Goal: Task Accomplishment & Management: Manage account settings

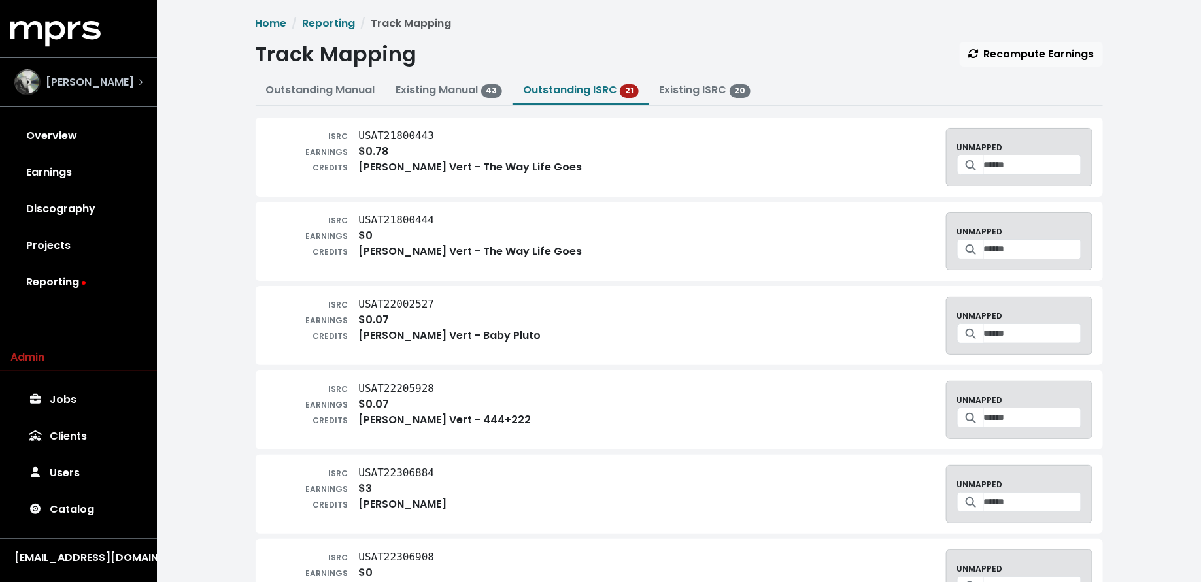
click at [124, 86] on div "Ike Beatz" at bounding box center [78, 82] width 128 height 26
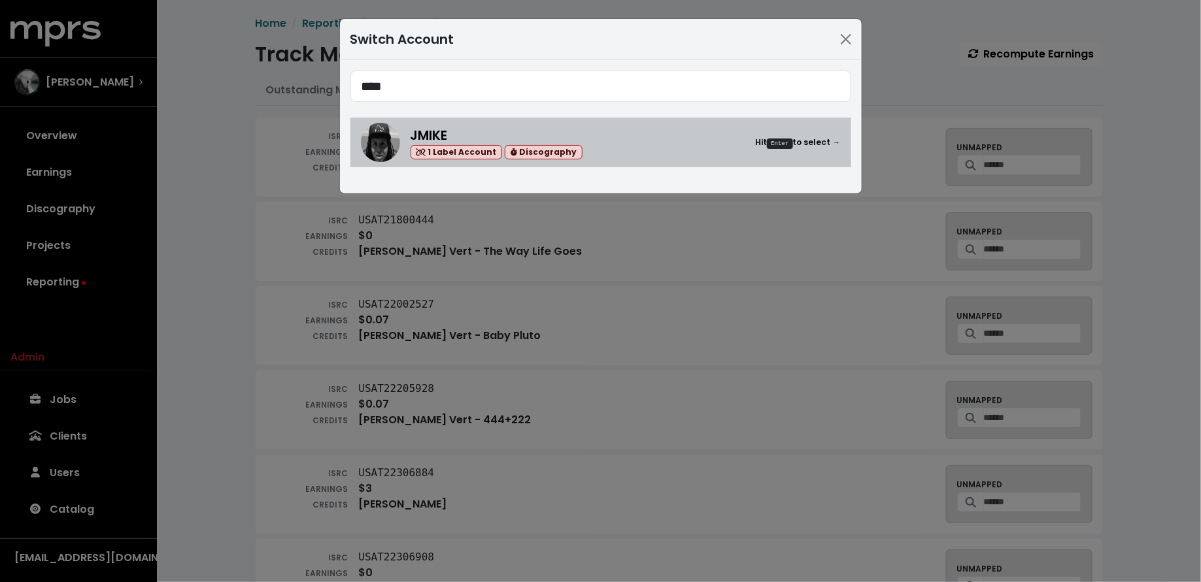
type input "****"
click at [582, 140] on div "JMIKE 1 Label Account Discography Hit Enter to select →" at bounding box center [625, 142] width 430 height 35
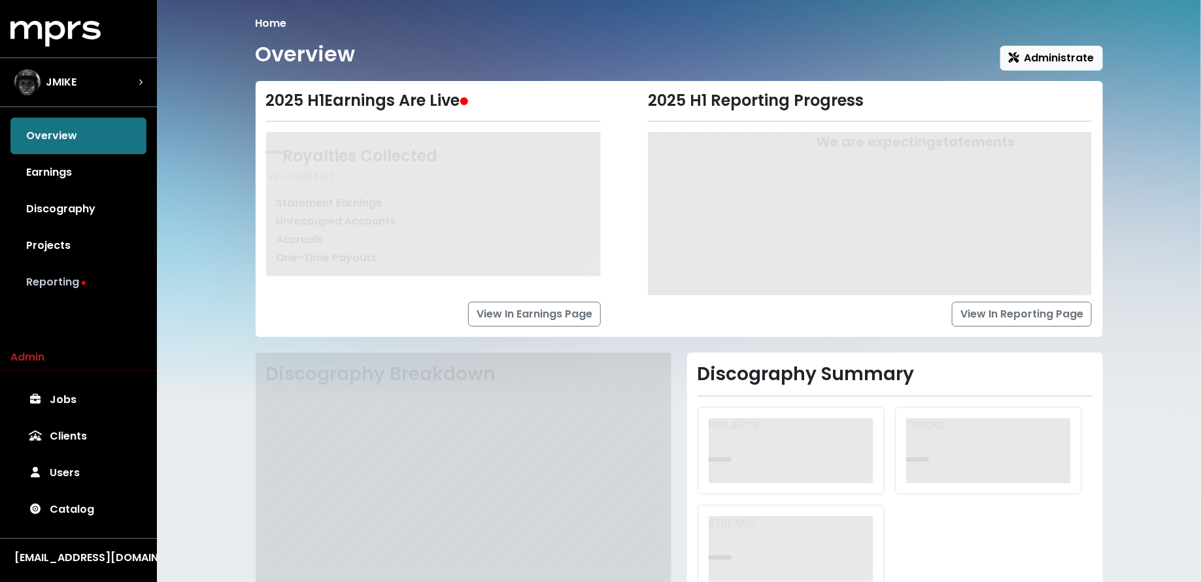
click at [75, 281] on link "Reporting" at bounding box center [78, 282] width 136 height 37
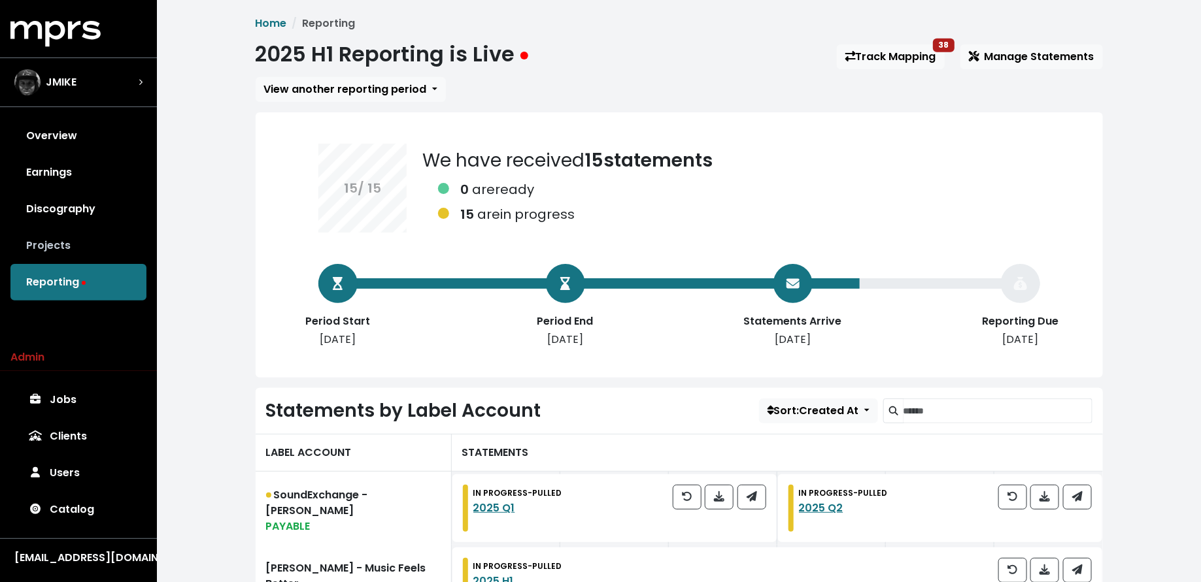
click at [115, 249] on link "Projects" at bounding box center [78, 245] width 136 height 37
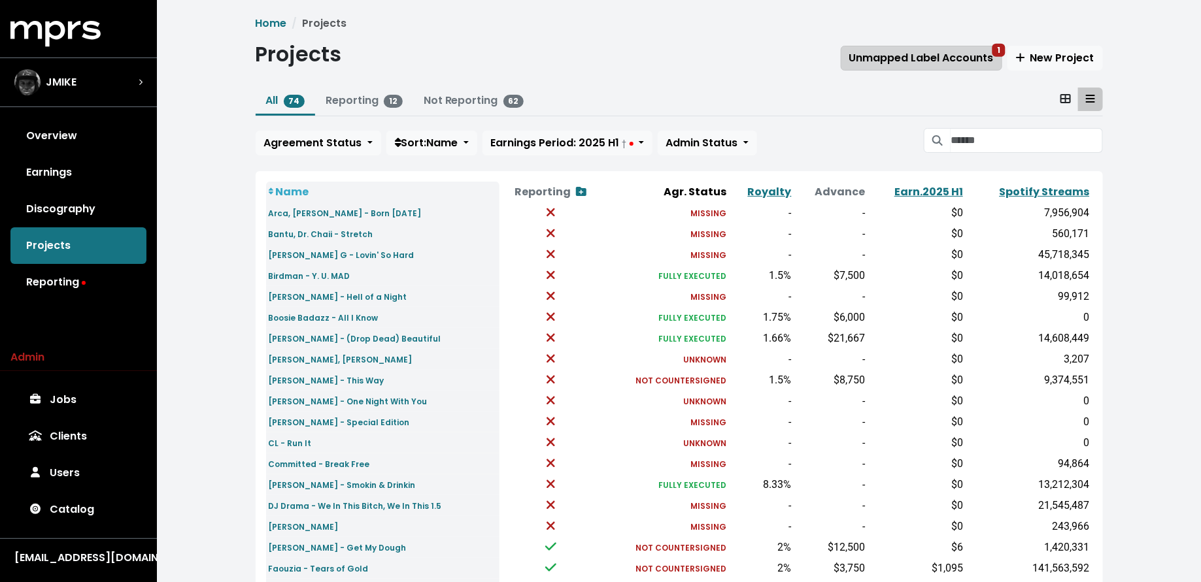
click at [931, 57] on span "Unmapped Label Accounts 1" at bounding box center [921, 57] width 144 height 15
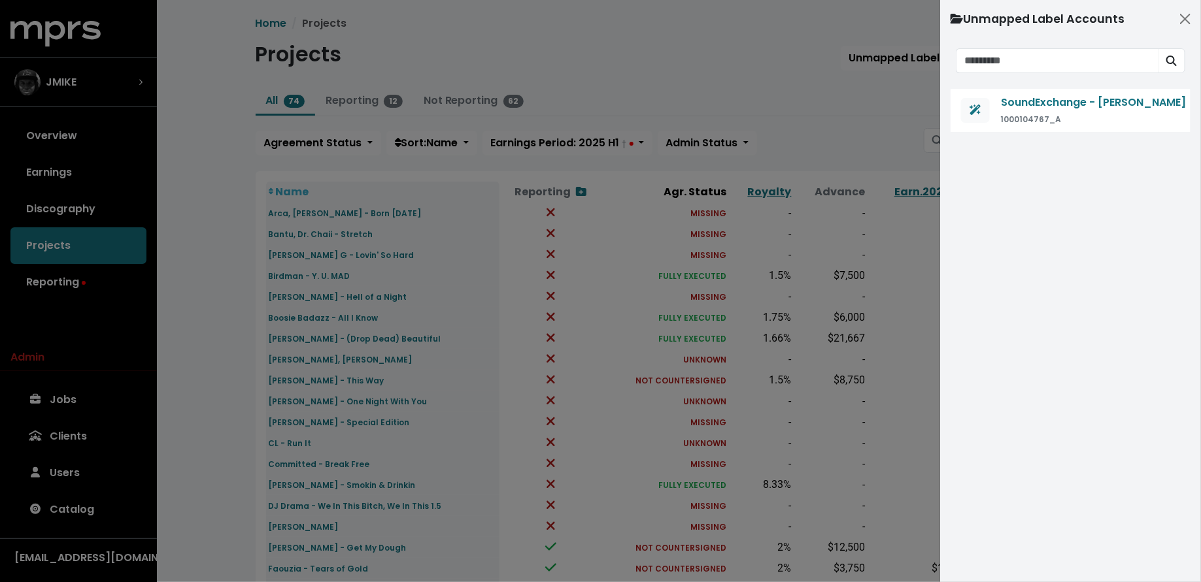
click at [180, 266] on div at bounding box center [600, 291] width 1201 height 582
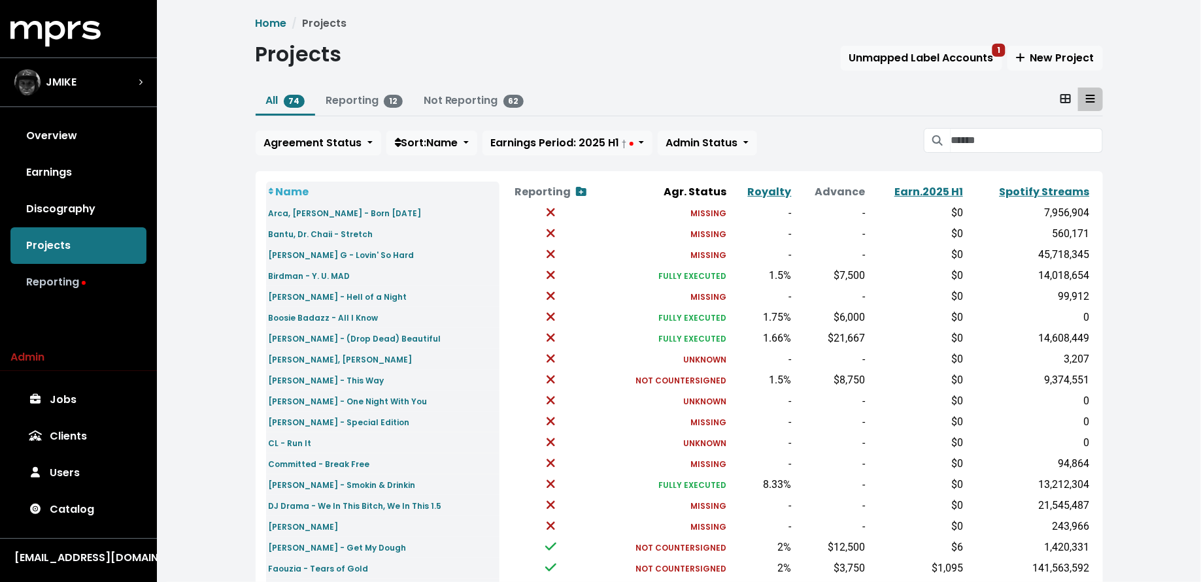
click at [52, 286] on link "Reporting" at bounding box center [78, 282] width 136 height 37
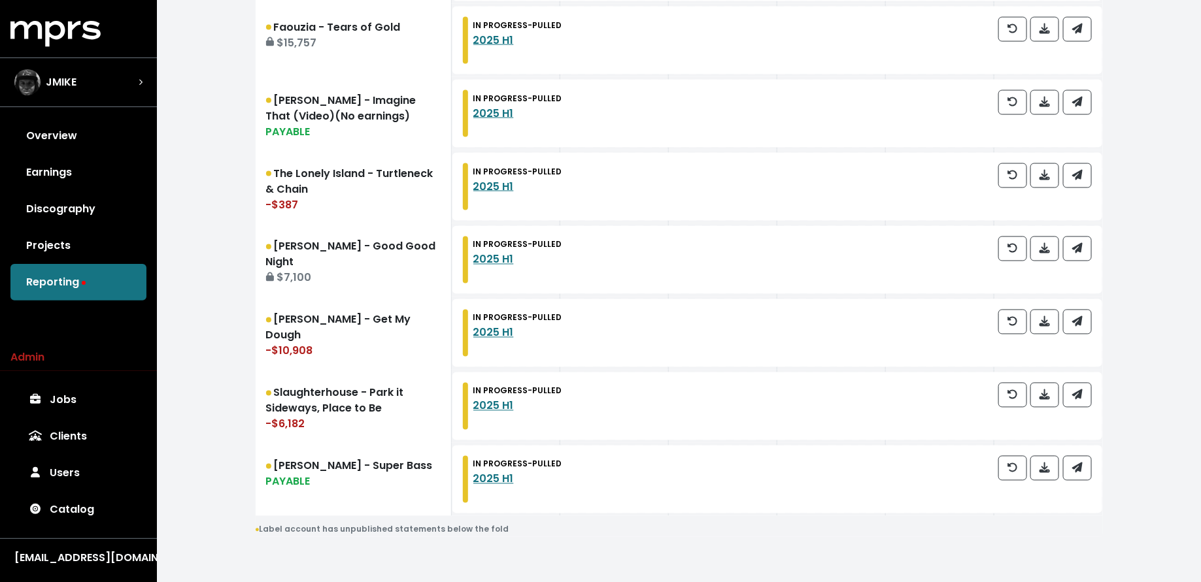
scroll to position [986, 0]
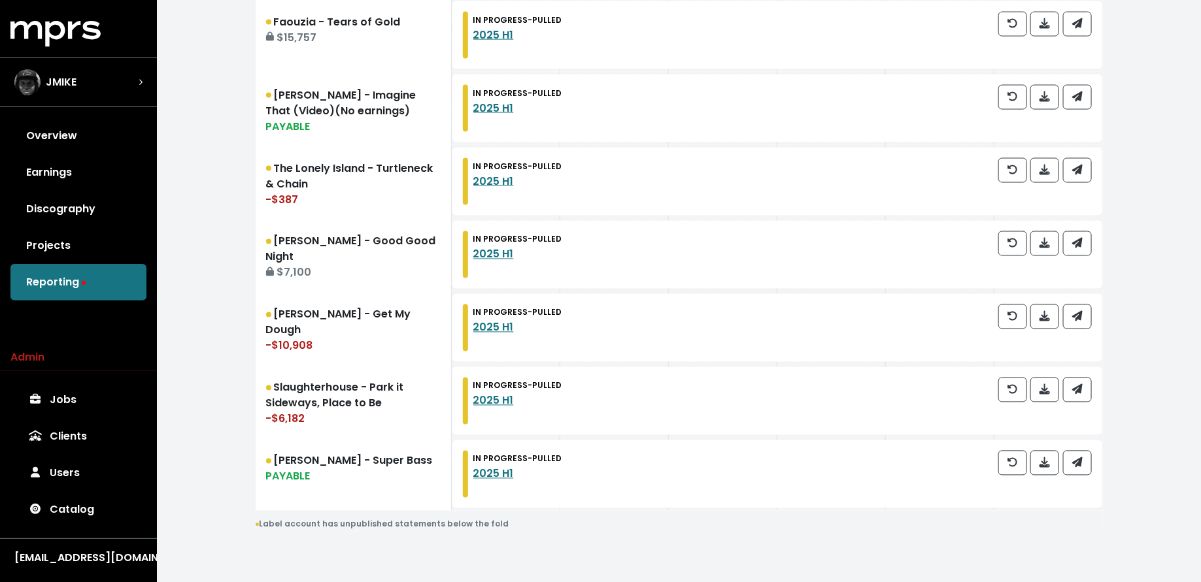
click at [88, 178] on link "Earnings" at bounding box center [78, 172] width 136 height 37
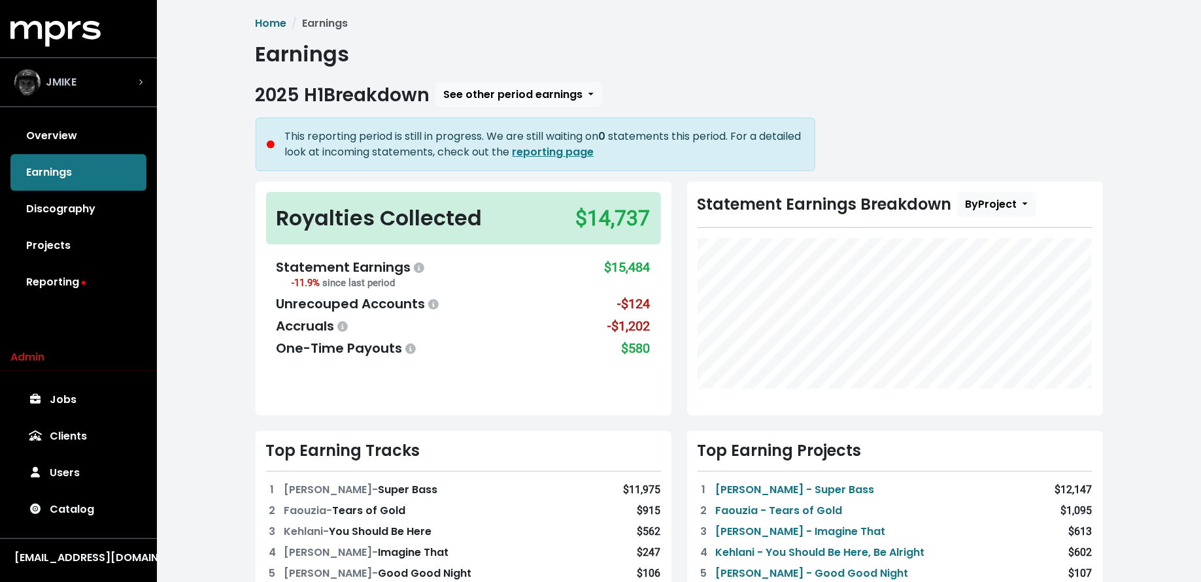
click at [65, 86] on span "JMIKE" at bounding box center [61, 83] width 31 height 16
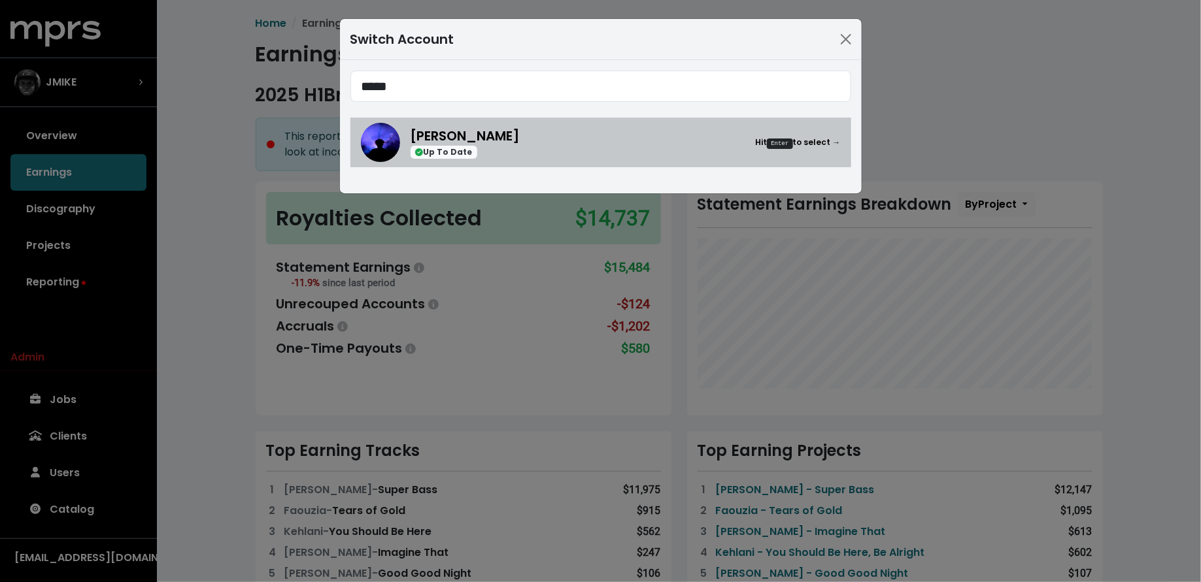
type input "*****"
click at [503, 144] on div "Teddy Walton Up To Date Hit Enter to select →" at bounding box center [625, 142] width 430 height 33
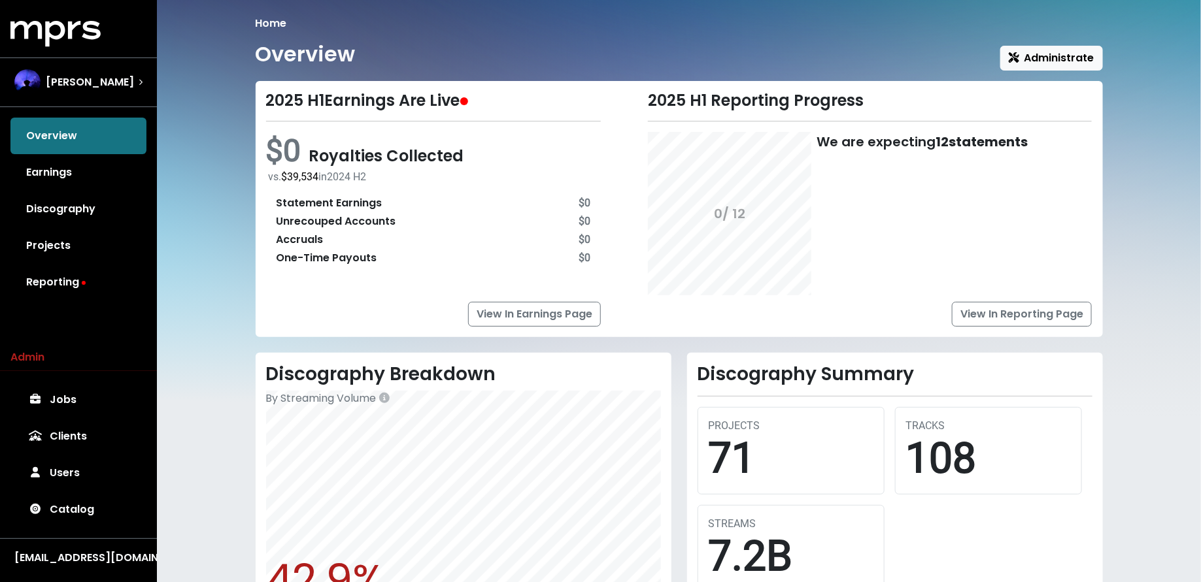
click at [59, 290] on link "Reporting" at bounding box center [78, 282] width 136 height 37
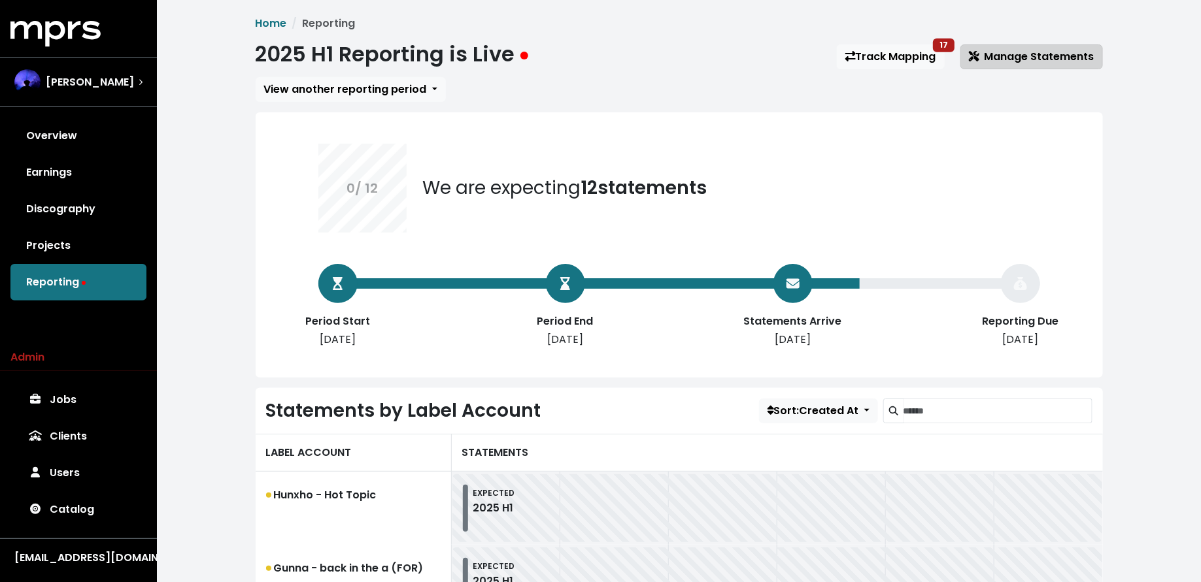
click at [1013, 58] on span "Manage Statements" at bounding box center [1031, 56] width 125 height 15
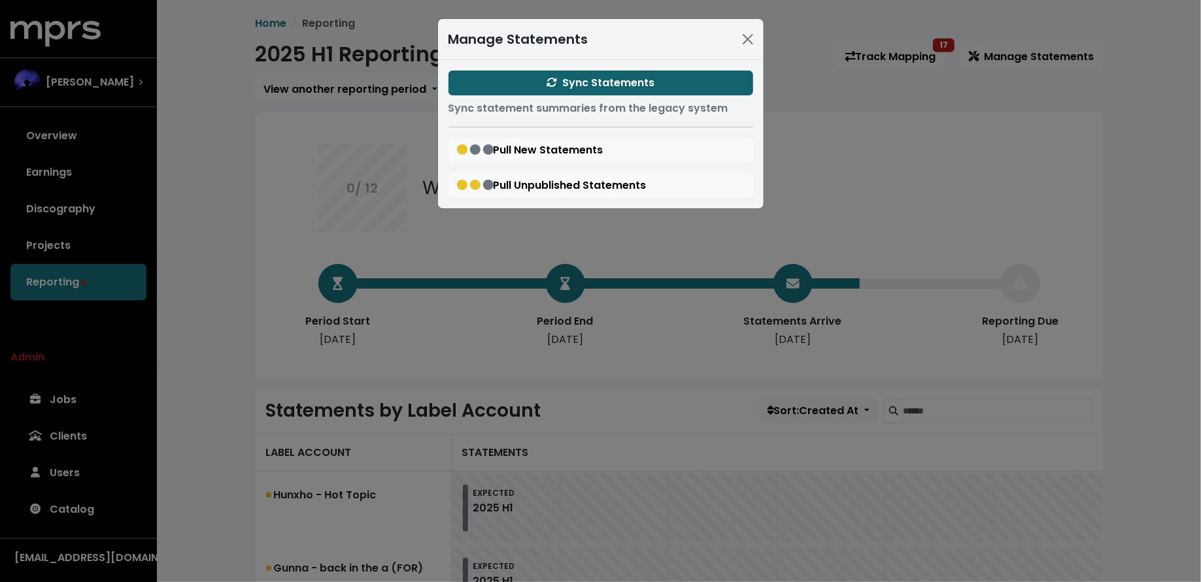
click at [537, 73] on button "Sync Statements" at bounding box center [600, 83] width 305 height 25
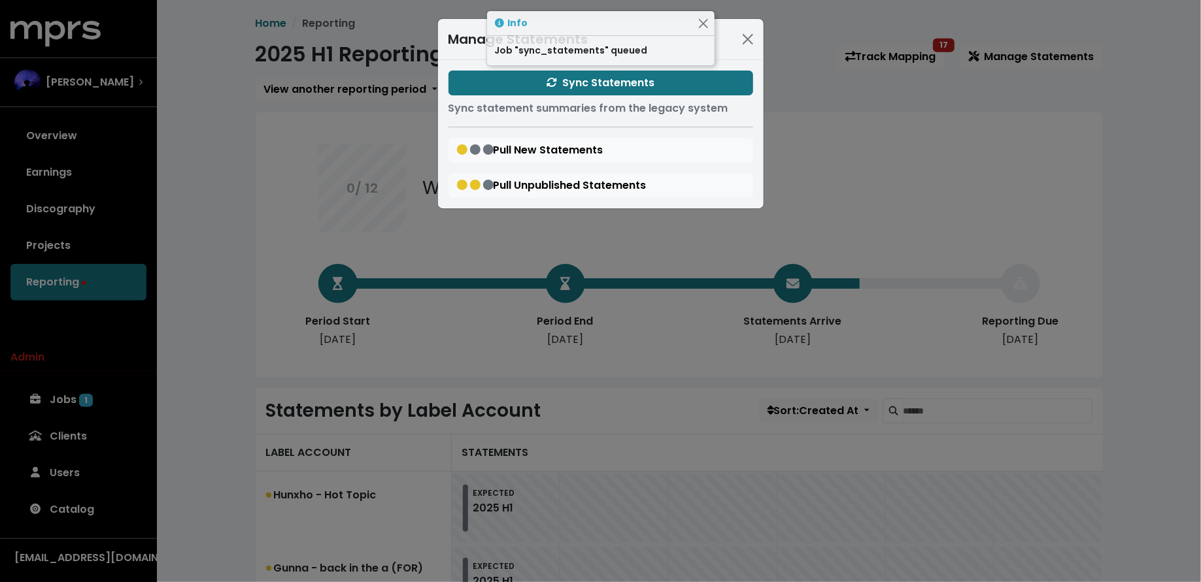
click at [181, 320] on div "Manage Statements Sync Statements Sync statement summaries from the legacy syst…" at bounding box center [600, 291] width 1201 height 582
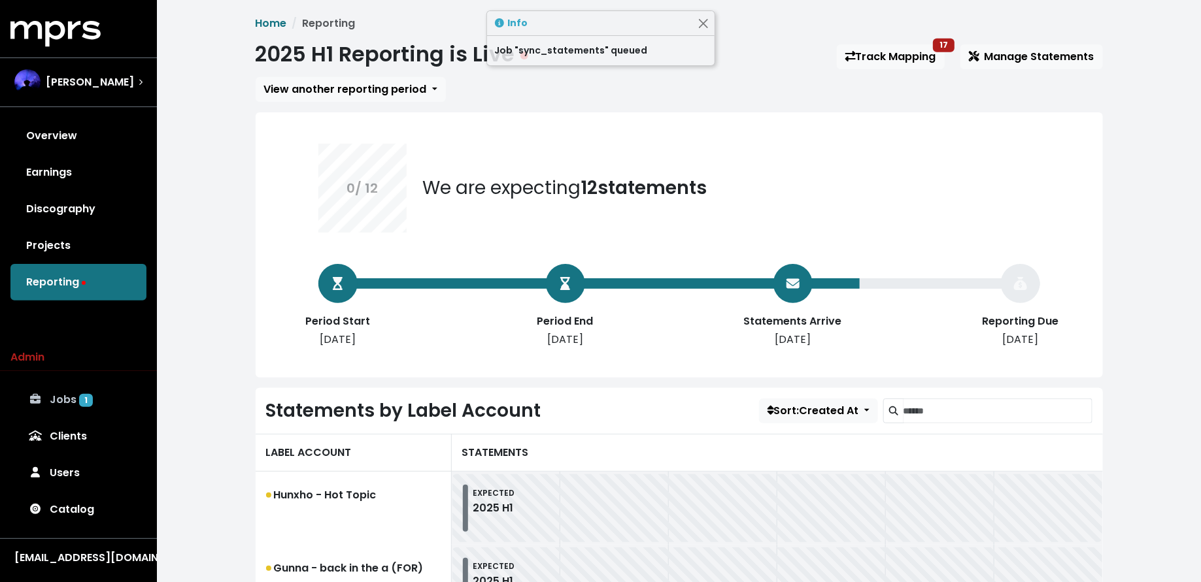
click at [79, 401] on span "1" at bounding box center [86, 400] width 14 height 13
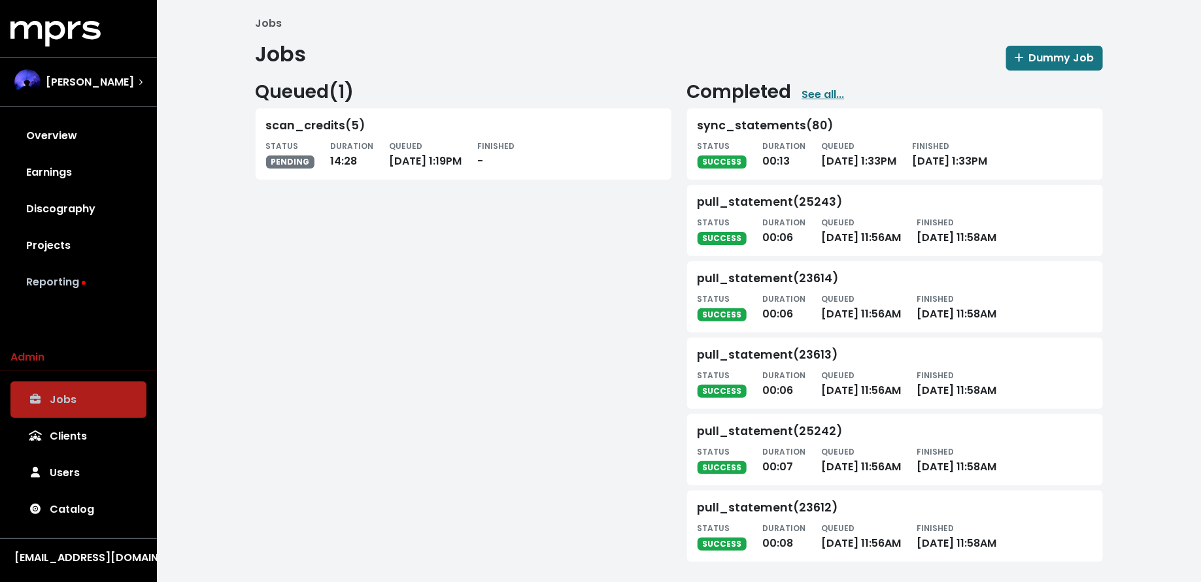
click at [77, 282] on link "Reporting" at bounding box center [78, 282] width 136 height 37
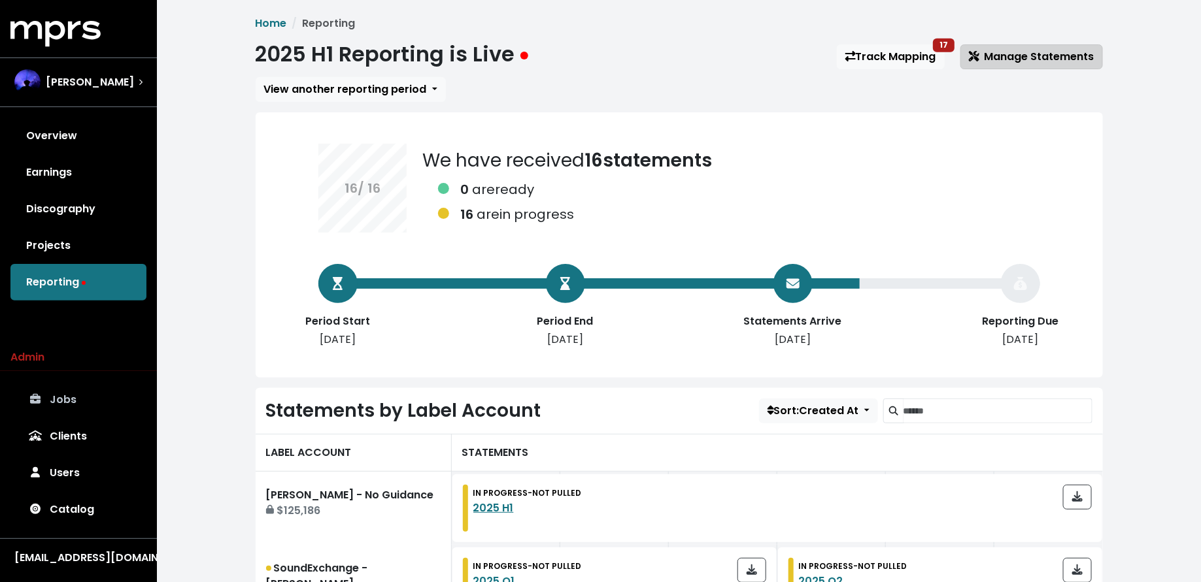
click at [997, 61] on span "Manage Statements" at bounding box center [1031, 56] width 125 height 15
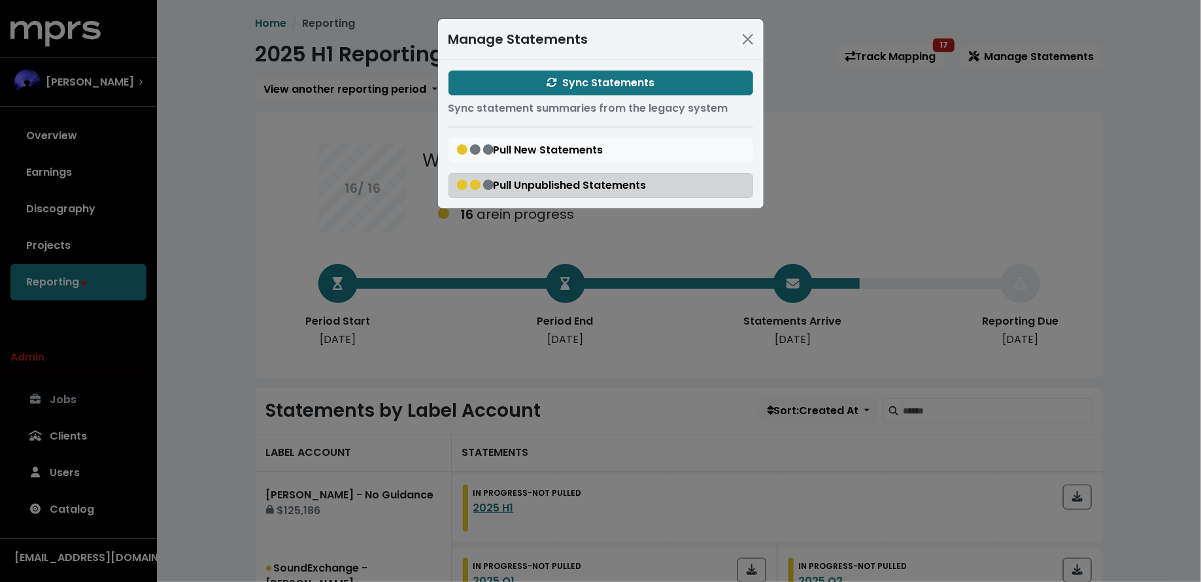
click at [537, 186] on span "Pull Unpublished Statements" at bounding box center [552, 185] width 190 height 15
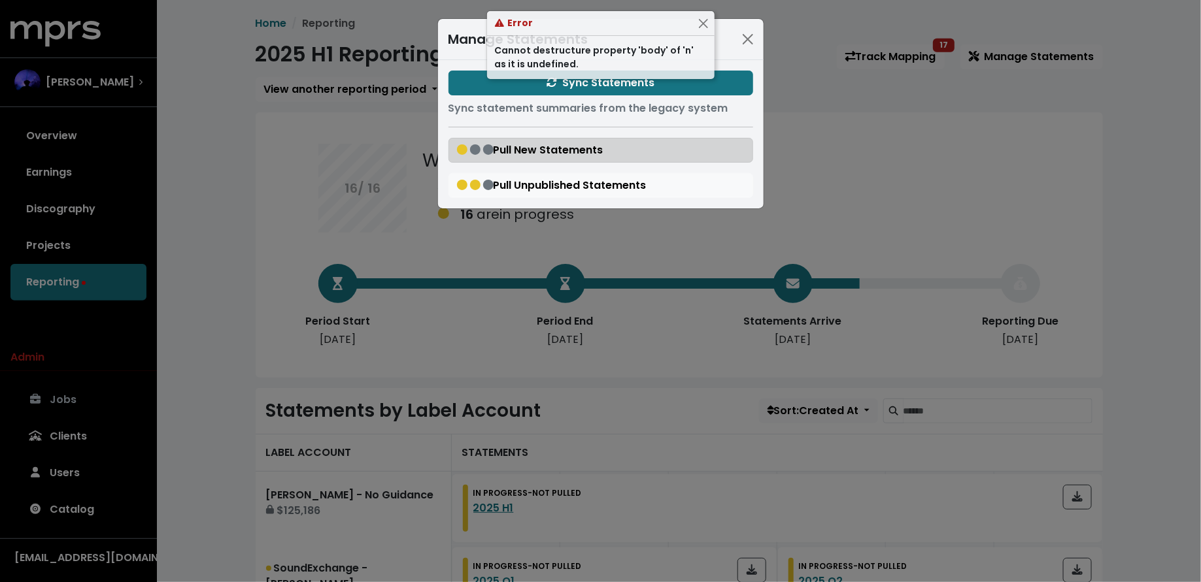
click at [516, 154] on span "Pull New Statements" at bounding box center [530, 149] width 146 height 15
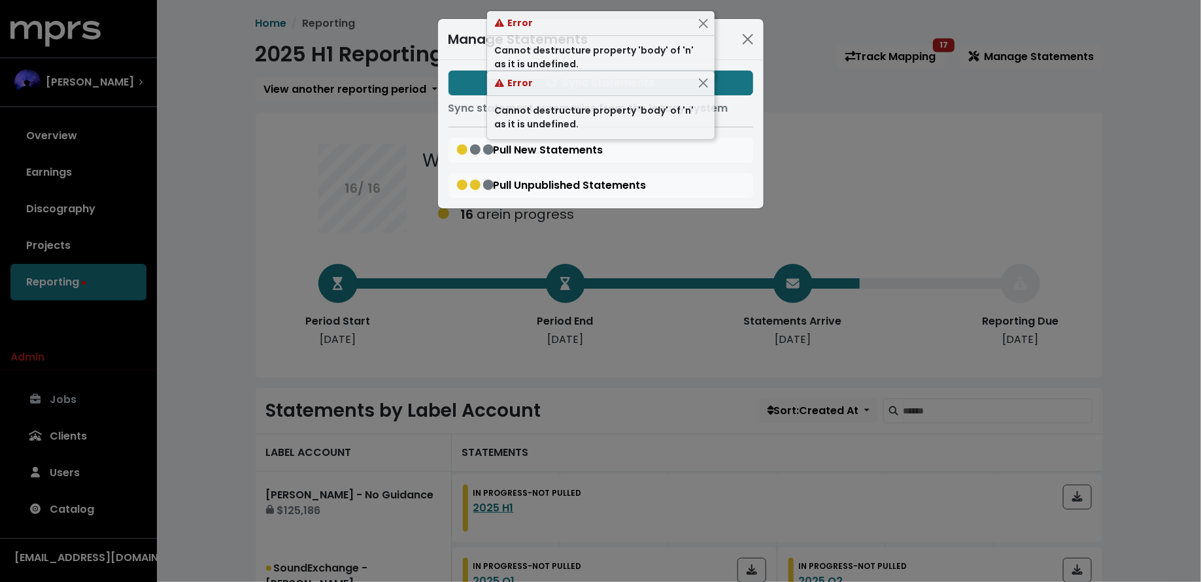
click at [229, 275] on div "Manage Statements Sync Statements Sync statement summaries from the legacy syst…" at bounding box center [600, 291] width 1201 height 582
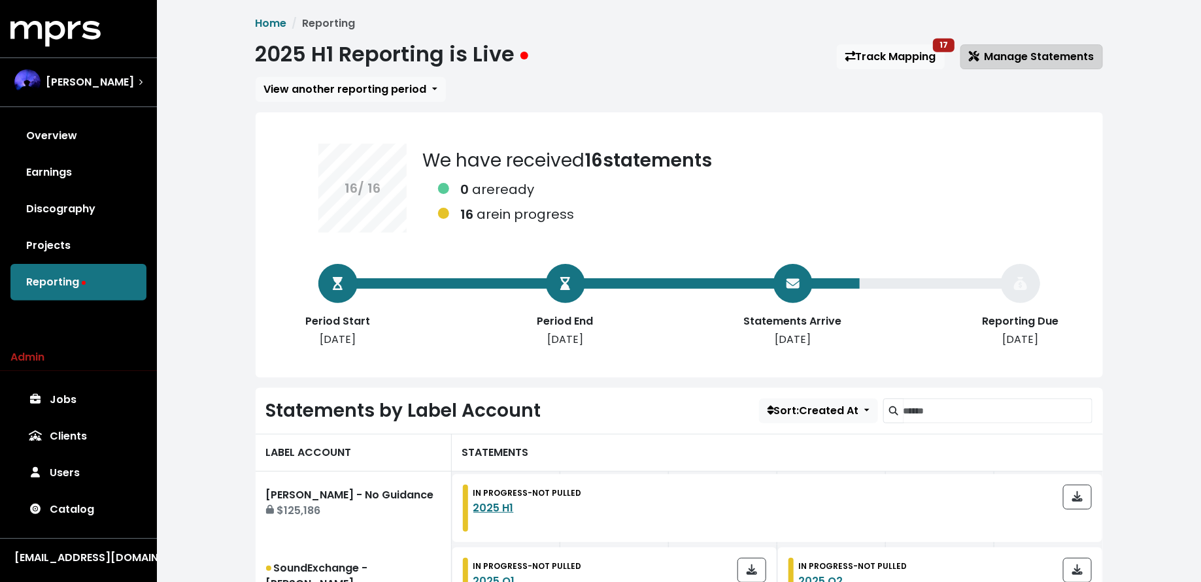
click at [1063, 53] on span "Manage Statements" at bounding box center [1031, 56] width 125 height 15
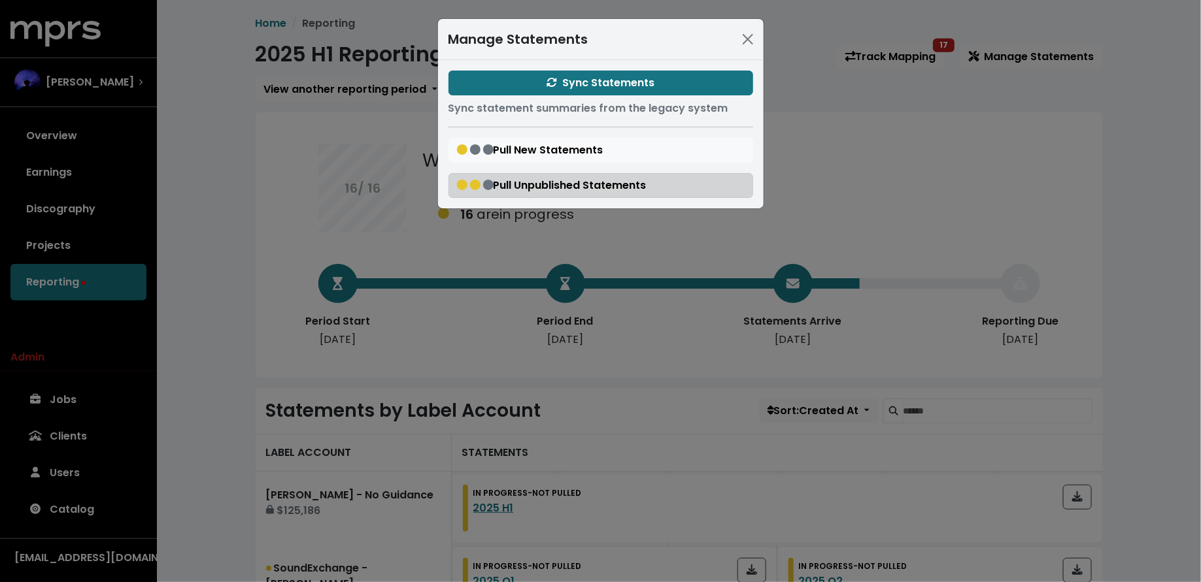
click at [555, 178] on span "Pull Unpublished Statements" at bounding box center [552, 185] width 190 height 15
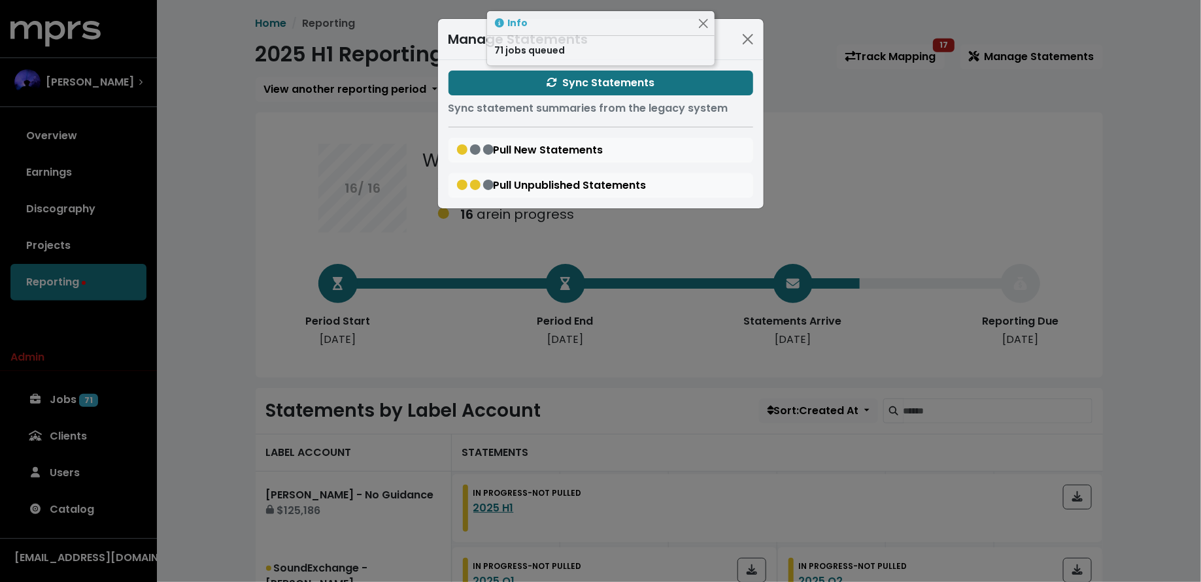
click at [238, 229] on div "Manage Statements Sync Statements Sync statement summaries from the legacy syst…" at bounding box center [600, 291] width 1201 height 582
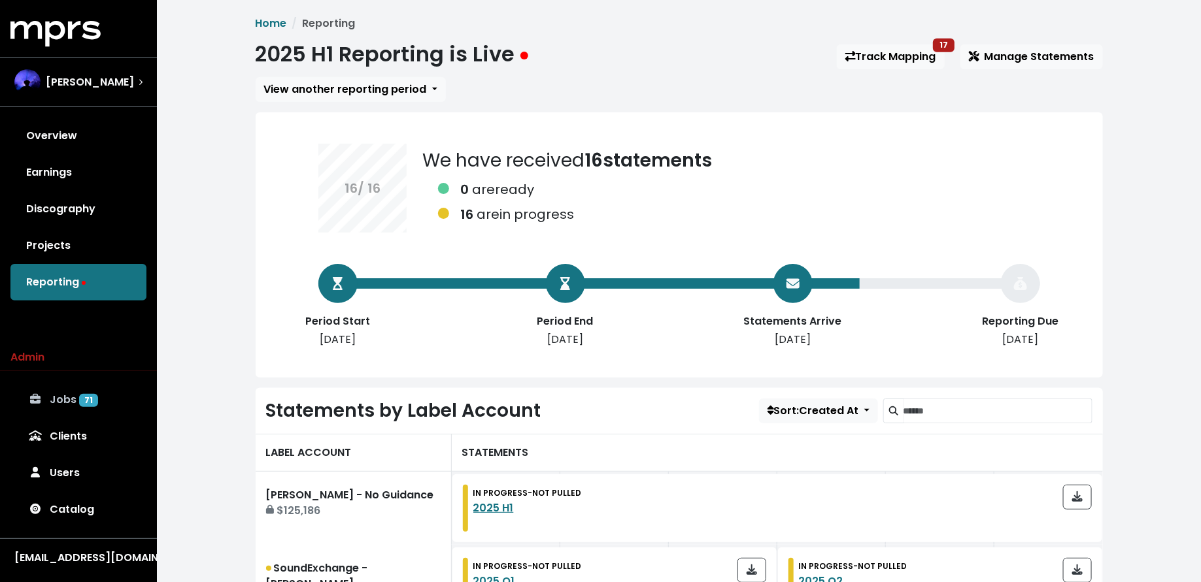
click at [76, 406] on link "Jobs 71" at bounding box center [78, 400] width 136 height 37
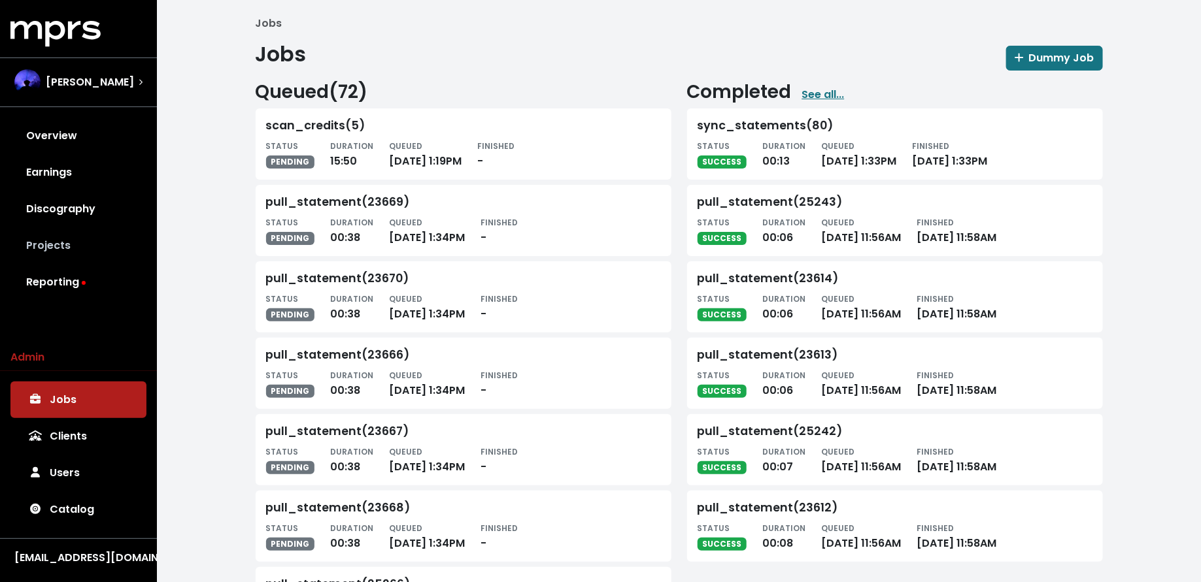
click at [80, 243] on link "Projects" at bounding box center [78, 245] width 136 height 37
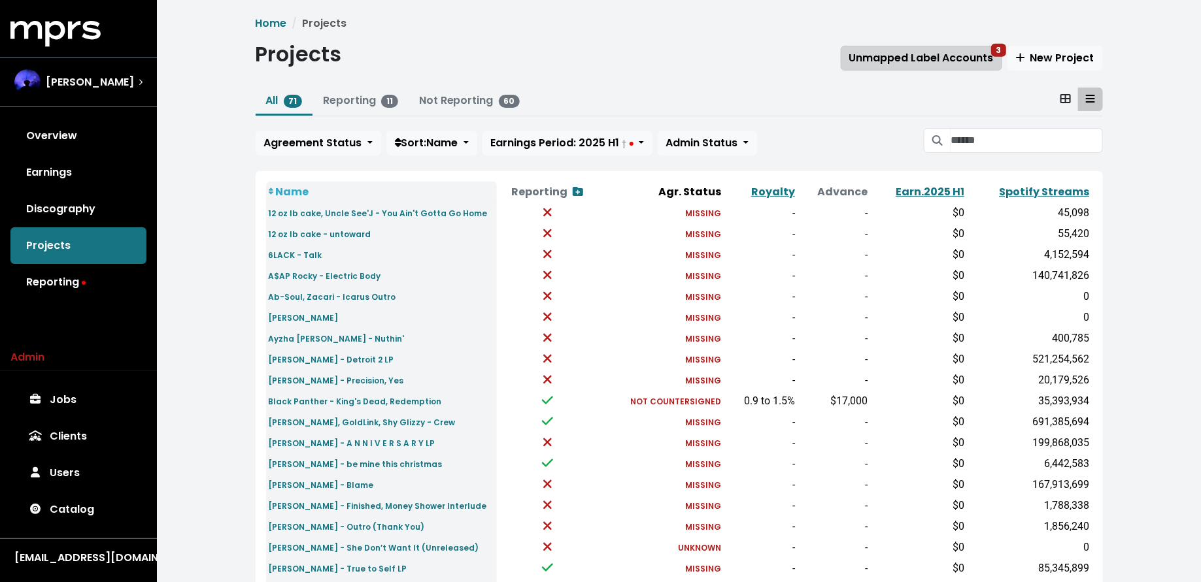
click at [895, 68] on button "Unmapped Label Accounts 3" at bounding box center [921, 58] width 161 height 25
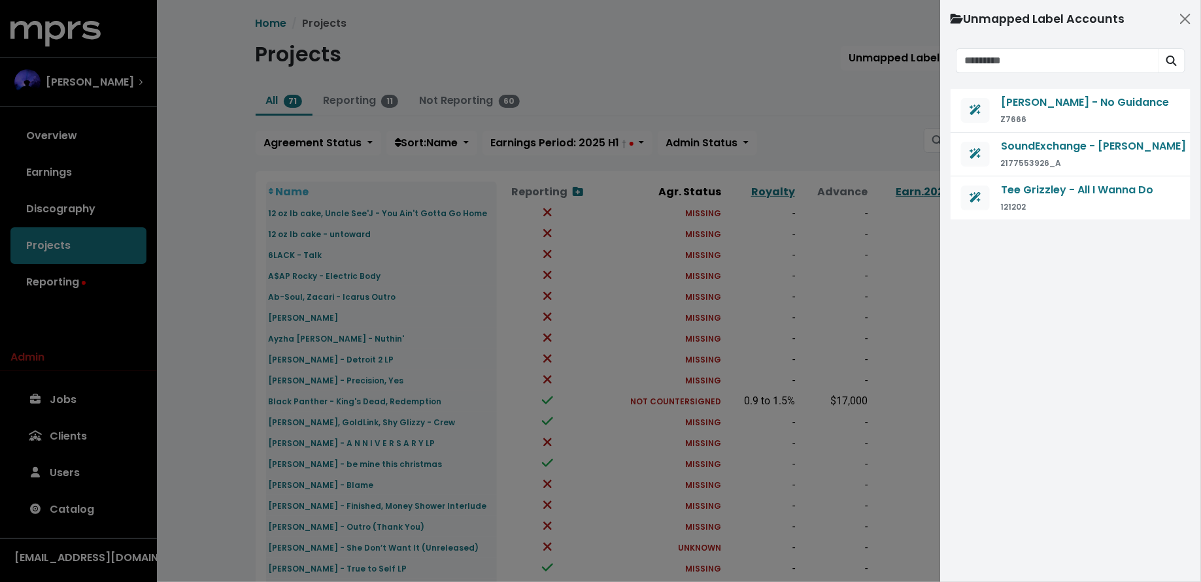
click at [867, 95] on div at bounding box center [600, 291] width 1201 height 582
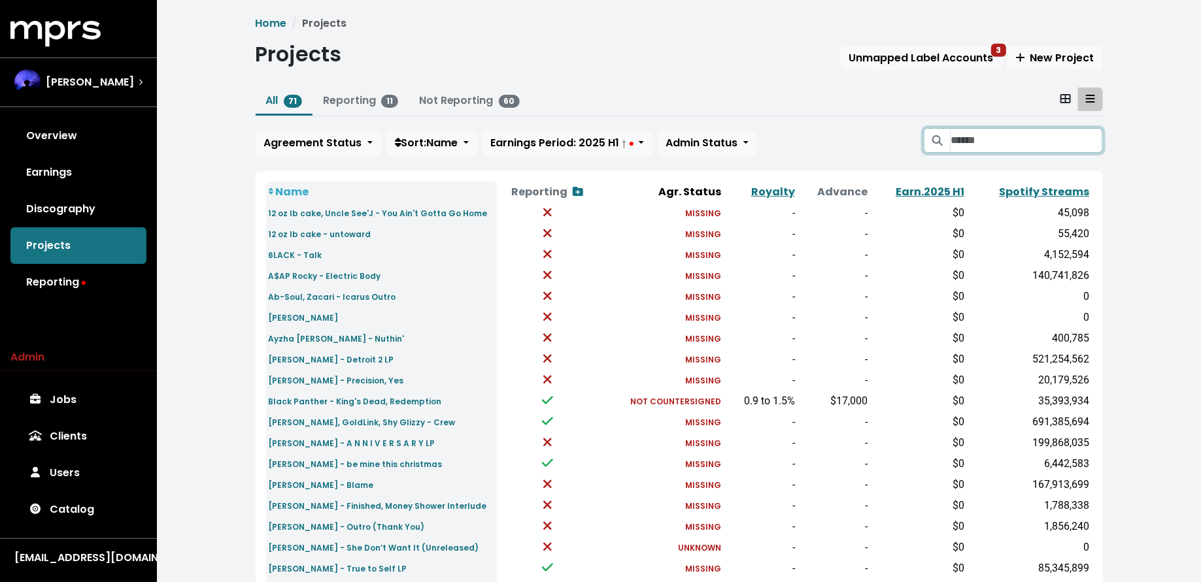
click at [974, 140] on input "Search projects" at bounding box center [1026, 140] width 152 height 25
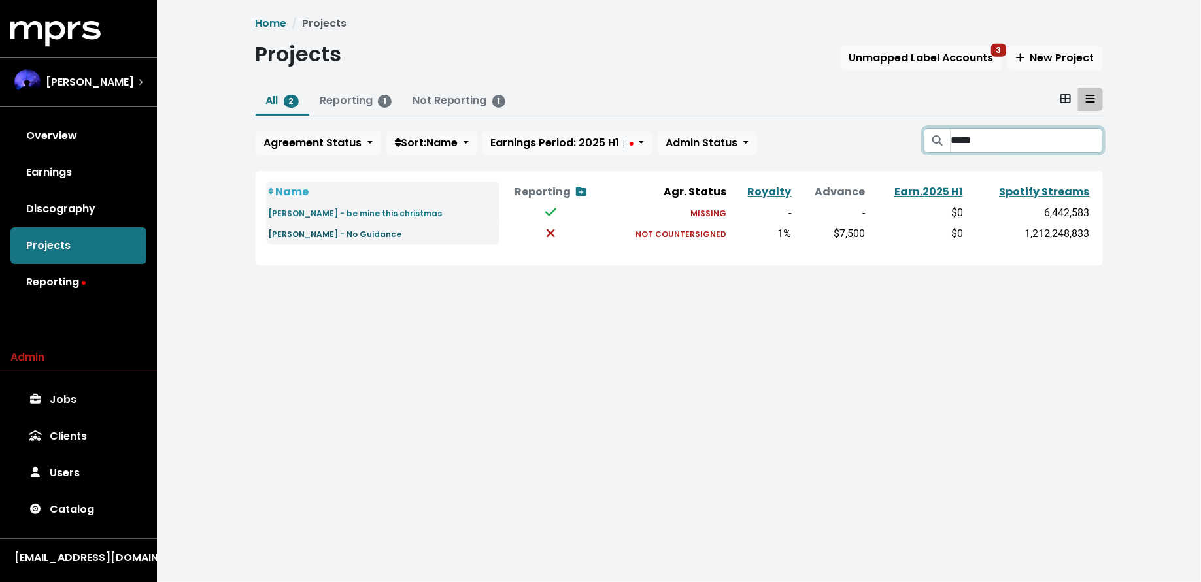
type input "*****"
click at [337, 238] on small "[PERSON_NAME] - No Guidance" at bounding box center [335, 234] width 133 height 11
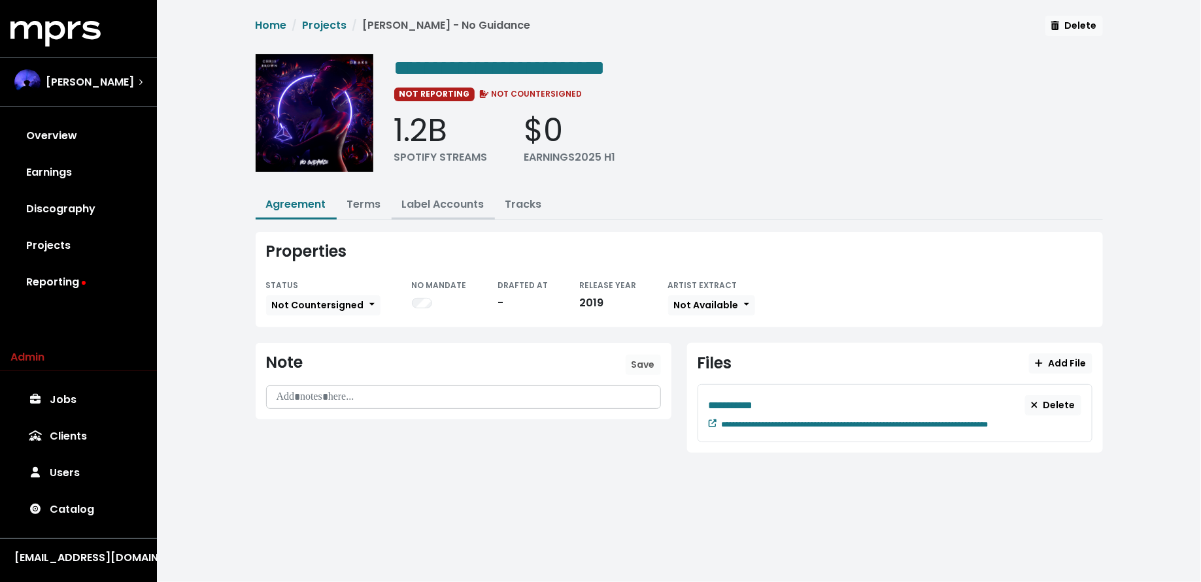
click at [469, 203] on link "Label Accounts" at bounding box center [443, 204] width 82 height 15
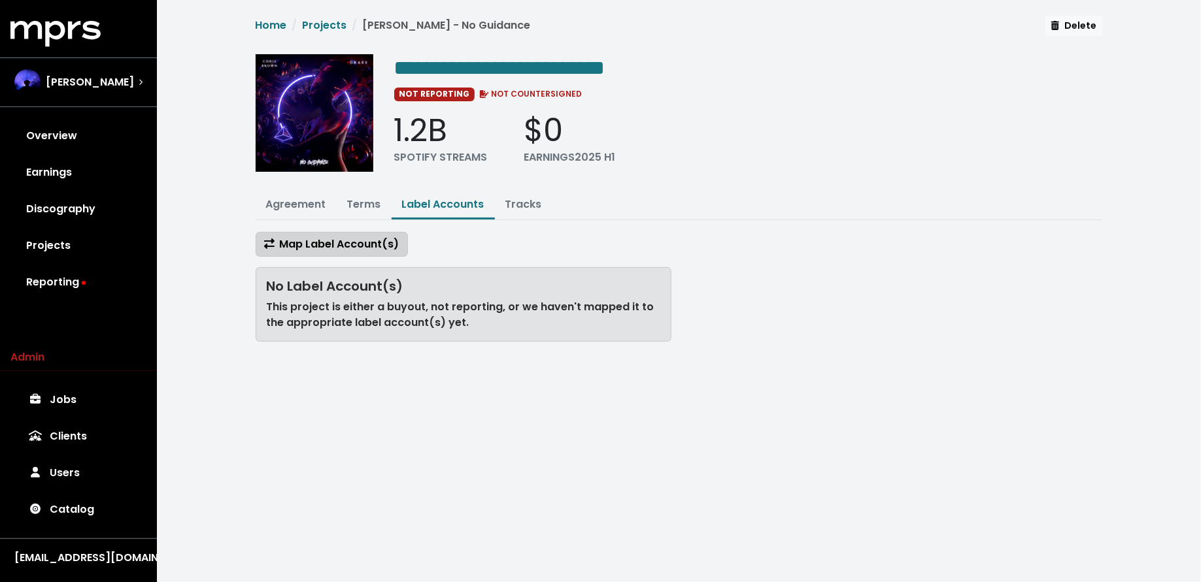
click at [361, 244] on span "Map Label Account(s)" at bounding box center [331, 244] width 135 height 15
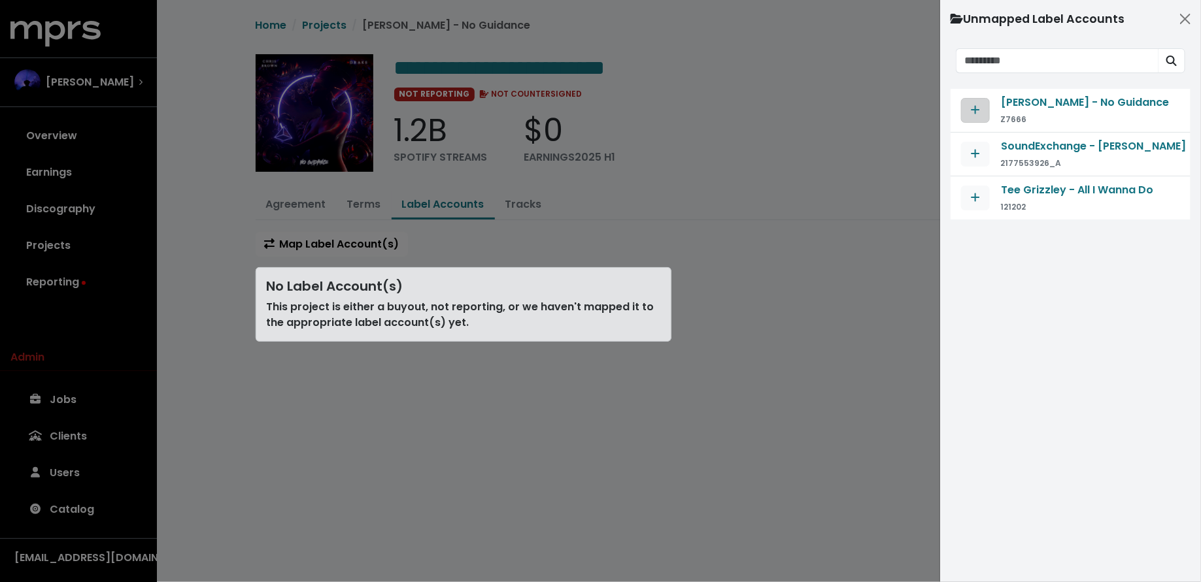
click at [972, 105] on icon "Map contract to selected agreement" at bounding box center [975, 110] width 9 height 10
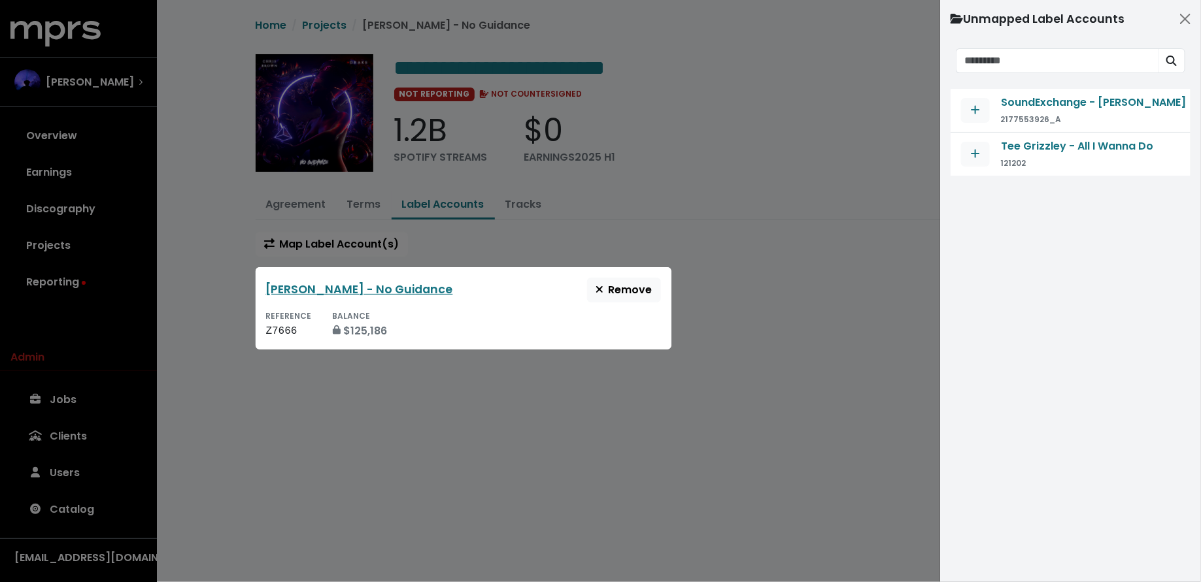
click at [782, 284] on div at bounding box center [600, 291] width 1201 height 582
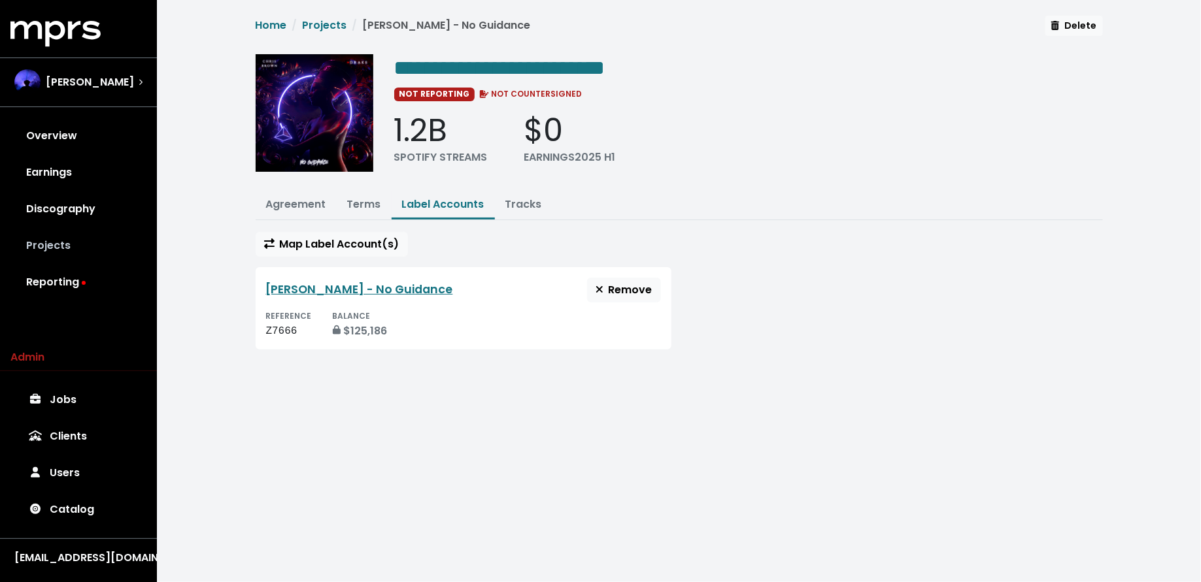
click at [111, 248] on link "Projects" at bounding box center [78, 245] width 136 height 37
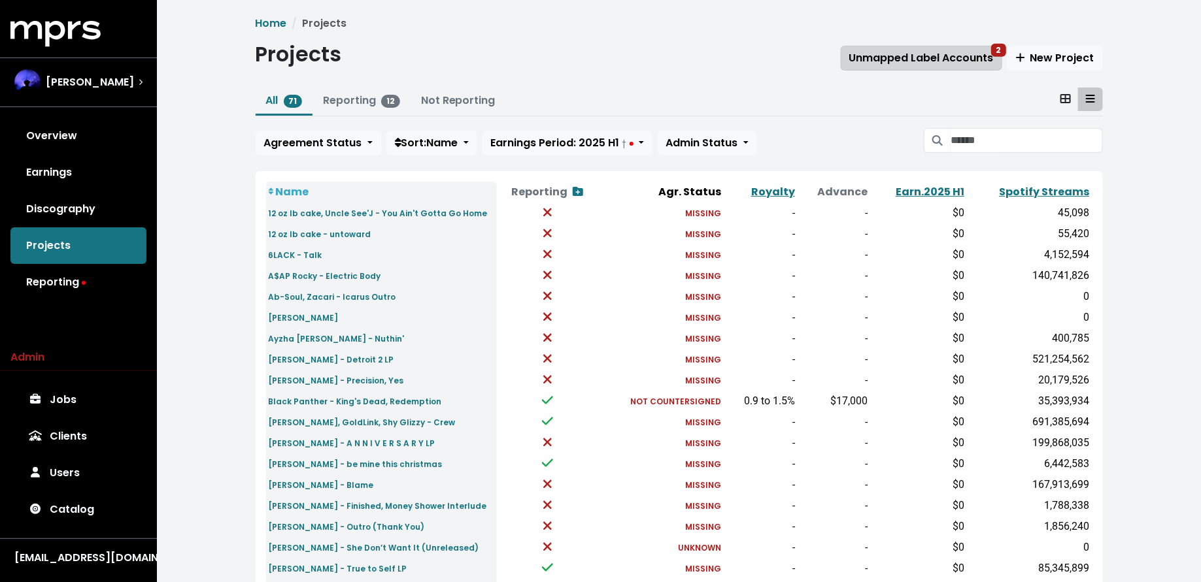
click at [912, 56] on span "Unmapped Label Accounts 2" at bounding box center [921, 57] width 144 height 15
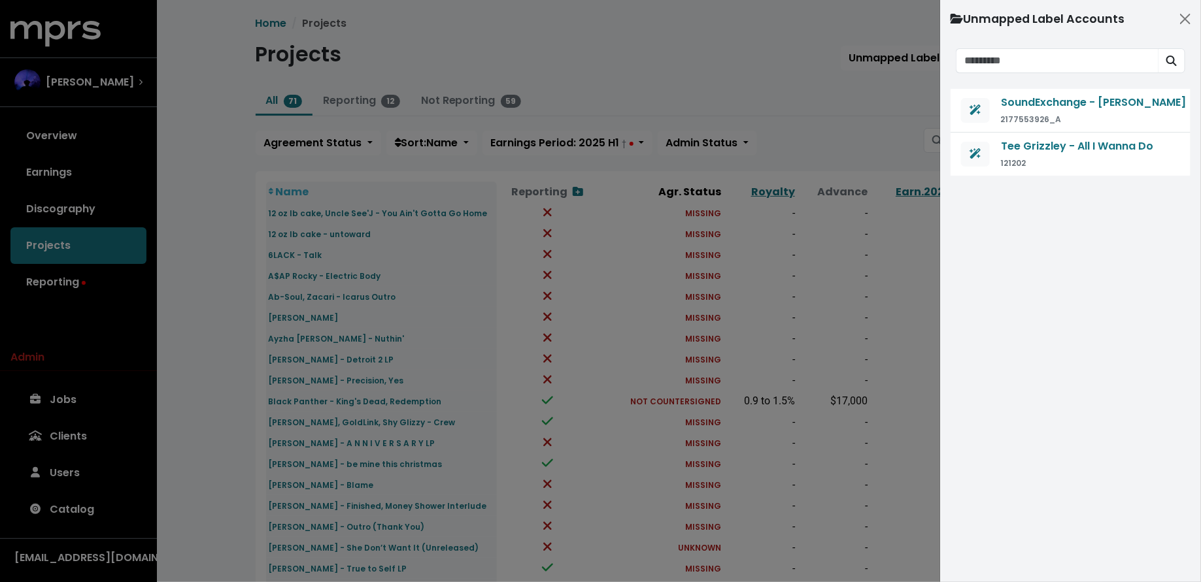
click at [874, 107] on div at bounding box center [600, 291] width 1201 height 582
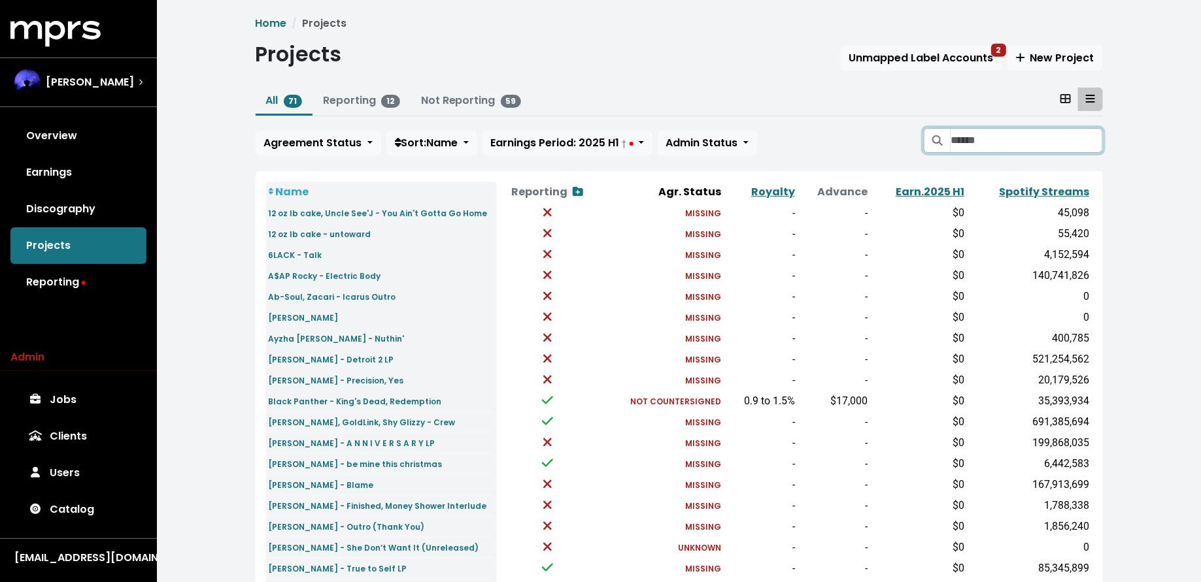
click at [976, 131] on input "Search projects" at bounding box center [1026, 140] width 152 height 25
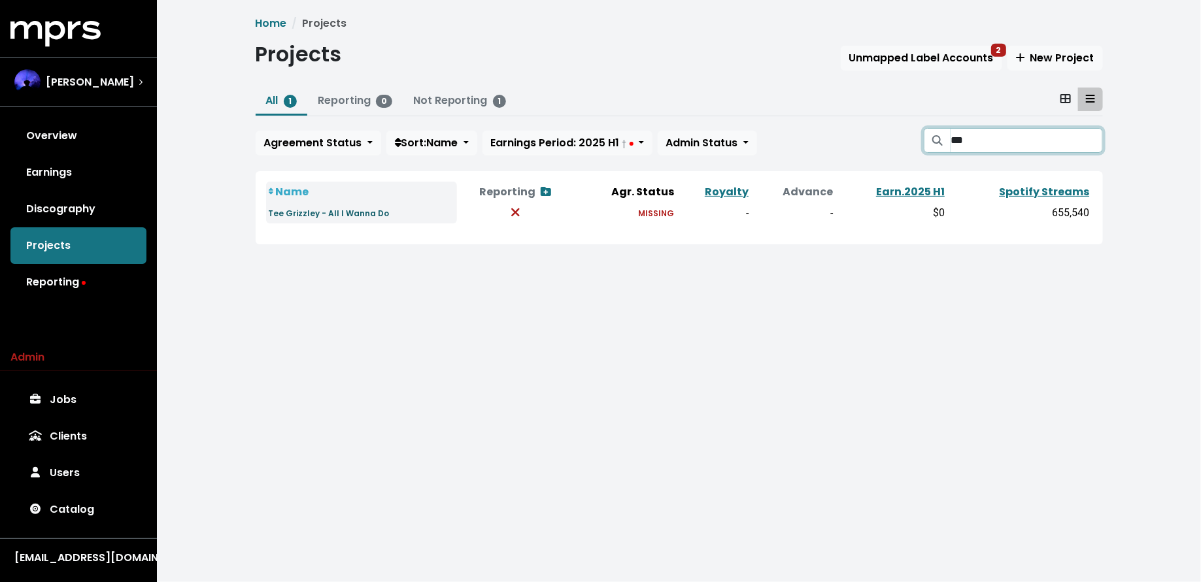
type input "***"
click at [307, 214] on small "Tee Grizzley - All I Wanna Do" at bounding box center [329, 213] width 121 height 11
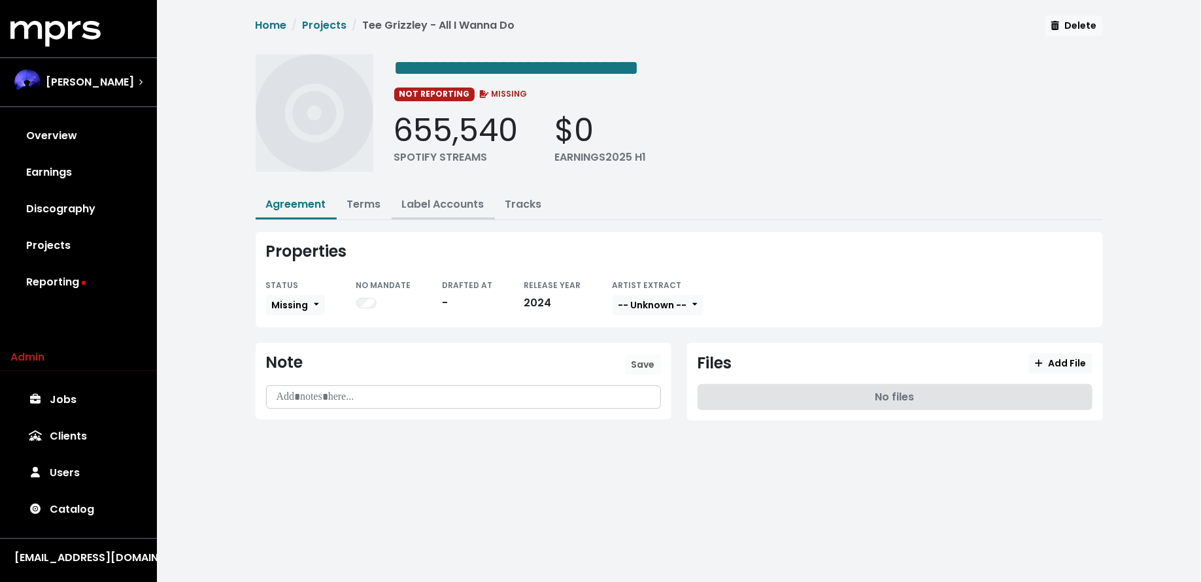
click at [454, 204] on link "Label Accounts" at bounding box center [443, 204] width 82 height 15
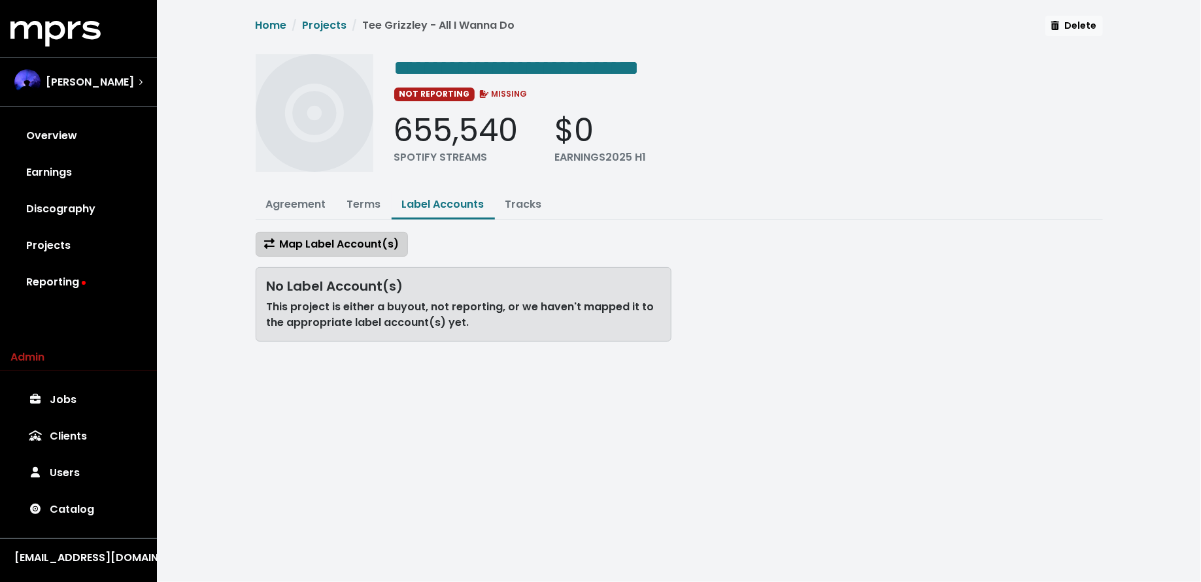
click at [320, 242] on span "Map Label Account(s)" at bounding box center [331, 244] width 135 height 15
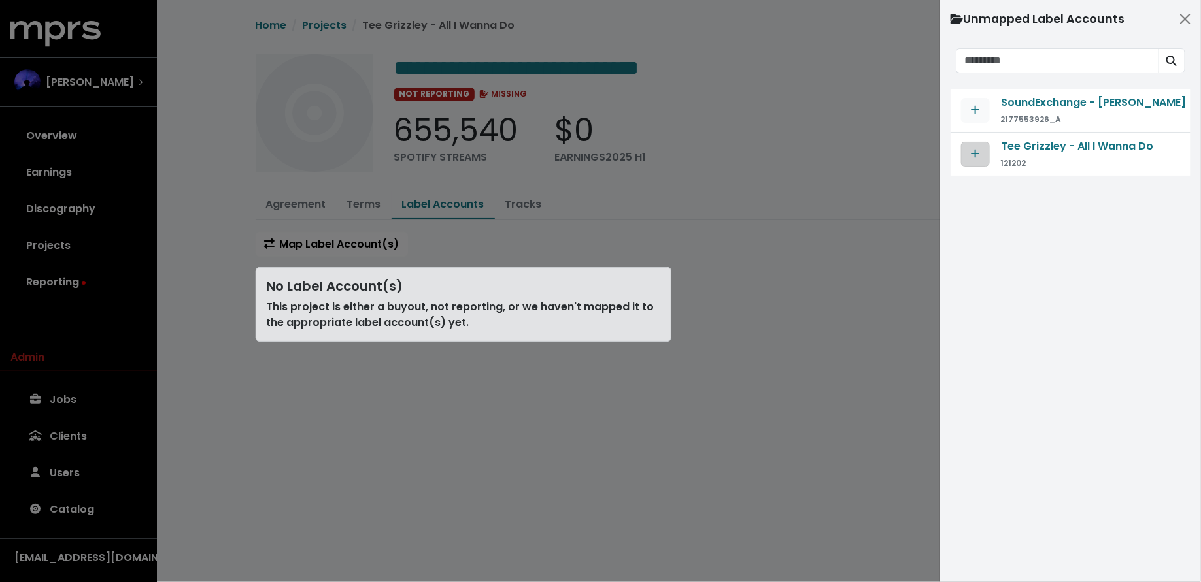
click at [978, 150] on icon "Map contract to selected agreement" at bounding box center [975, 153] width 9 height 10
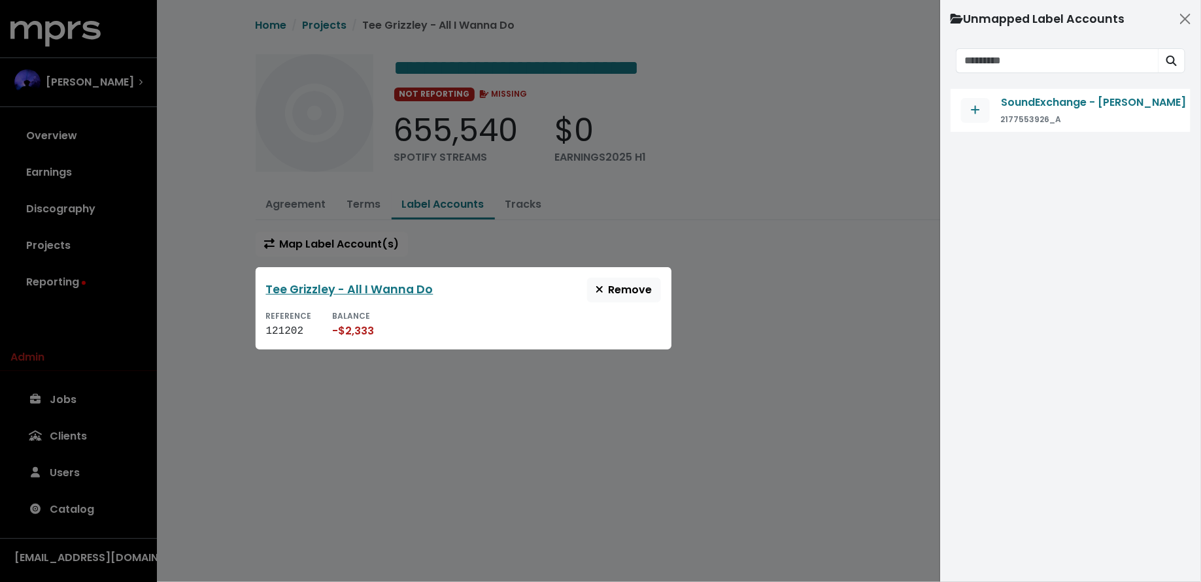
click at [878, 232] on div at bounding box center [600, 291] width 1201 height 582
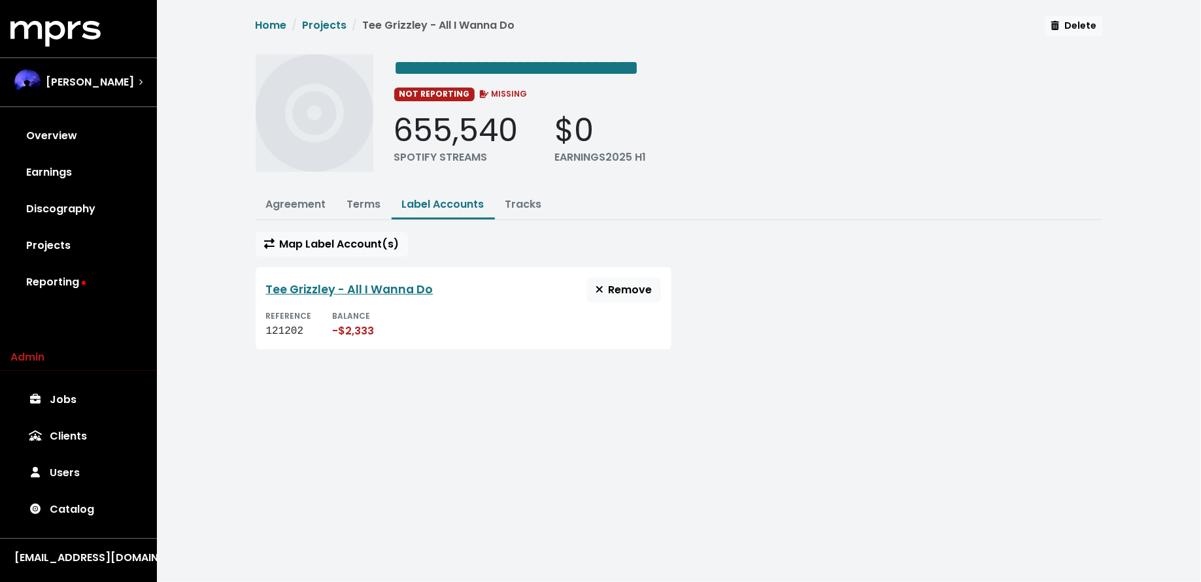
click at [354, 288] on link "Tee Grizzley - All I Wanna Do" at bounding box center [349, 290] width 167 height 16
click at [70, 274] on link "Reporting" at bounding box center [78, 282] width 136 height 37
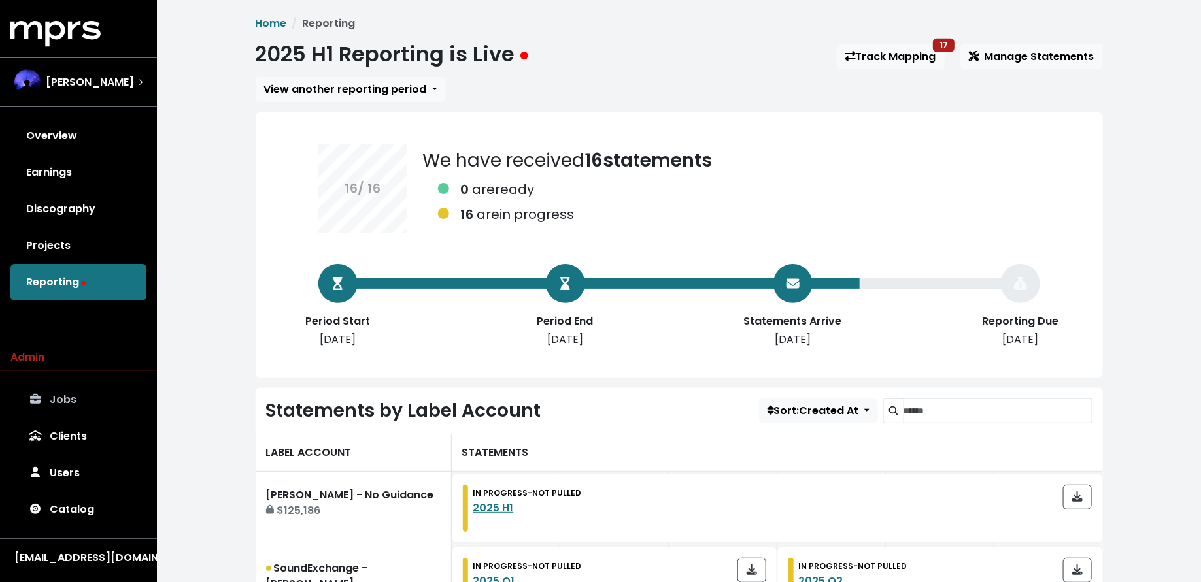
click at [54, 410] on link "Jobs" at bounding box center [78, 400] width 136 height 37
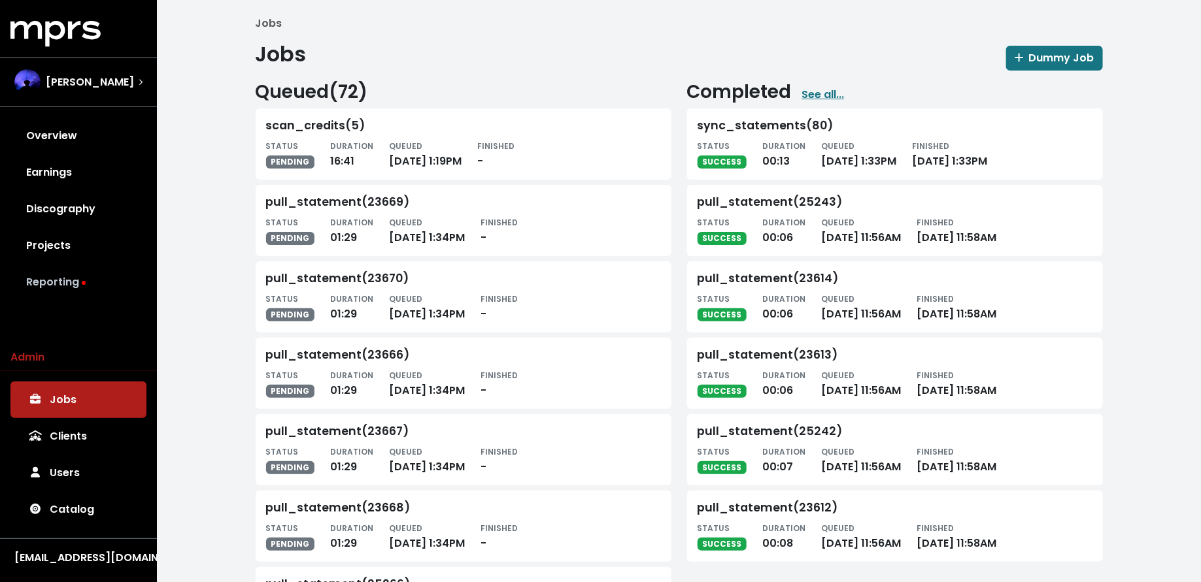
click at [73, 271] on link "Reporting" at bounding box center [78, 282] width 136 height 37
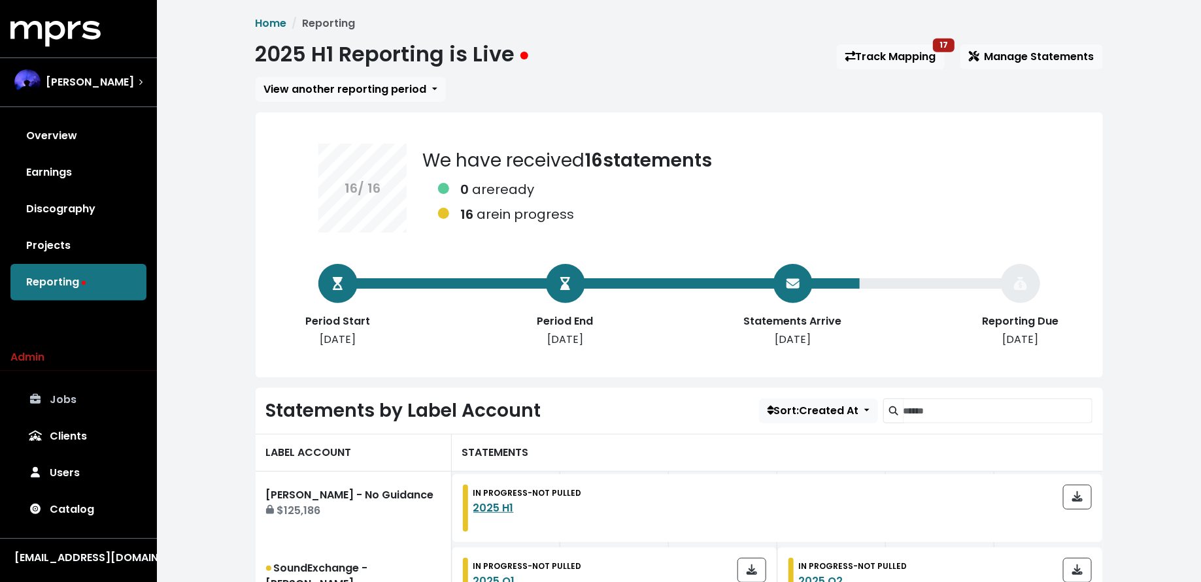
click at [76, 389] on link "Jobs" at bounding box center [78, 400] width 136 height 37
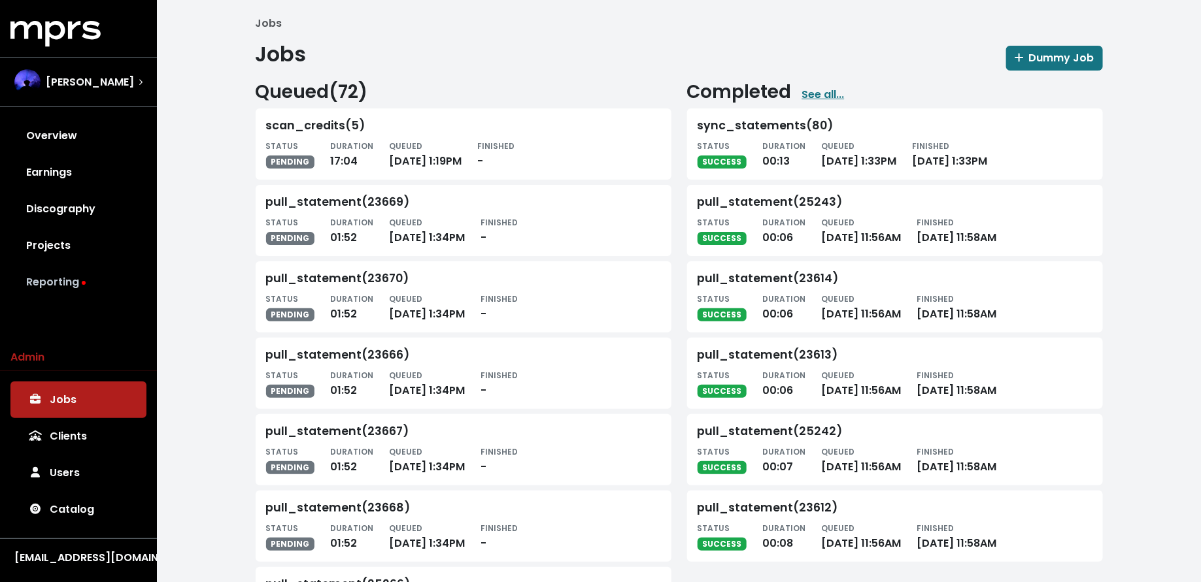
click at [61, 282] on link "Reporting" at bounding box center [78, 282] width 136 height 37
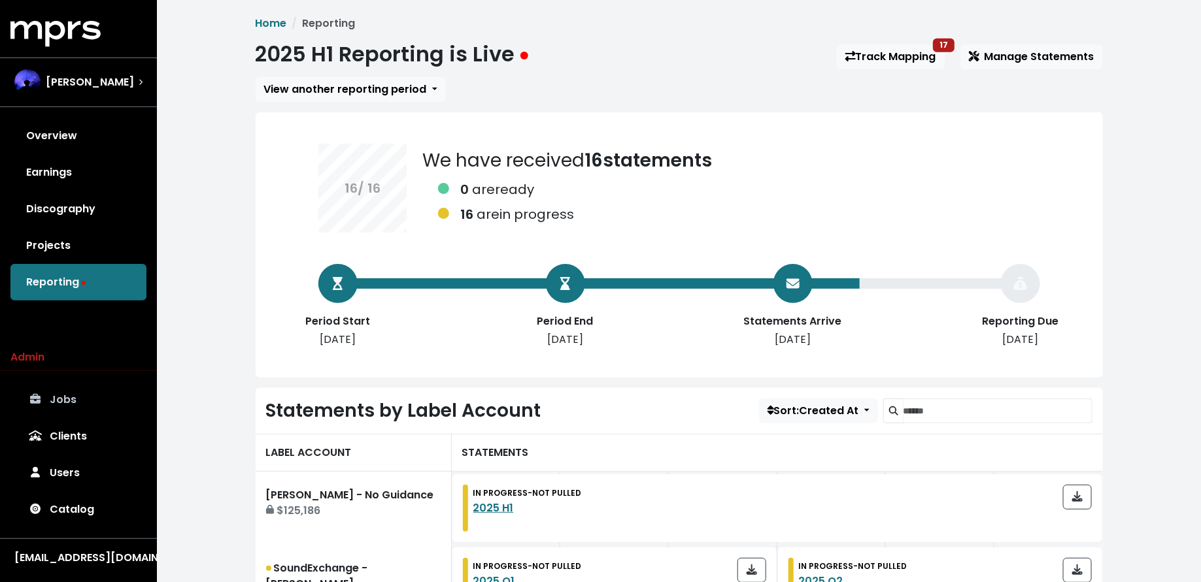
click at [53, 395] on link "Jobs" at bounding box center [78, 400] width 136 height 37
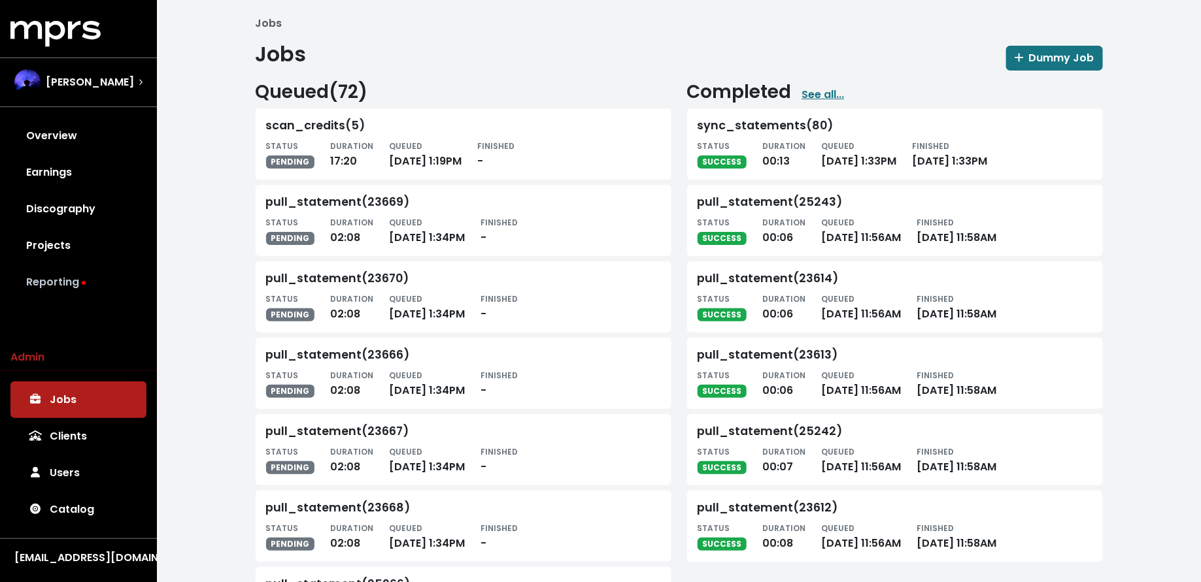
click at [71, 283] on link "Reporting" at bounding box center [78, 282] width 136 height 37
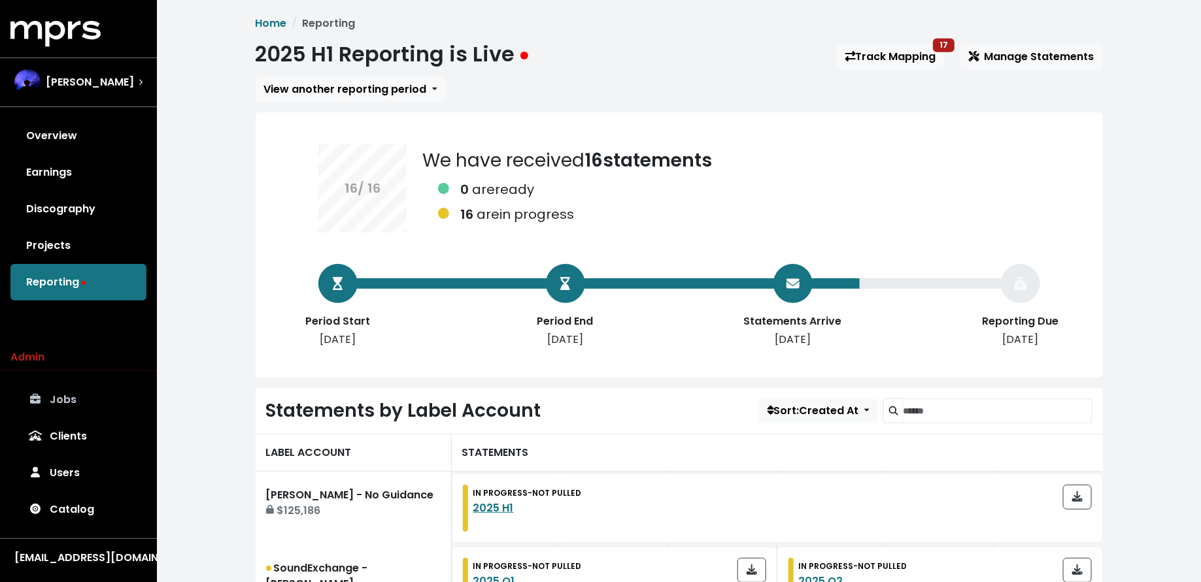
click at [90, 393] on link "Jobs" at bounding box center [78, 400] width 136 height 37
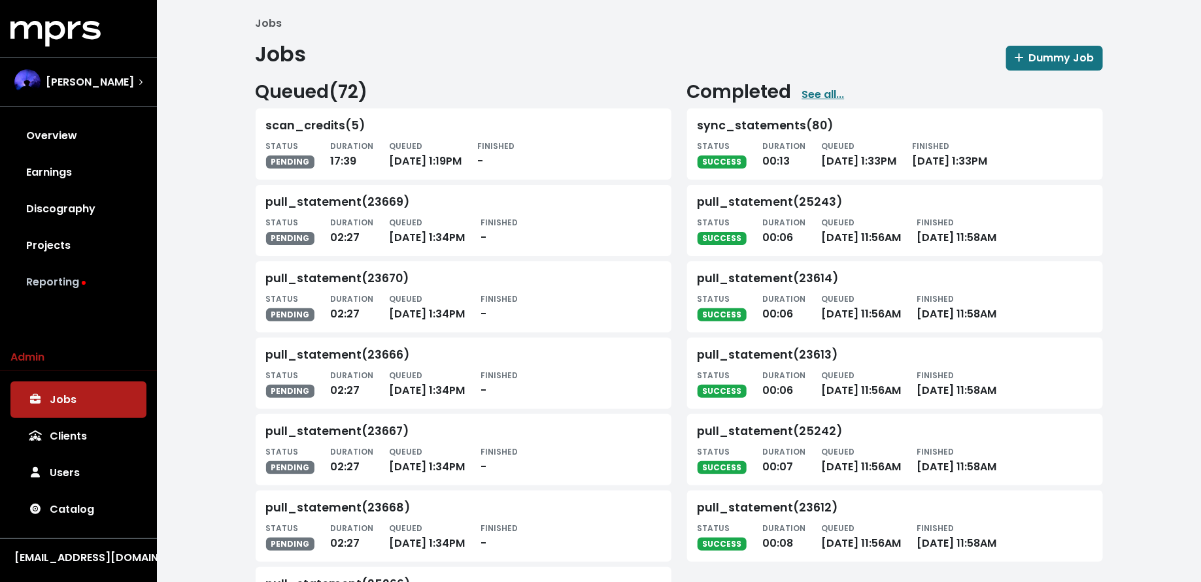
click at [66, 271] on link "Reporting" at bounding box center [78, 282] width 136 height 37
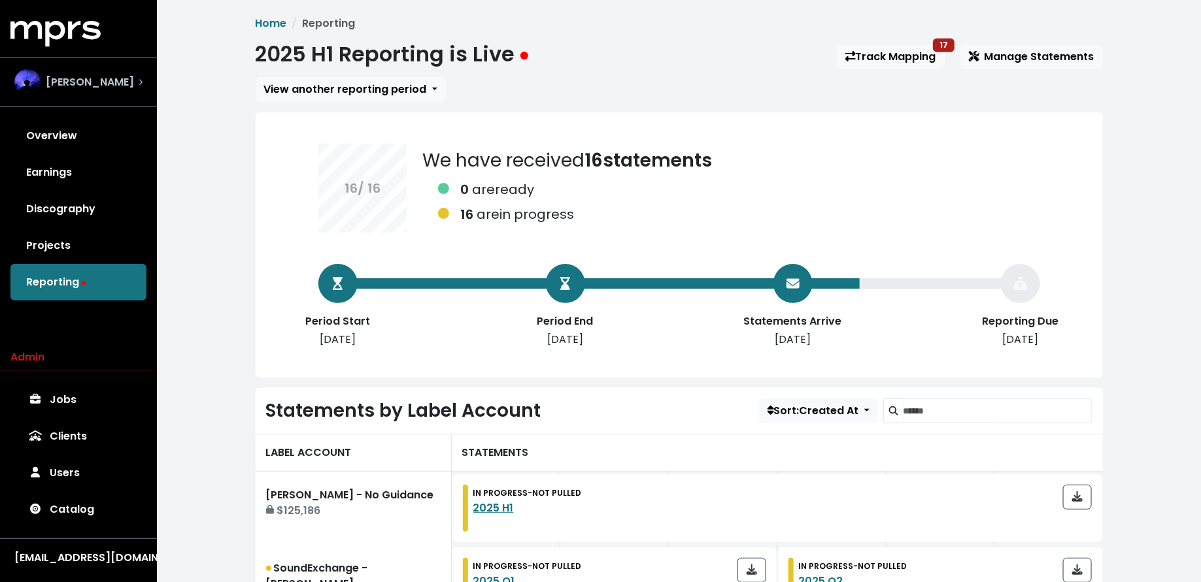
click at [112, 76] on span "Teddy Walton" at bounding box center [90, 83] width 88 height 16
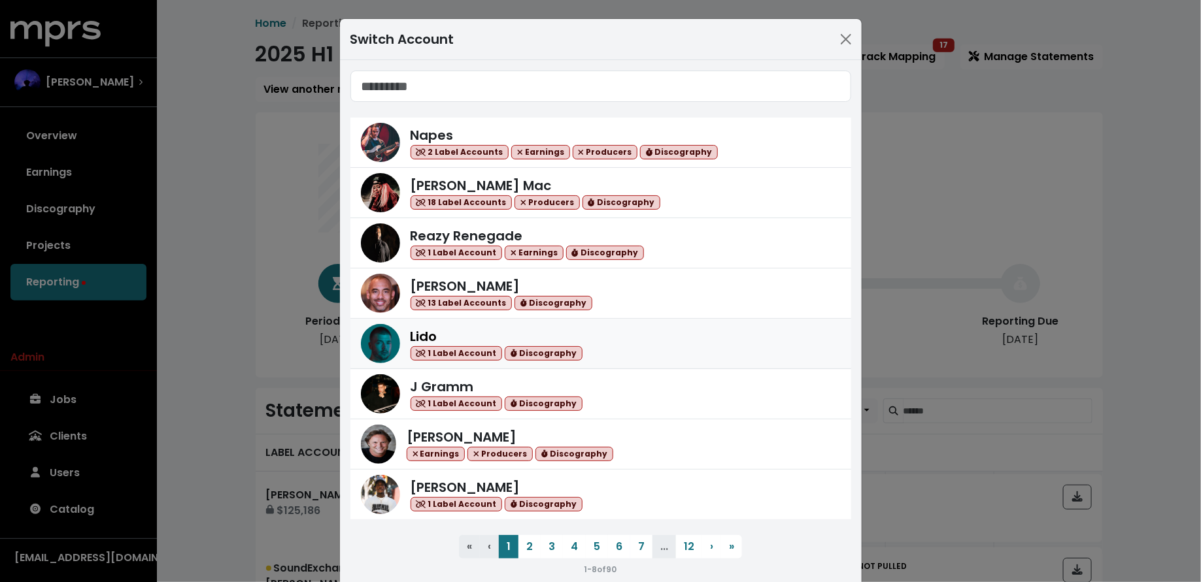
click at [597, 336] on div "Lido 1 Label Account Discography" at bounding box center [625, 344] width 430 height 35
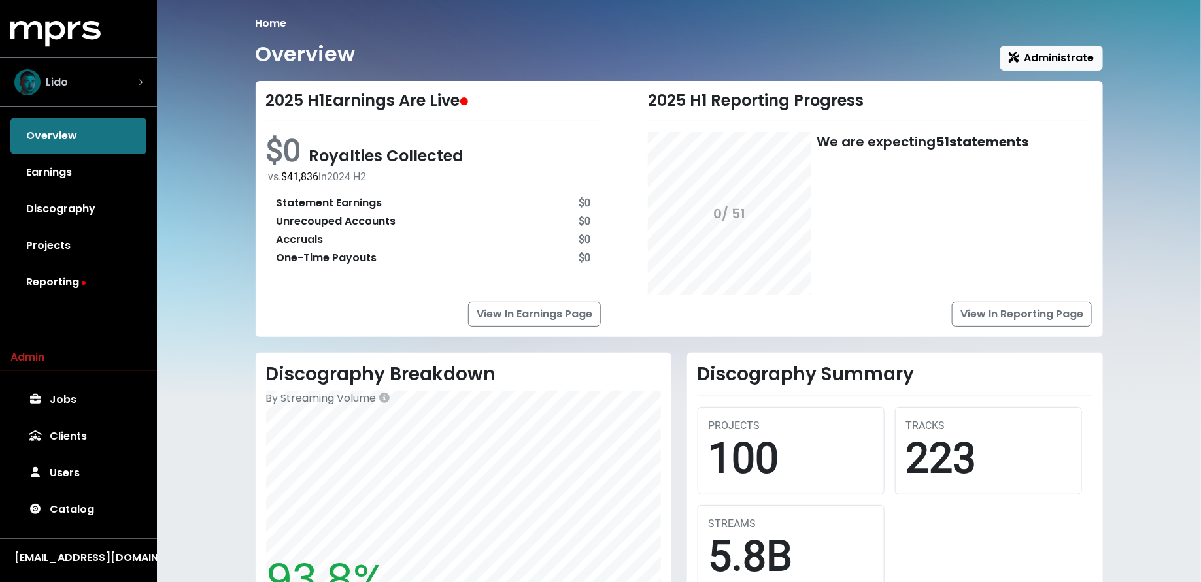
click at [100, 81] on div "Lido" at bounding box center [78, 82] width 128 height 26
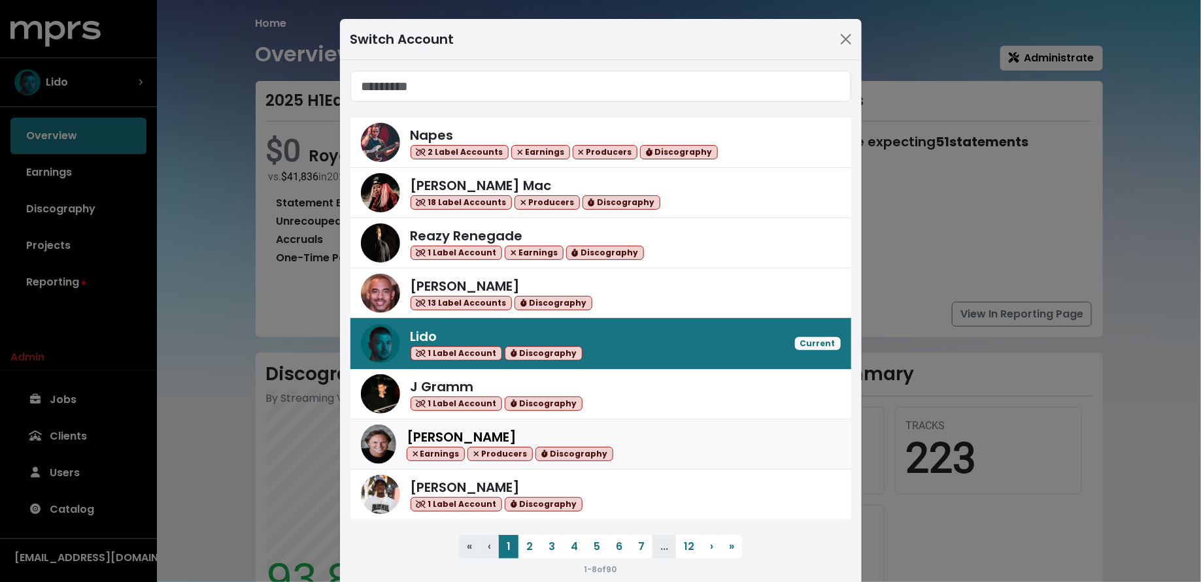
click at [608, 432] on div "Scott Hendricks Earnings Producers Discography" at bounding box center [624, 444] width 434 height 35
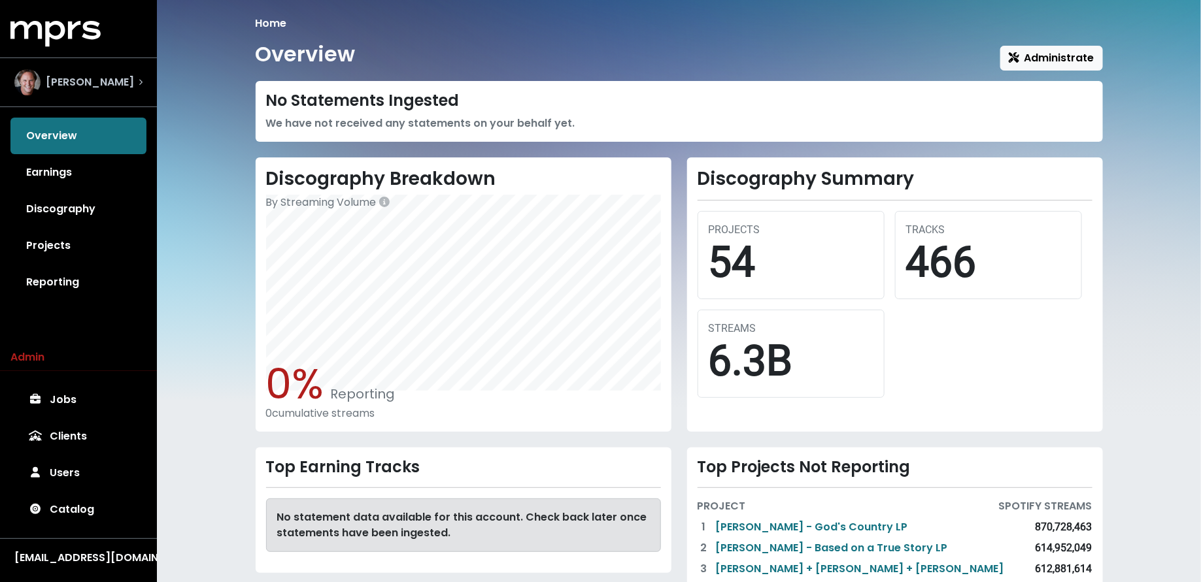
click at [85, 82] on span "Scott Hendricks" at bounding box center [90, 83] width 88 height 16
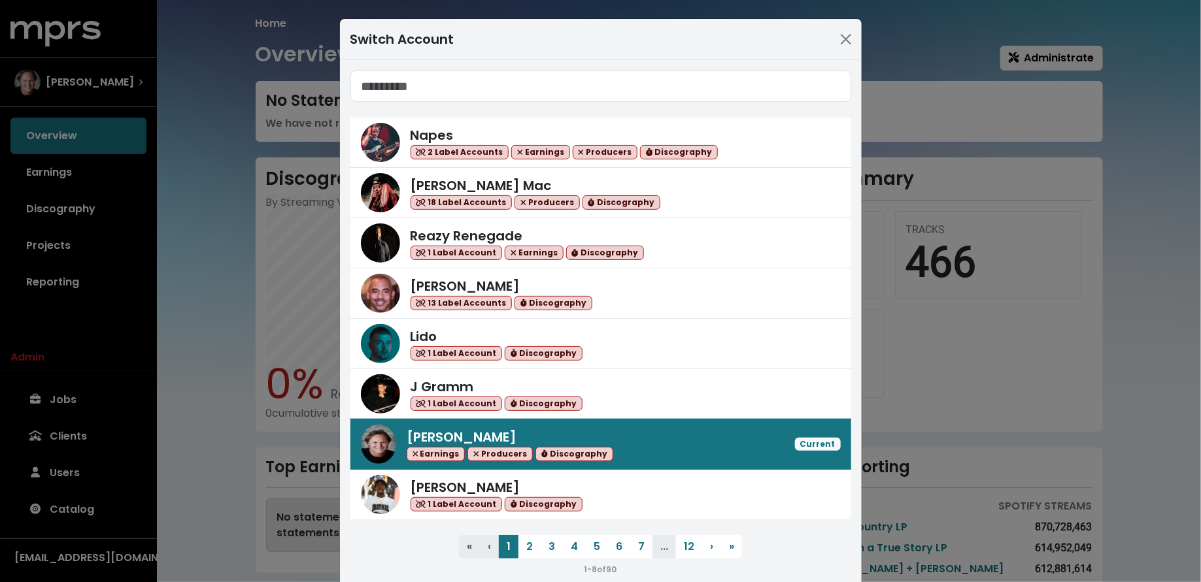
click at [73, 244] on div "Switch Account Napes 2 Label Accounts Earnings Producers Discography Keegan Mac…" at bounding box center [600, 291] width 1201 height 582
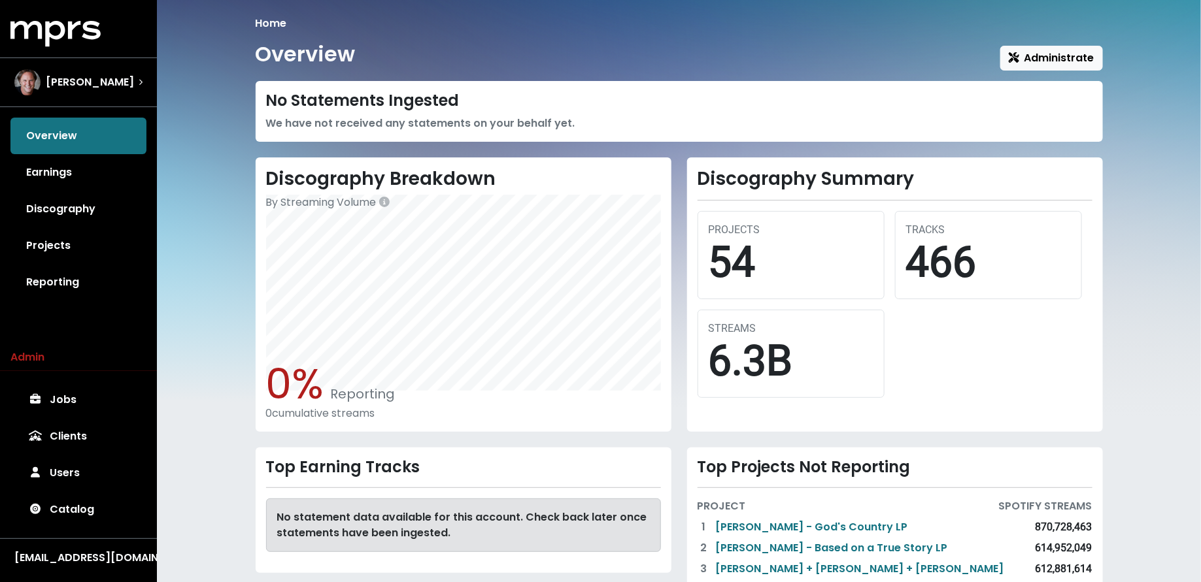
click at [65, 279] on link "Reporting" at bounding box center [78, 282] width 136 height 37
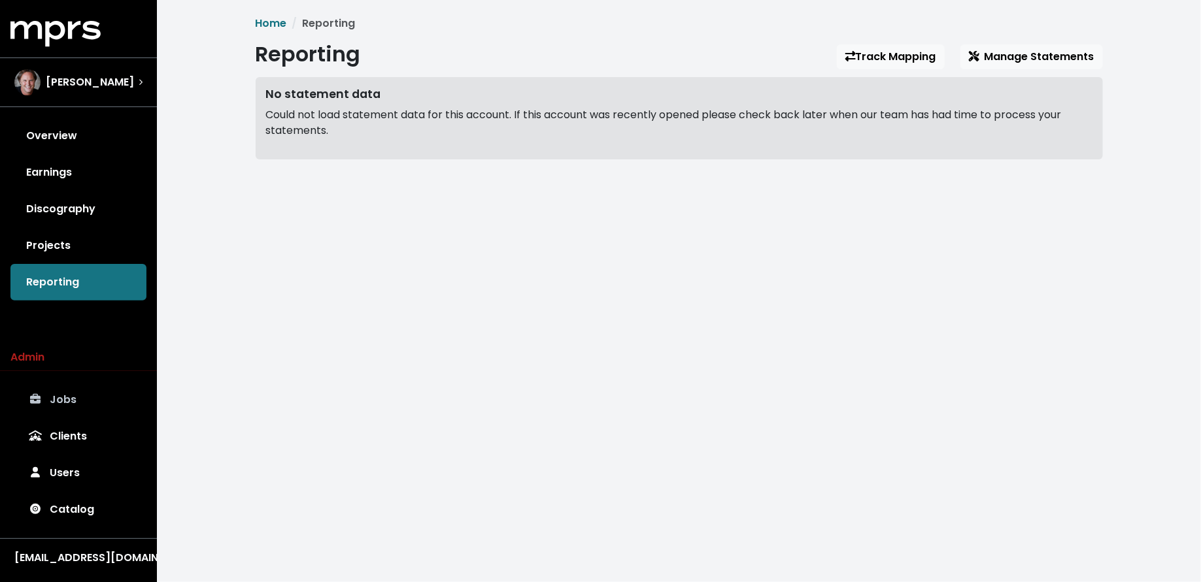
click at [79, 393] on link "Jobs" at bounding box center [78, 400] width 136 height 37
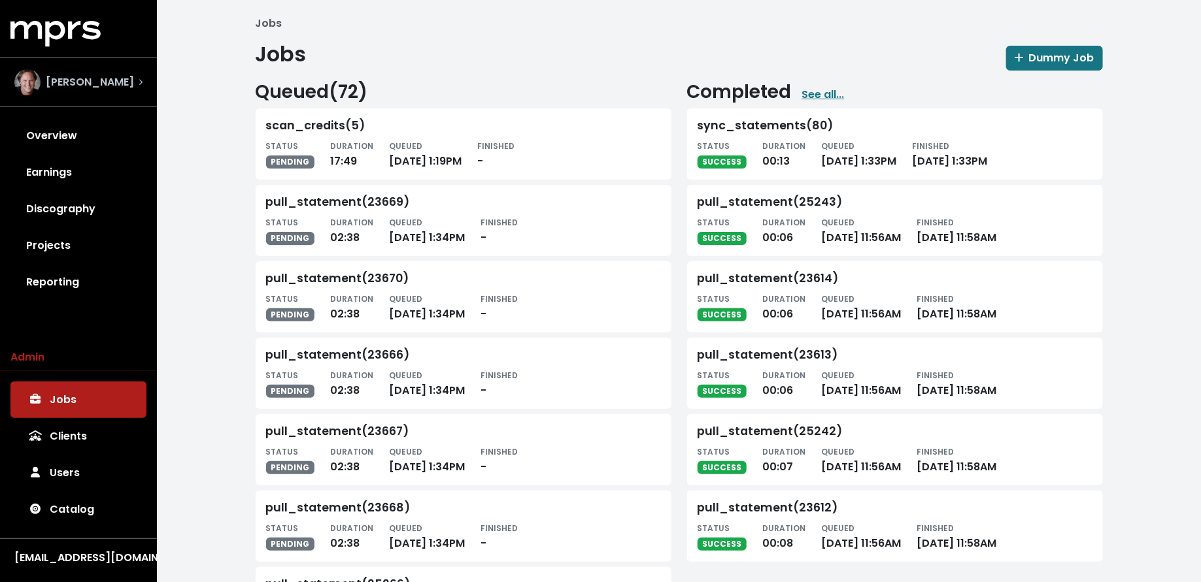
click at [82, 75] on span "Scott Hendricks" at bounding box center [90, 83] width 88 height 16
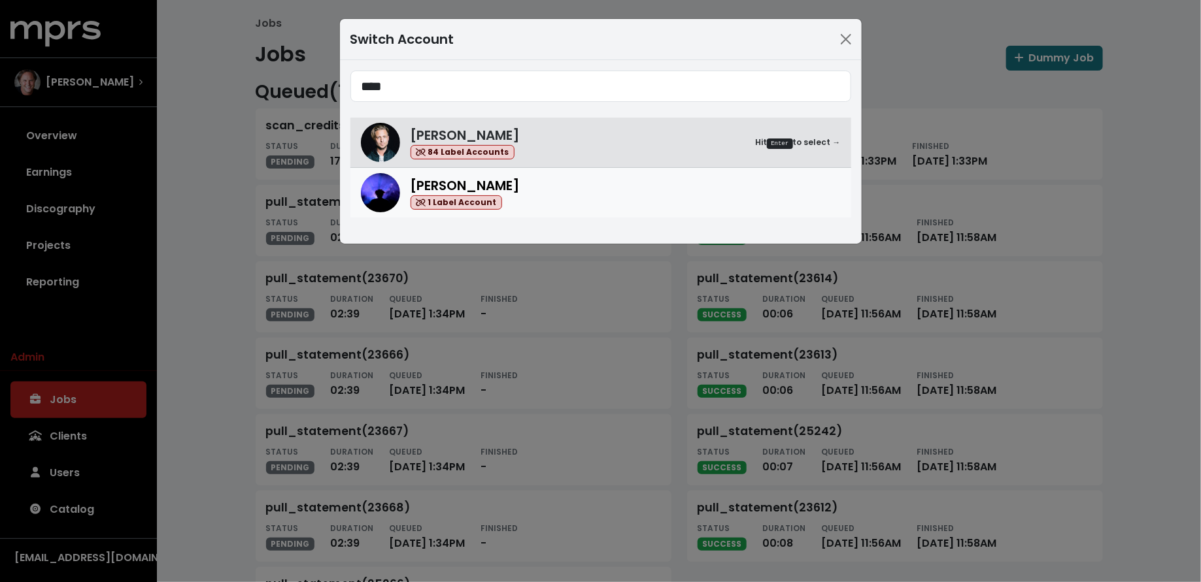
type input "****"
click at [591, 203] on div "Teddy Walton 1 Label Account" at bounding box center [625, 193] width 430 height 35
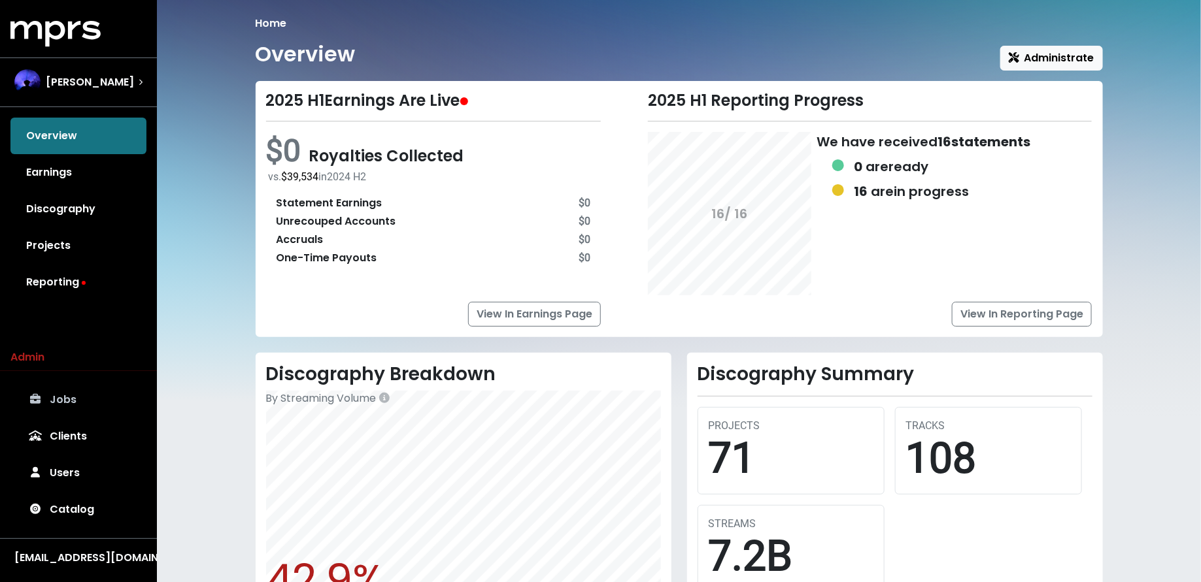
click at [65, 398] on link "Jobs" at bounding box center [78, 400] width 136 height 37
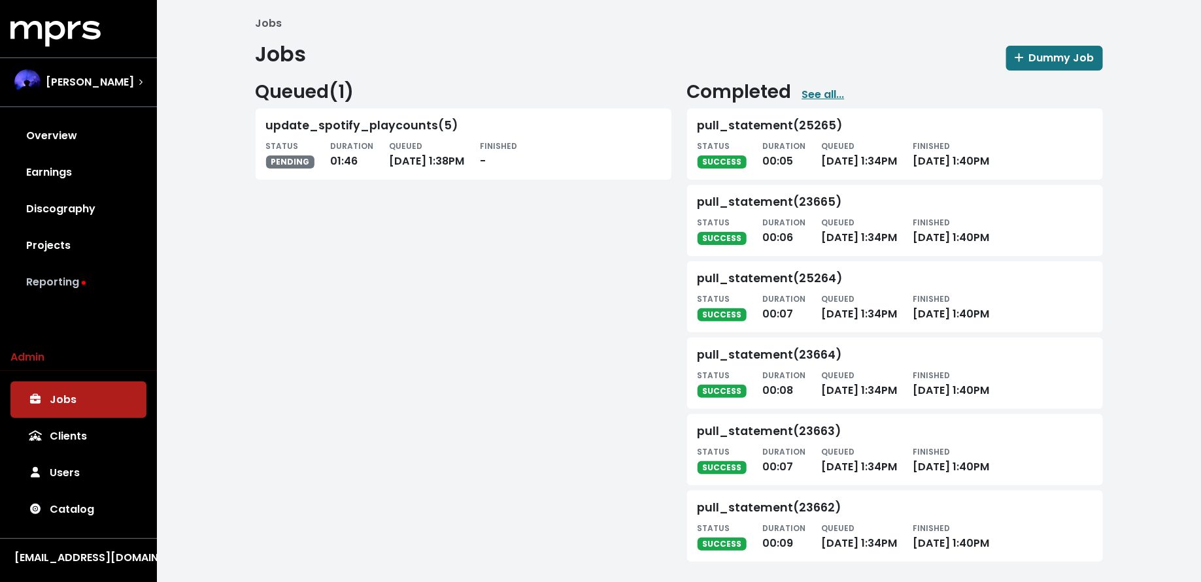
click at [69, 284] on link "Reporting" at bounding box center [78, 282] width 136 height 37
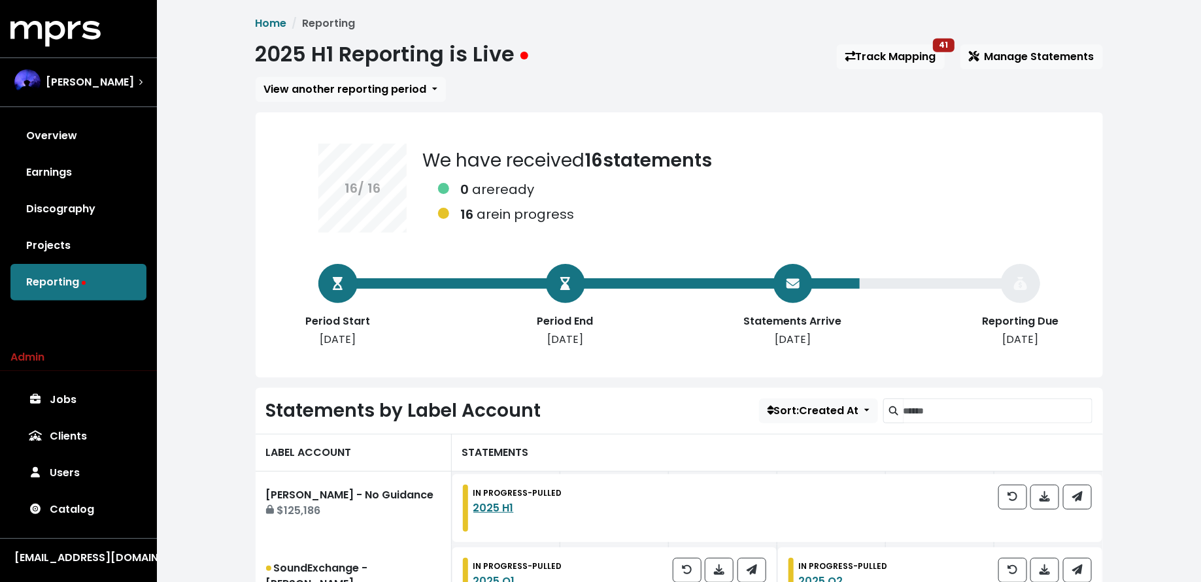
scroll to position [133, 0]
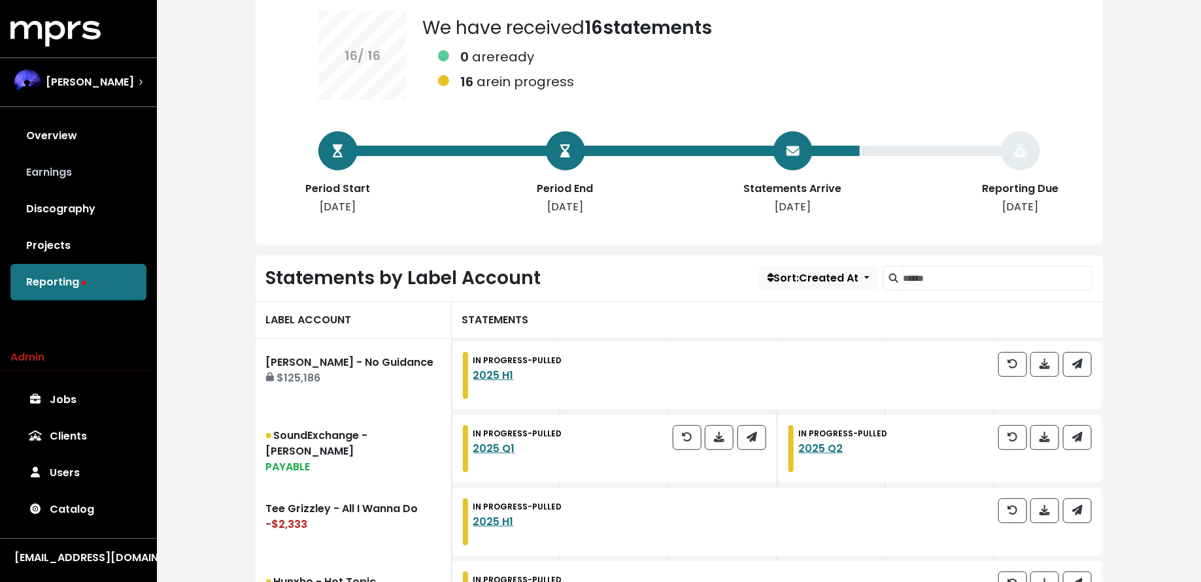
click at [51, 159] on link "Earnings" at bounding box center [78, 172] width 136 height 37
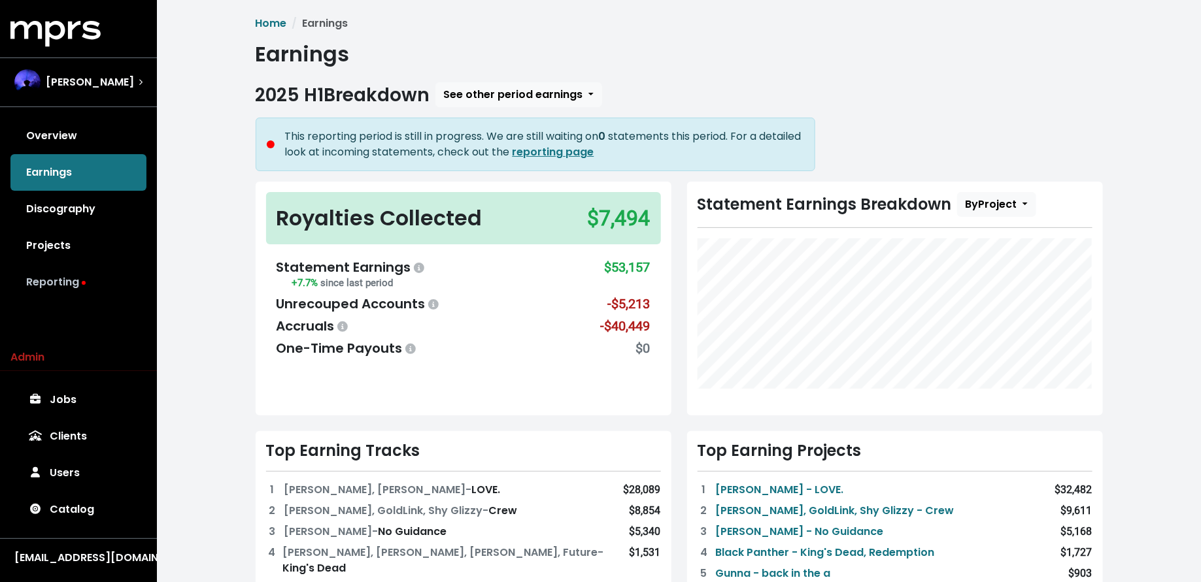
click at [83, 288] on link "Reporting" at bounding box center [78, 282] width 136 height 37
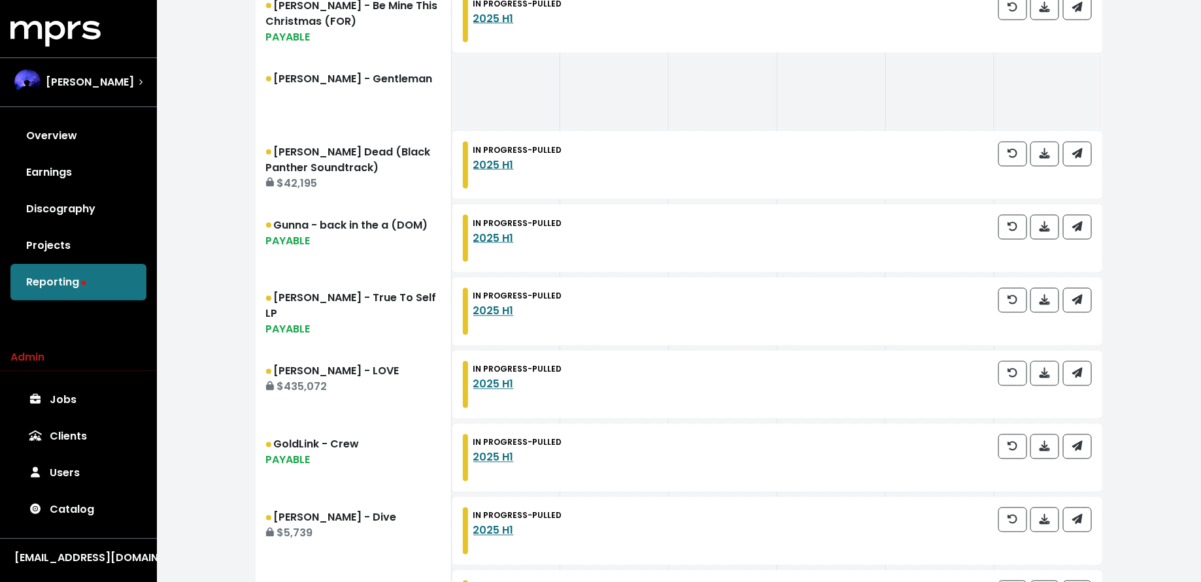
scroll to position [930, 0]
click at [302, 405] on link "Kendrick Lamar - LOVE $435,072" at bounding box center [354, 383] width 196 height 73
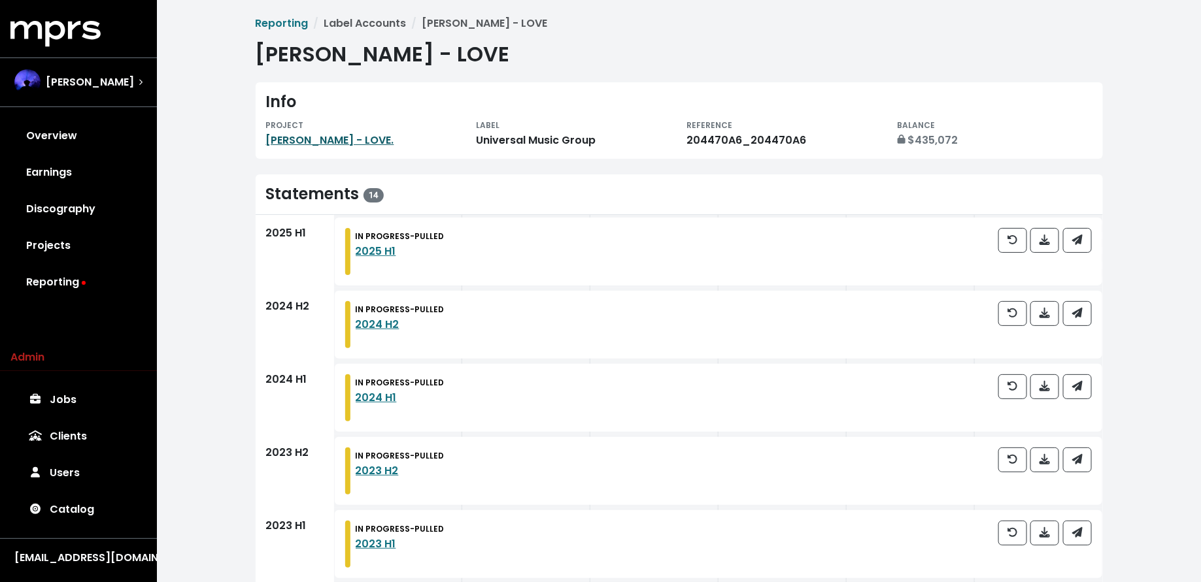
click at [359, 136] on link "Kendrick Lamar - LOVE." at bounding box center [330, 140] width 128 height 15
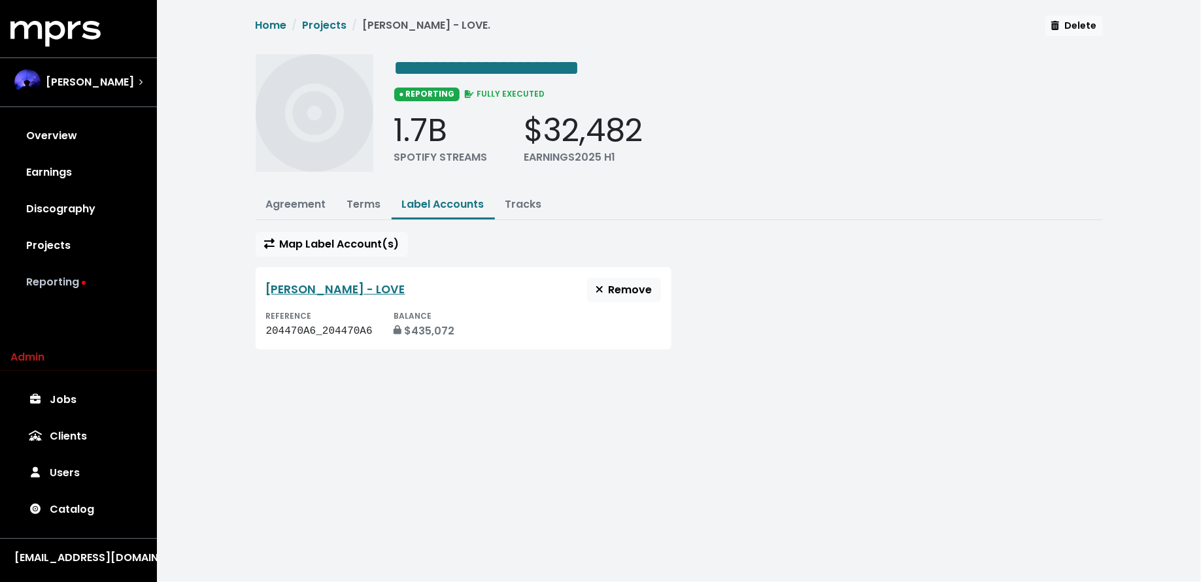
click at [62, 280] on link "Reporting" at bounding box center [78, 282] width 136 height 37
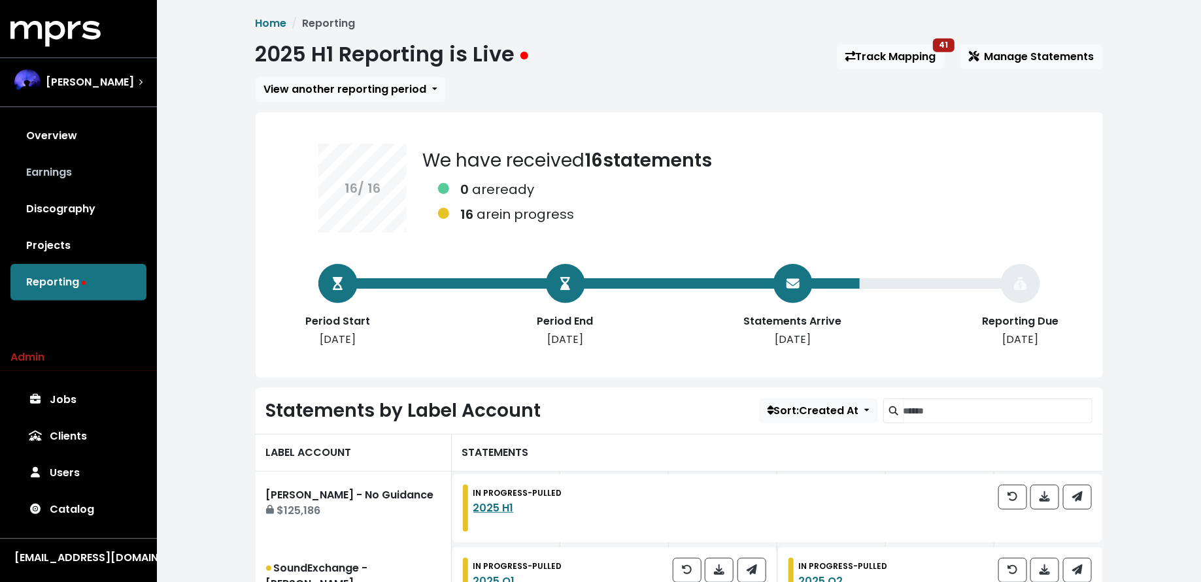
click at [53, 183] on link "Earnings" at bounding box center [78, 172] width 136 height 37
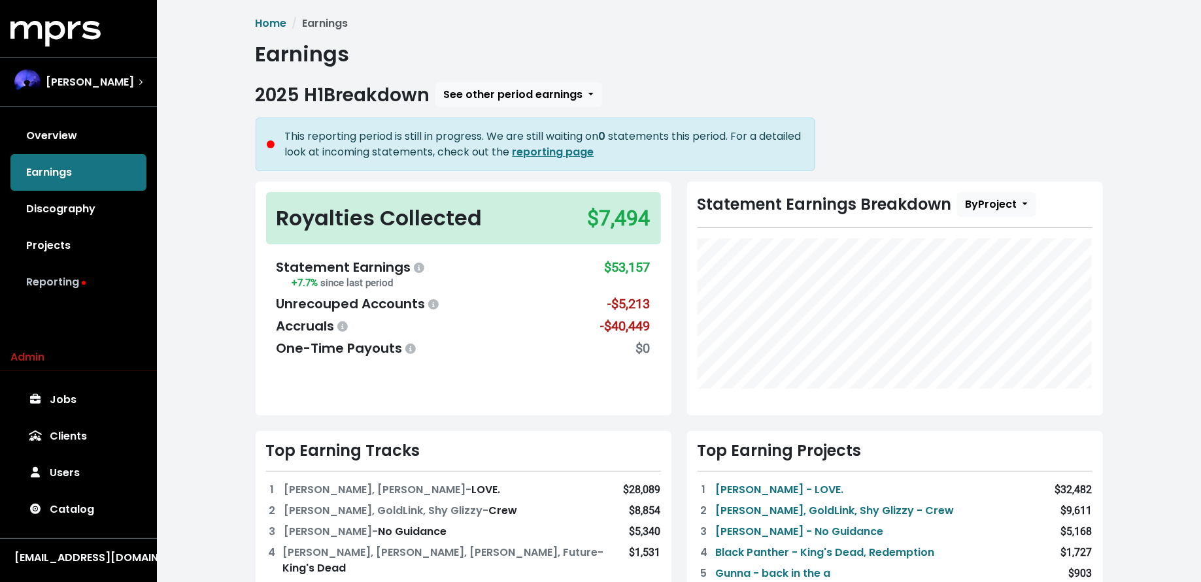
click at [63, 286] on link "Reporting" at bounding box center [78, 282] width 136 height 37
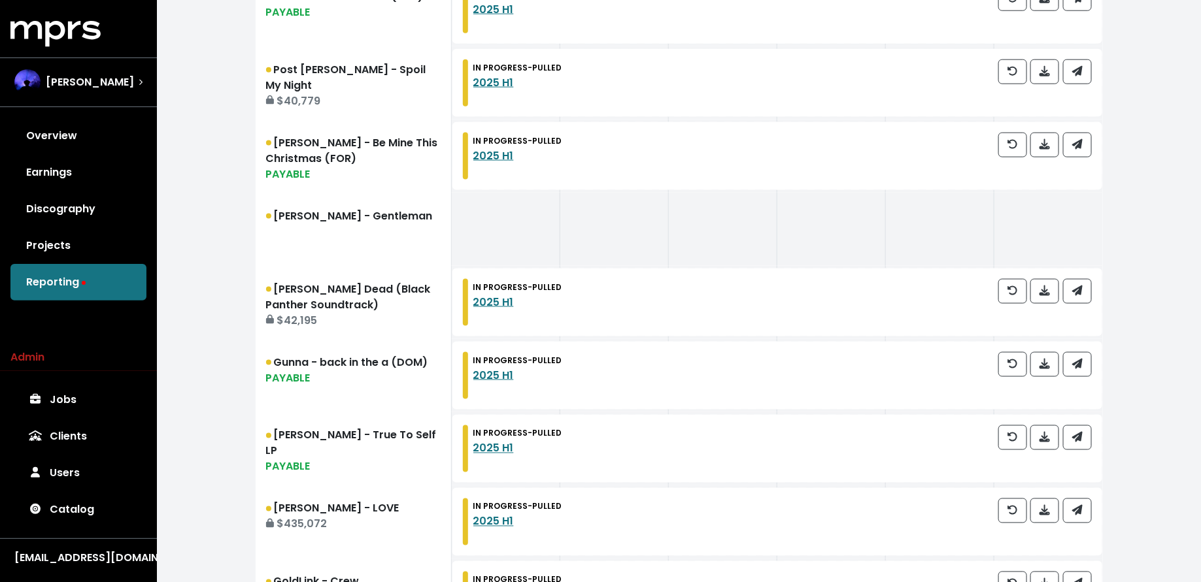
scroll to position [714, 0]
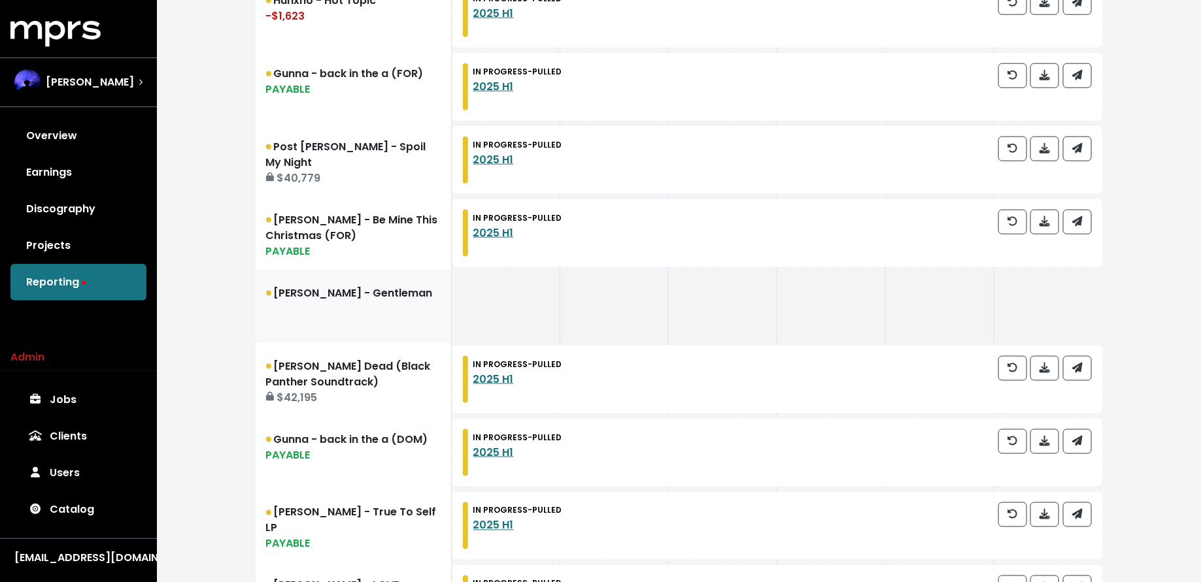
click at [324, 307] on link "Gallant - Gentleman" at bounding box center [354, 306] width 196 height 73
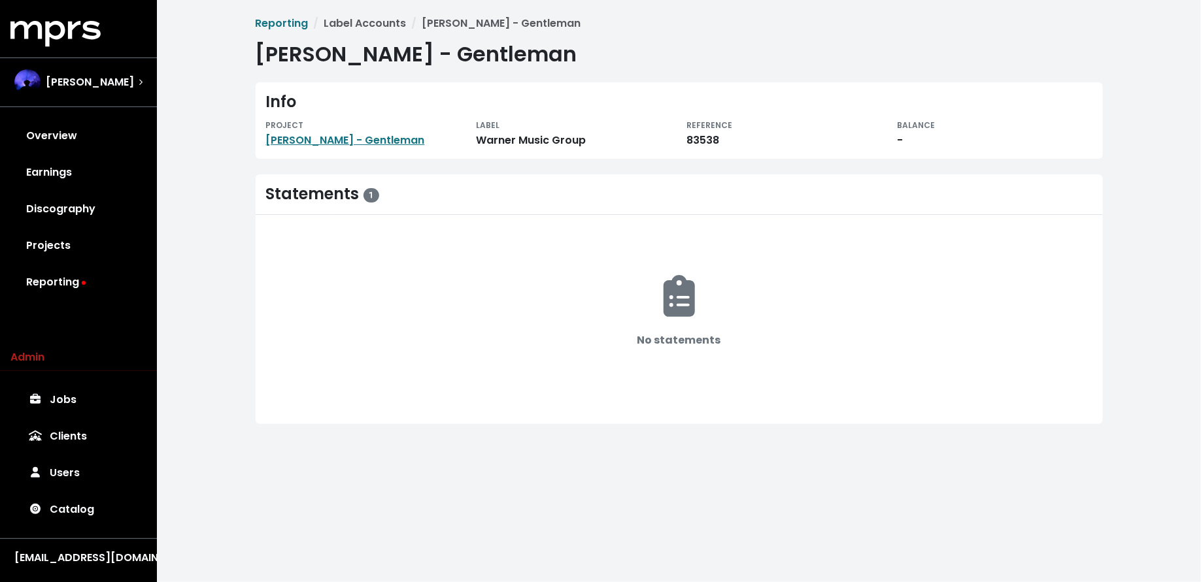
click at [691, 142] on div "83538" at bounding box center [784, 141] width 195 height 16
copy div "83538"
click at [88, 276] on link "Reporting" at bounding box center [78, 282] width 136 height 37
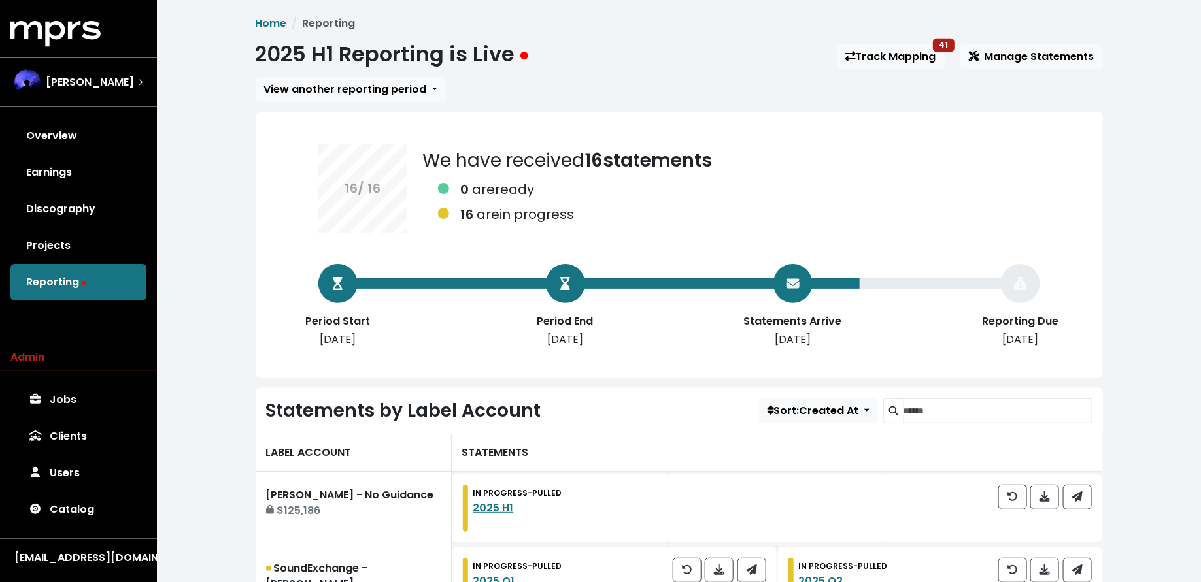
scroll to position [22, 0]
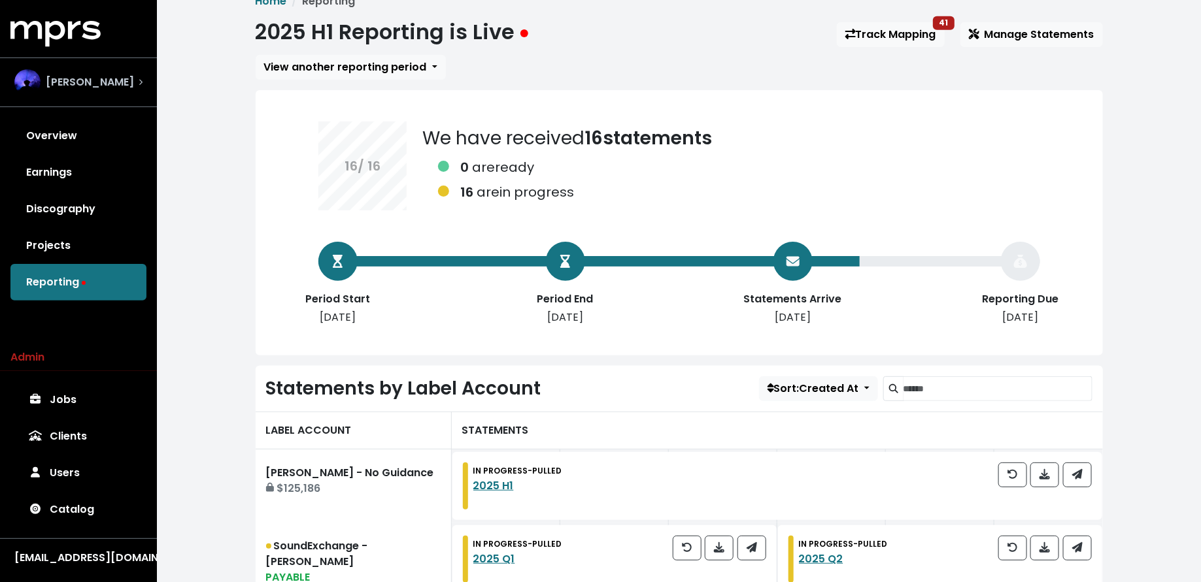
click at [144, 73] on div "Teddy Walton" at bounding box center [78, 82] width 149 height 47
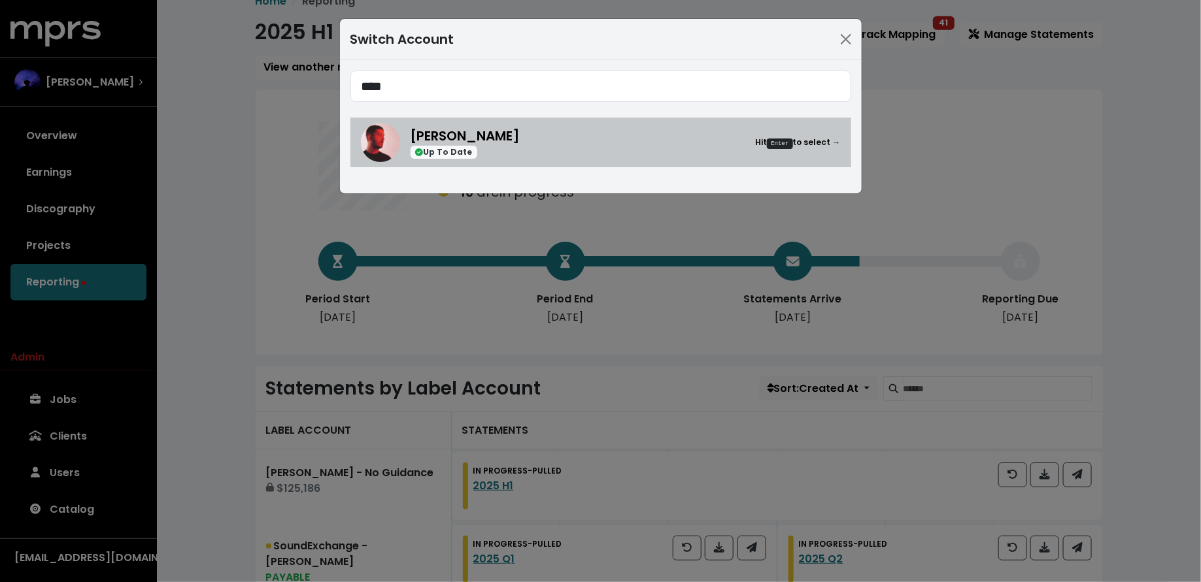
type input "****"
click at [540, 127] on div "Rami Dawod Up To Date Hit Enter to select →" at bounding box center [625, 142] width 430 height 33
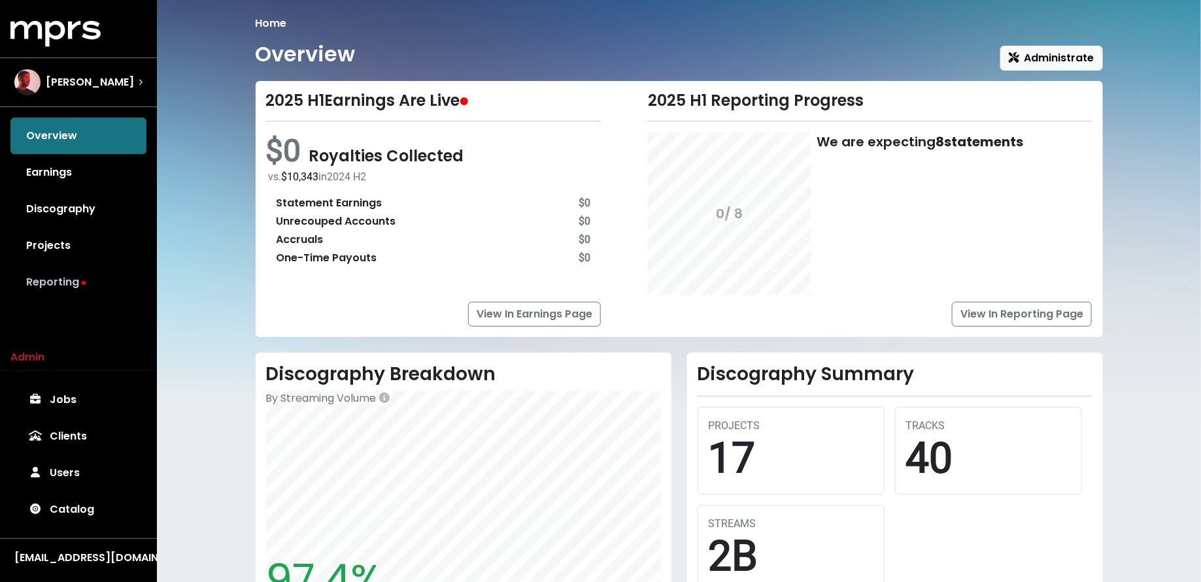
click at [63, 293] on link "Reporting" at bounding box center [78, 282] width 136 height 37
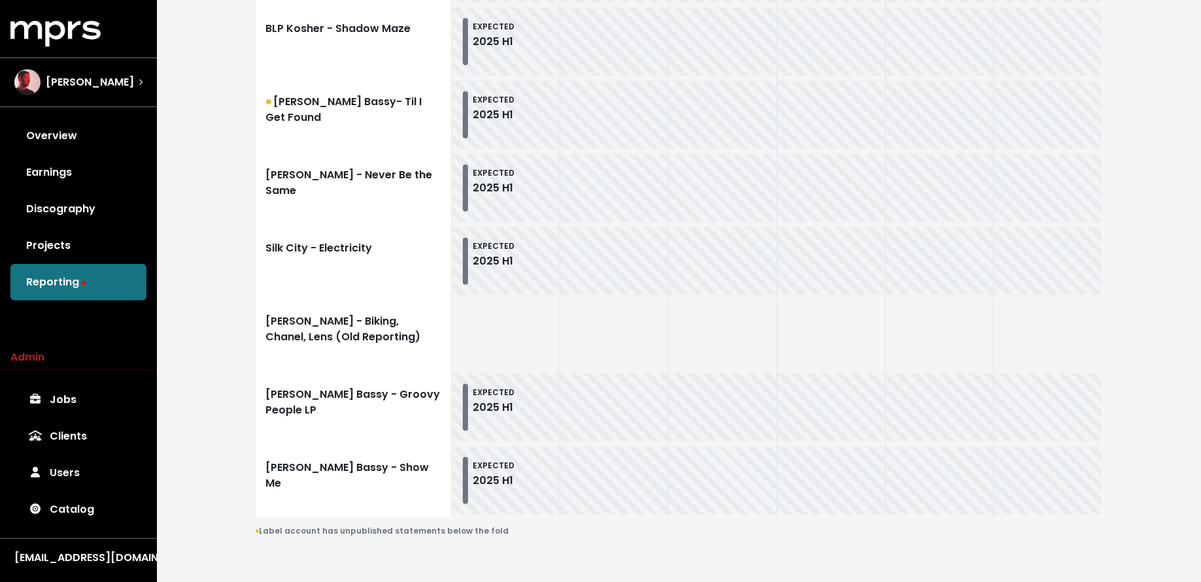
scroll to position [599, 0]
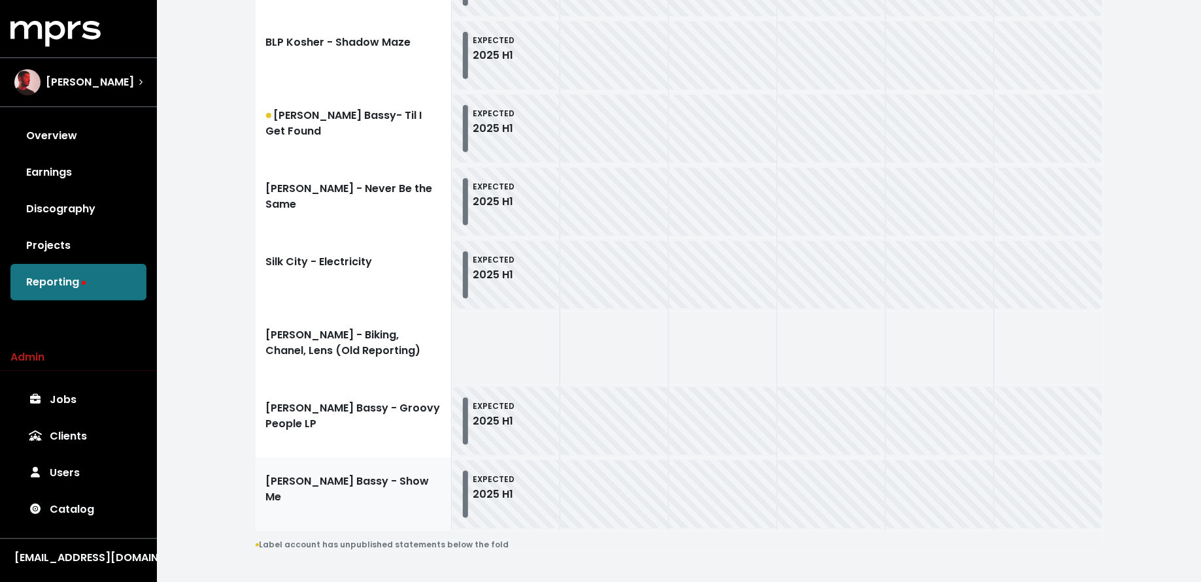
click at [304, 466] on link "Marc E. Bassy - Show Me" at bounding box center [354, 494] width 196 height 73
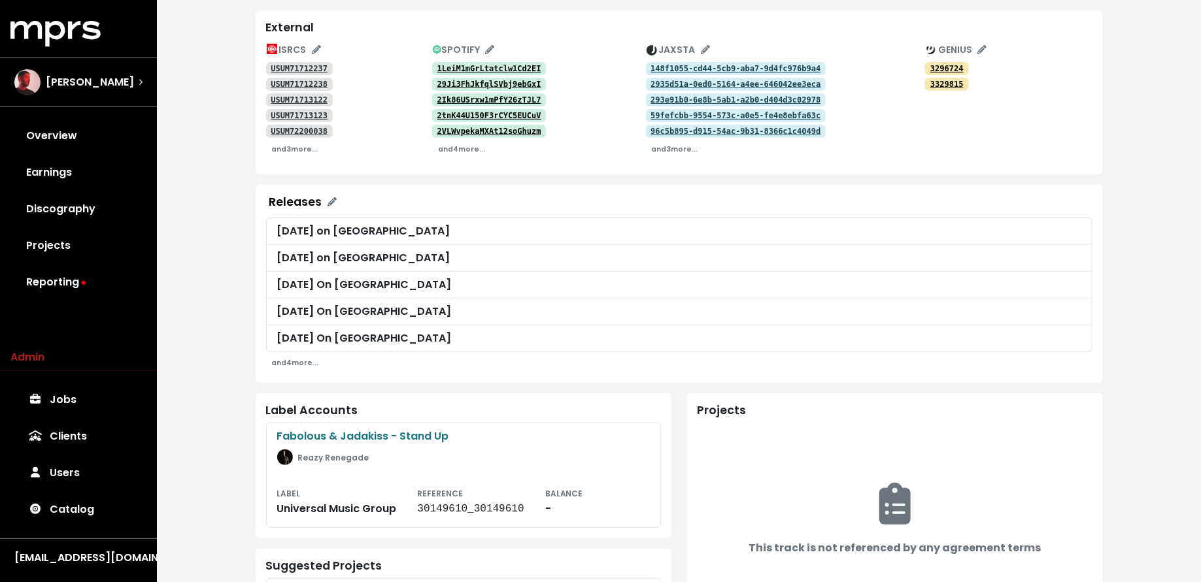
scroll to position [298, 0]
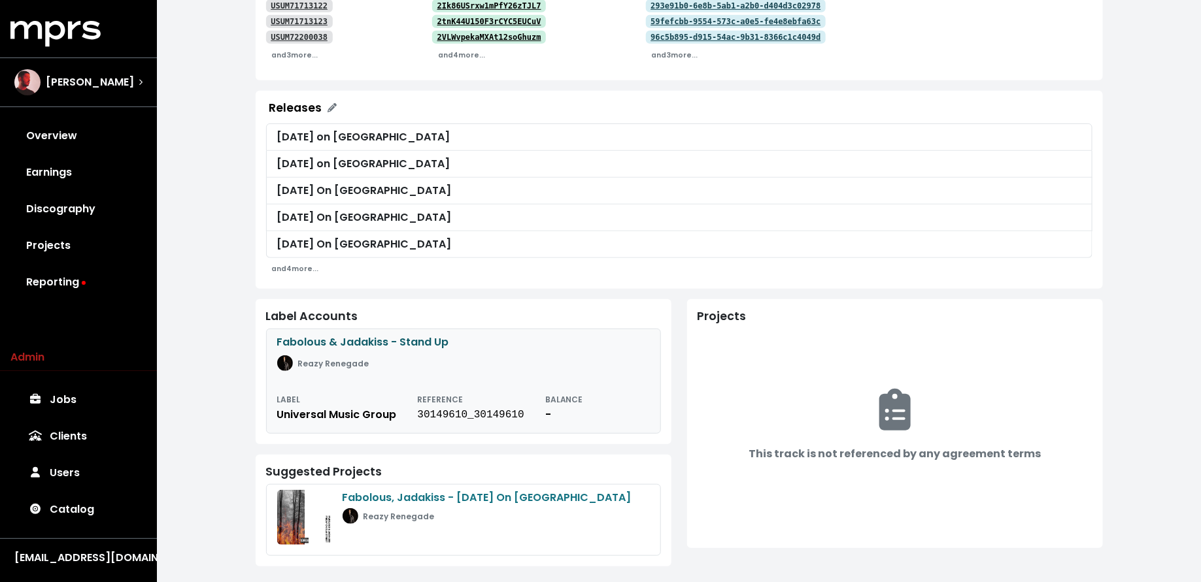
click at [433, 342] on div "Fabolous & Jadakiss - Stand Up" at bounding box center [463, 343] width 373 height 16
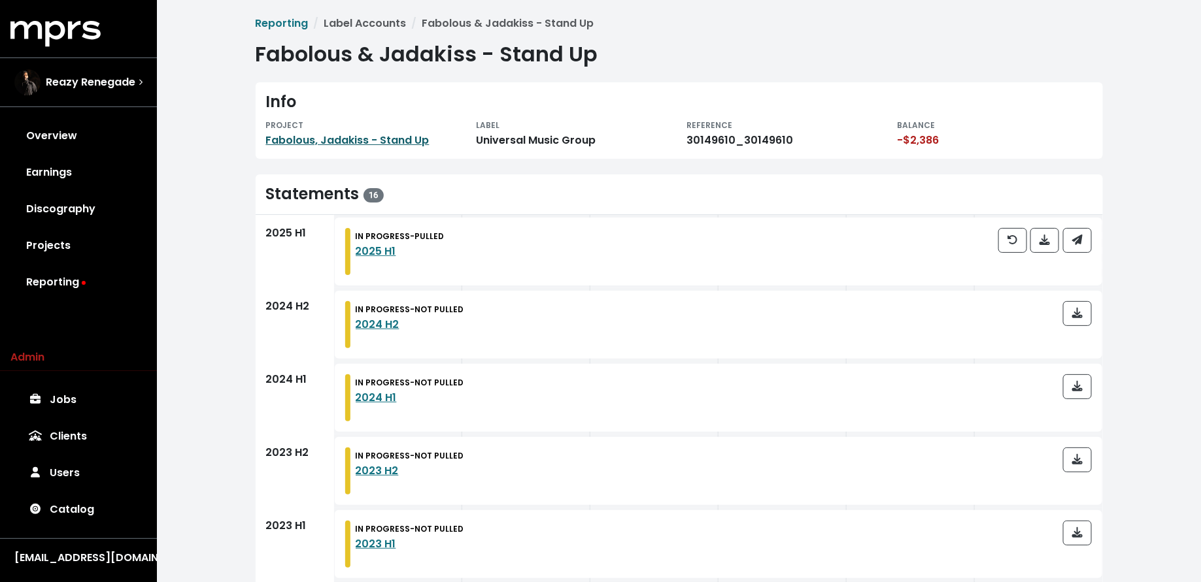
click at [381, 143] on link "Fabolous, Jadakiss - Stand Up" at bounding box center [347, 140] width 163 height 15
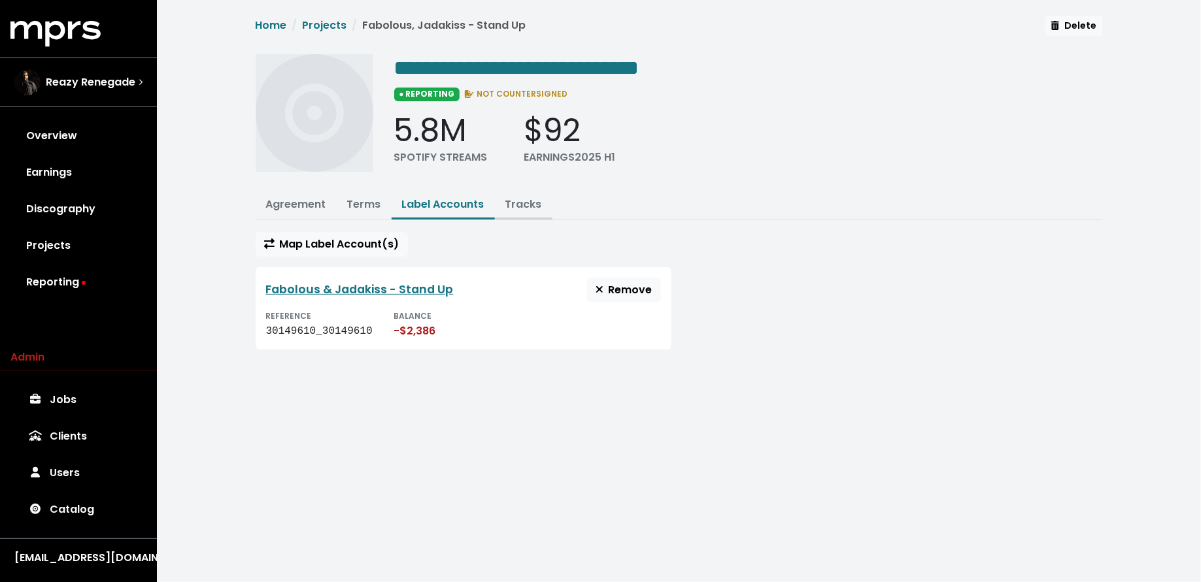
click at [509, 202] on link "Tracks" at bounding box center [523, 204] width 37 height 15
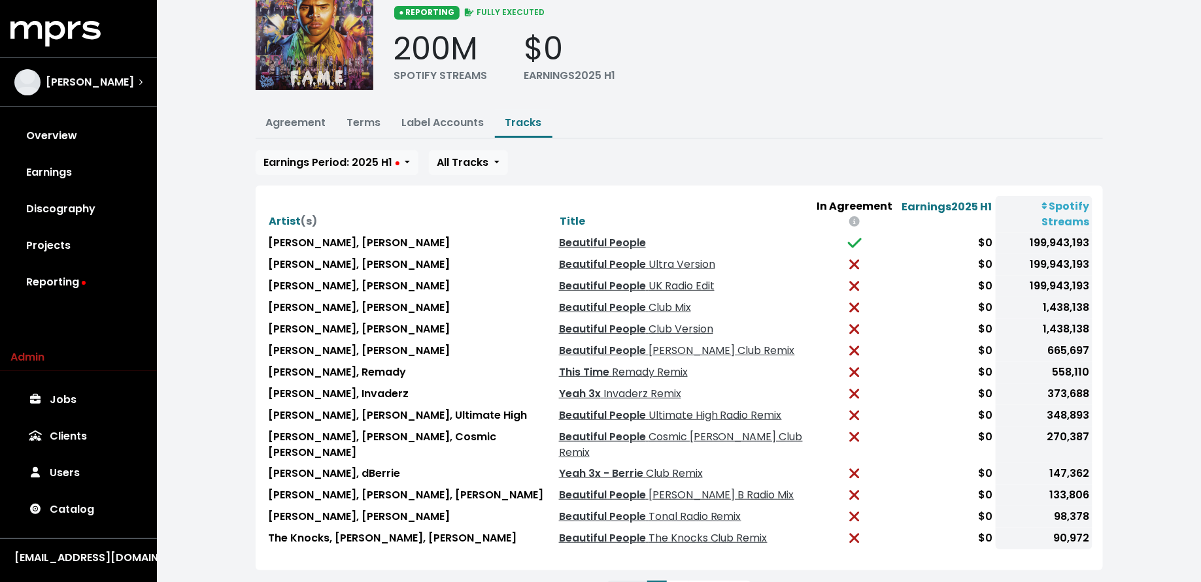
scroll to position [110, 0]
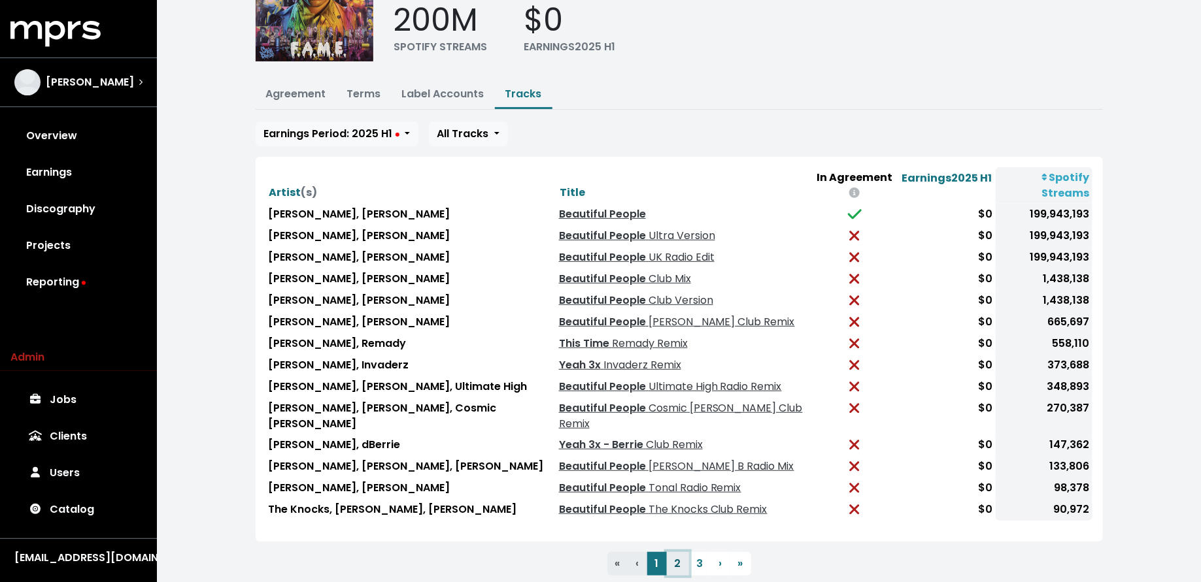
click at [677, 552] on button "2" at bounding box center [678, 564] width 22 height 24
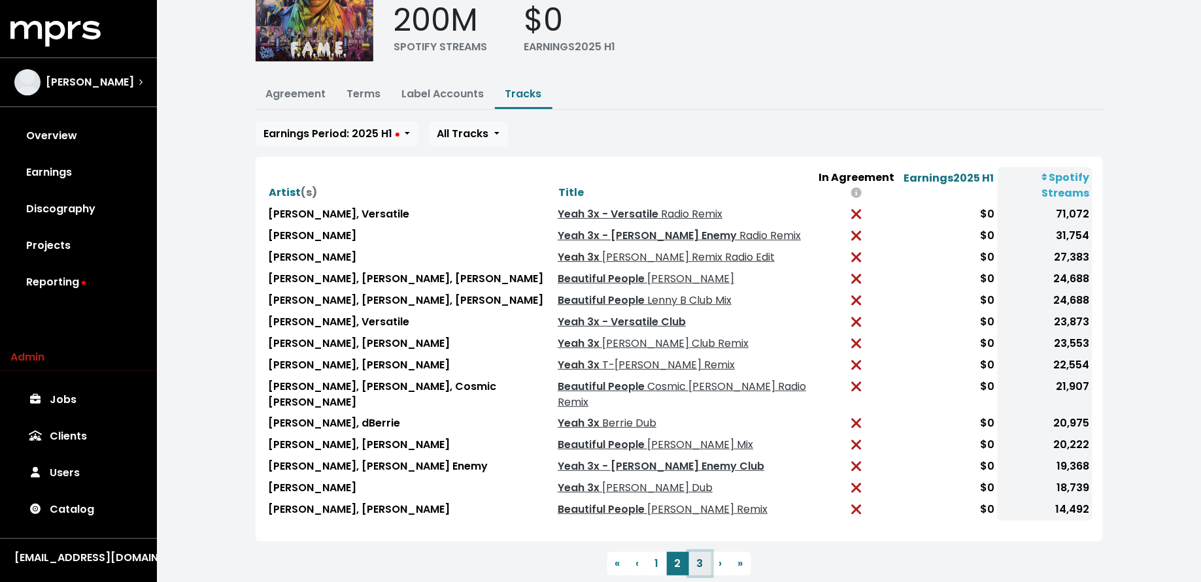
click at [695, 552] on button "3" at bounding box center [700, 564] width 22 height 24
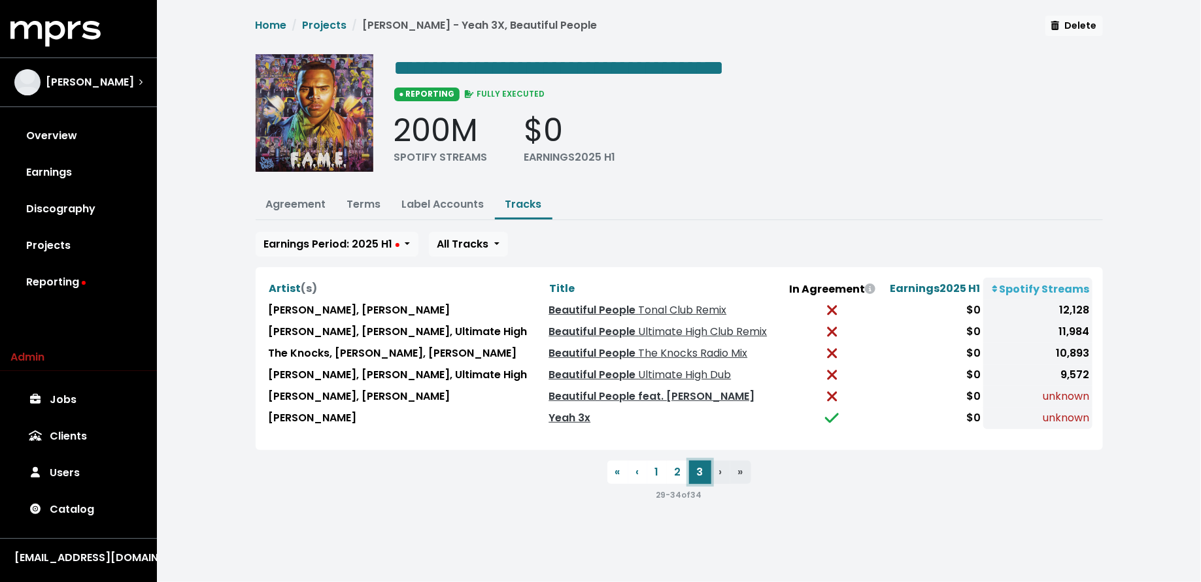
scroll to position [0, 0]
click at [671, 467] on button "2" at bounding box center [678, 473] width 22 height 24
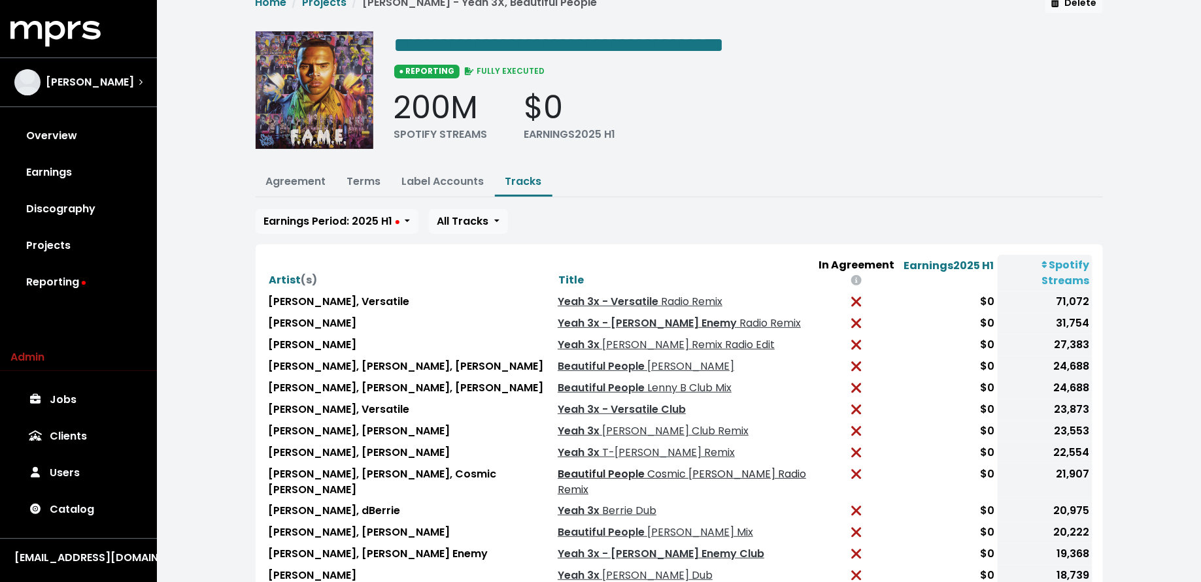
scroll to position [110, 0]
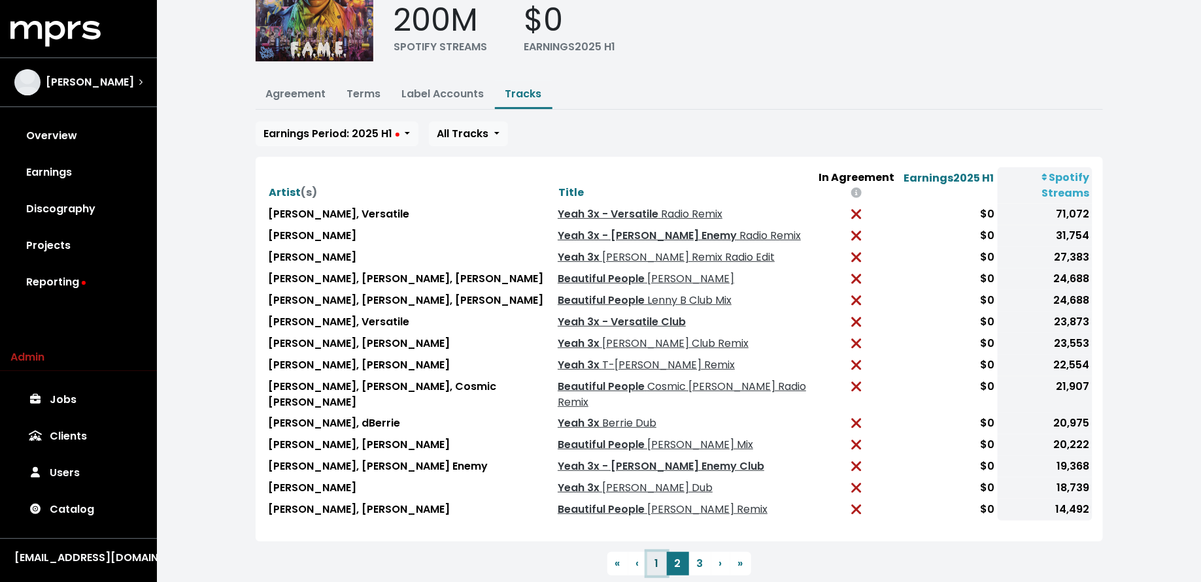
click at [659, 552] on button "1" at bounding box center [657, 564] width 20 height 24
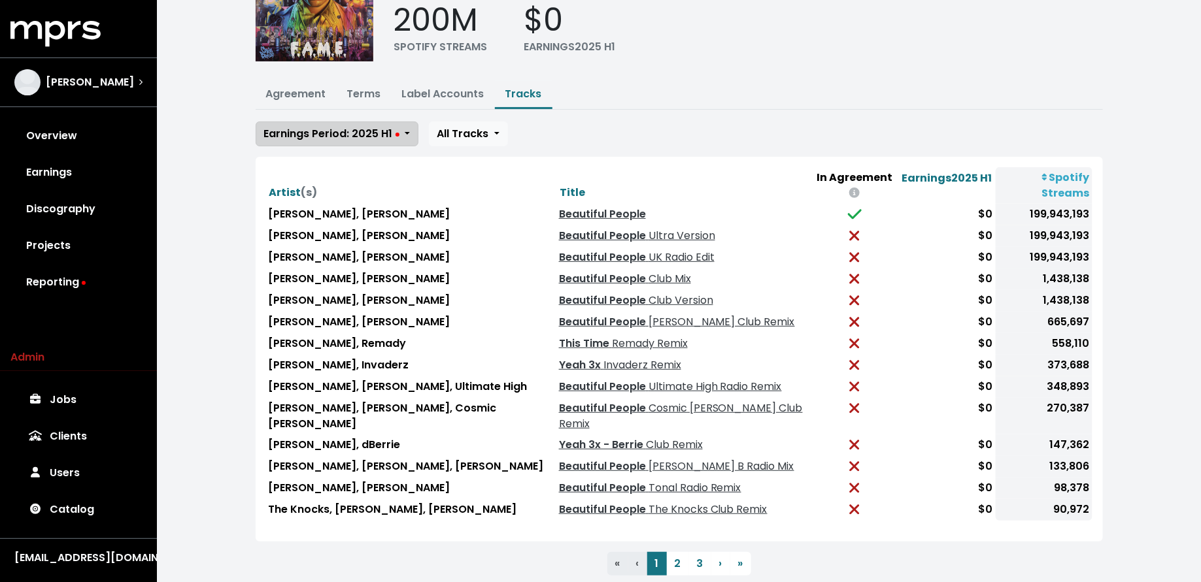
click at [376, 132] on span "Earnings Period: 2025 H1" at bounding box center [331, 133] width 135 height 15
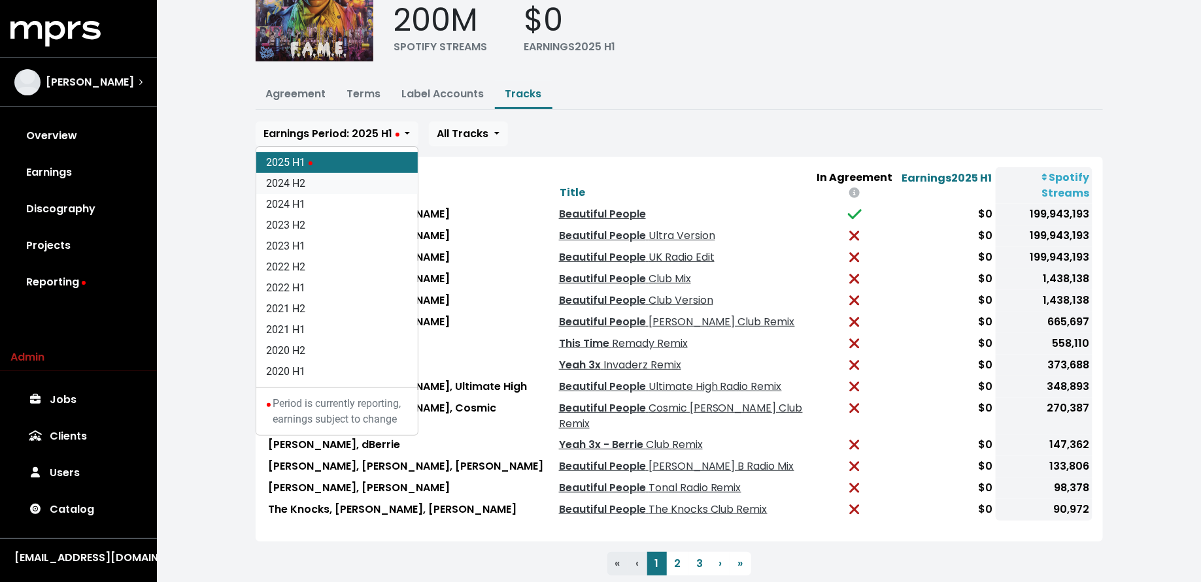
click at [365, 180] on link "2024 H2" at bounding box center [336, 183] width 161 height 21
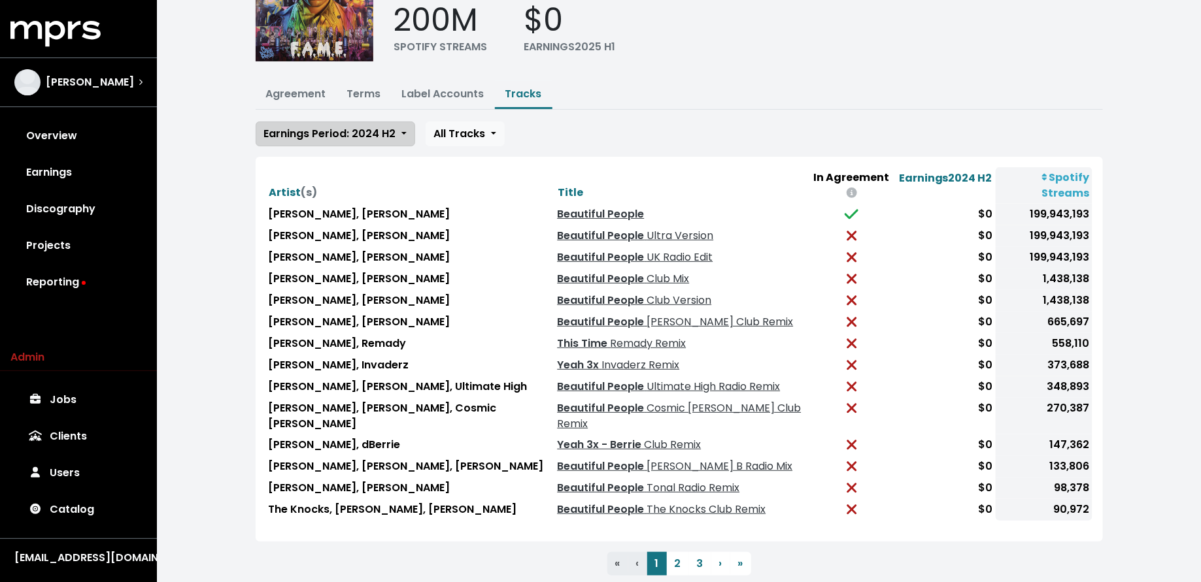
click at [363, 126] on span "Earnings Period: 2024 H2" at bounding box center [330, 133] width 132 height 15
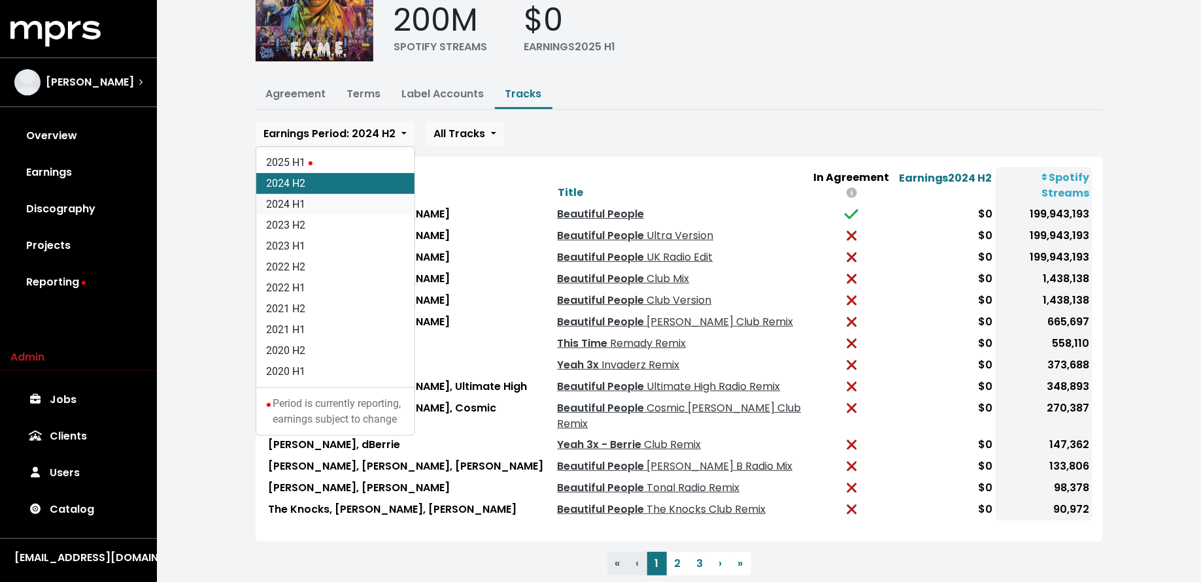
click at [361, 201] on link "2024 H1" at bounding box center [335, 204] width 158 height 21
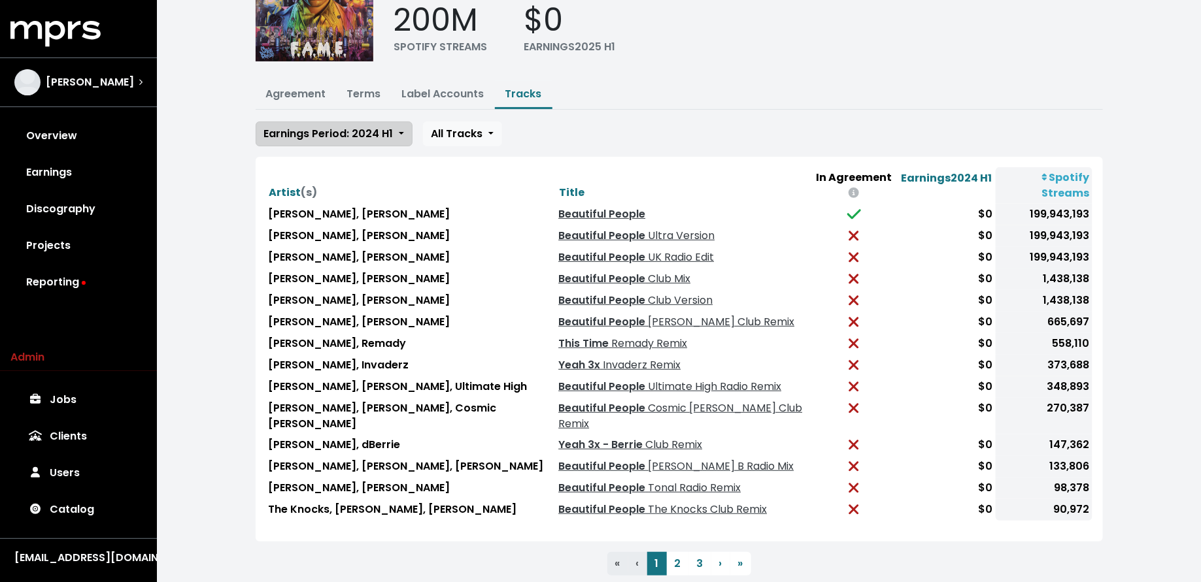
click at [358, 131] on span "Earnings Period: 2024 H1" at bounding box center [328, 133] width 129 height 15
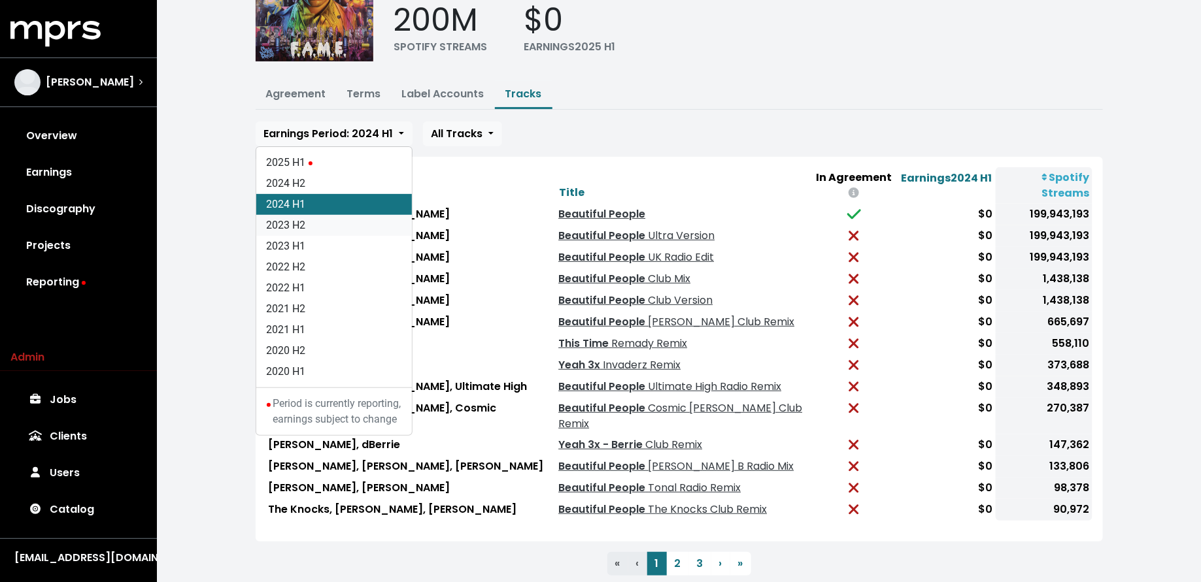
click at [355, 227] on link "2023 H2" at bounding box center [334, 225] width 156 height 21
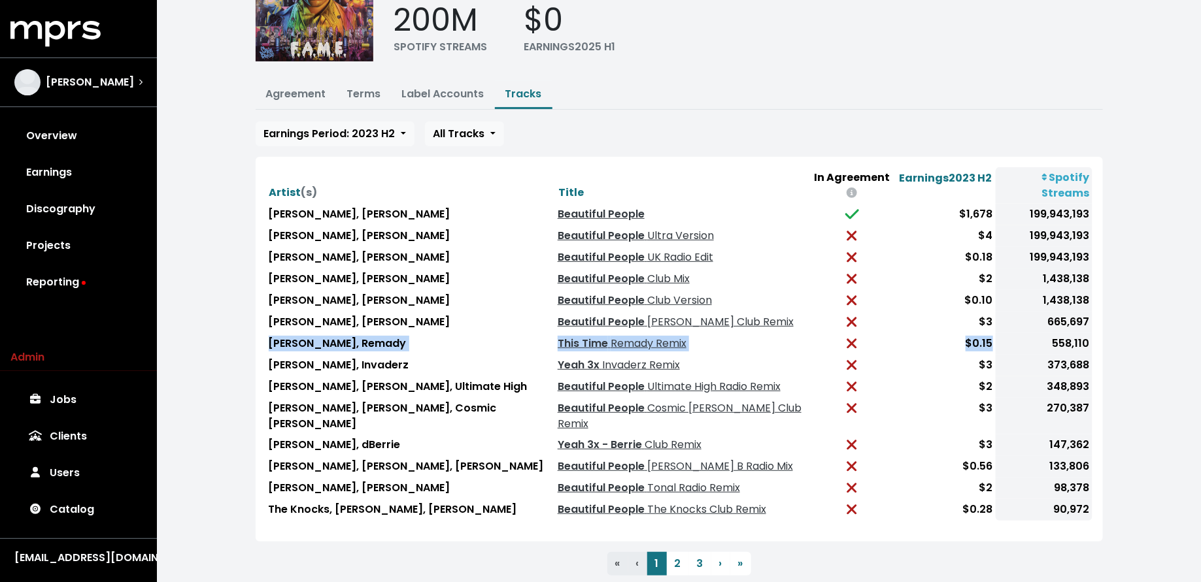
drag, startPoint x: 269, startPoint y: 327, endPoint x: 918, endPoint y: 333, distance: 649.7
click at [918, 334] on tbody "Benny Benassi, Chris Brown Beautiful People $1,678 199,943,193 Benny Benassi, C…" at bounding box center [679, 362] width 826 height 317
click at [32, 290] on link "Reporting" at bounding box center [78, 282] width 136 height 37
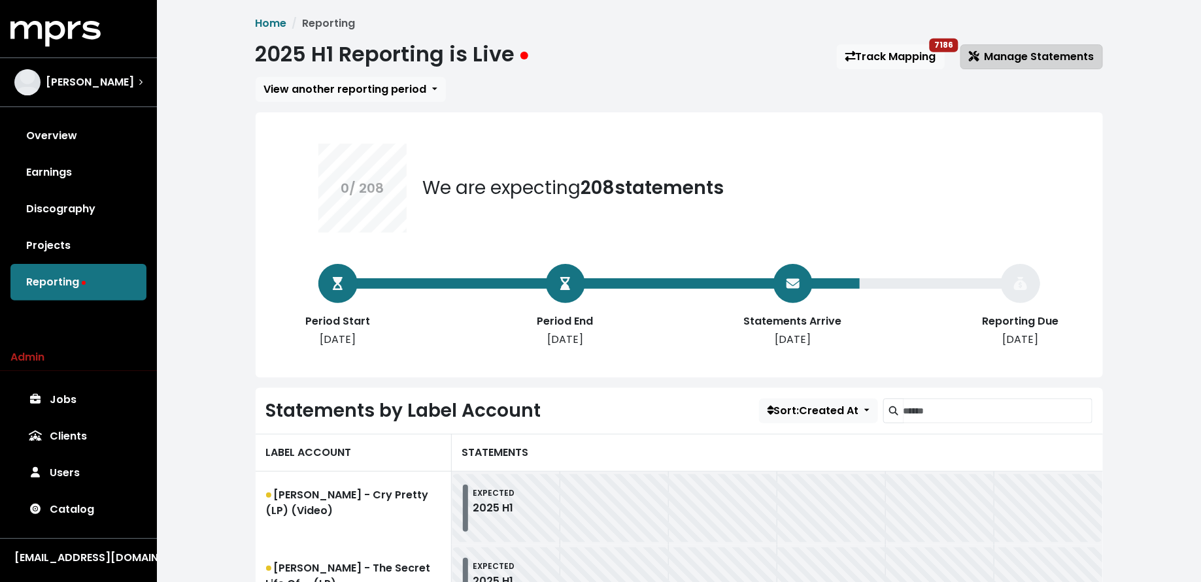
click at [994, 58] on span "Manage Statements" at bounding box center [1031, 56] width 125 height 15
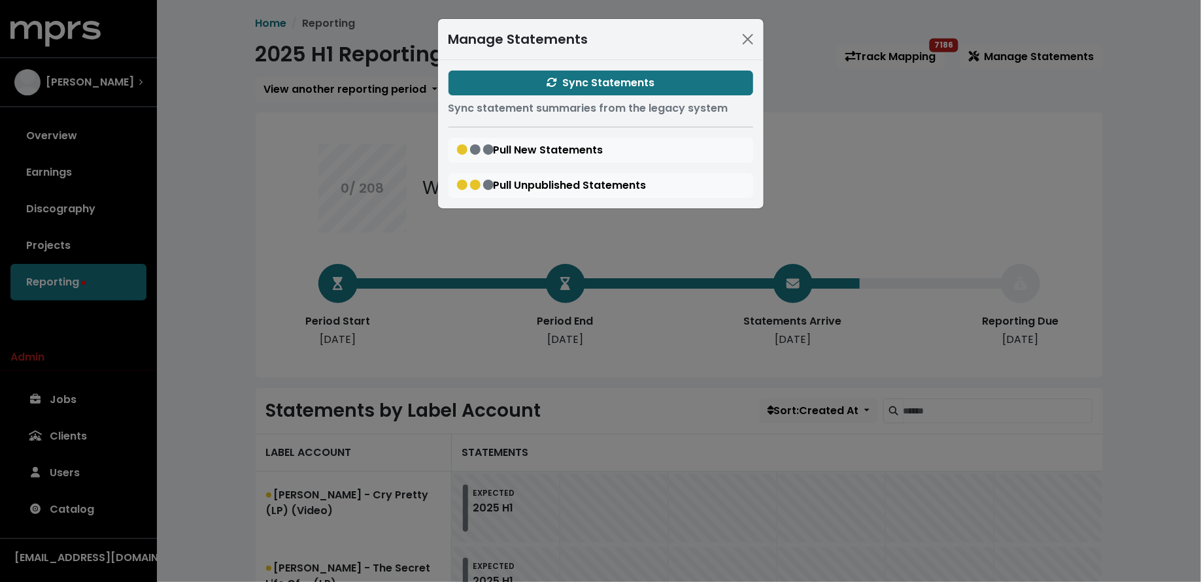
click at [856, 65] on div "Manage Statements Sync Statements Sync statement summaries from the legacy syst…" at bounding box center [600, 291] width 1201 height 582
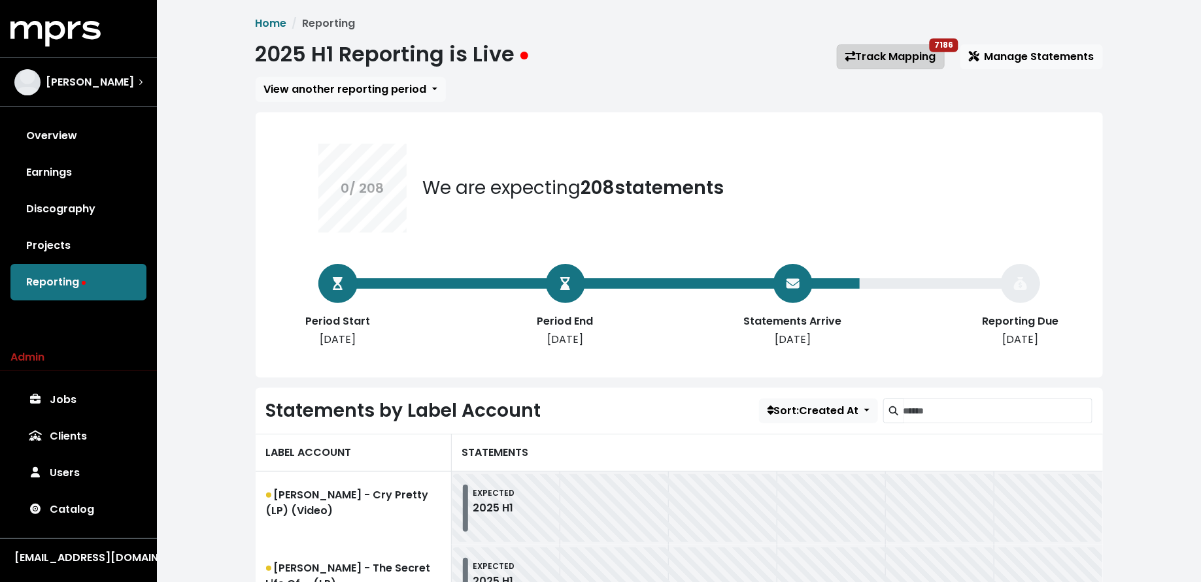
click at [881, 61] on link "Track Mapping 7186" at bounding box center [891, 56] width 108 height 25
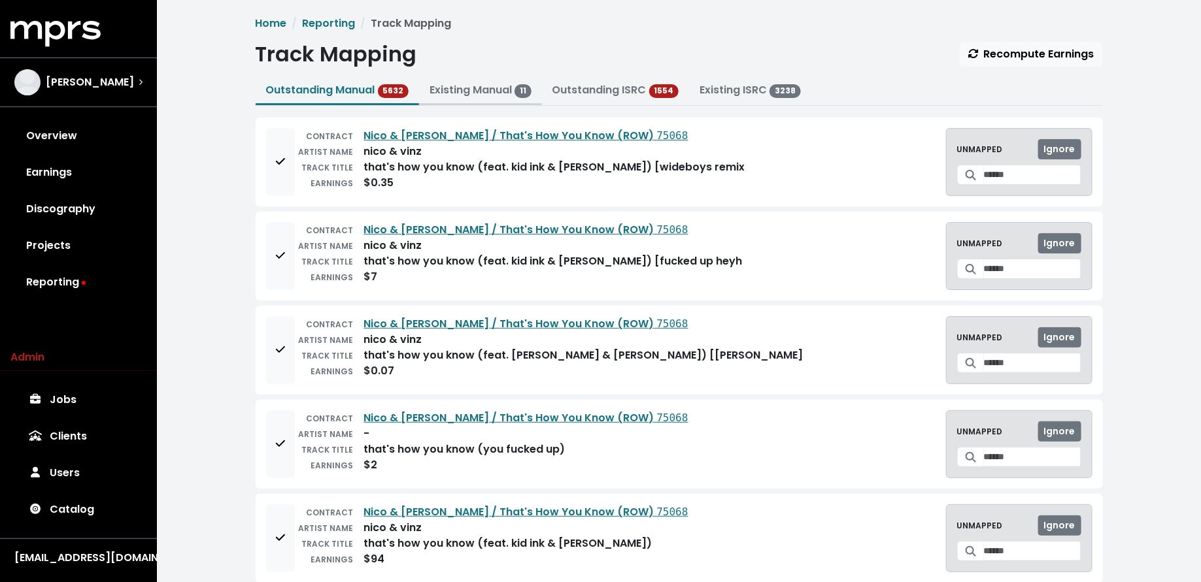
click at [478, 95] on link "Existing Manual 11" at bounding box center [480, 89] width 102 height 15
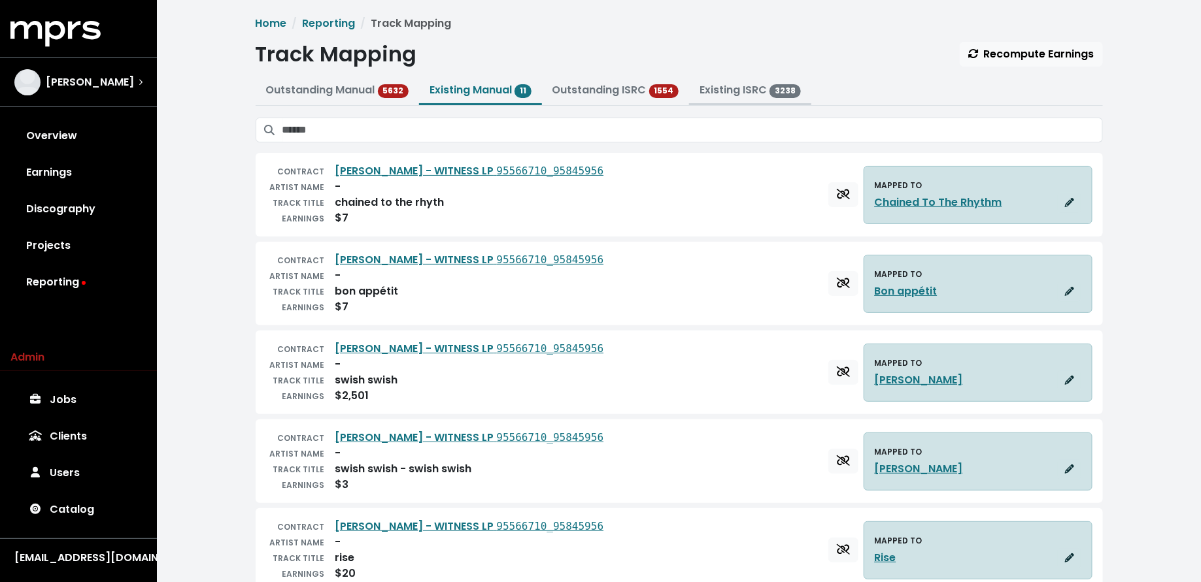
click at [719, 99] on button "Existing ISRC 3238" at bounding box center [750, 91] width 122 height 28
click at [717, 93] on link "Existing ISRC 3238" at bounding box center [749, 89] width 101 height 15
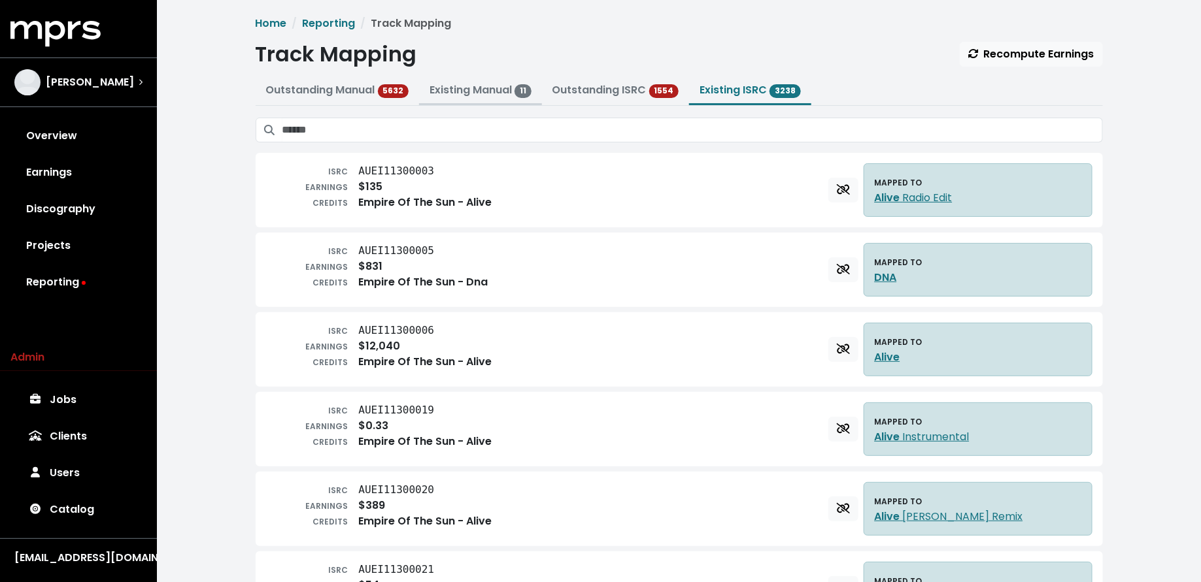
click at [457, 93] on link "Existing Manual 11" at bounding box center [480, 89] width 102 height 15
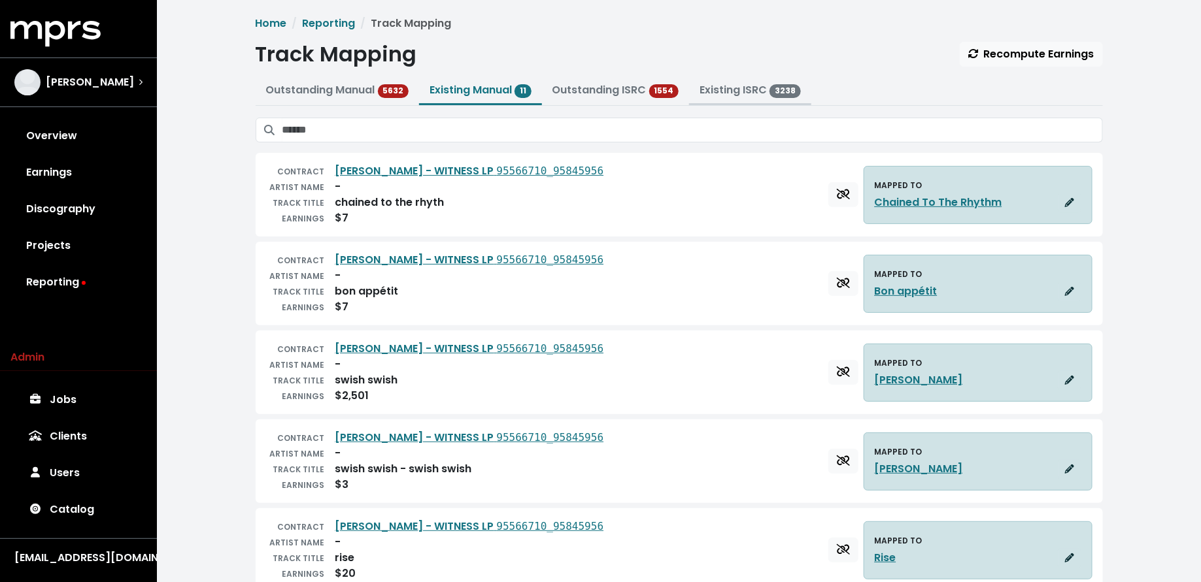
click at [699, 92] on link "Existing ISRC 3238" at bounding box center [749, 89] width 101 height 15
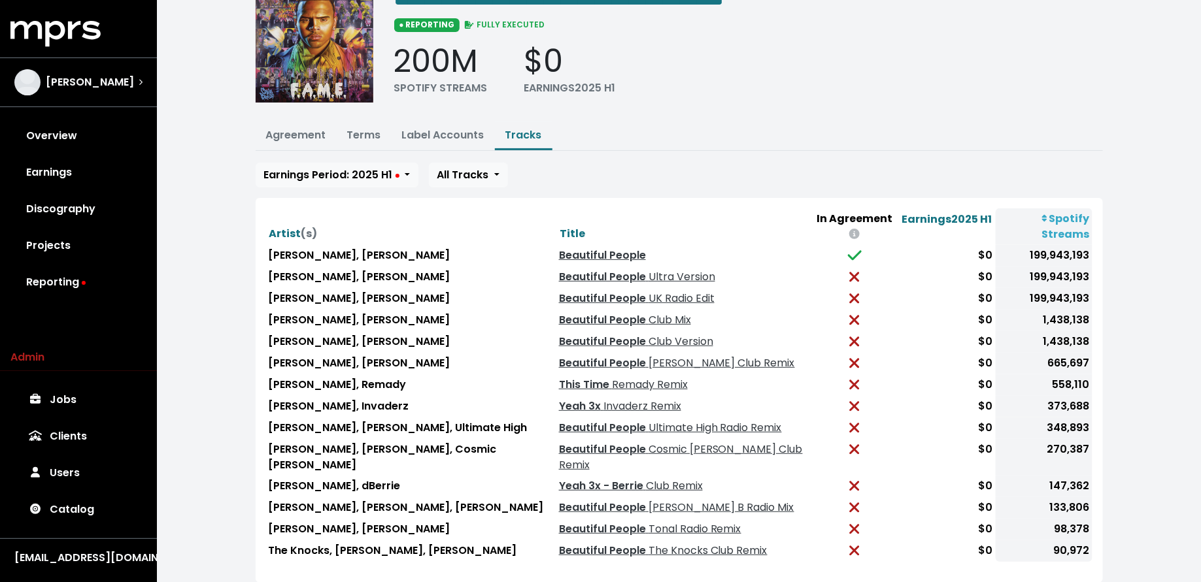
scroll to position [110, 0]
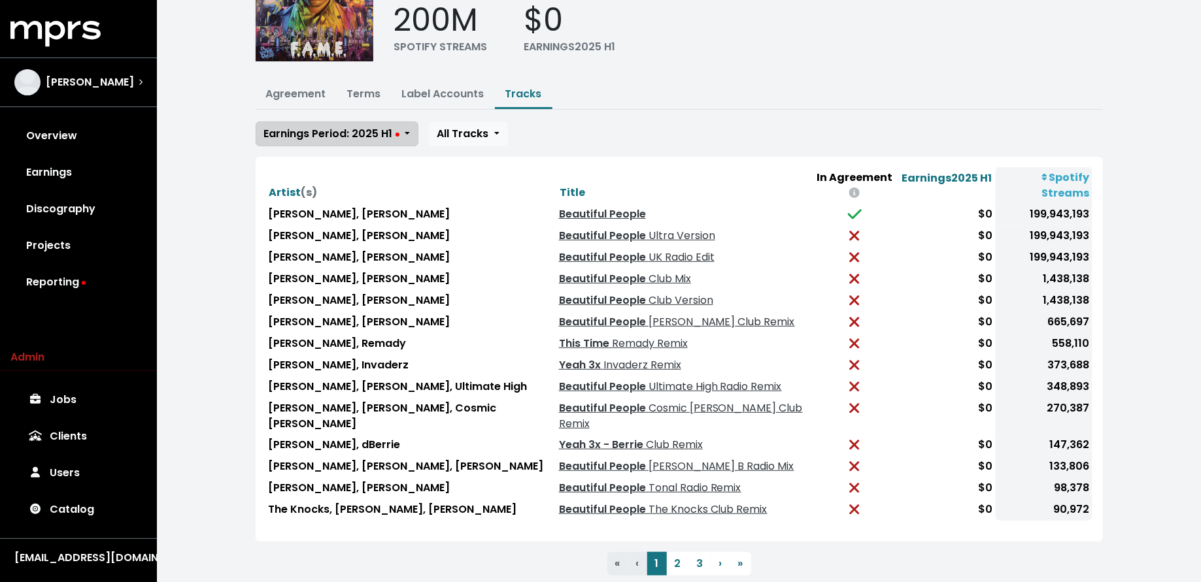
click at [366, 137] on span "Earnings Period: 2025 H1" at bounding box center [331, 133] width 135 height 15
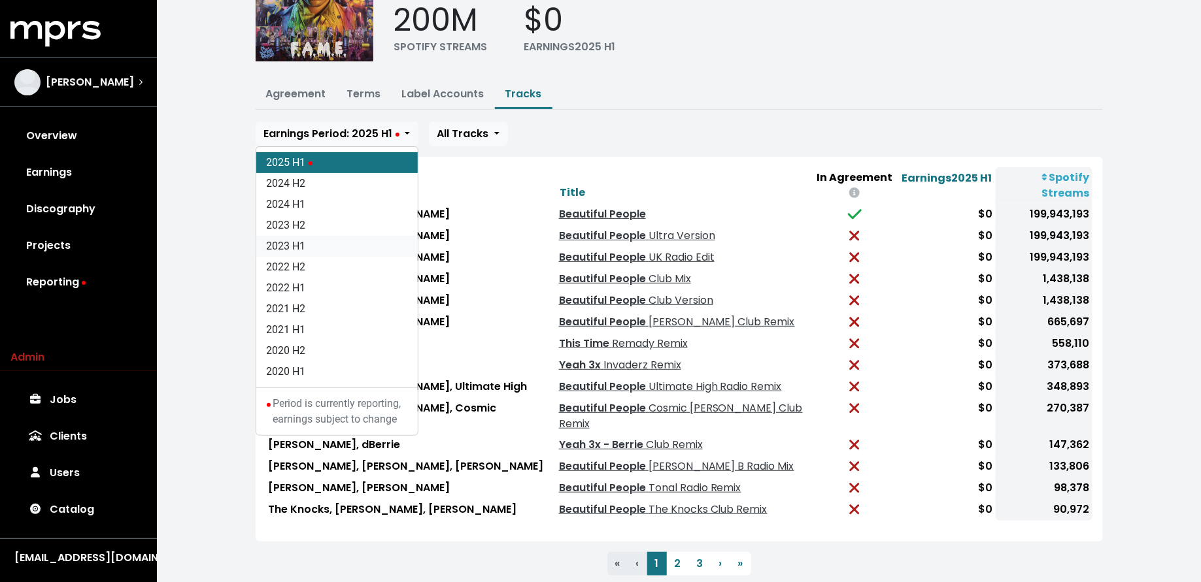
click at [370, 247] on link "2023 H1" at bounding box center [336, 246] width 161 height 21
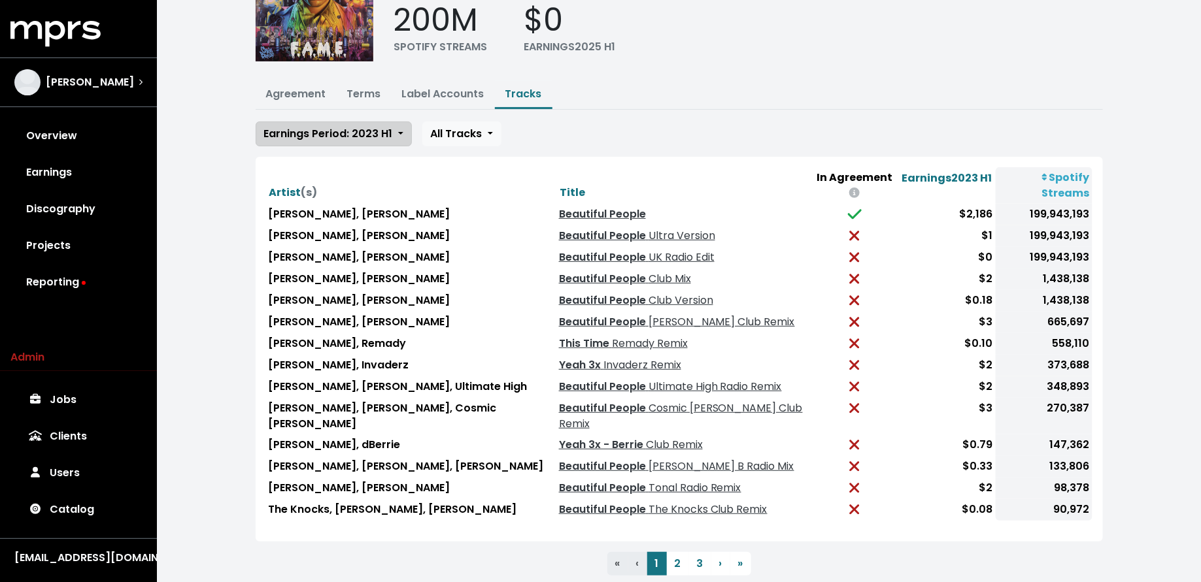
click at [352, 129] on span "Earnings Period: 2023 H1" at bounding box center [328, 133] width 129 height 15
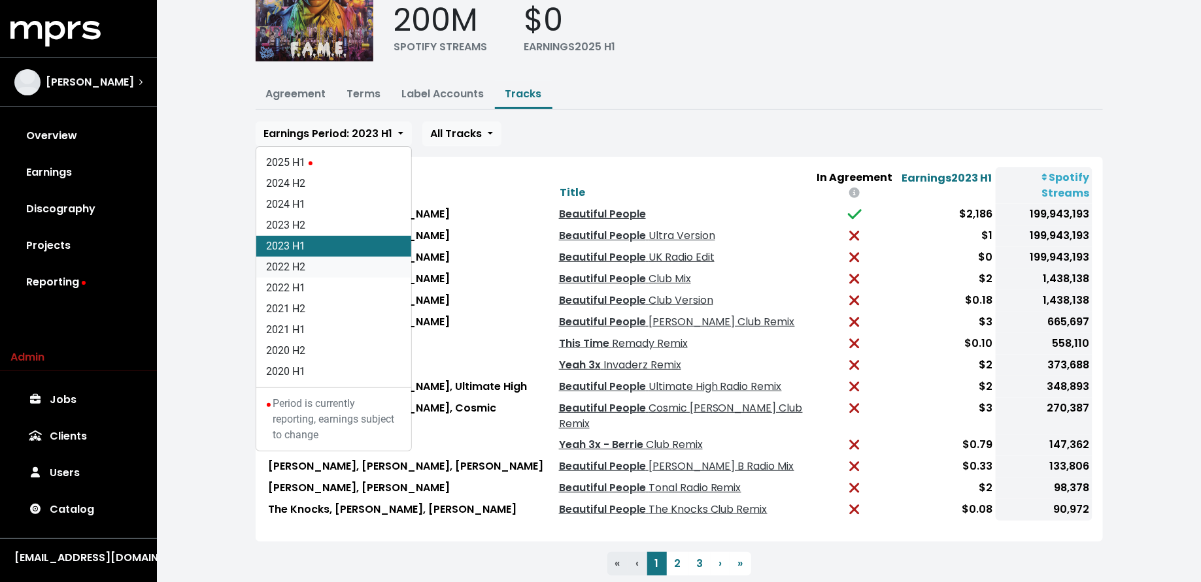
click at [367, 269] on link "2022 H2" at bounding box center [333, 267] width 155 height 21
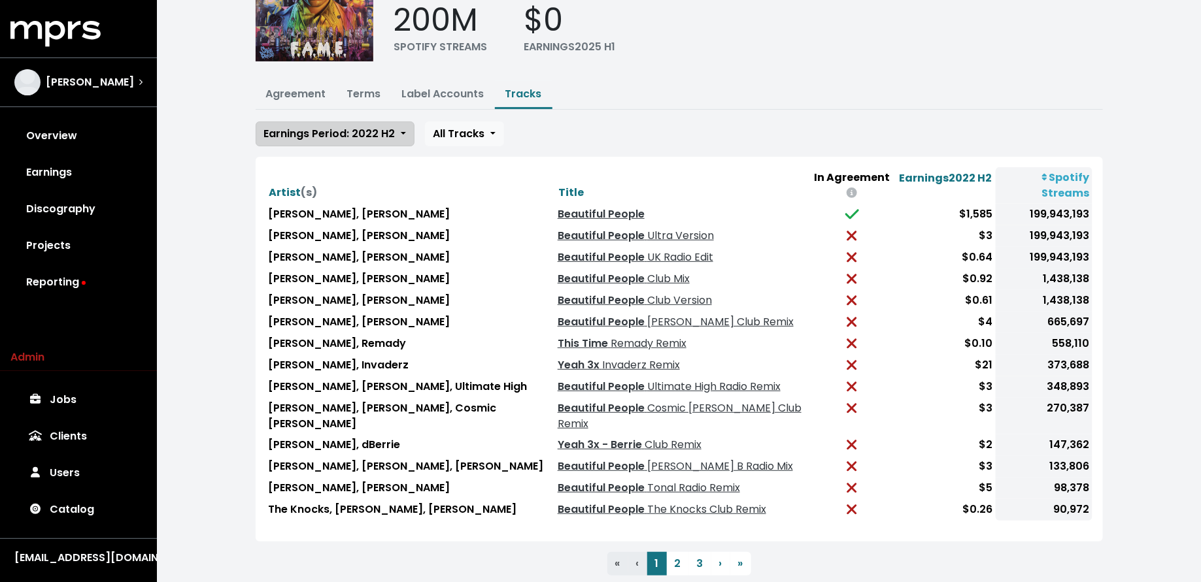
click at [369, 134] on span "Earnings Period: 2022 H2" at bounding box center [329, 133] width 131 height 15
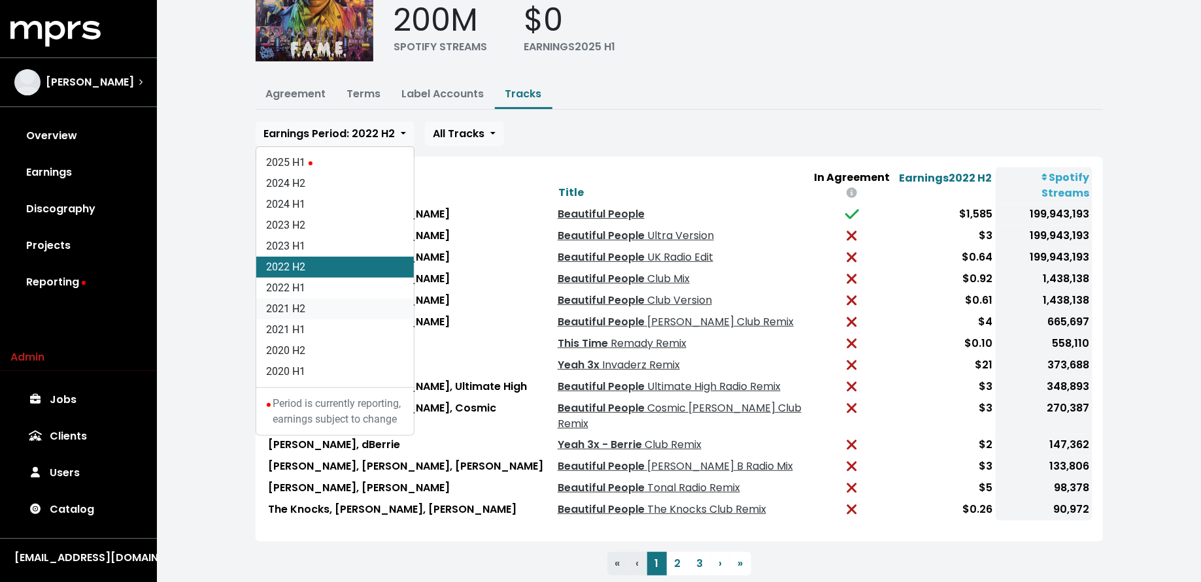
click at [376, 299] on link "2021 H2" at bounding box center [335, 309] width 158 height 21
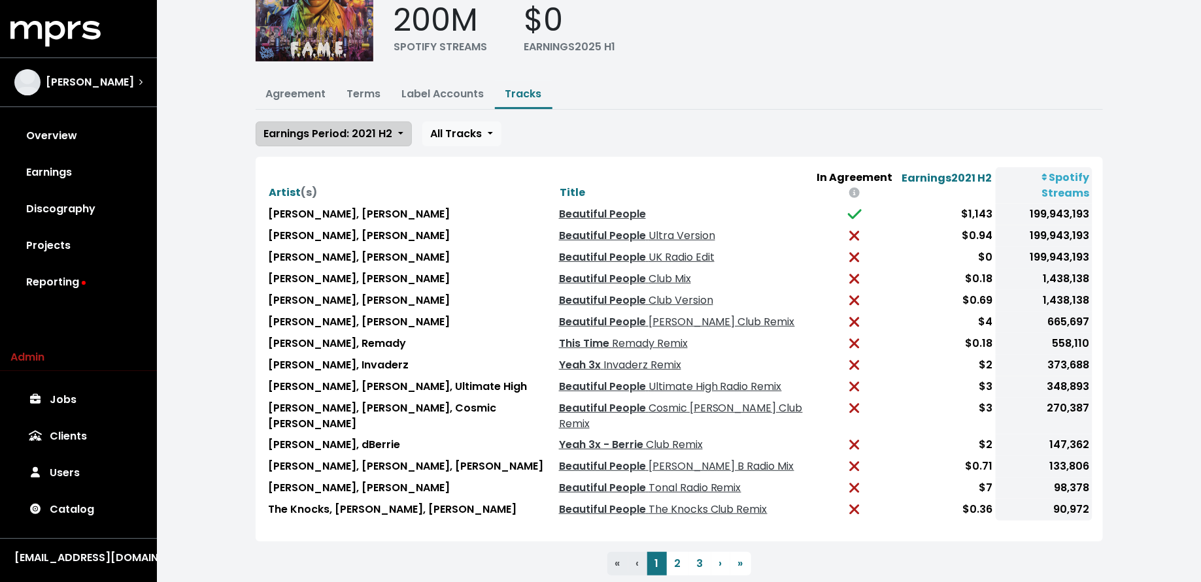
click at [356, 135] on span "Earnings Period: 2021 H2" at bounding box center [328, 133] width 129 height 15
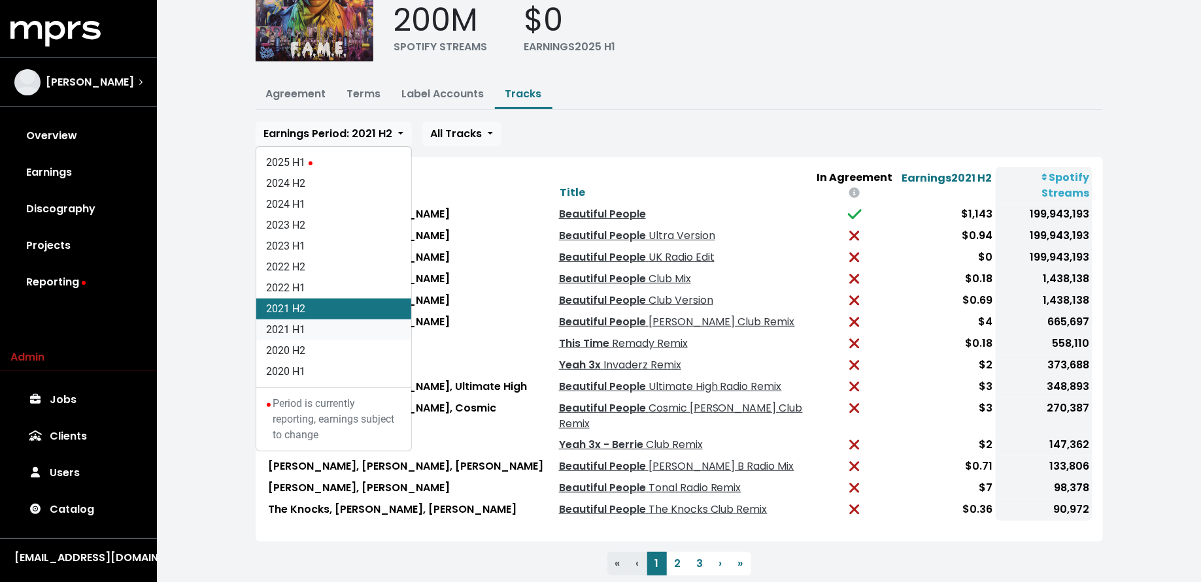
click at [356, 326] on link "2021 H1" at bounding box center [333, 330] width 155 height 21
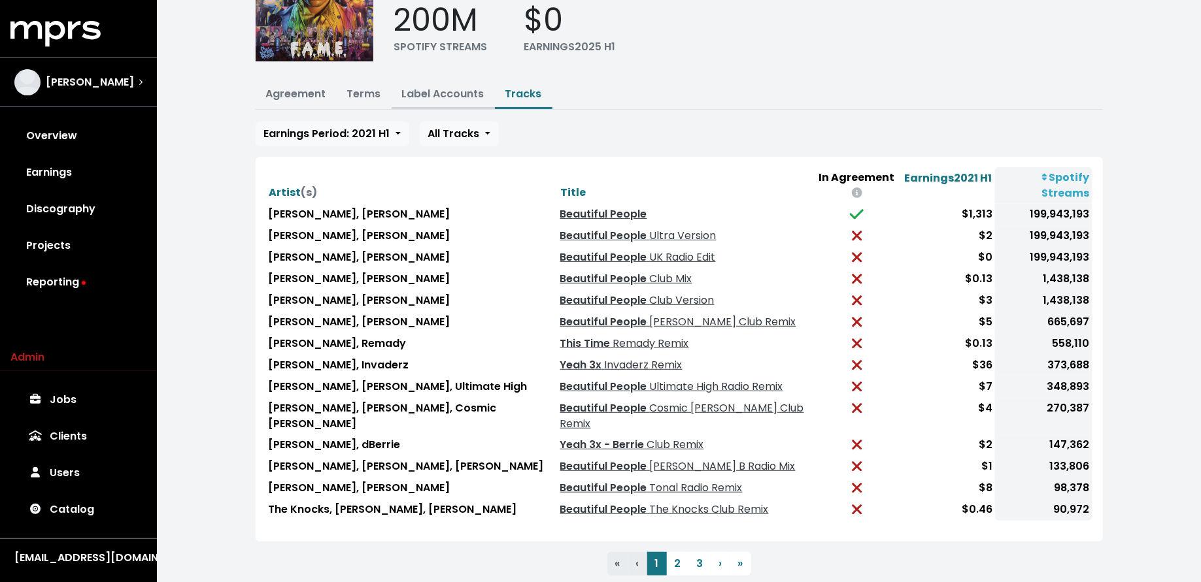
click at [460, 86] on link "Label Accounts" at bounding box center [443, 93] width 82 height 15
click at [423, 88] on link "Label Accounts" at bounding box center [443, 93] width 82 height 15
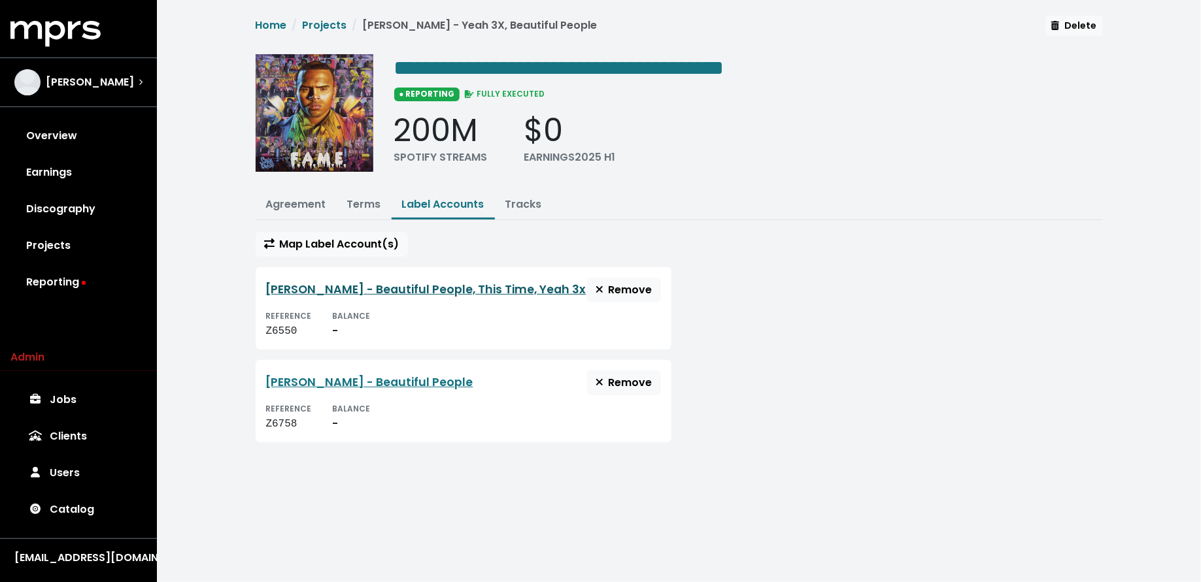
click at [431, 292] on link "Chris Brown - Beautiful People, This Time, Yeah 3x" at bounding box center [426, 290] width 320 height 16
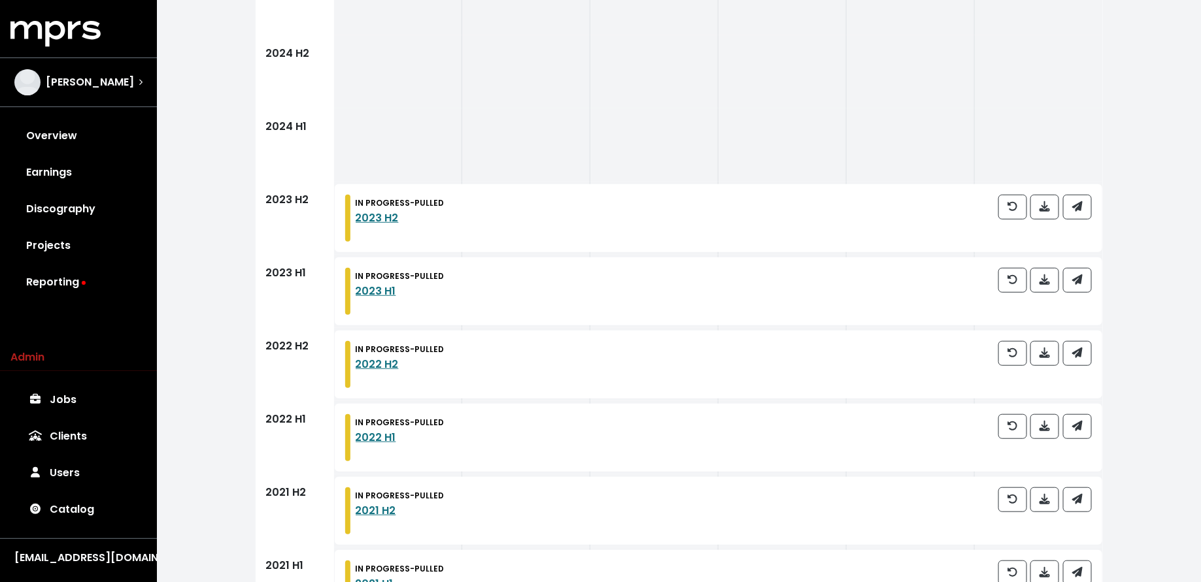
scroll to position [276, 0]
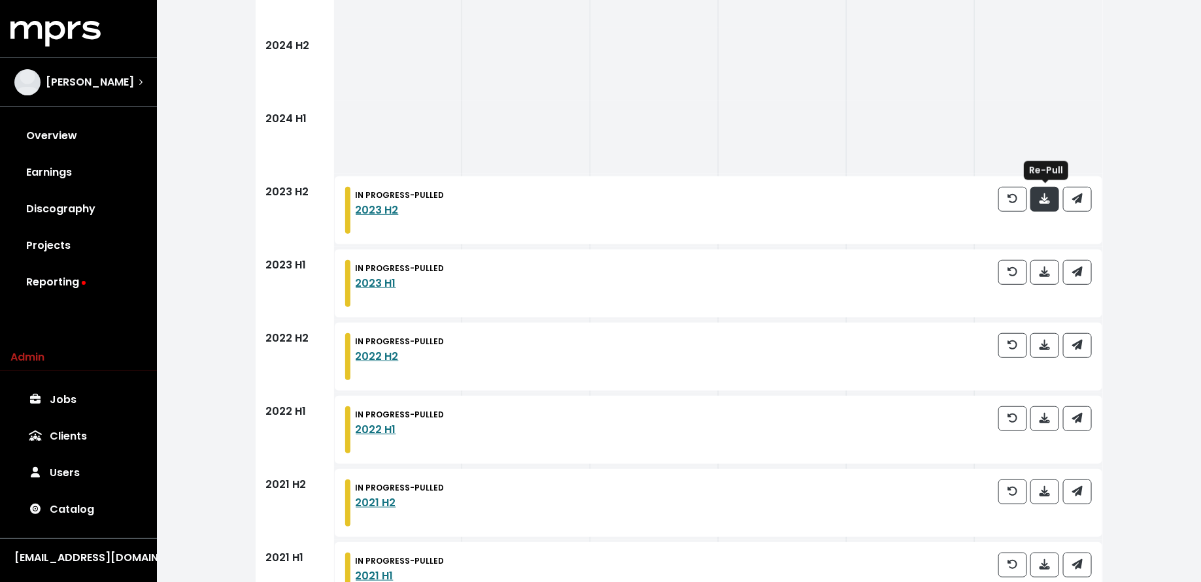
click at [1042, 203] on span "button" at bounding box center [1044, 198] width 10 height 15
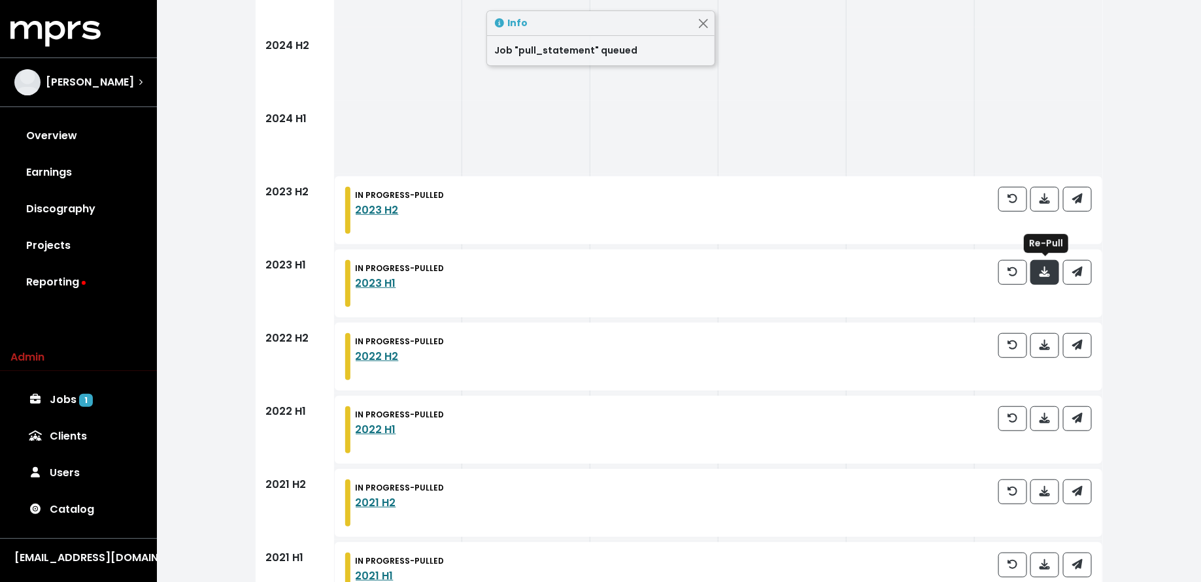
click at [1043, 276] on icon "button" at bounding box center [1044, 272] width 10 height 10
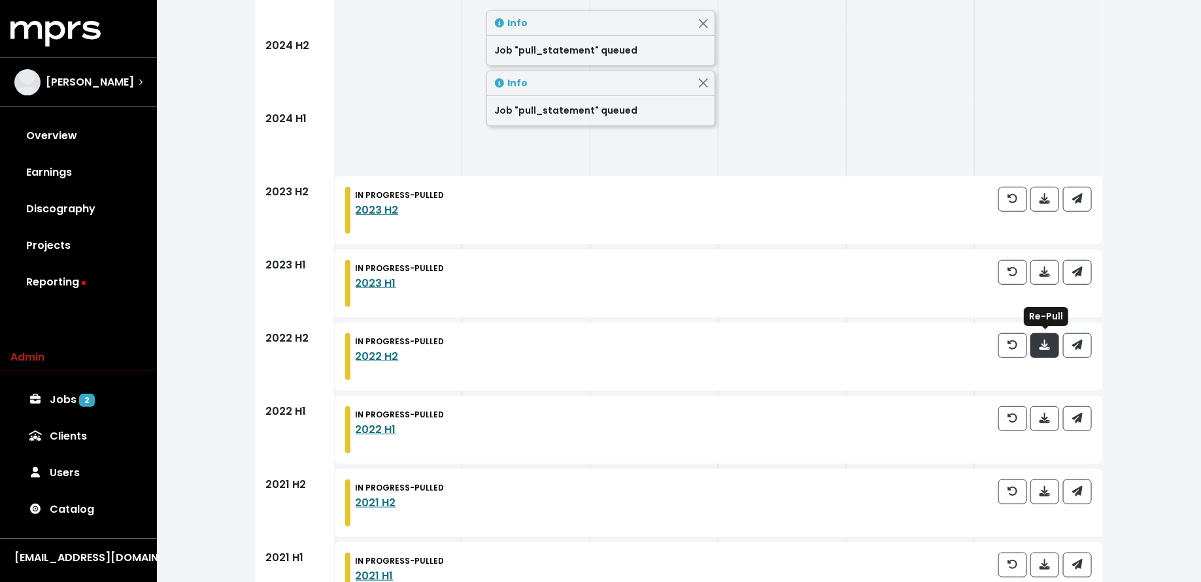
click at [1044, 352] on span "button" at bounding box center [1044, 345] width 10 height 15
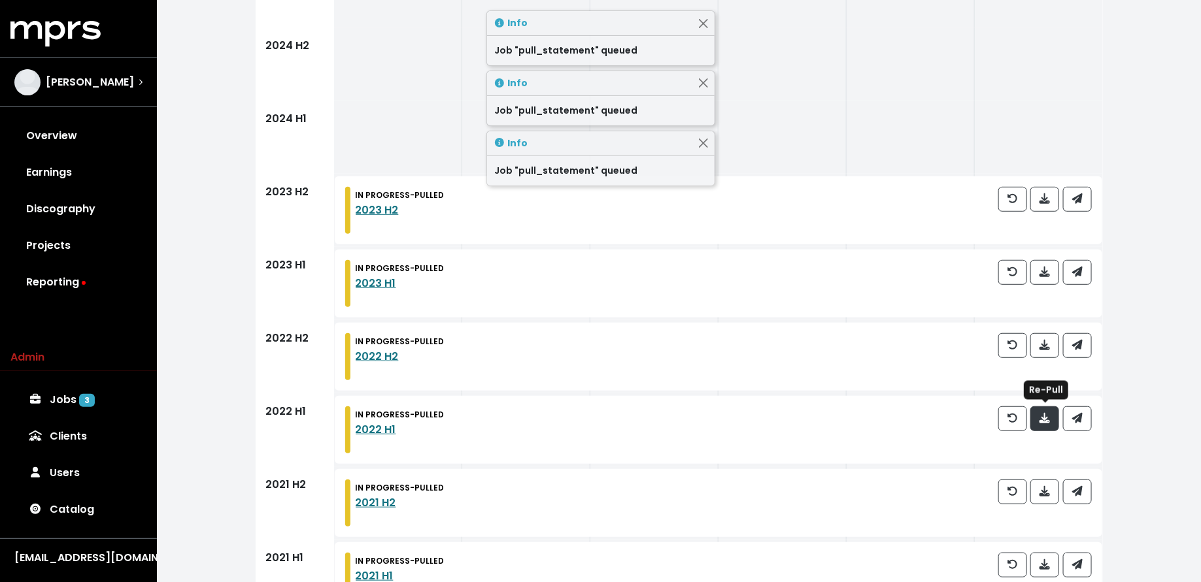
click at [1041, 425] on span "button" at bounding box center [1045, 419] width 12 height 16
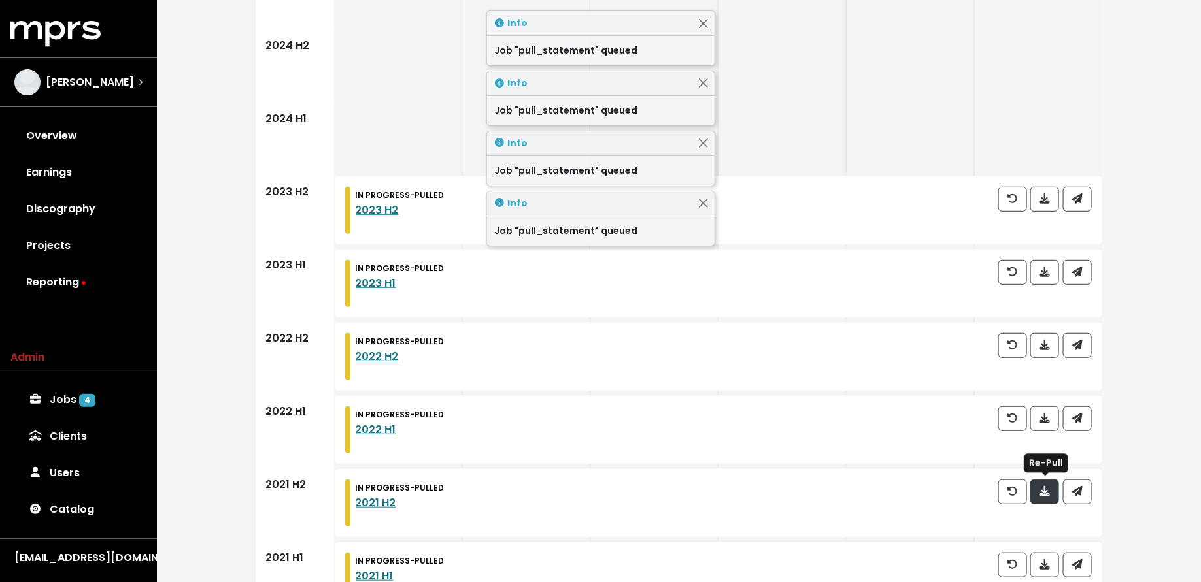
click at [1036, 491] on button "button" at bounding box center [1044, 492] width 29 height 25
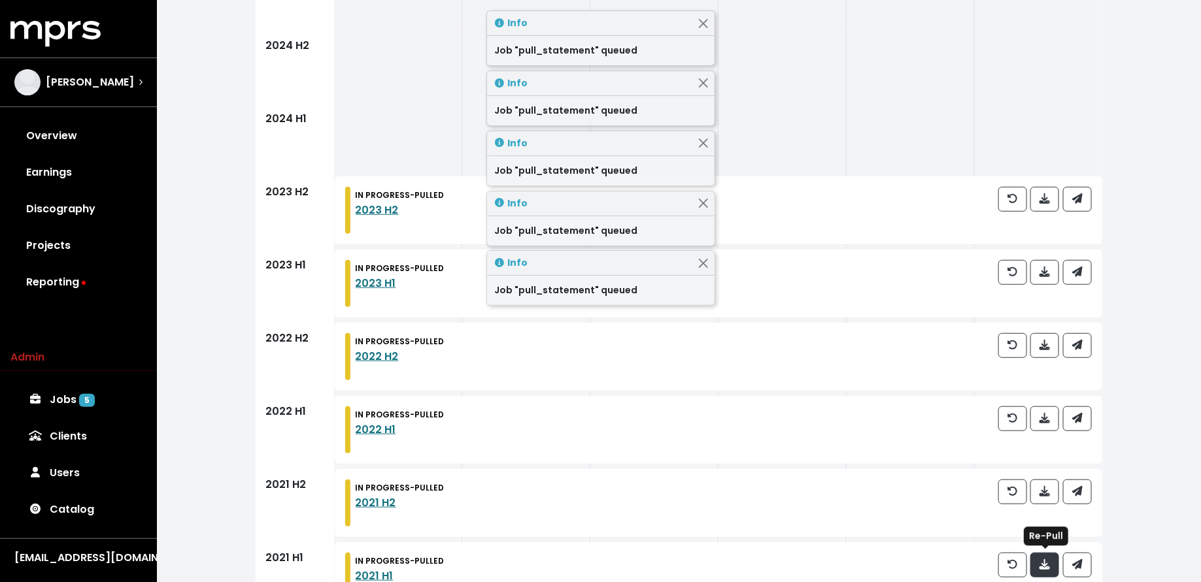
click at [1047, 564] on icon "button" at bounding box center [1044, 564] width 10 height 10
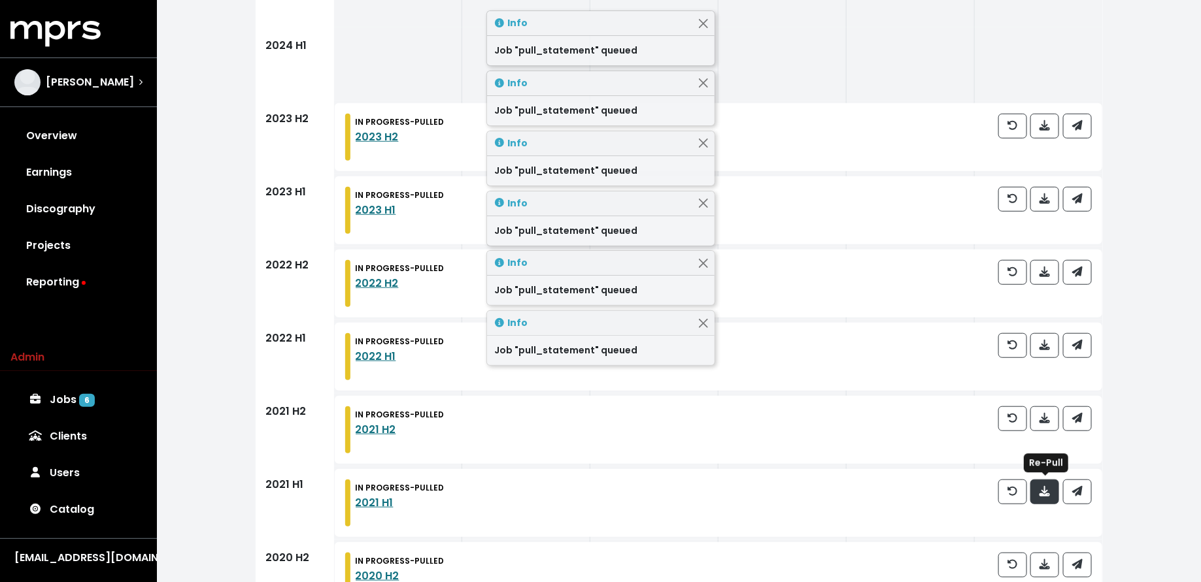
click at [1047, 564] on icon "button" at bounding box center [1044, 564] width 10 height 10
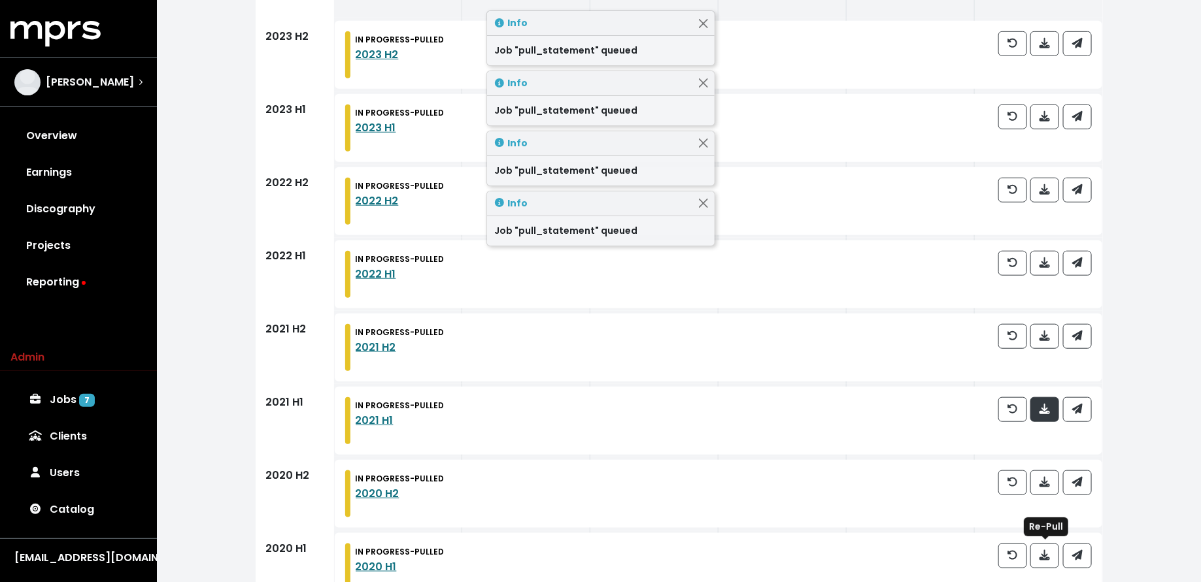
click at [1047, 564] on button "button" at bounding box center [1044, 556] width 29 height 25
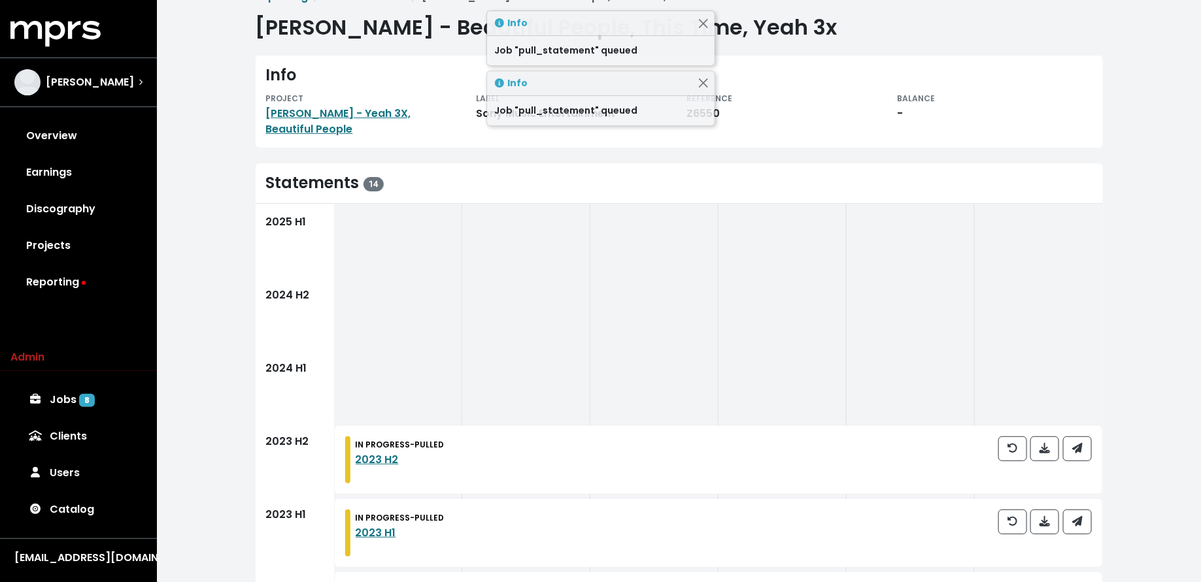
scroll to position [0, 0]
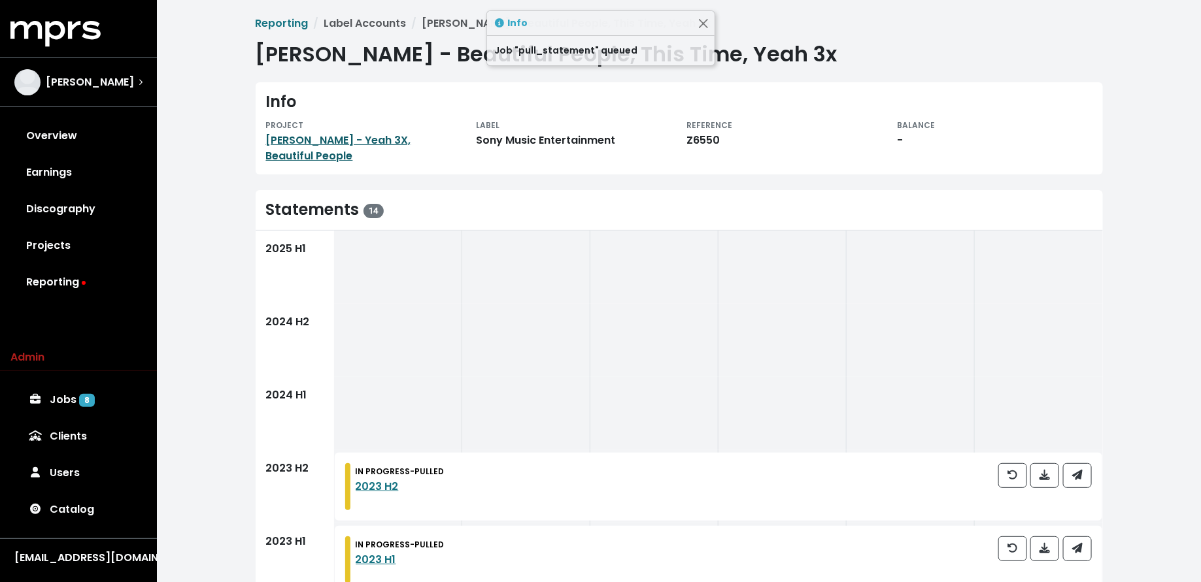
click at [352, 135] on link "Chris Brown - Yeah 3X, Beautiful People" at bounding box center [338, 148] width 145 height 31
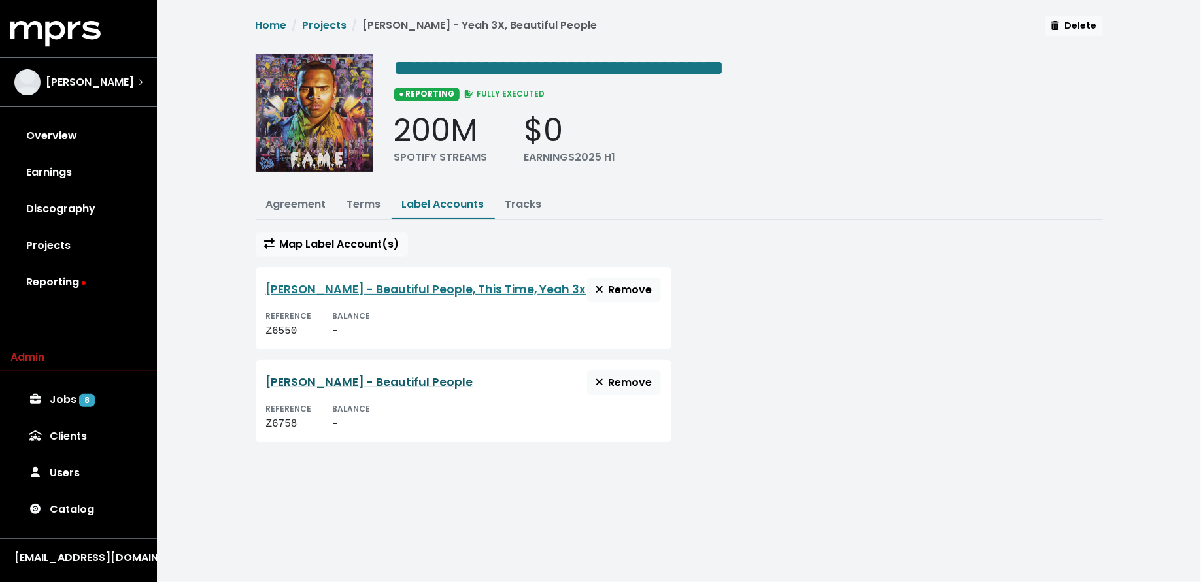
click at [369, 377] on link "Chris Brown - Beautiful People" at bounding box center [369, 383] width 207 height 16
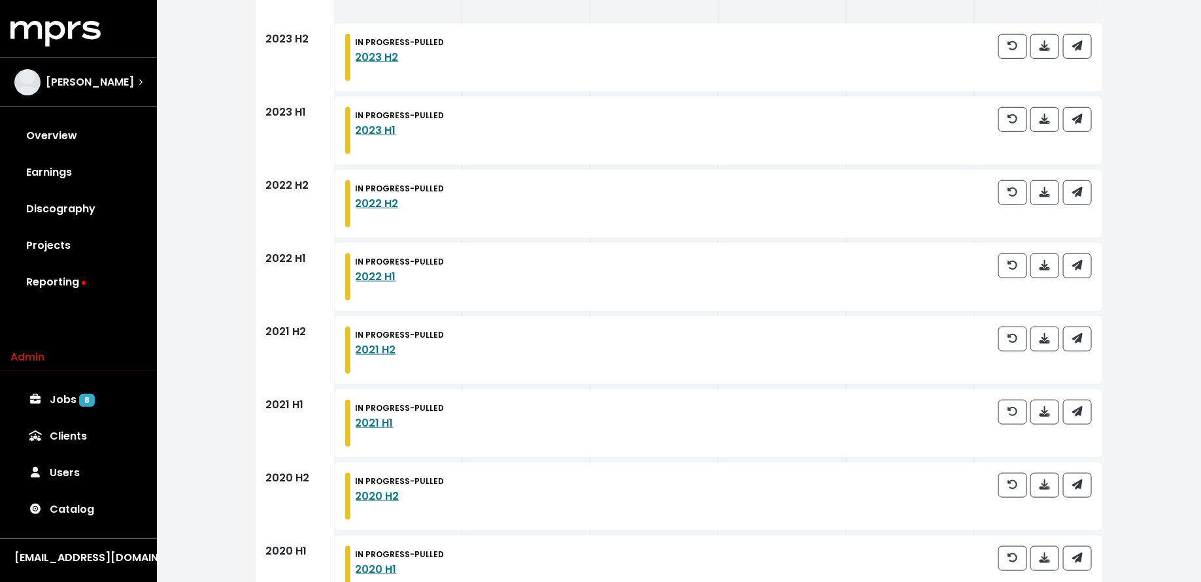
scroll to position [428, 0]
click at [1045, 55] on button "button" at bounding box center [1044, 47] width 29 height 25
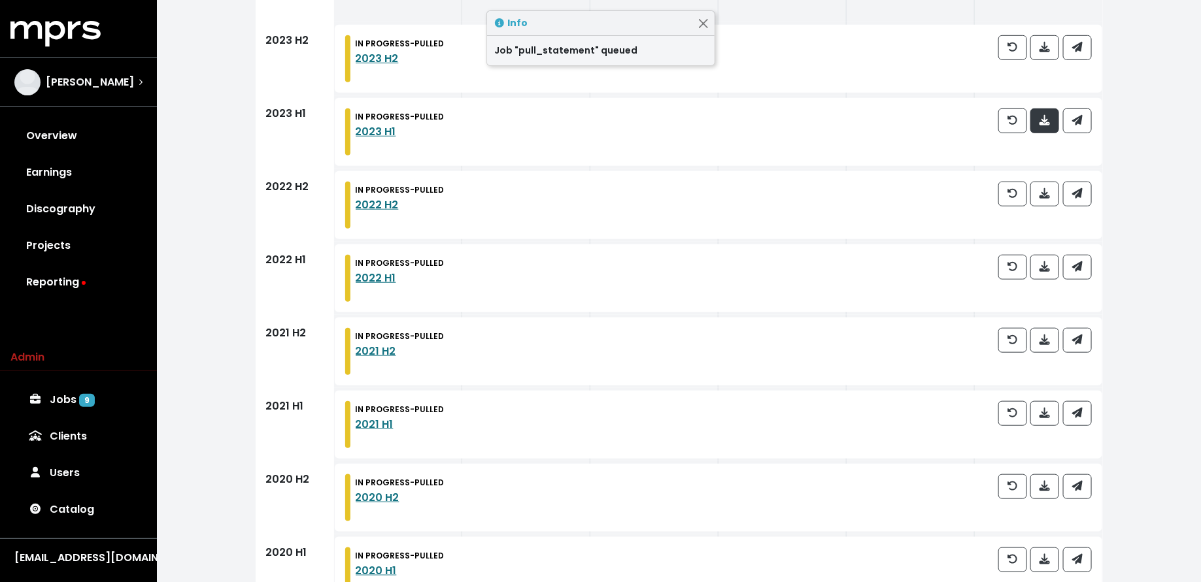
click at [1047, 115] on icon "button" at bounding box center [1044, 120] width 10 height 10
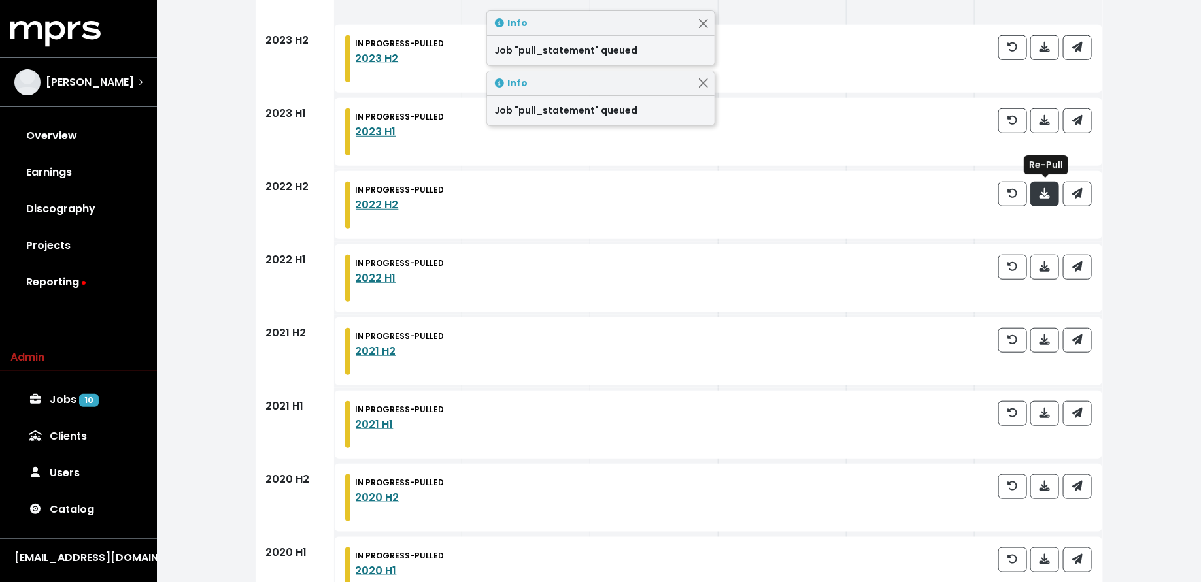
click at [1042, 184] on button "button" at bounding box center [1044, 194] width 29 height 25
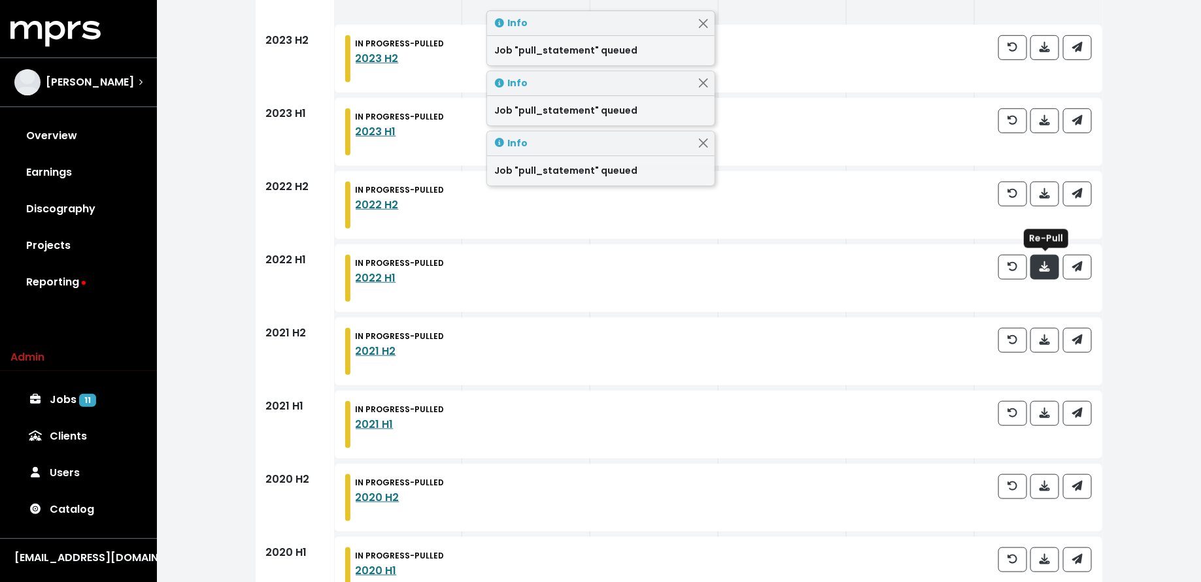
click at [1053, 271] on button "button" at bounding box center [1044, 267] width 29 height 25
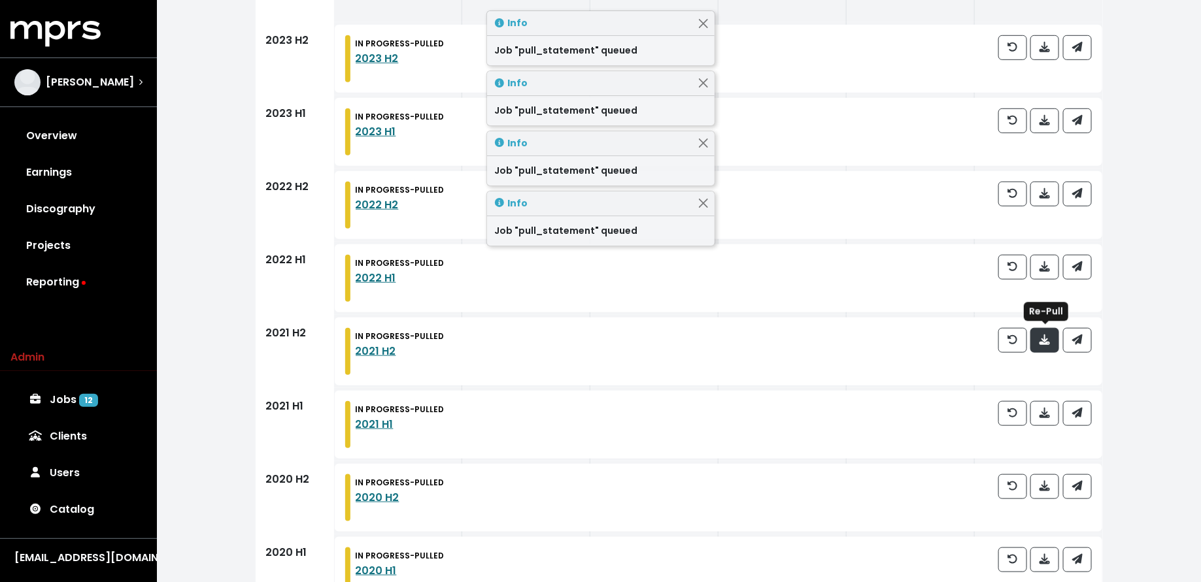
click at [1053, 348] on button "button" at bounding box center [1044, 340] width 29 height 25
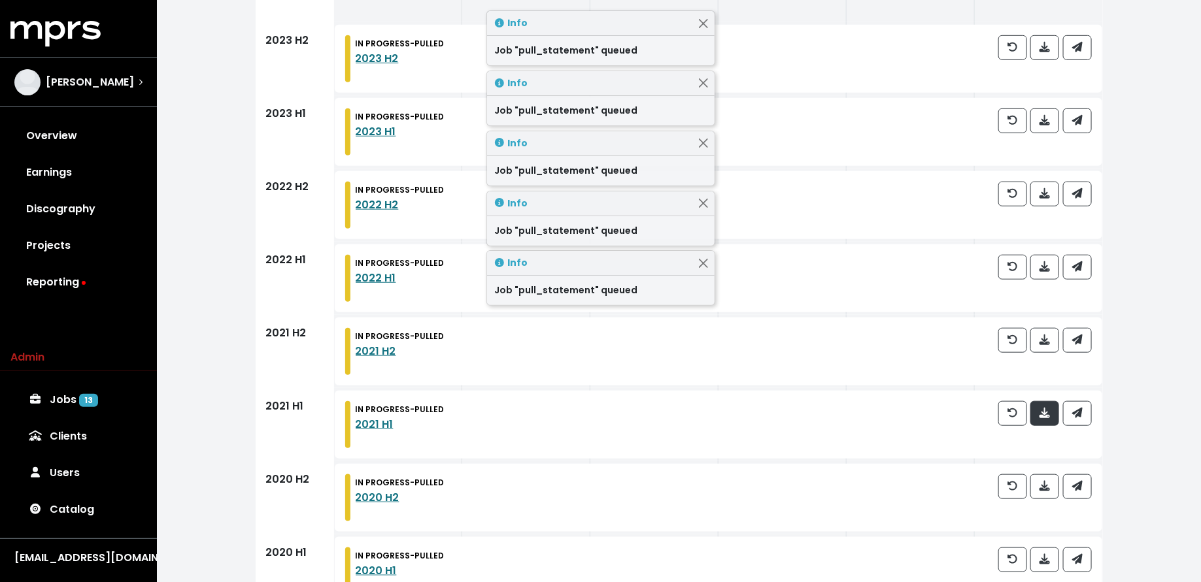
click at [1047, 409] on icon "button" at bounding box center [1044, 413] width 10 height 10
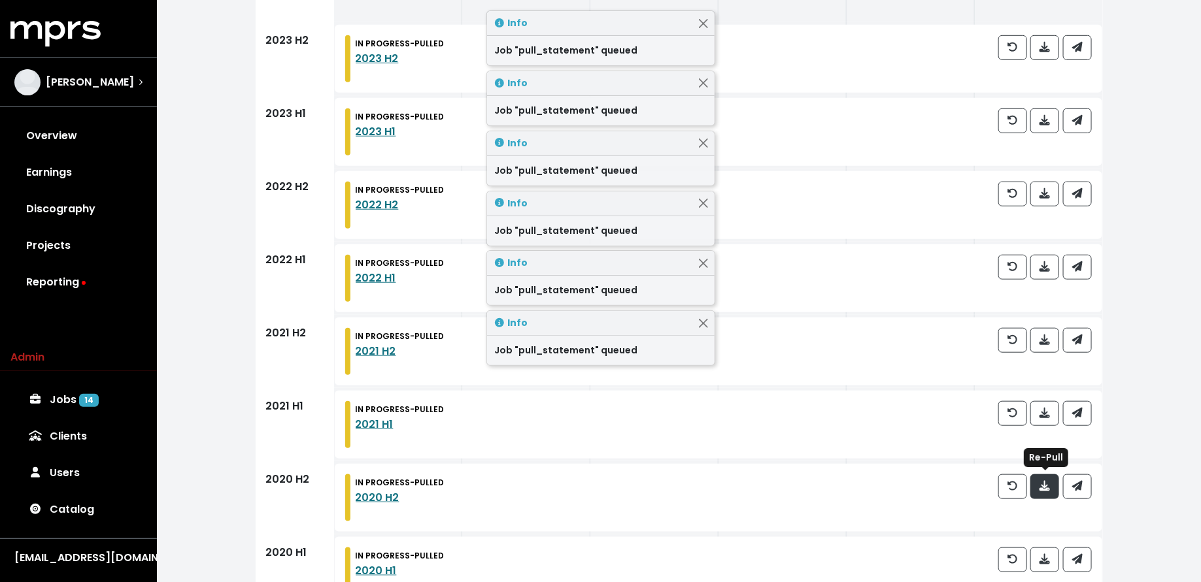
click at [1041, 486] on icon "button" at bounding box center [1044, 486] width 10 height 10
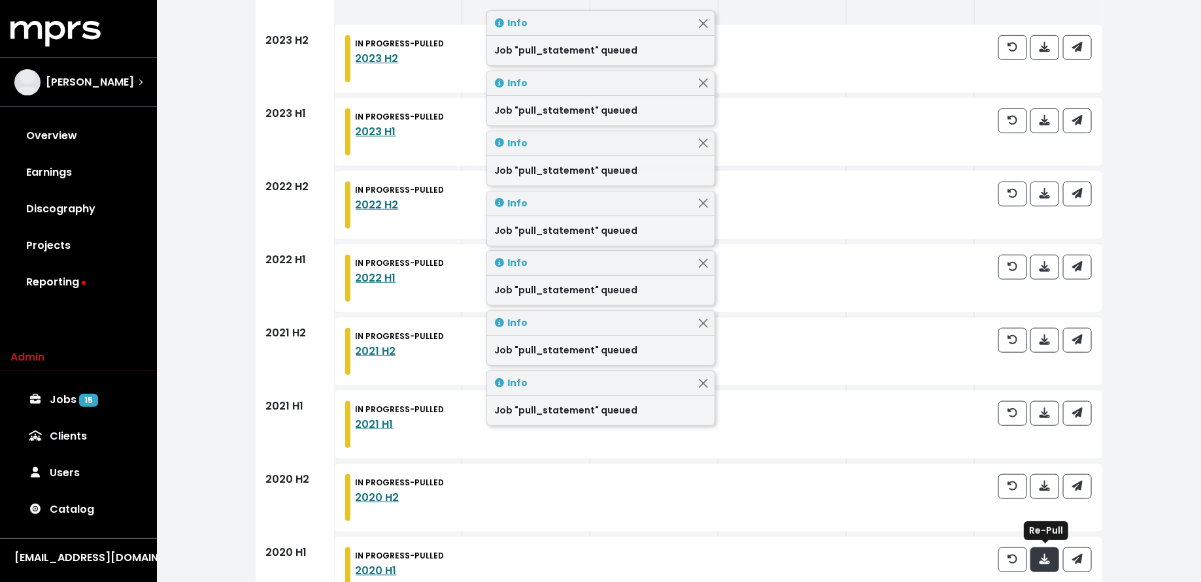
click at [1044, 554] on icon "button" at bounding box center [1044, 559] width 10 height 10
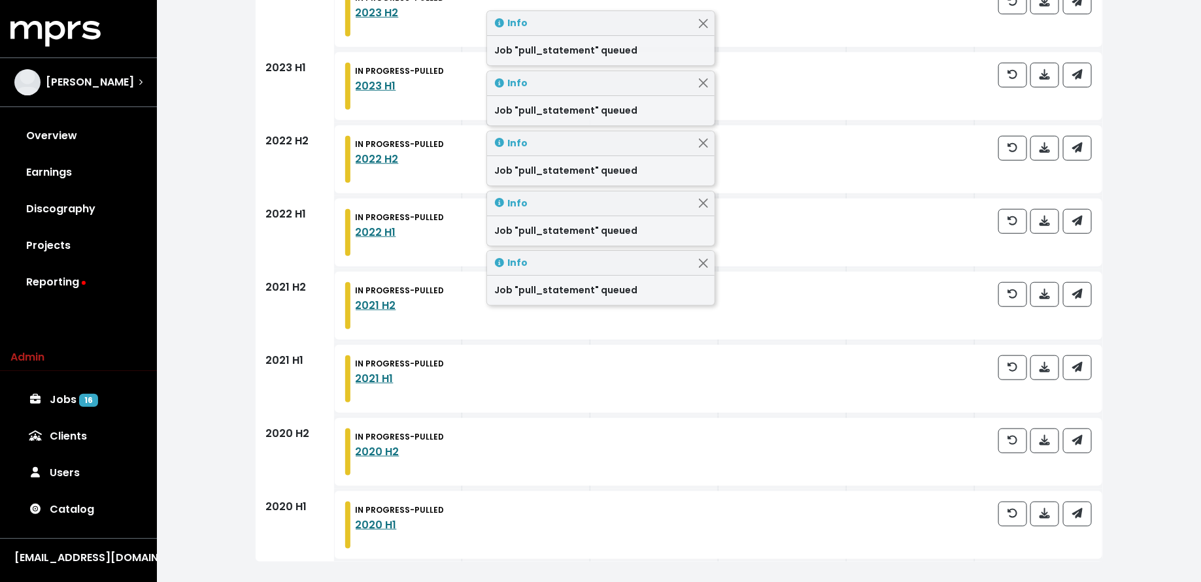
scroll to position [0, 0]
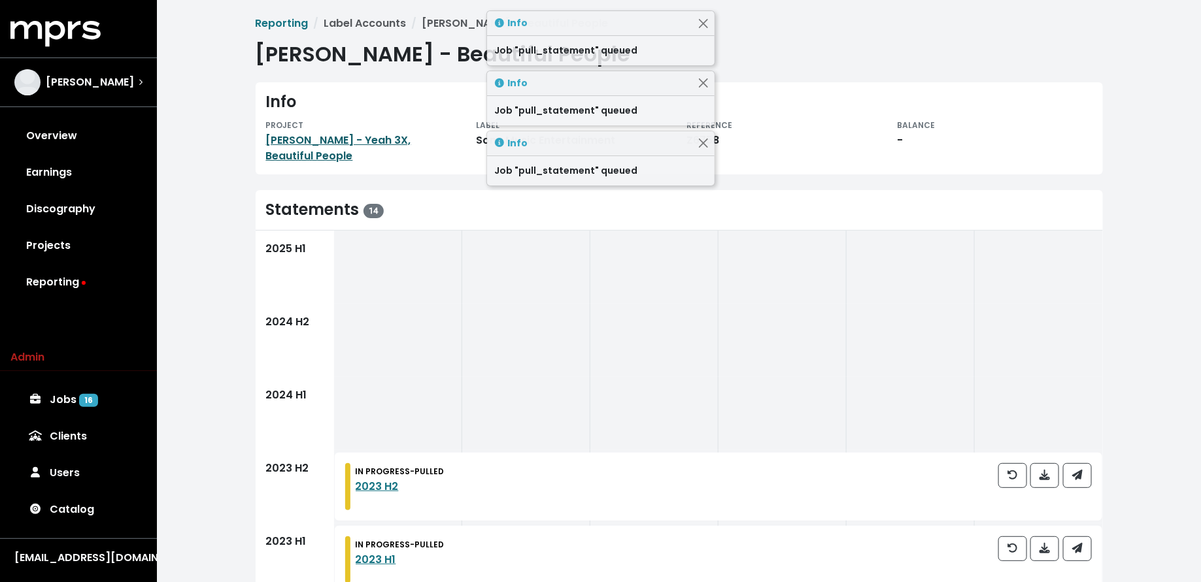
click at [314, 141] on link "Chris Brown - Yeah 3X, Beautiful People" at bounding box center [338, 148] width 145 height 31
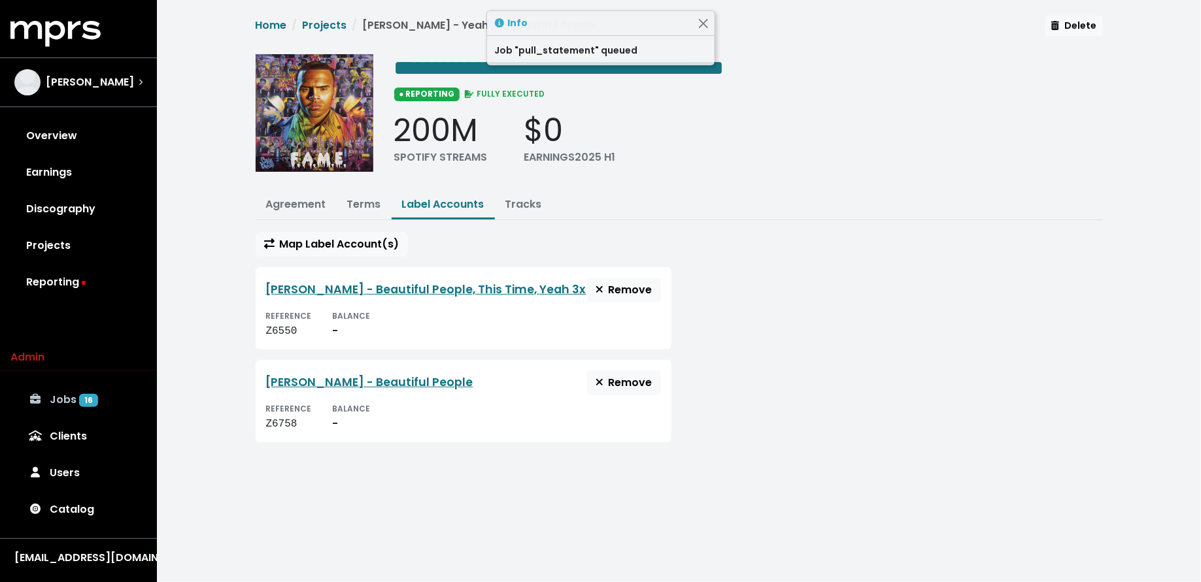
click at [106, 394] on link "Jobs 16" at bounding box center [78, 400] width 136 height 37
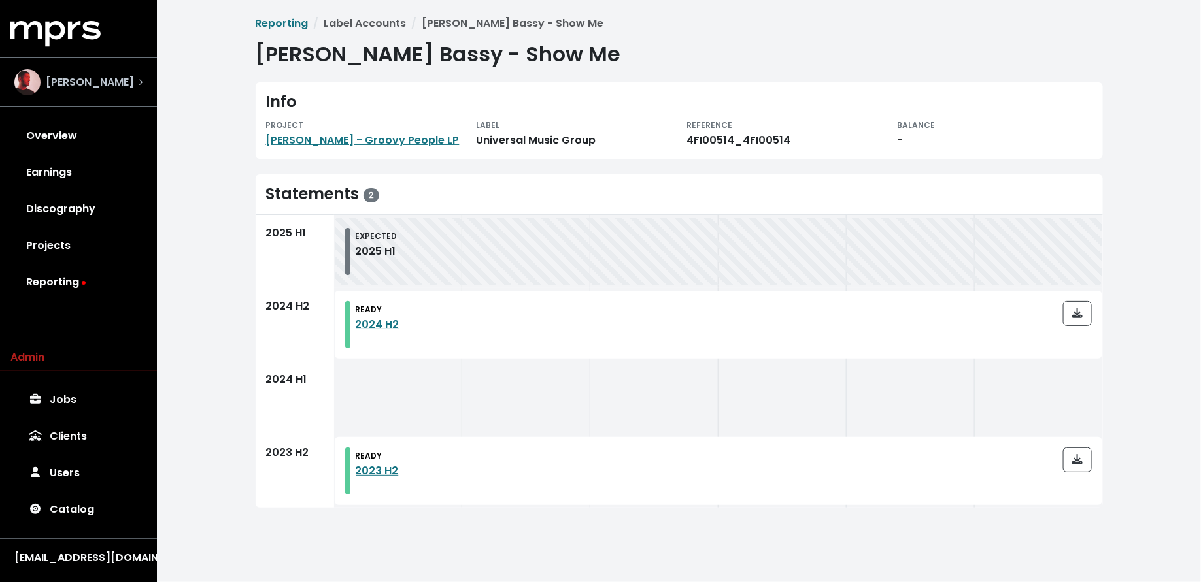
click at [125, 81] on div "[PERSON_NAME]" at bounding box center [78, 82] width 128 height 26
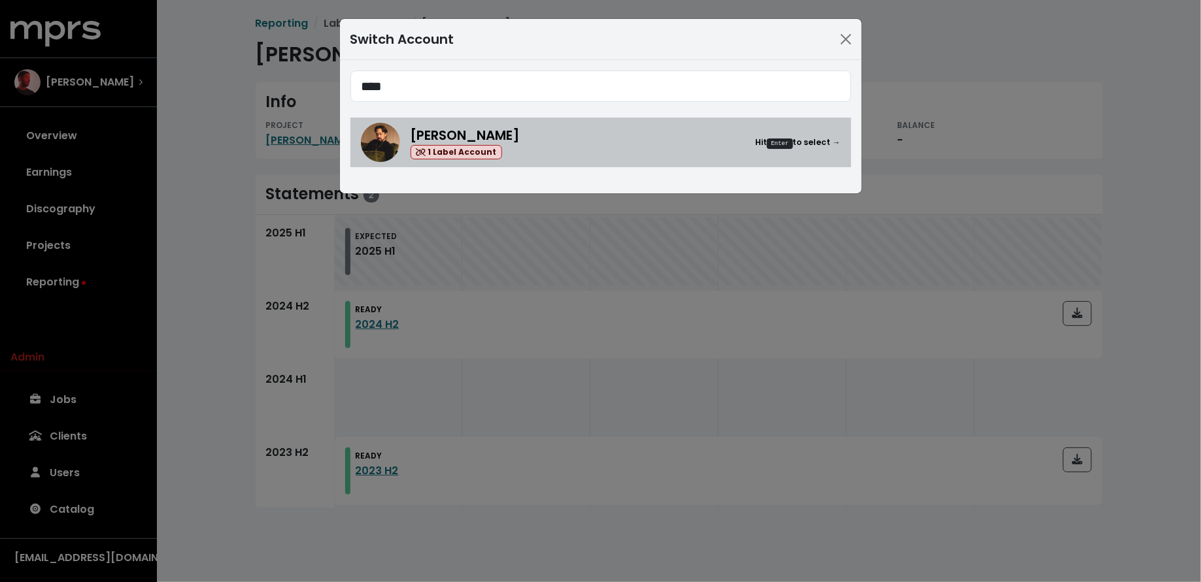
type input "****"
click at [544, 154] on div "[PERSON_NAME] 1 Label Account Hit Enter to select →" at bounding box center [625, 142] width 430 height 35
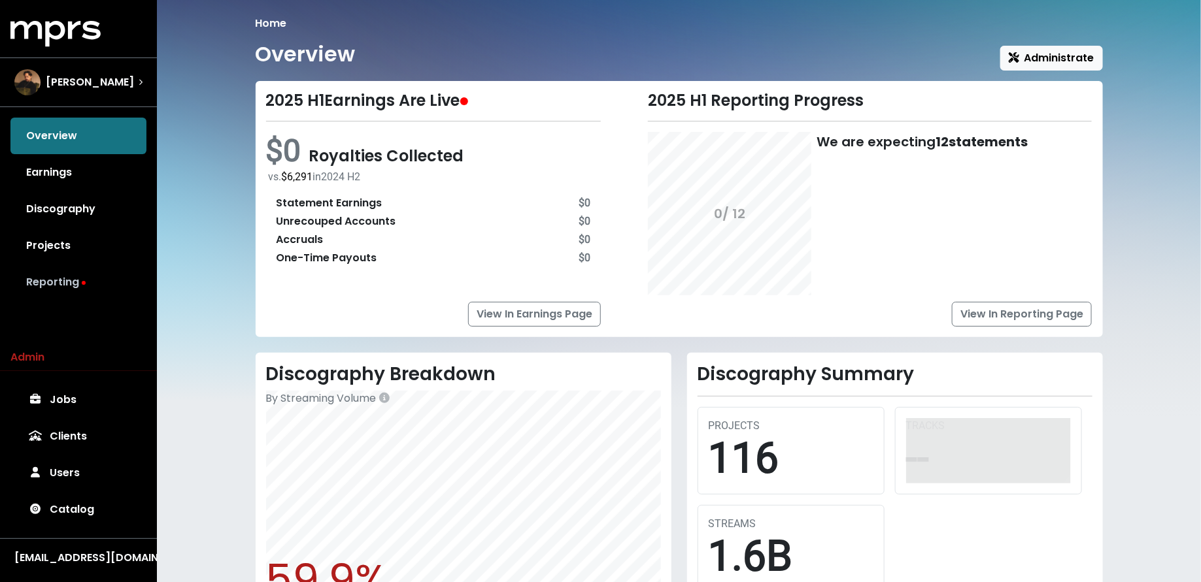
click at [94, 277] on link "Reporting" at bounding box center [78, 282] width 136 height 37
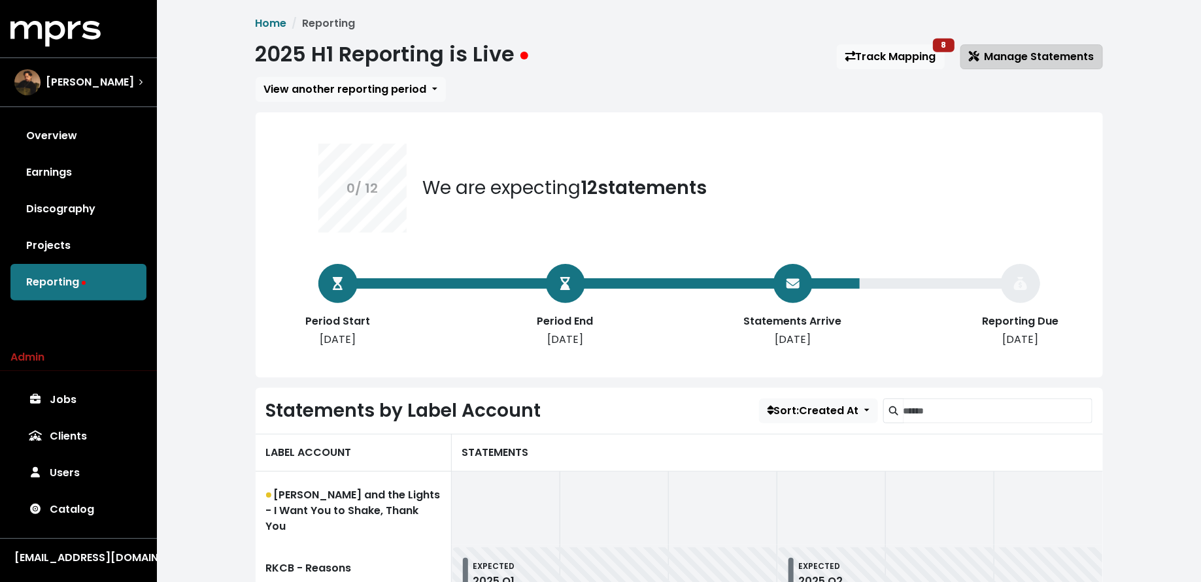
click at [1015, 58] on span "Manage Statements" at bounding box center [1031, 56] width 125 height 15
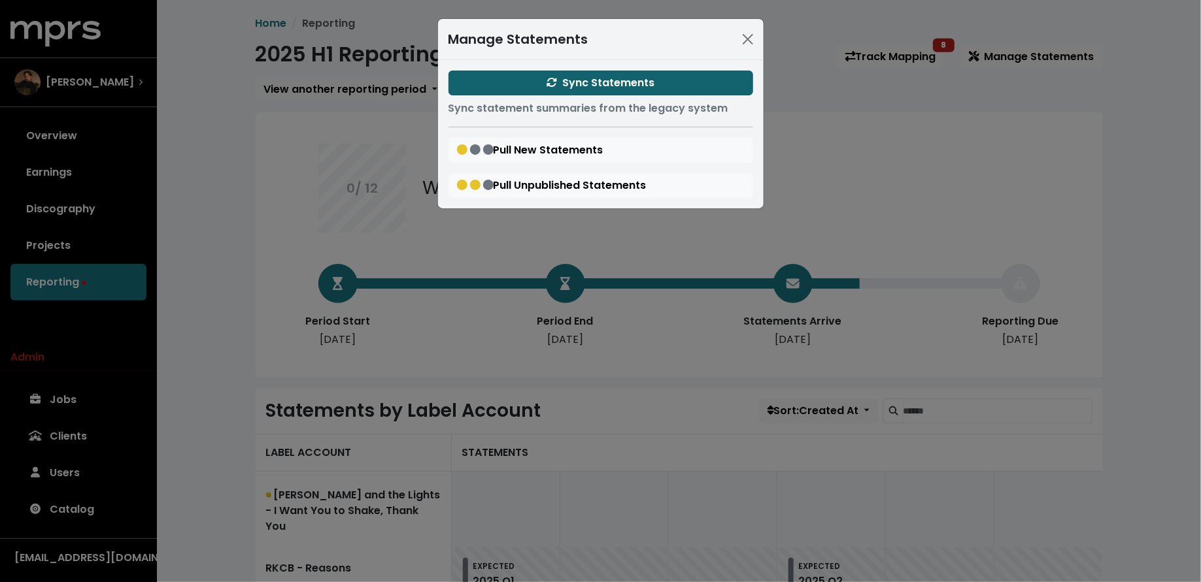
click at [539, 84] on button "Sync Statements" at bounding box center [600, 83] width 305 height 25
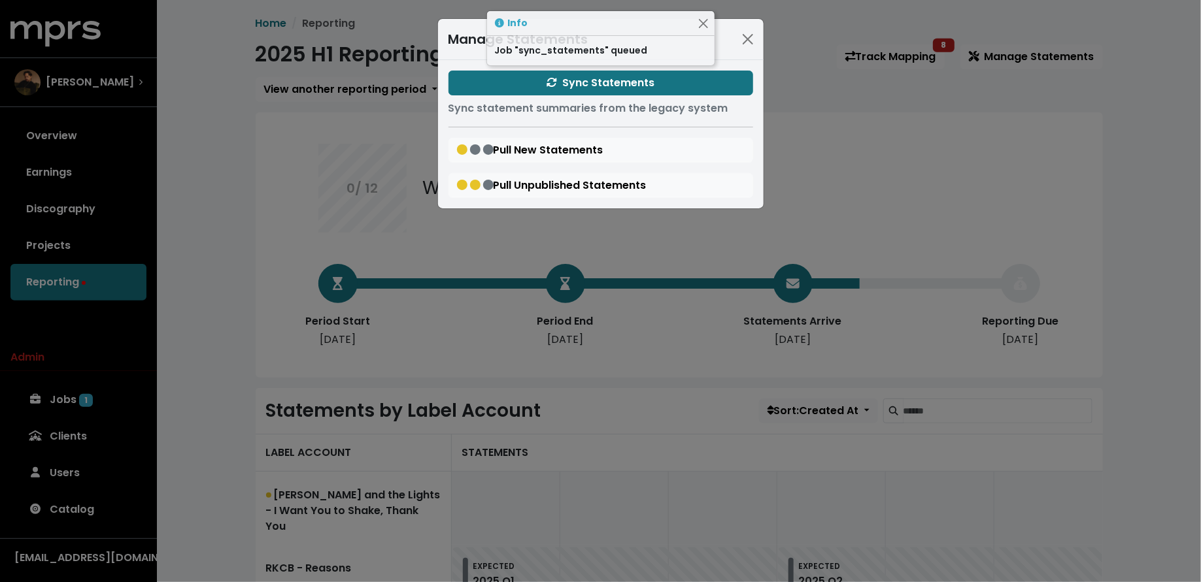
click at [179, 276] on div "Manage Statements Sync Statements Sync statement summaries from the legacy syst…" at bounding box center [600, 291] width 1201 height 582
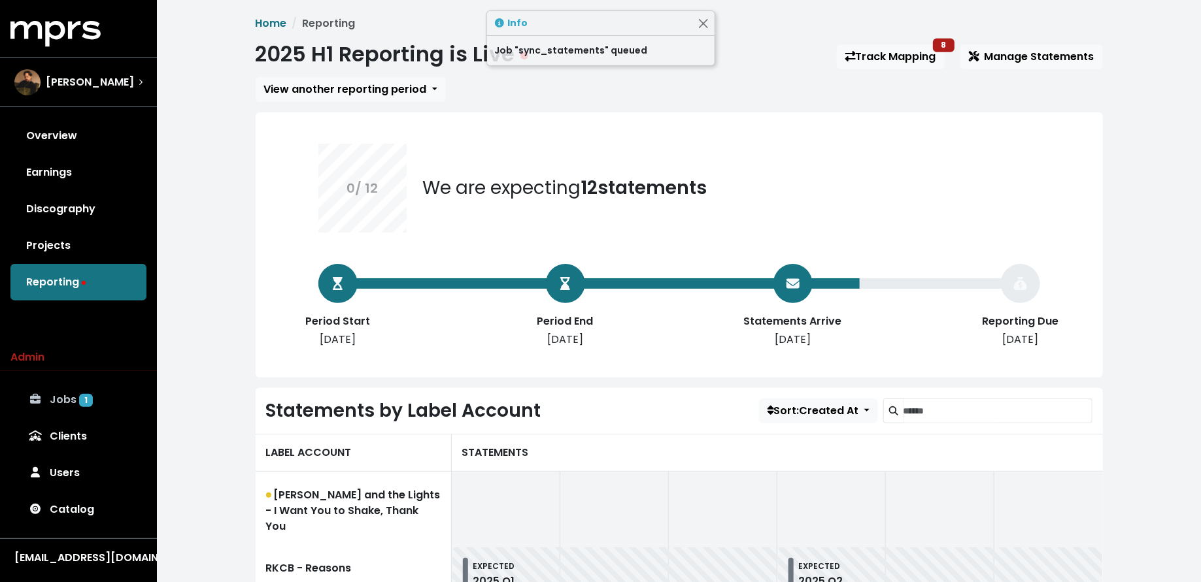
click at [58, 406] on link "Jobs 1" at bounding box center [78, 400] width 136 height 37
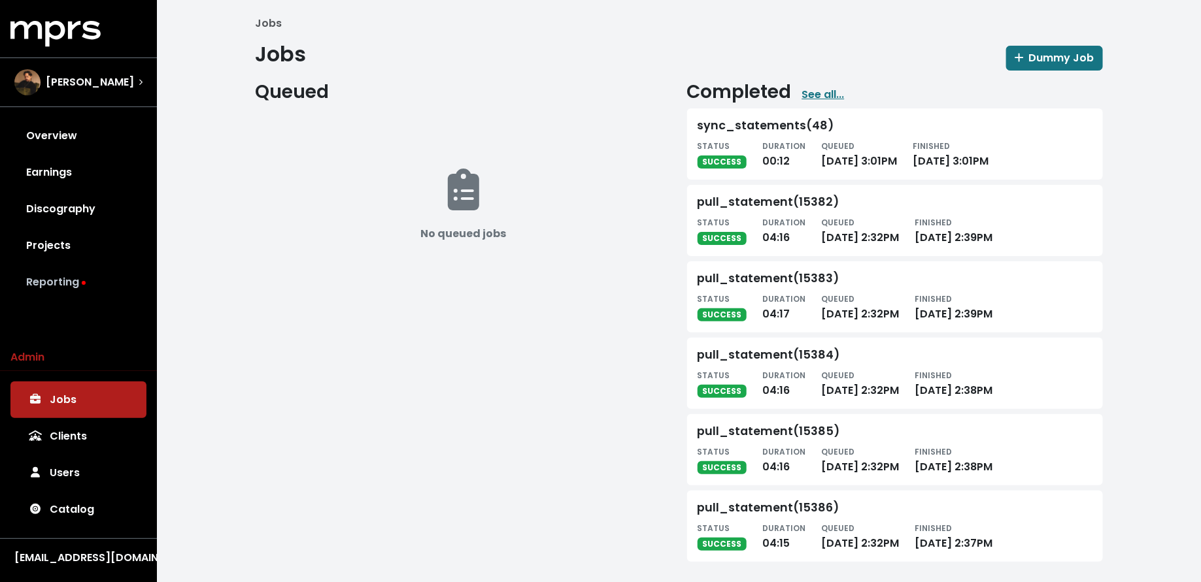
click at [109, 288] on link "Reporting" at bounding box center [78, 282] width 136 height 37
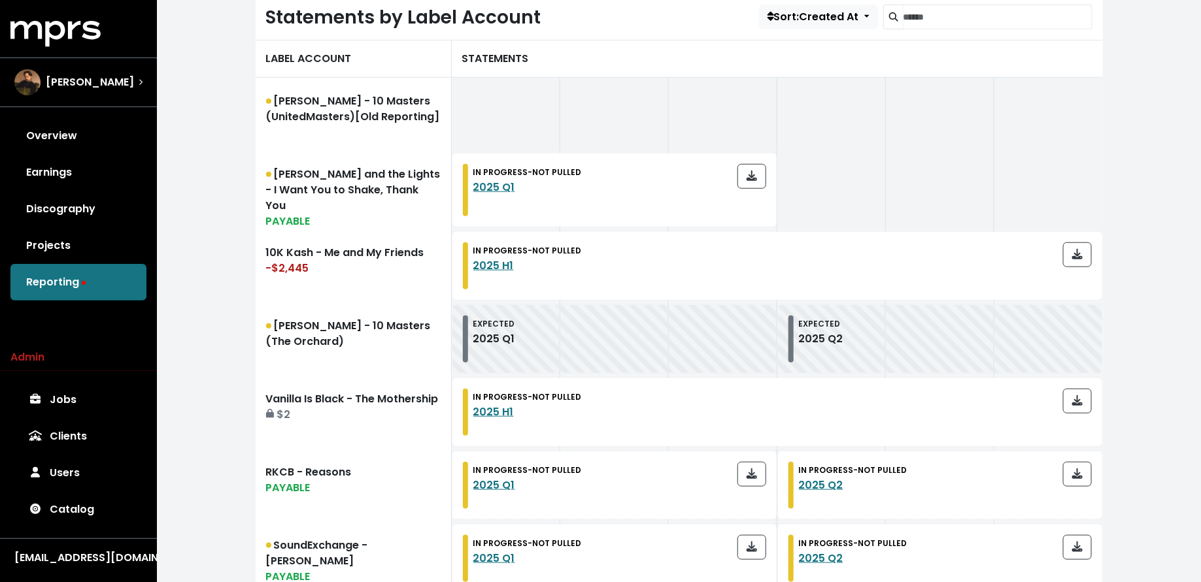
scroll to position [413, 0]
click at [320, 339] on link "[PERSON_NAME] - 10 Masters (The Orchard)" at bounding box center [354, 338] width 196 height 73
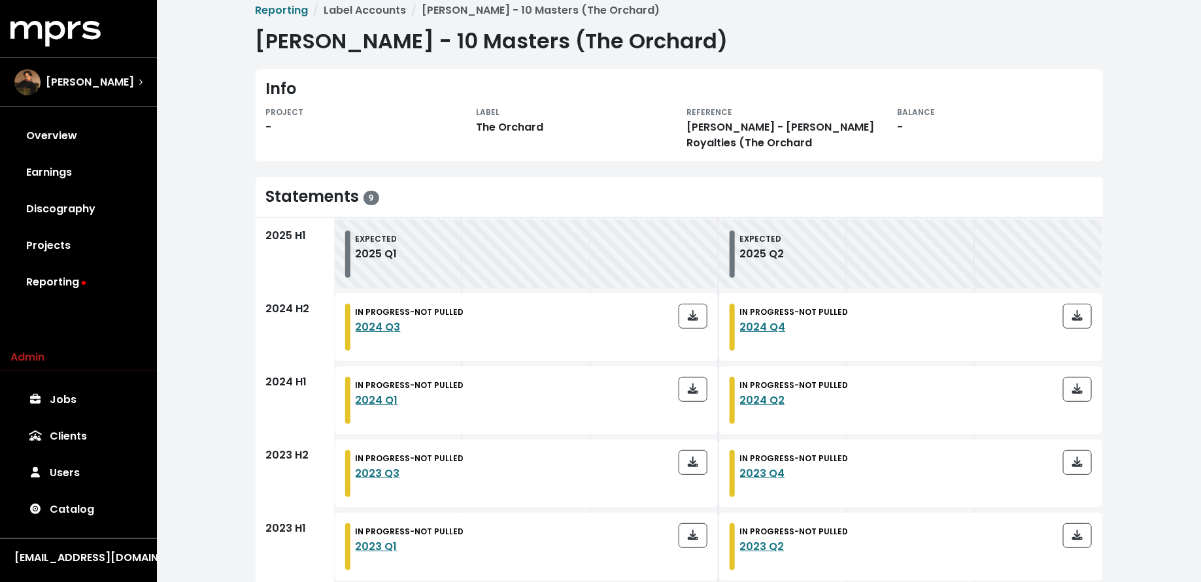
scroll to position [18, 0]
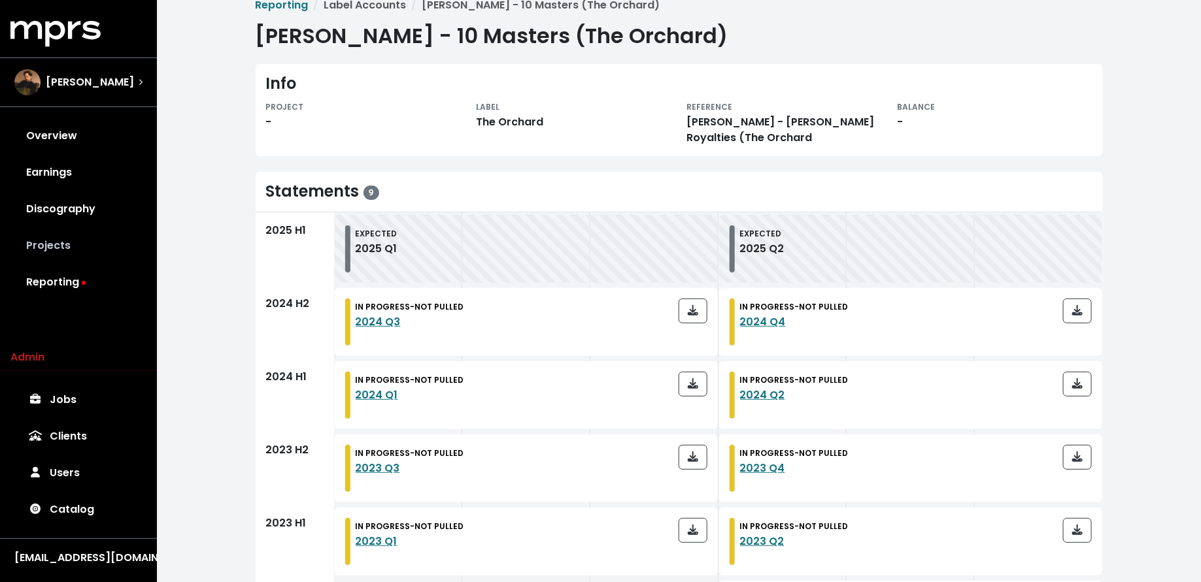
click at [75, 245] on link "Projects" at bounding box center [78, 245] width 136 height 37
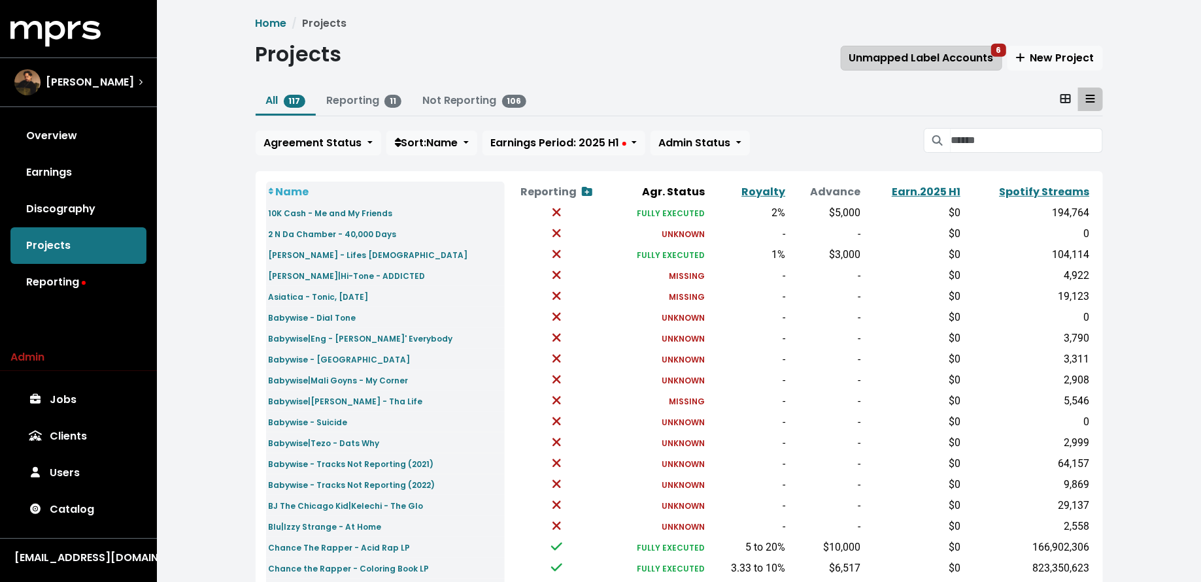
click at [920, 56] on span "Unmapped Label Accounts 6" at bounding box center [921, 57] width 144 height 15
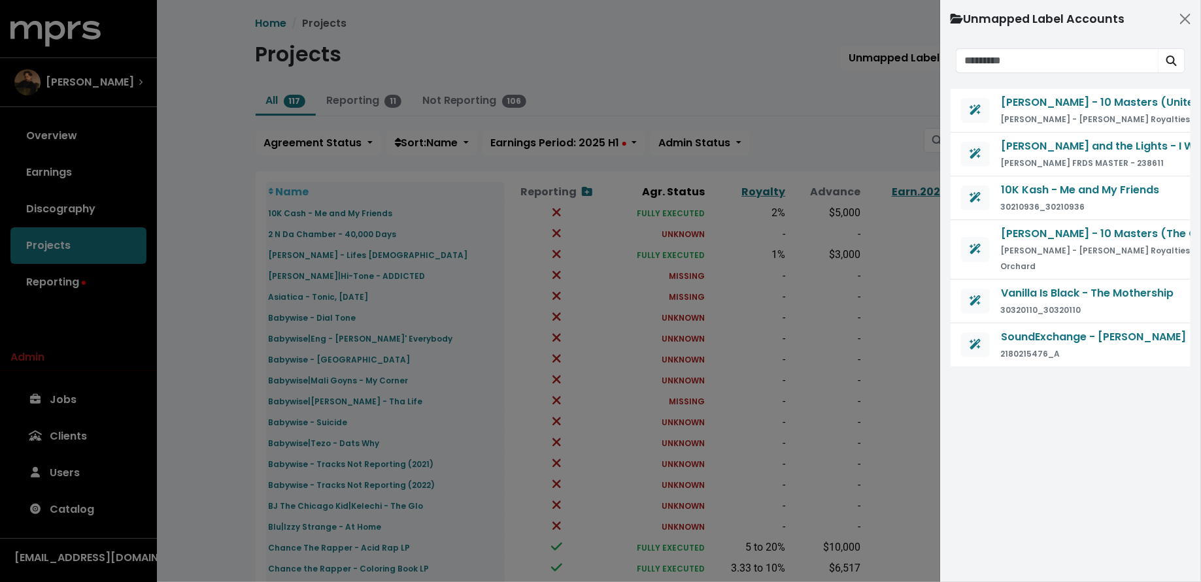
click at [850, 76] on div at bounding box center [600, 291] width 1201 height 582
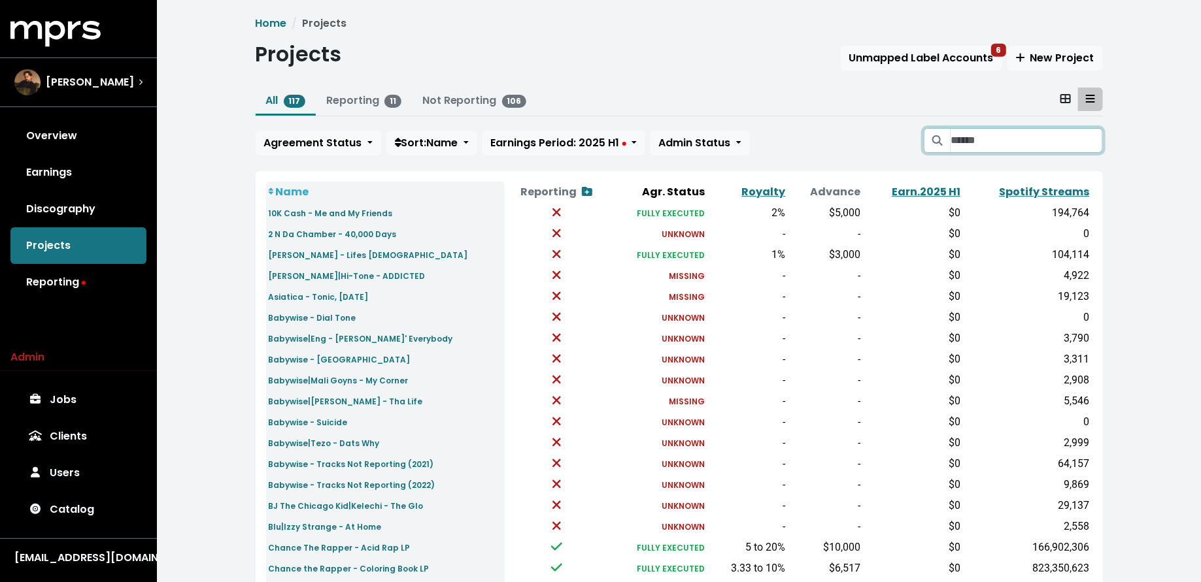
click at [1010, 143] on input "Search projects" at bounding box center [1026, 140] width 152 height 25
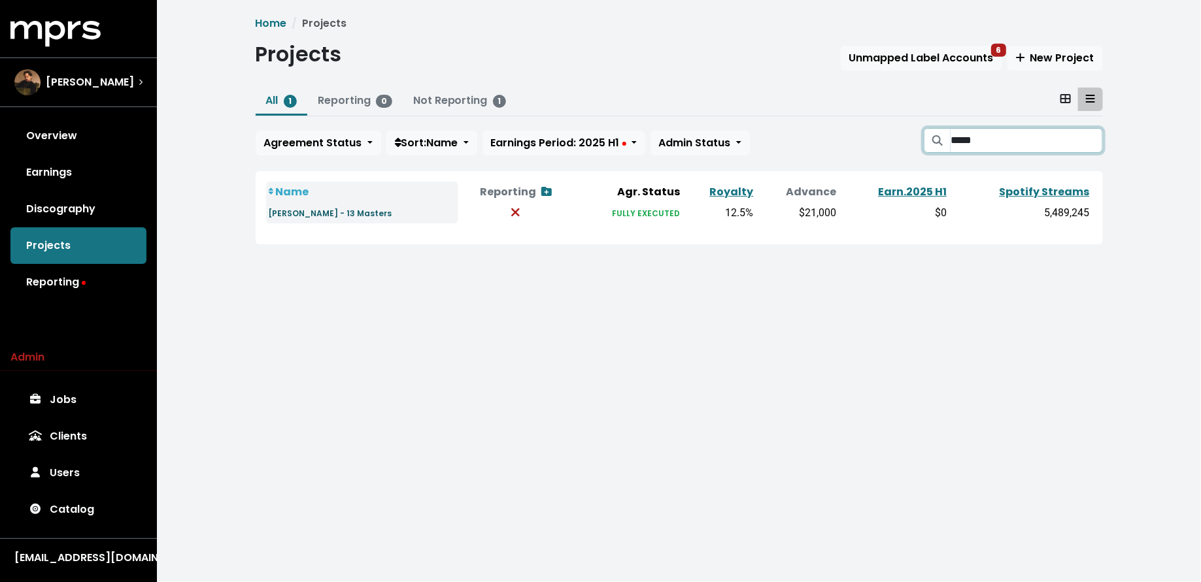
type input "*****"
click at [359, 211] on small "[PERSON_NAME] - 13 Masters" at bounding box center [331, 213] width 124 height 11
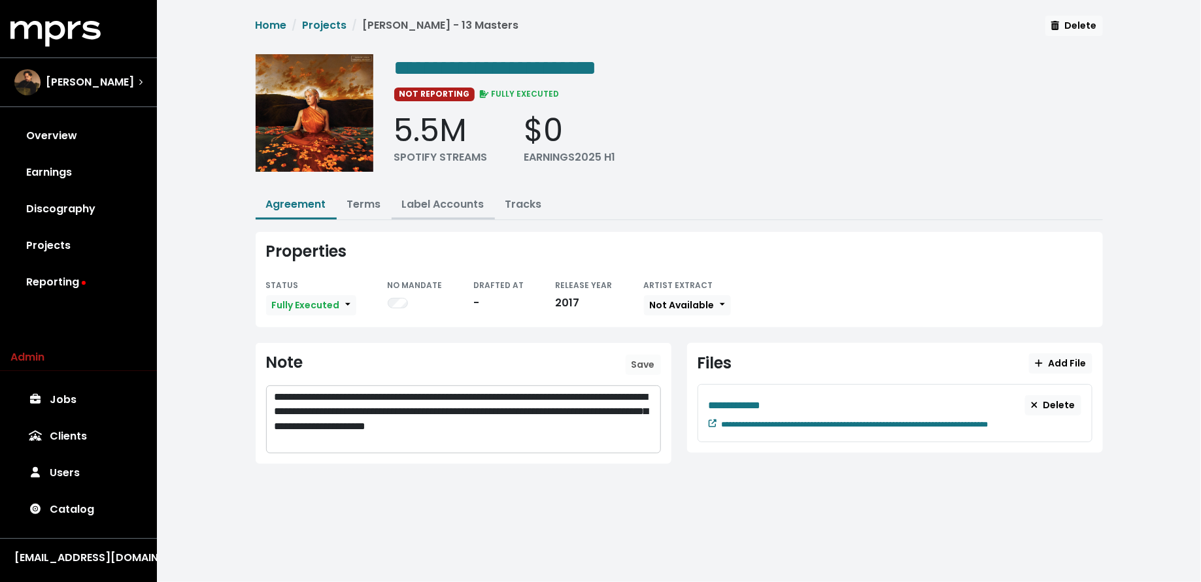
click at [436, 208] on link "Label Accounts" at bounding box center [443, 204] width 82 height 15
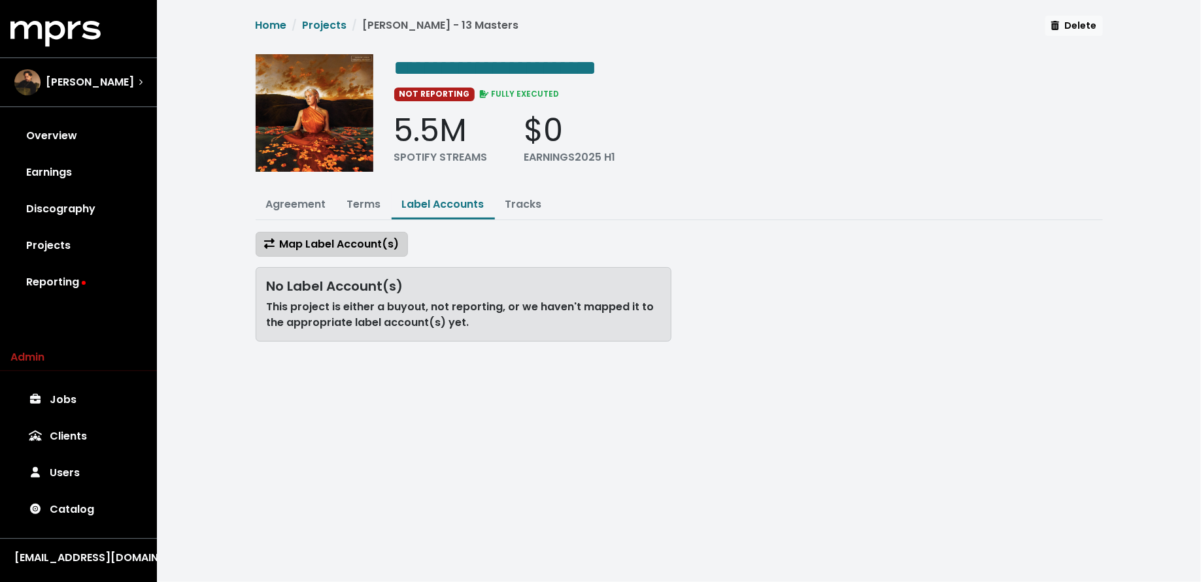
click at [358, 237] on span "Map Label Account(s)" at bounding box center [331, 244] width 135 height 15
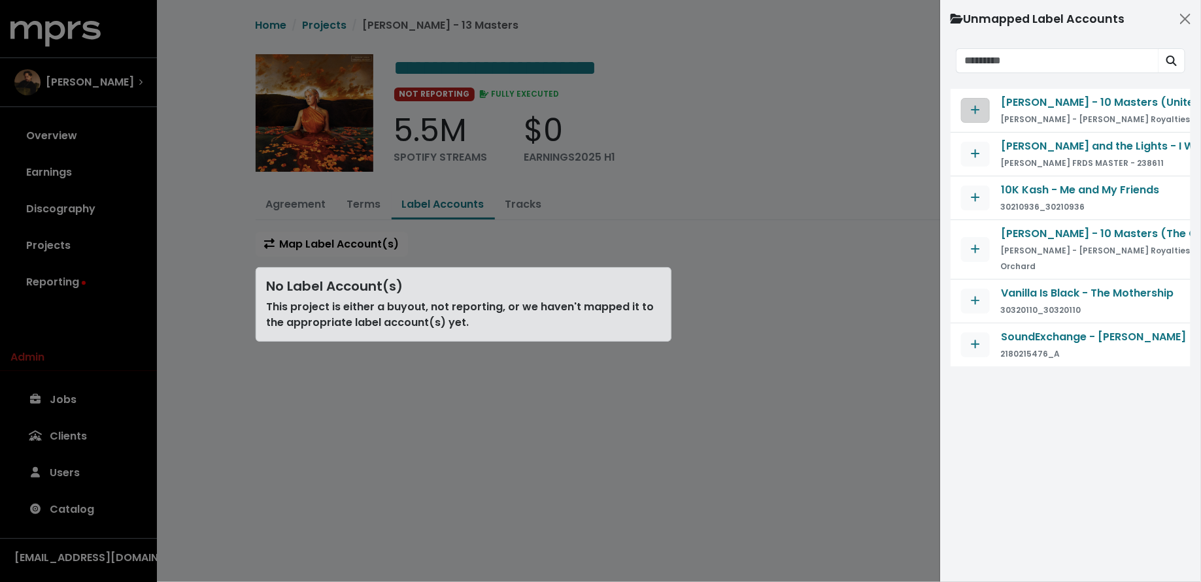
click at [973, 108] on icon "Map contract to selected agreement" at bounding box center [975, 110] width 9 height 10
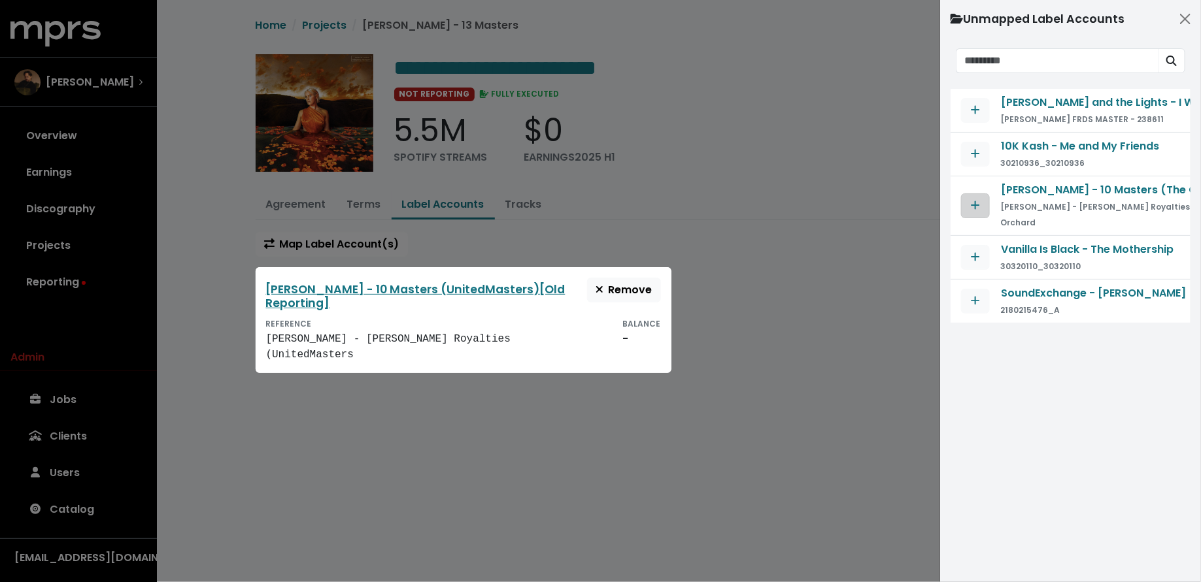
click at [978, 201] on span "Map contract to selected agreement" at bounding box center [975, 205] width 9 height 15
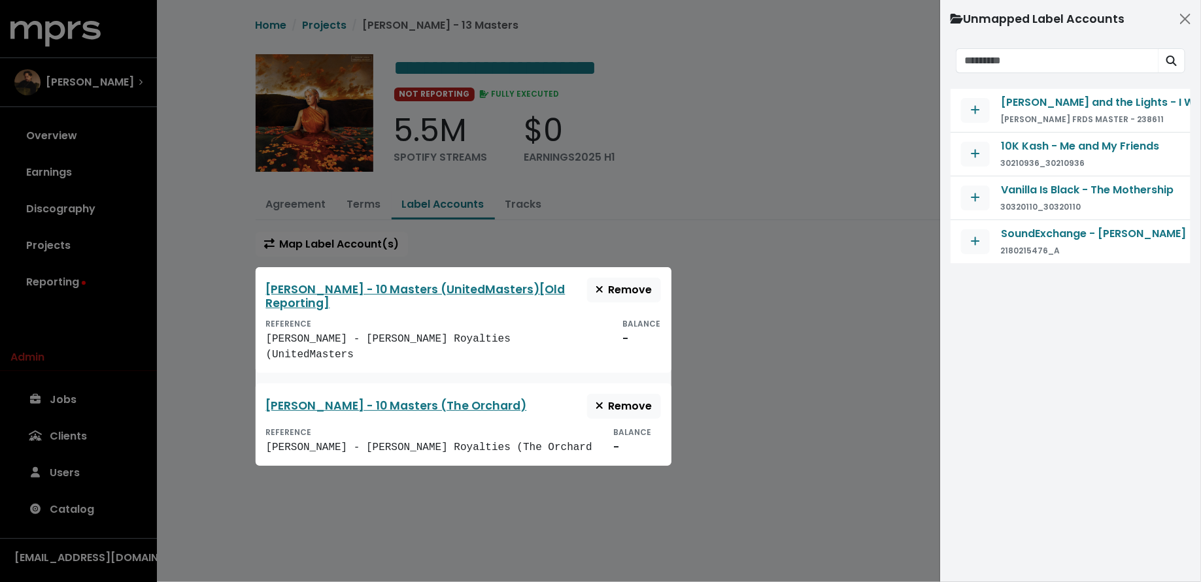
click at [823, 371] on div at bounding box center [600, 291] width 1201 height 582
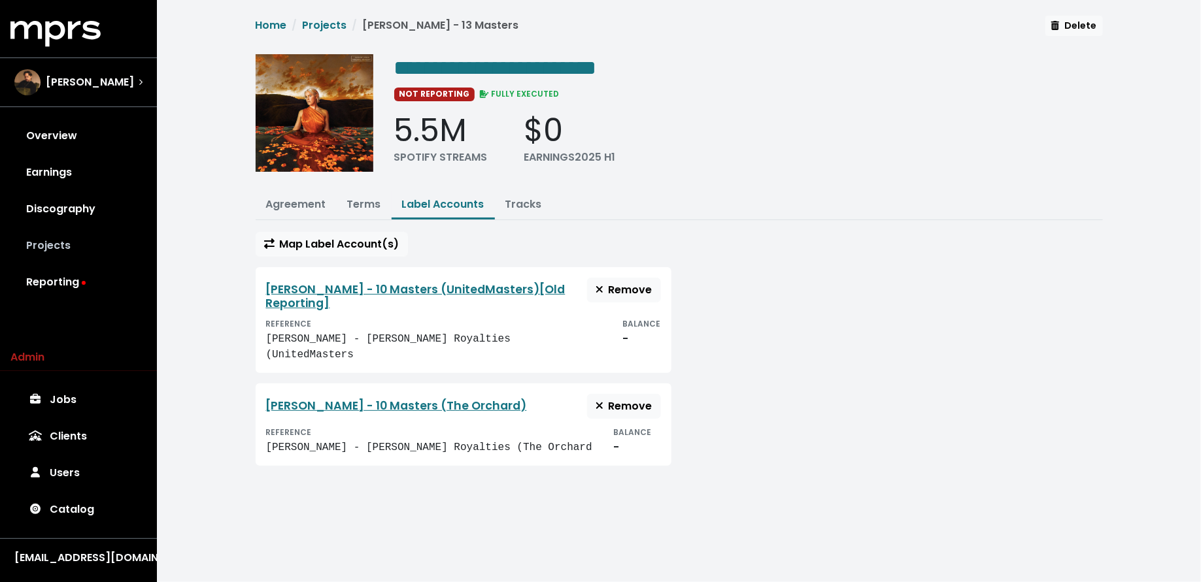
click at [46, 243] on link "Projects" at bounding box center [78, 245] width 136 height 37
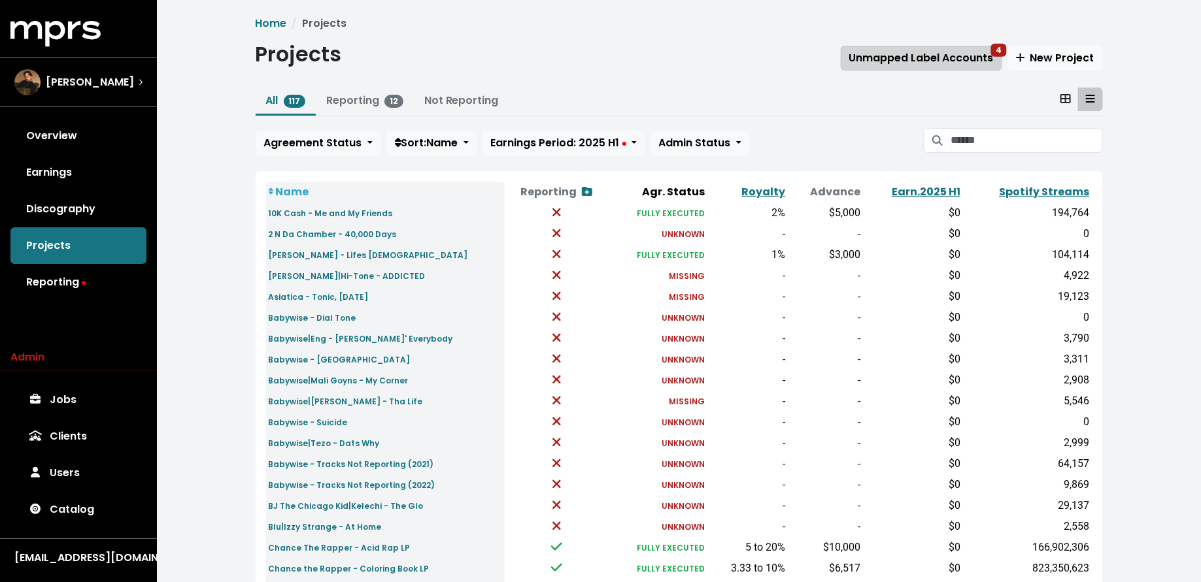
click at [941, 67] on button "Unmapped Label Accounts 4" at bounding box center [921, 58] width 161 height 25
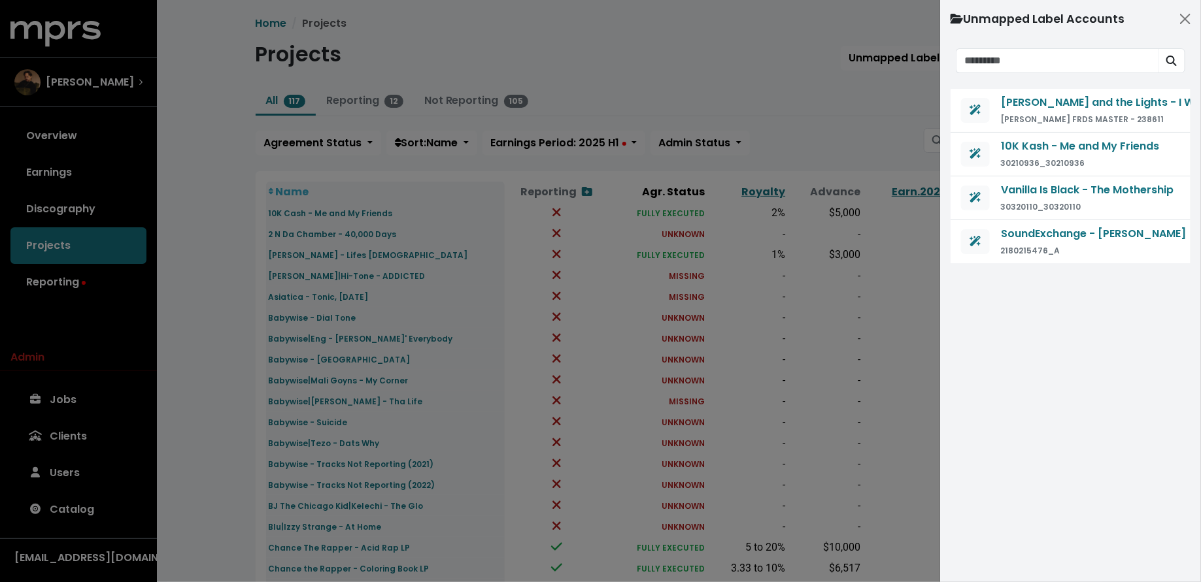
click at [840, 99] on div at bounding box center [600, 291] width 1201 height 582
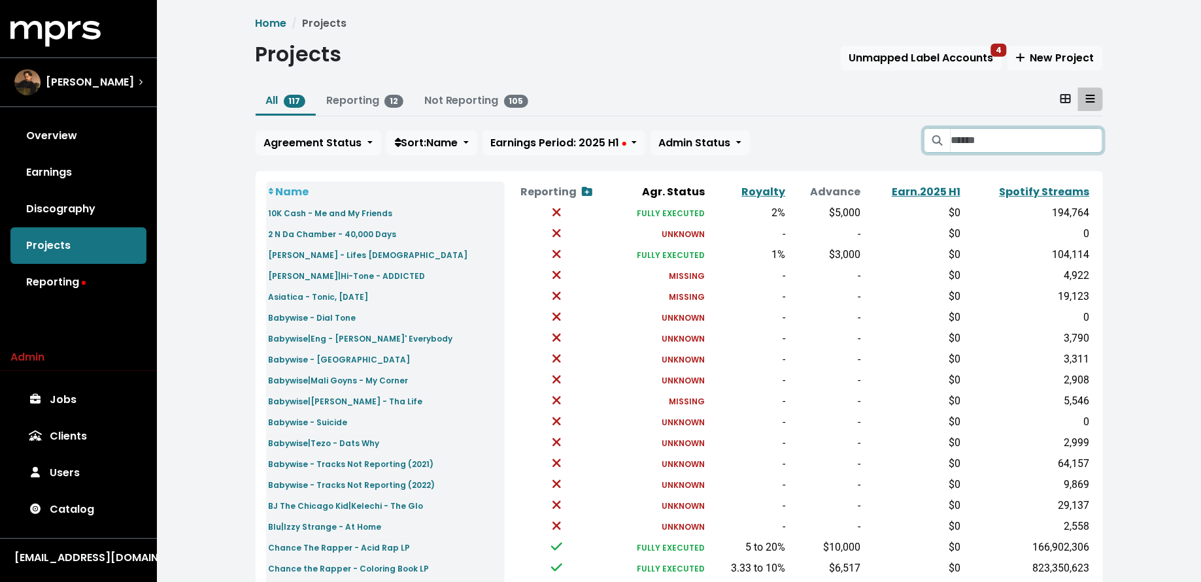
click at [984, 144] on input "Search projects" at bounding box center [1026, 140] width 152 height 25
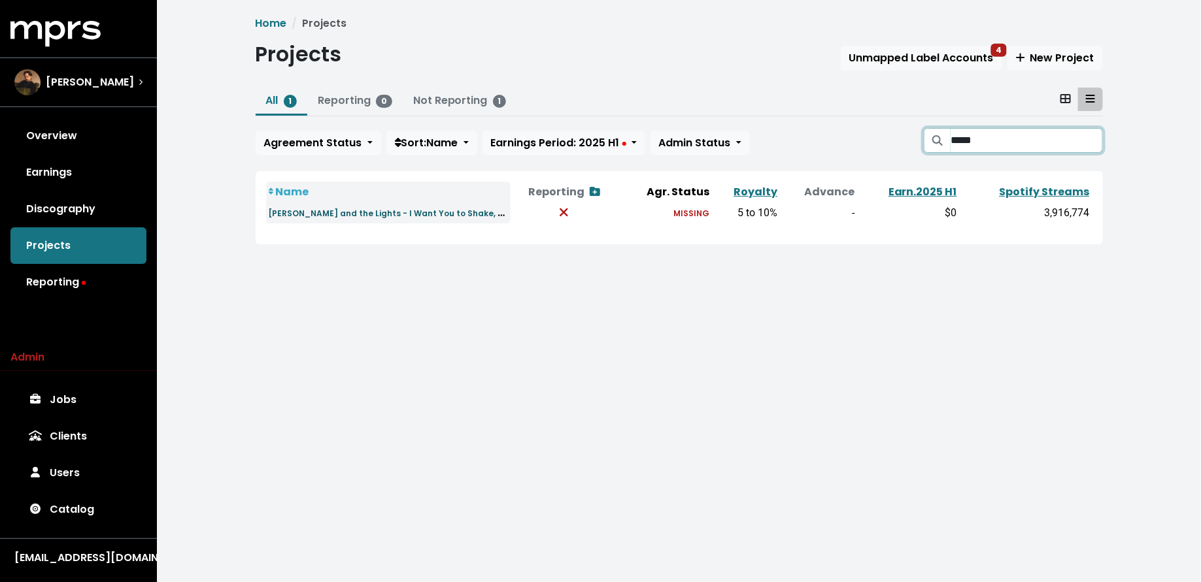
type input "*****"
click at [409, 208] on small "[PERSON_NAME] and the Lights - I Want You to Shake, Thank You" at bounding box center [405, 212] width 273 height 15
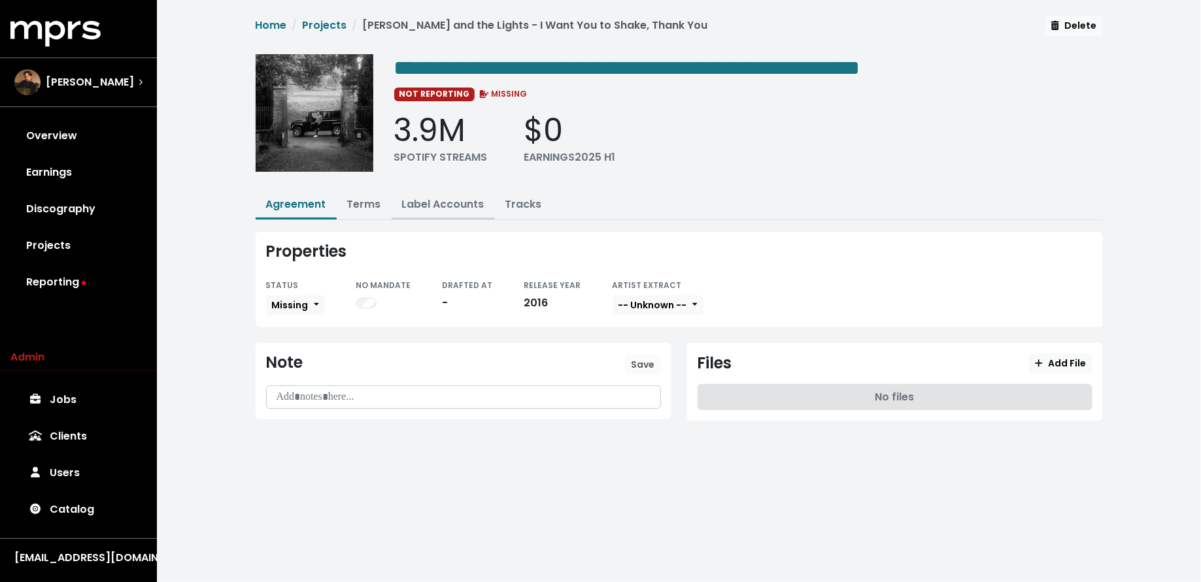
click at [462, 207] on link "Label Accounts" at bounding box center [443, 204] width 82 height 15
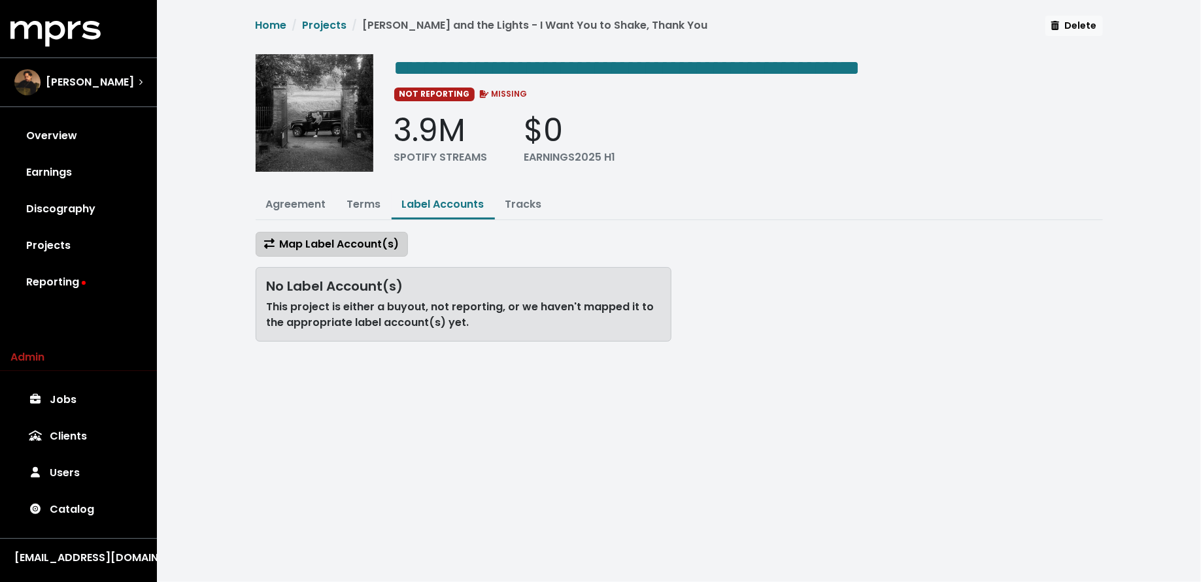
click at [352, 251] on button "Map Label Account(s)" at bounding box center [332, 244] width 152 height 25
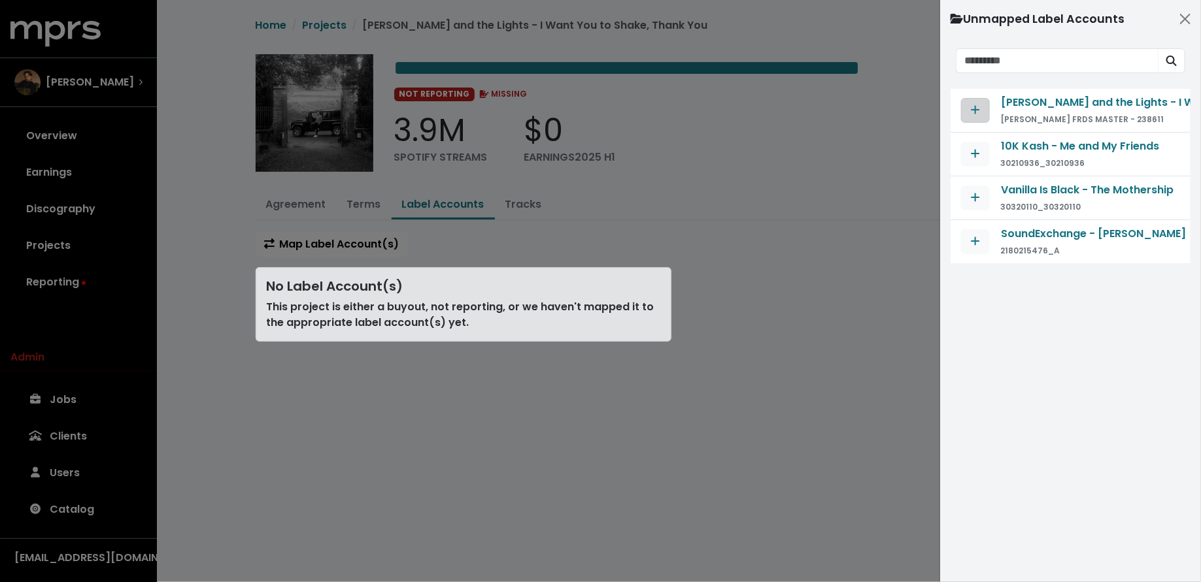
click at [973, 110] on icon "Map contract to selected agreement" at bounding box center [975, 110] width 9 height 10
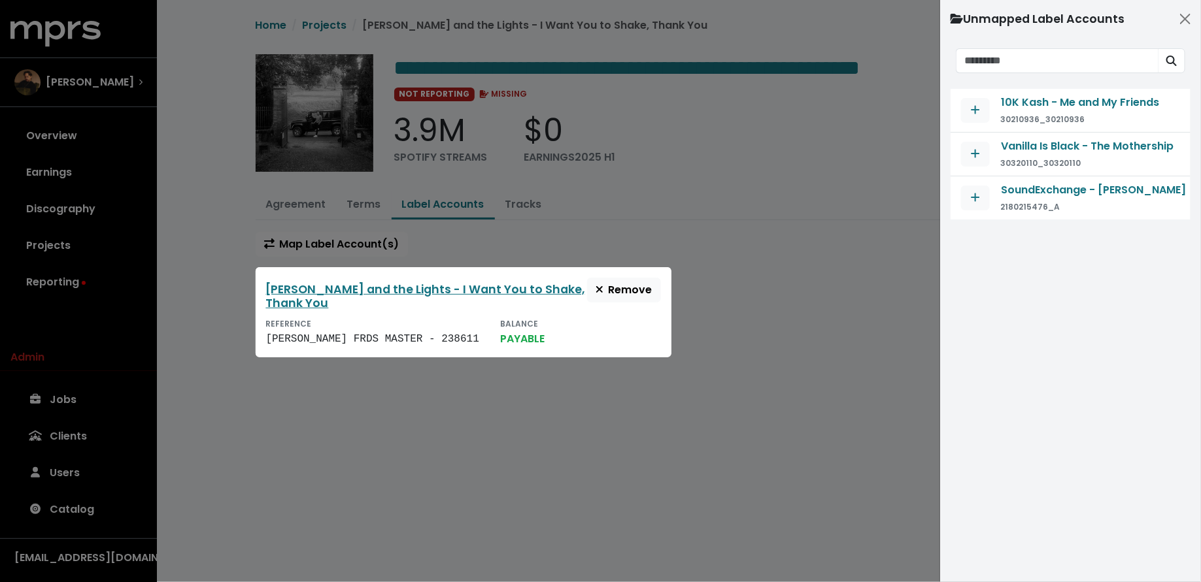
click at [784, 269] on div at bounding box center [600, 291] width 1201 height 582
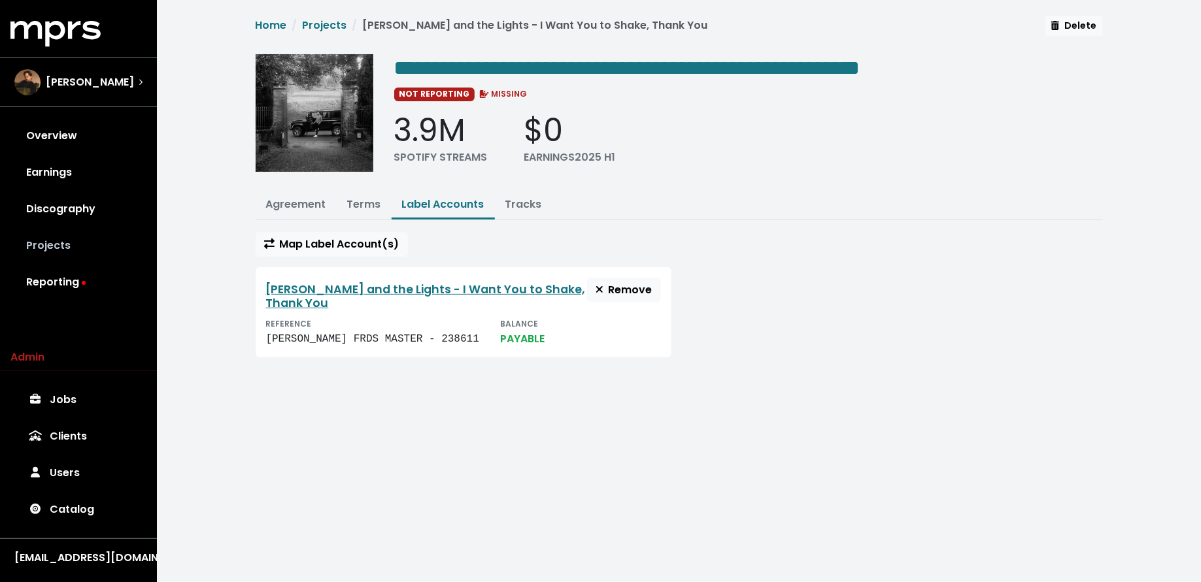
click at [83, 239] on link "Projects" at bounding box center [78, 245] width 136 height 37
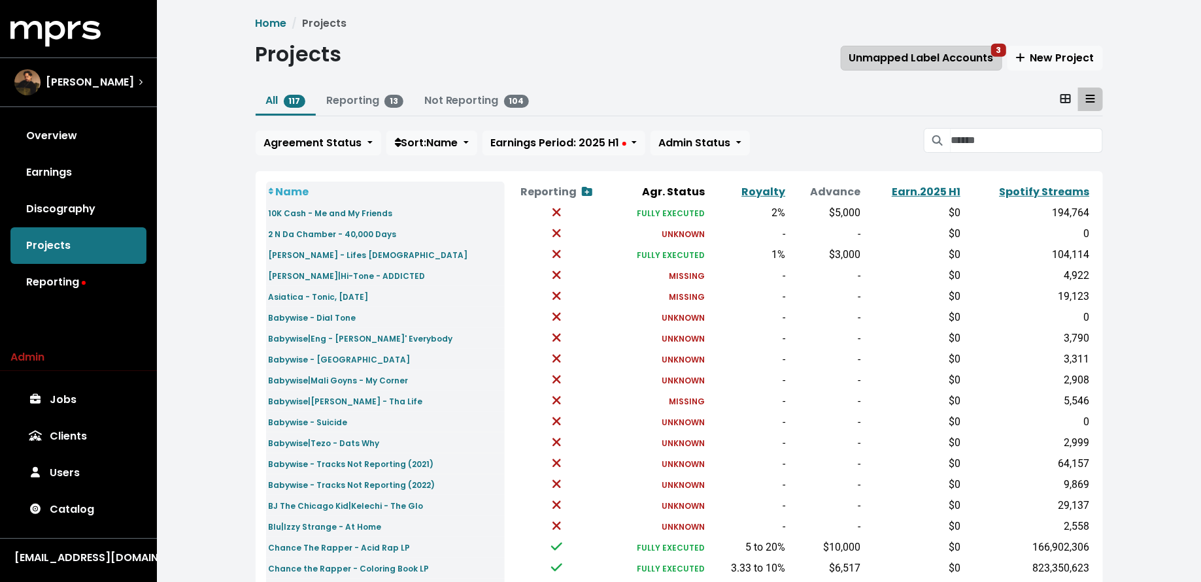
click at [937, 56] on span "Unmapped Label Accounts 3" at bounding box center [921, 57] width 144 height 15
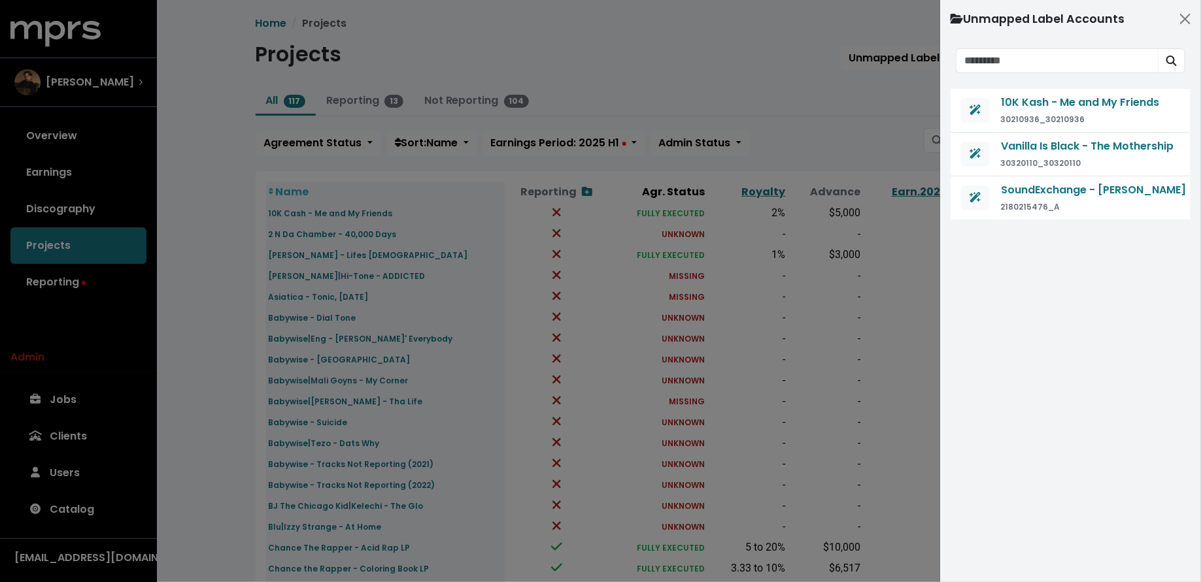
click at [251, 341] on div at bounding box center [600, 291] width 1201 height 582
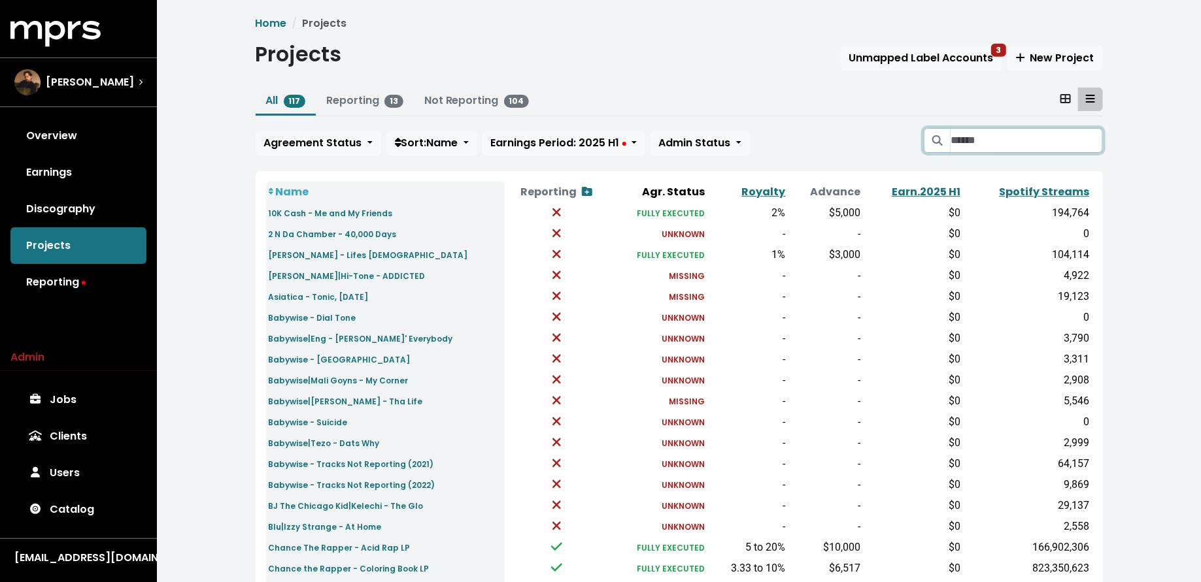
click at [1021, 151] on input "Search projects" at bounding box center [1026, 140] width 152 height 25
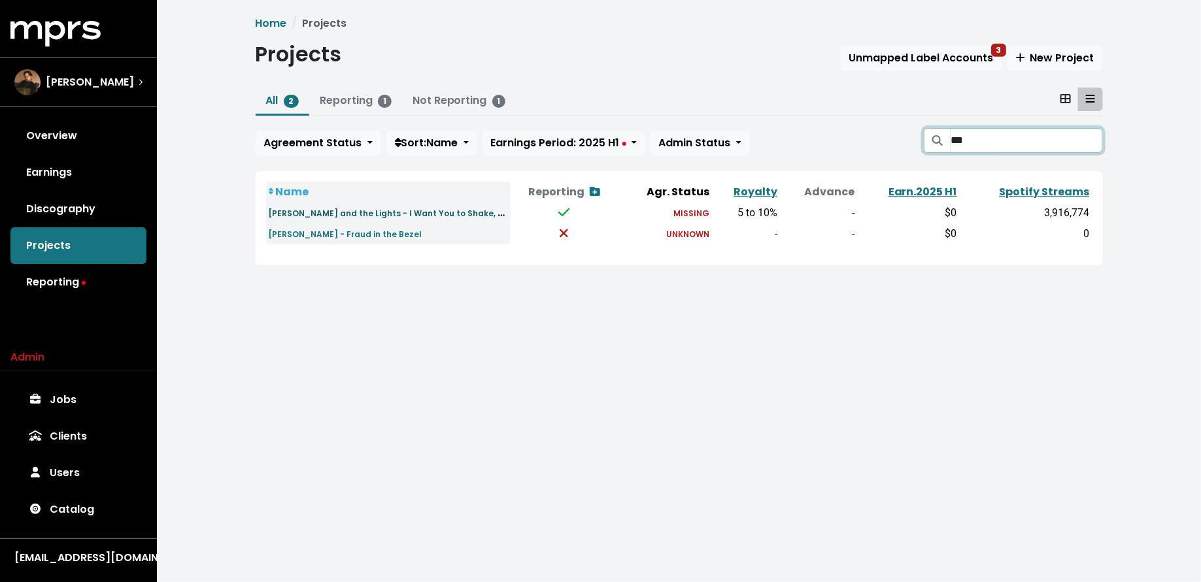
type input "***"
click at [418, 218] on link "[PERSON_NAME] and the Lights - I Want You to Shake, Thank You" at bounding box center [405, 212] width 273 height 15
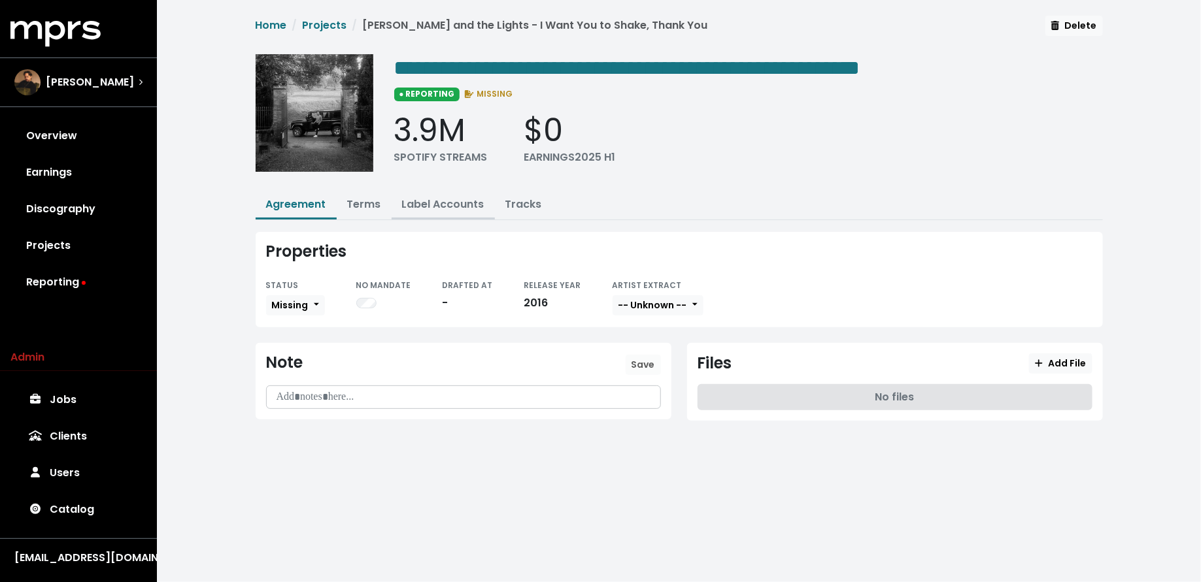
click at [439, 205] on link "Label Accounts" at bounding box center [443, 204] width 82 height 15
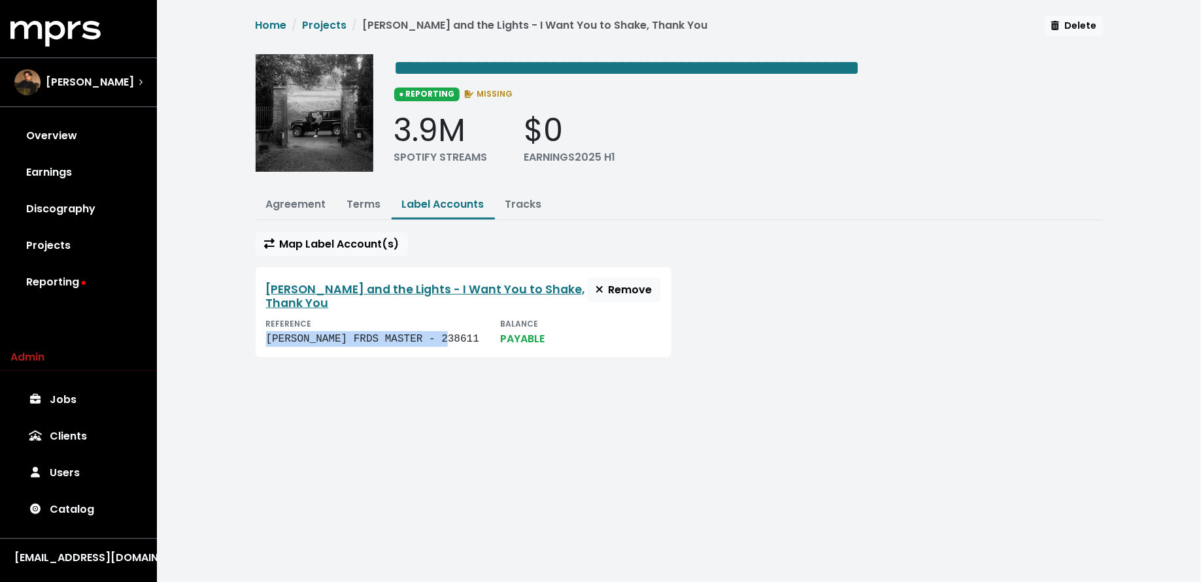
drag, startPoint x: 449, startPoint y: 344, endPoint x: 258, endPoint y: 342, distance: 190.9
click at [258, 342] on div "[PERSON_NAME] and the Lights - I Want You to Shake, Thank You Remove REFERENCE …" at bounding box center [464, 312] width 416 height 90
copy div "[PERSON_NAME] FRDS MASTER - 238611"
click at [103, 239] on link "Projects" at bounding box center [78, 245] width 136 height 37
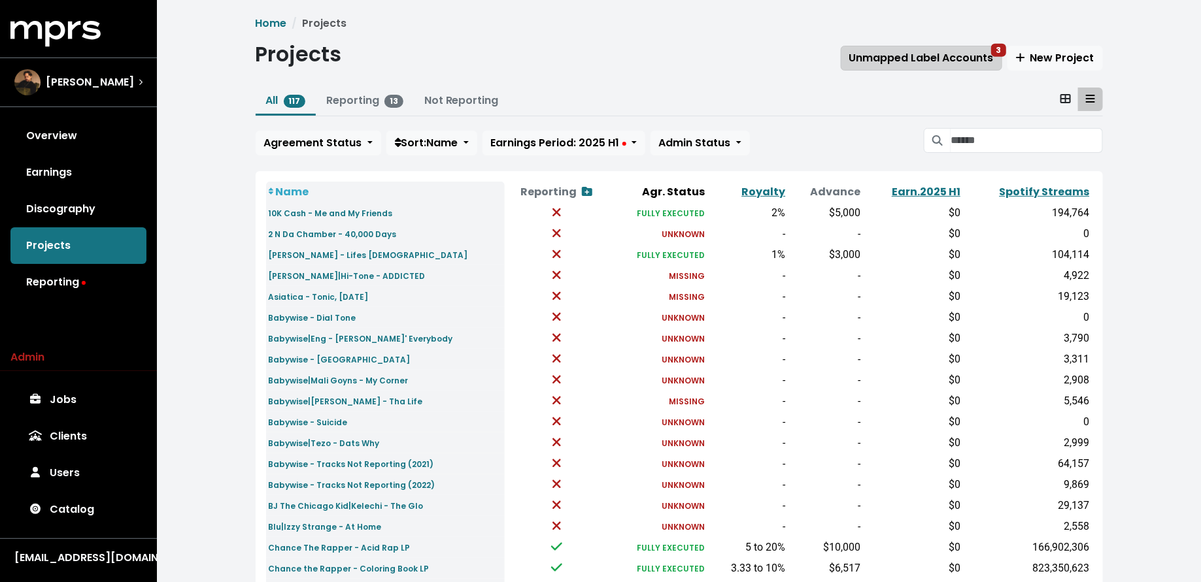
click at [963, 52] on span "Unmapped Label Accounts 3" at bounding box center [921, 57] width 144 height 15
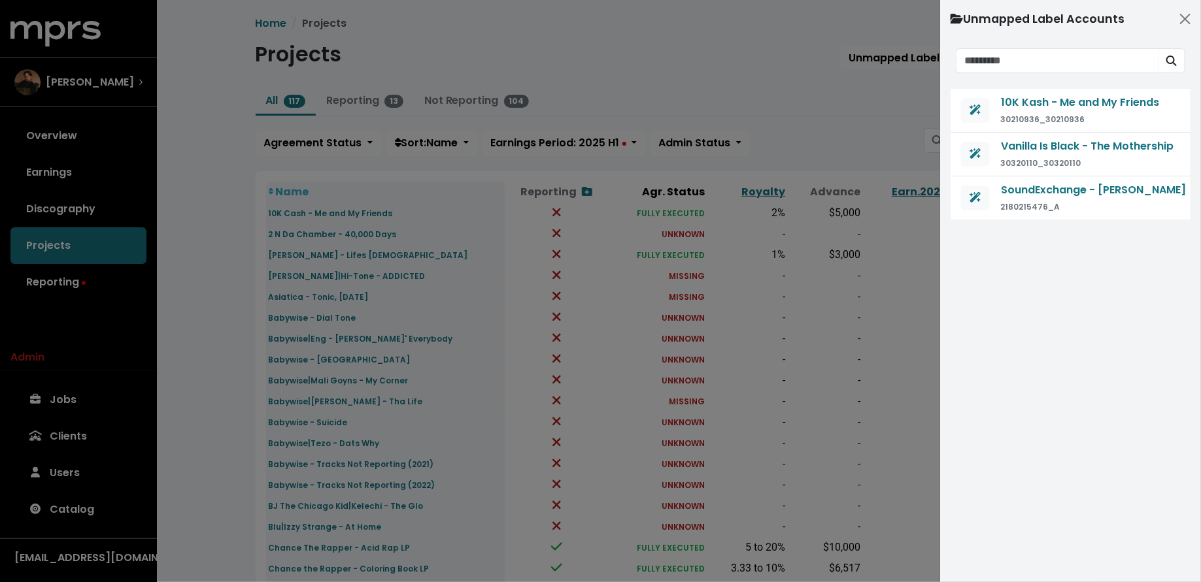
click at [874, 102] on div at bounding box center [600, 291] width 1201 height 582
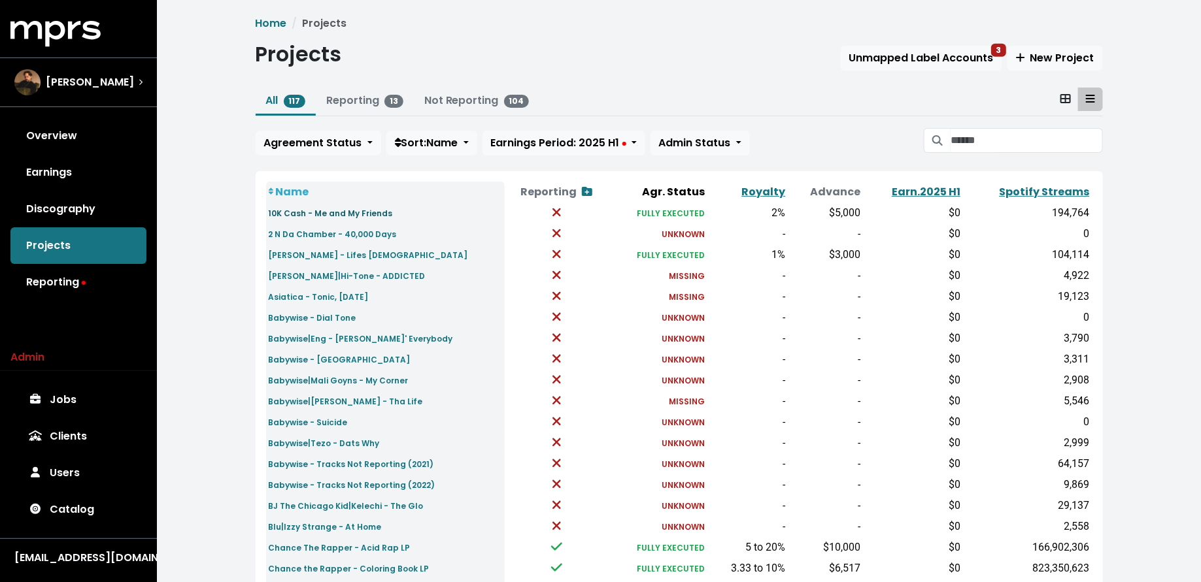
click at [327, 208] on small "10K Cash - Me and My Friends" at bounding box center [331, 213] width 124 height 11
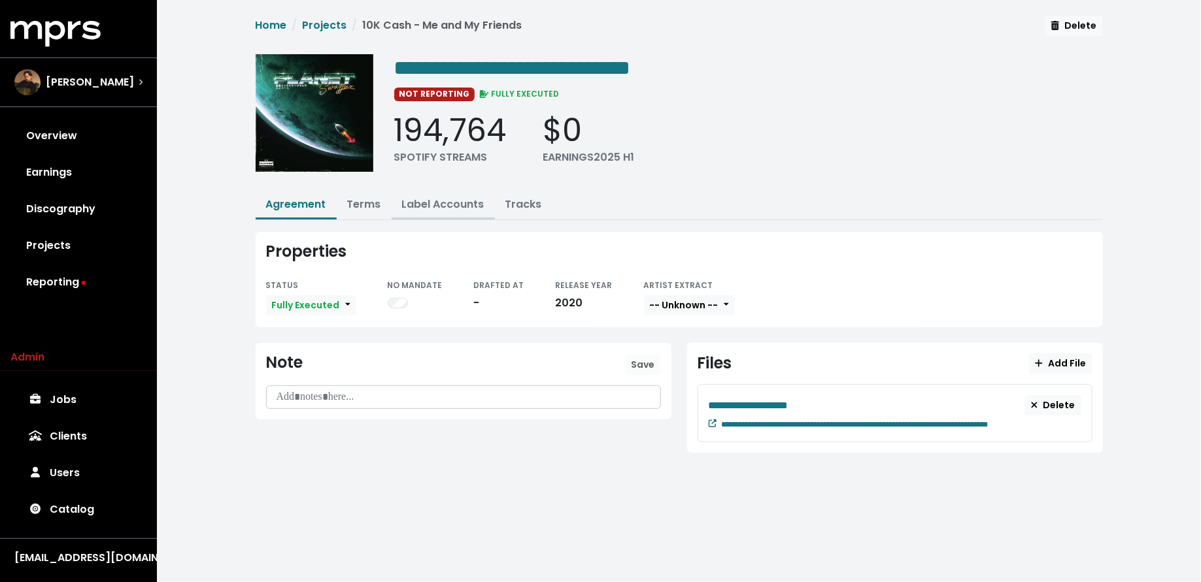
click at [461, 203] on link "Label Accounts" at bounding box center [443, 204] width 82 height 15
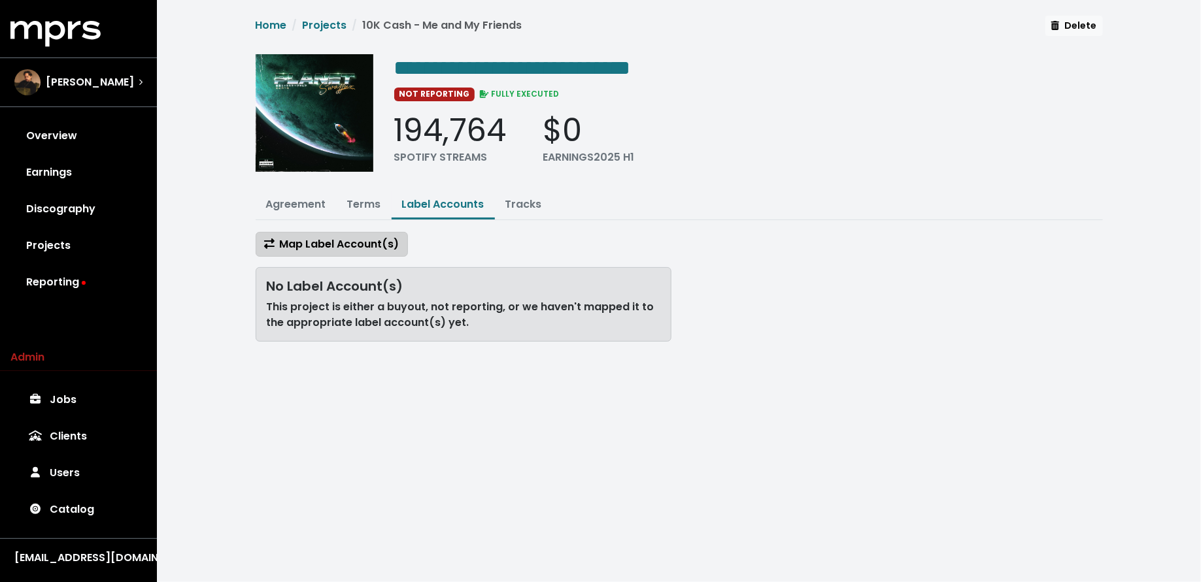
click at [354, 246] on span "Map Label Account(s)" at bounding box center [331, 244] width 135 height 15
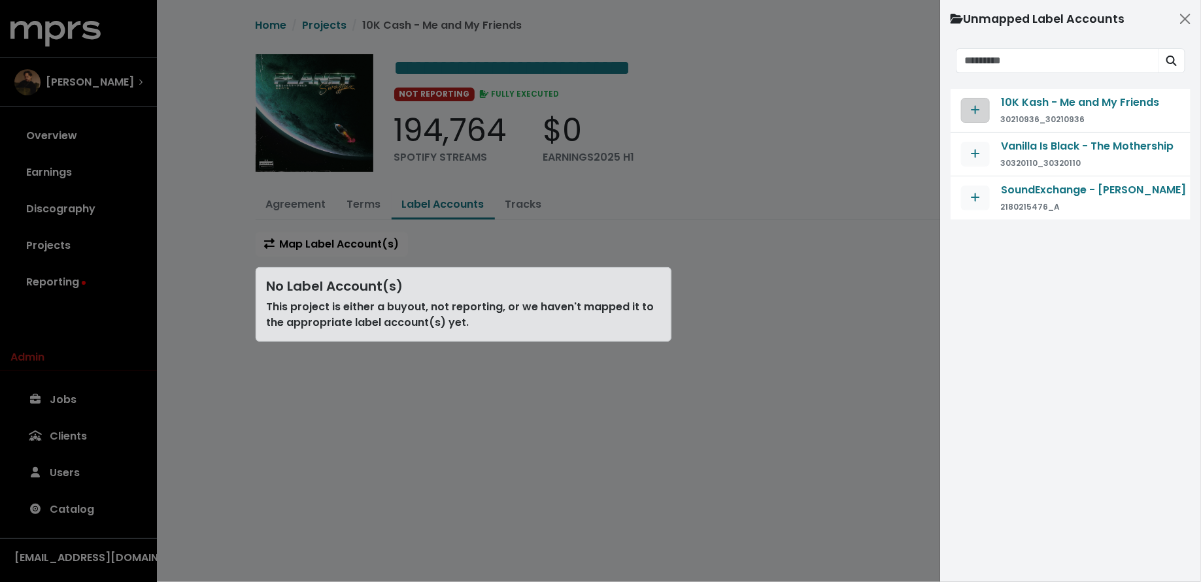
click at [973, 115] on span "Map contract to selected agreement" at bounding box center [975, 110] width 9 height 15
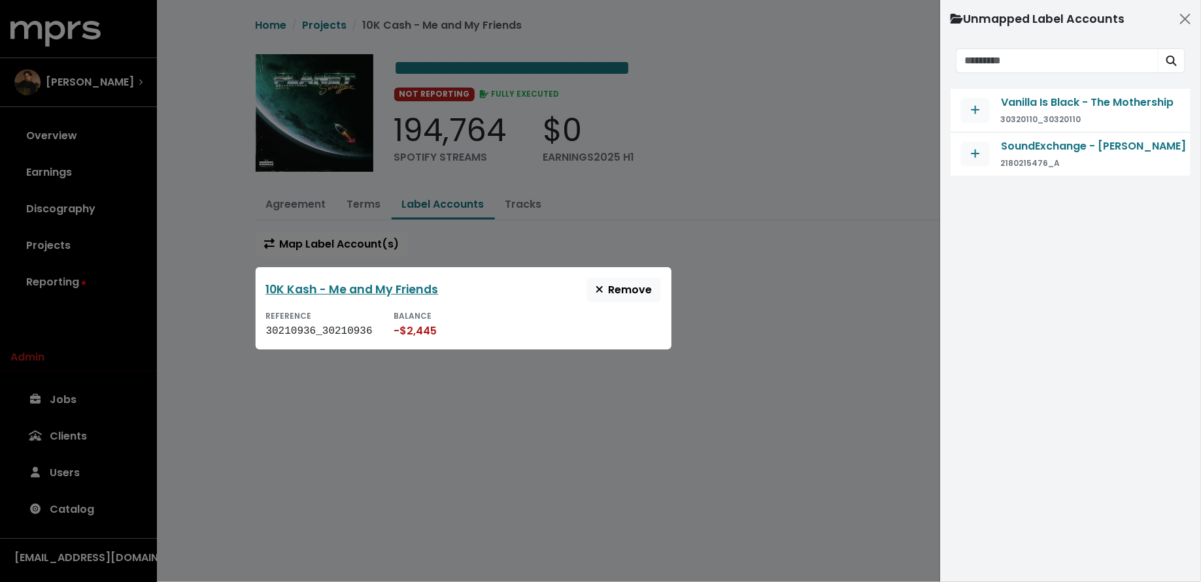
click at [767, 220] on div at bounding box center [600, 291] width 1201 height 582
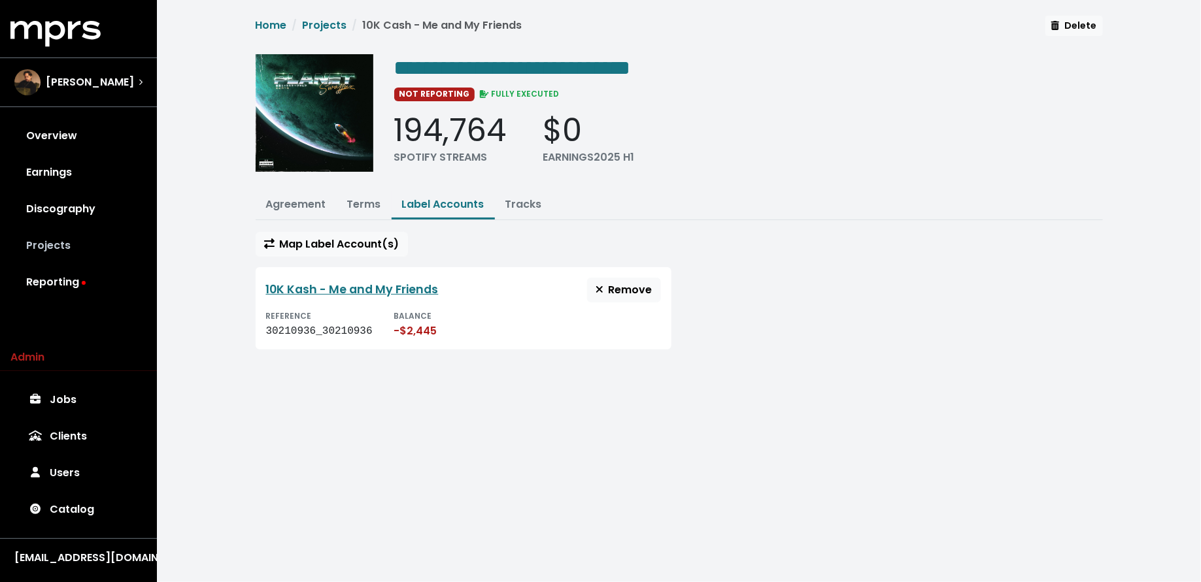
click at [90, 241] on link "Projects" at bounding box center [78, 245] width 136 height 37
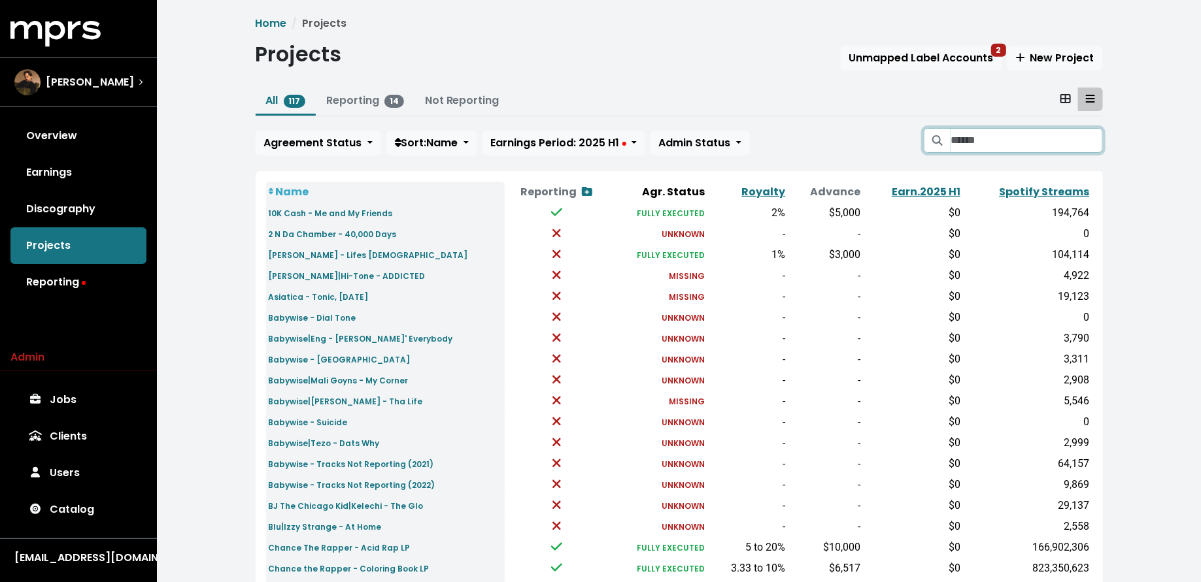
click at [979, 133] on input "Search projects" at bounding box center [1026, 140] width 152 height 25
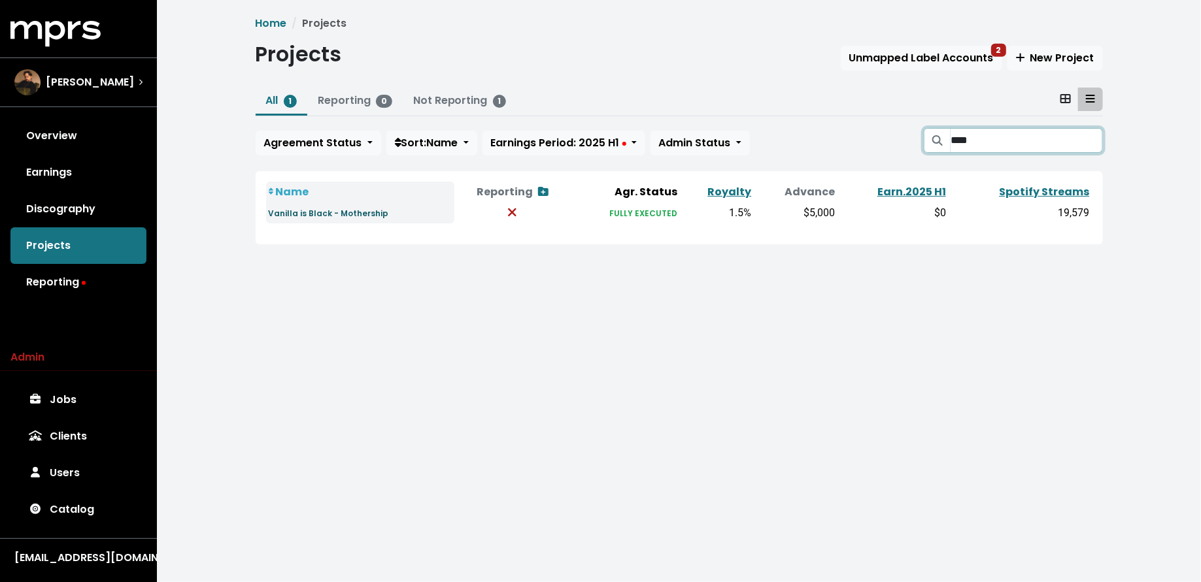
type input "****"
click at [284, 208] on small "Vanilla is Black - Mothership" at bounding box center [329, 213] width 120 height 11
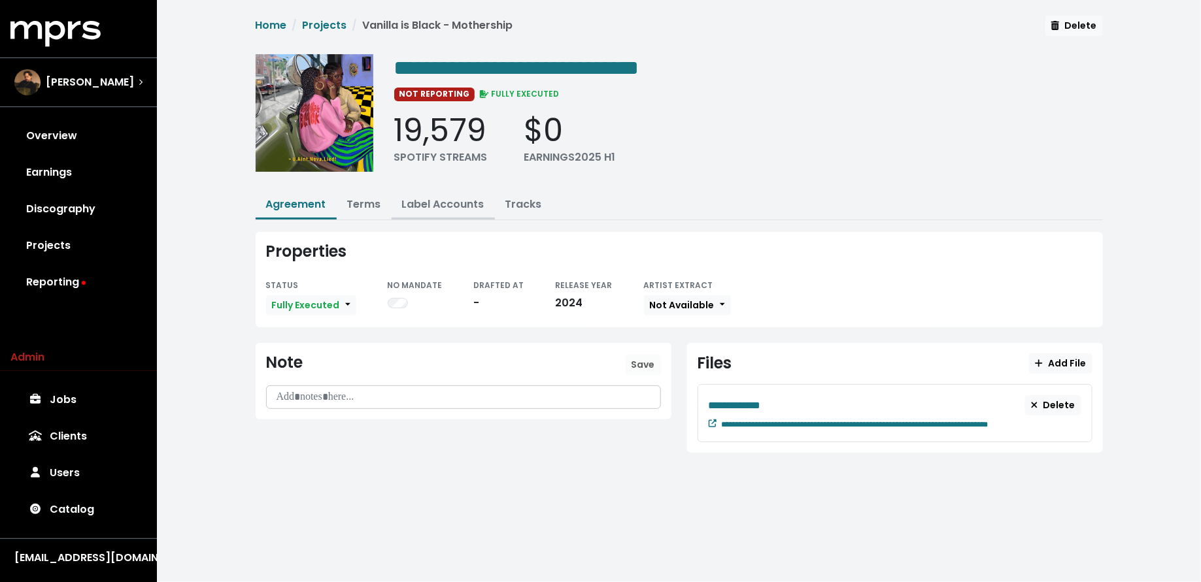
click at [450, 199] on link "Label Accounts" at bounding box center [443, 204] width 82 height 15
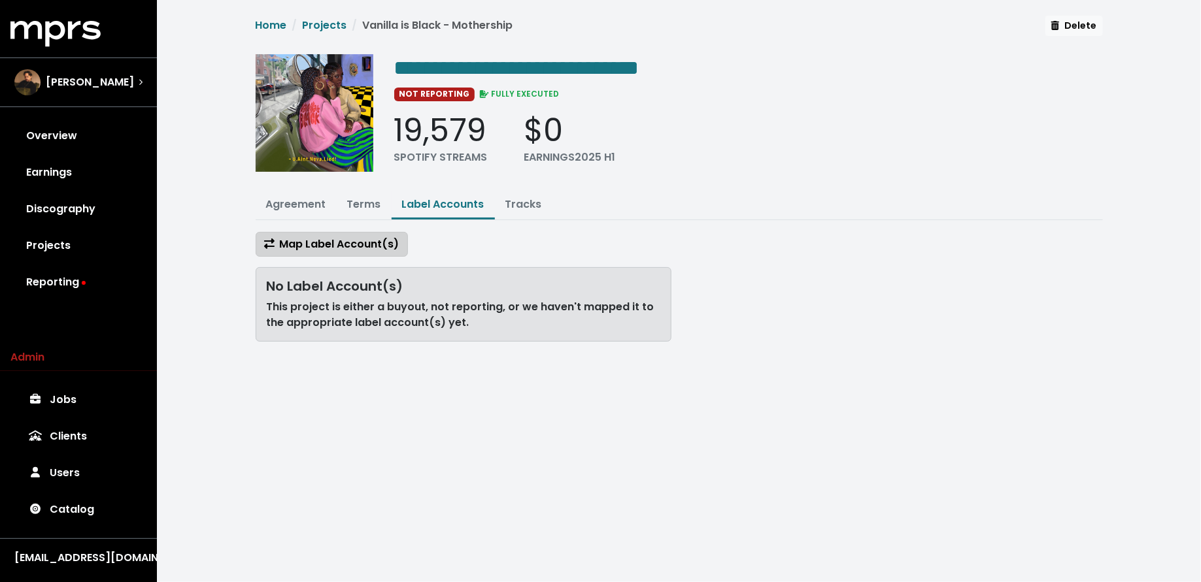
click at [356, 240] on span "Map Label Account(s)" at bounding box center [331, 244] width 135 height 15
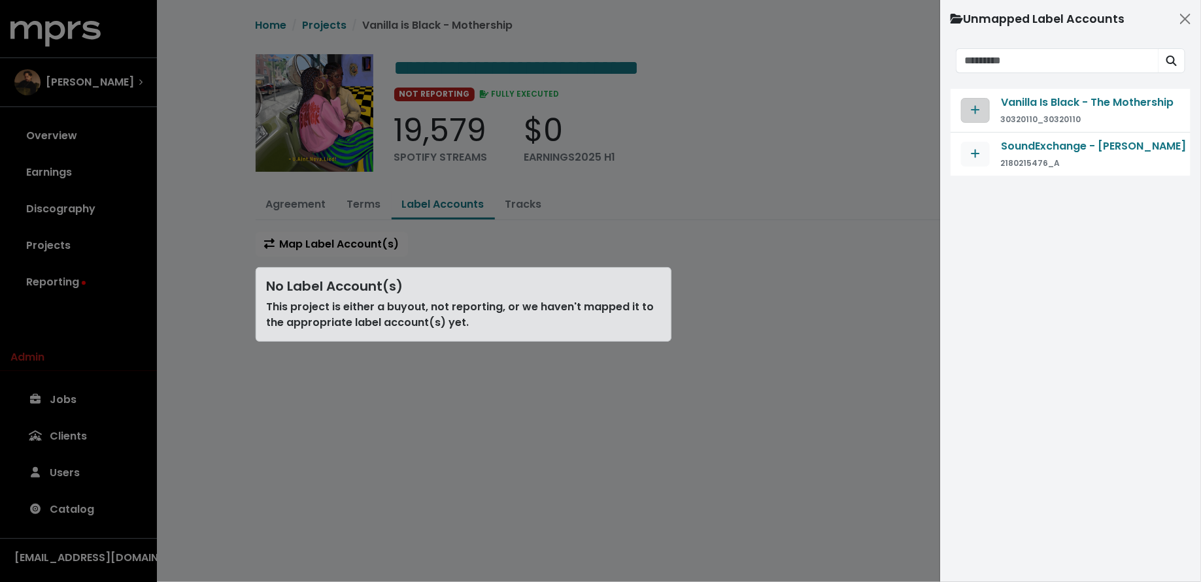
click at [983, 109] on button "Map contract to selected agreement" at bounding box center [975, 110] width 29 height 25
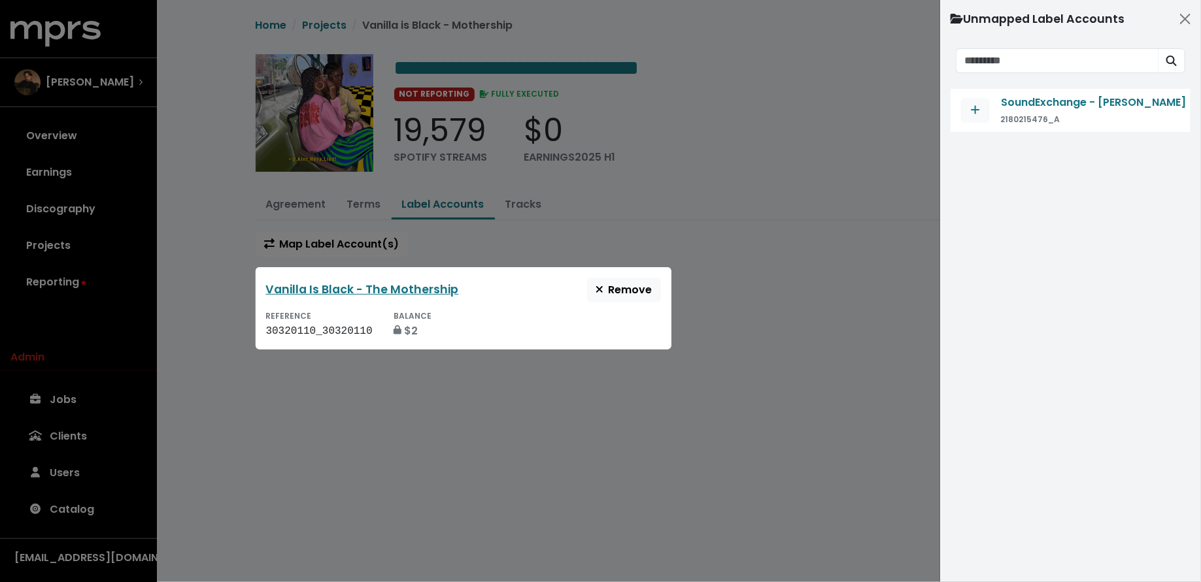
click at [733, 253] on div at bounding box center [600, 291] width 1201 height 582
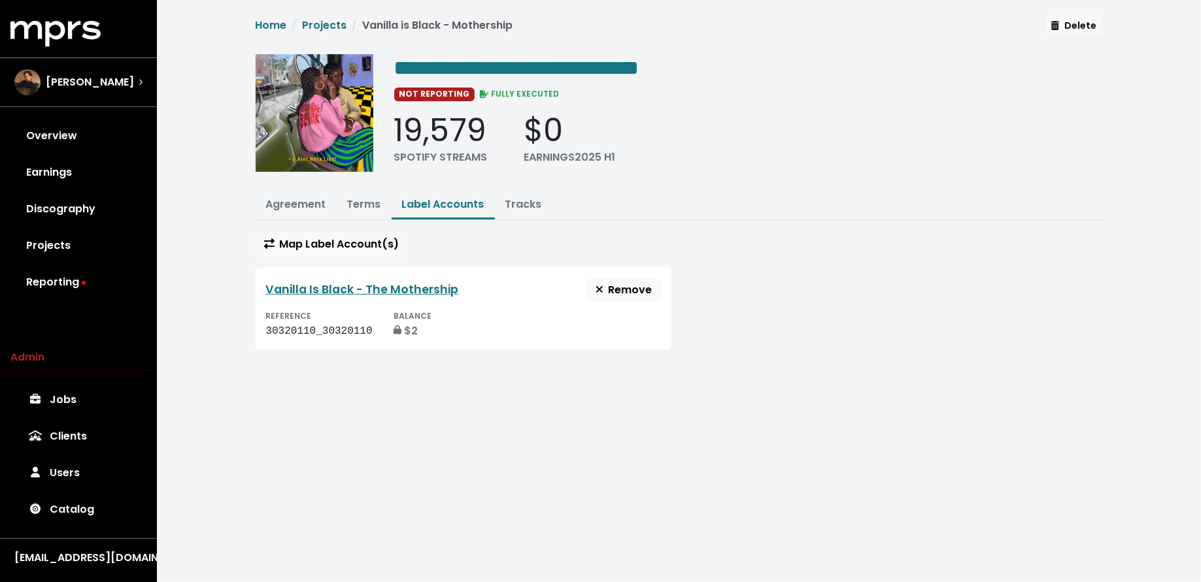
click at [65, 241] on link "Projects" at bounding box center [78, 245] width 136 height 37
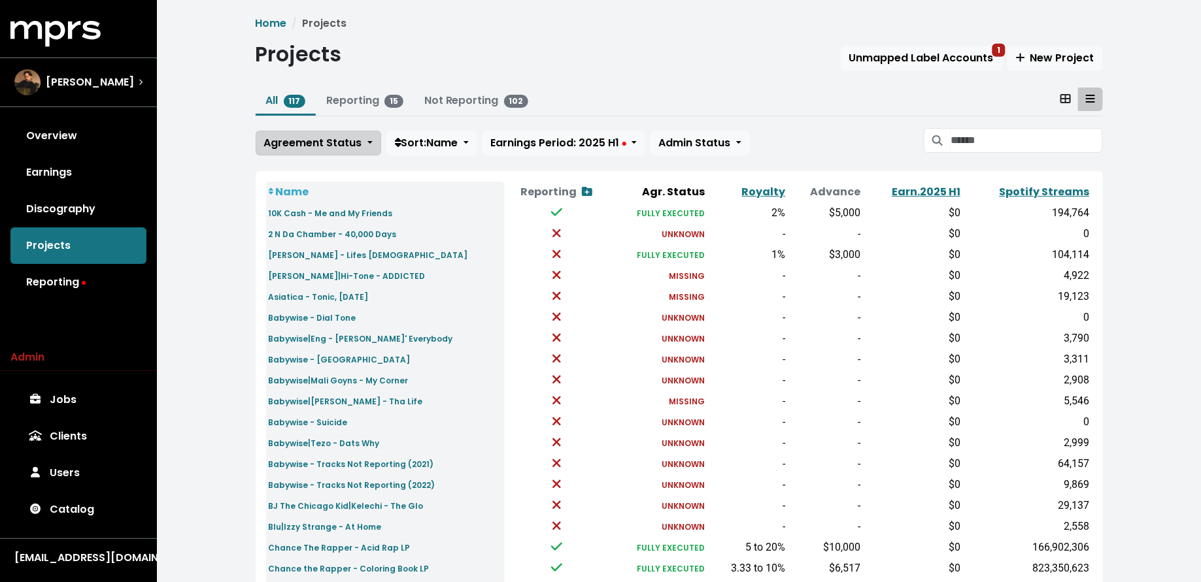
click at [314, 141] on span "Agreement Status" at bounding box center [313, 142] width 98 height 15
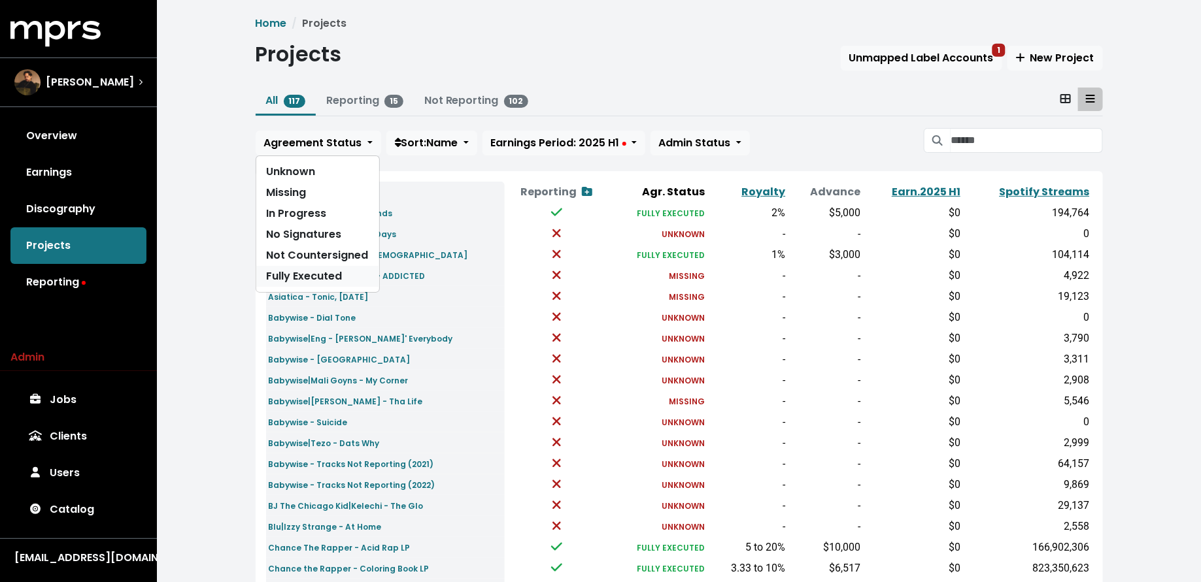
click at [294, 276] on link "Fully Executed" at bounding box center [317, 276] width 123 height 21
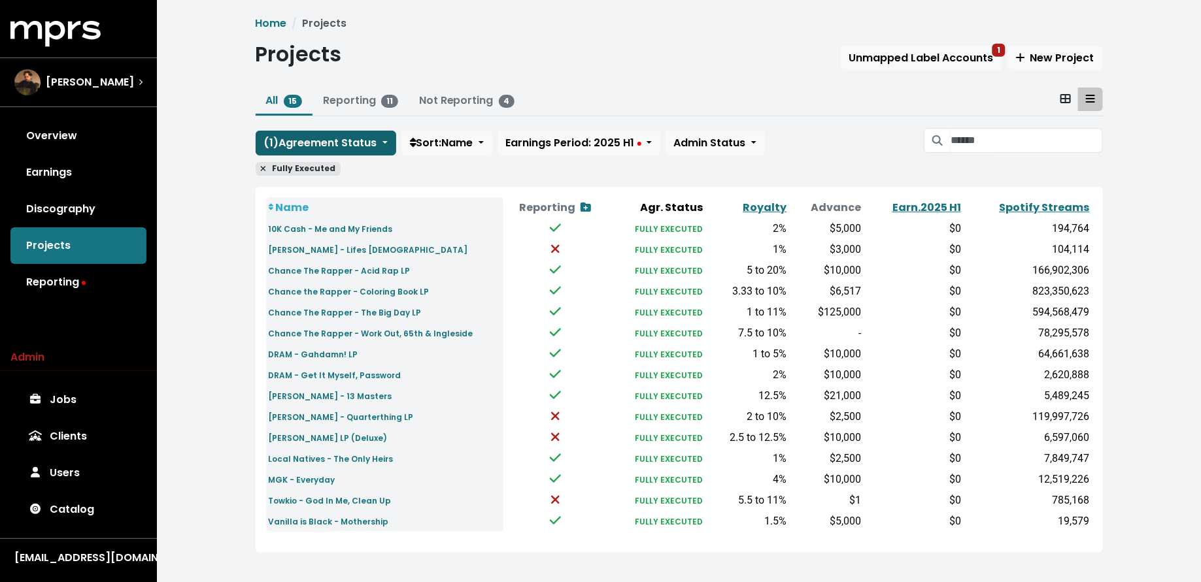
click at [303, 144] on span "( 1 ) Agreement Status" at bounding box center [320, 142] width 113 height 15
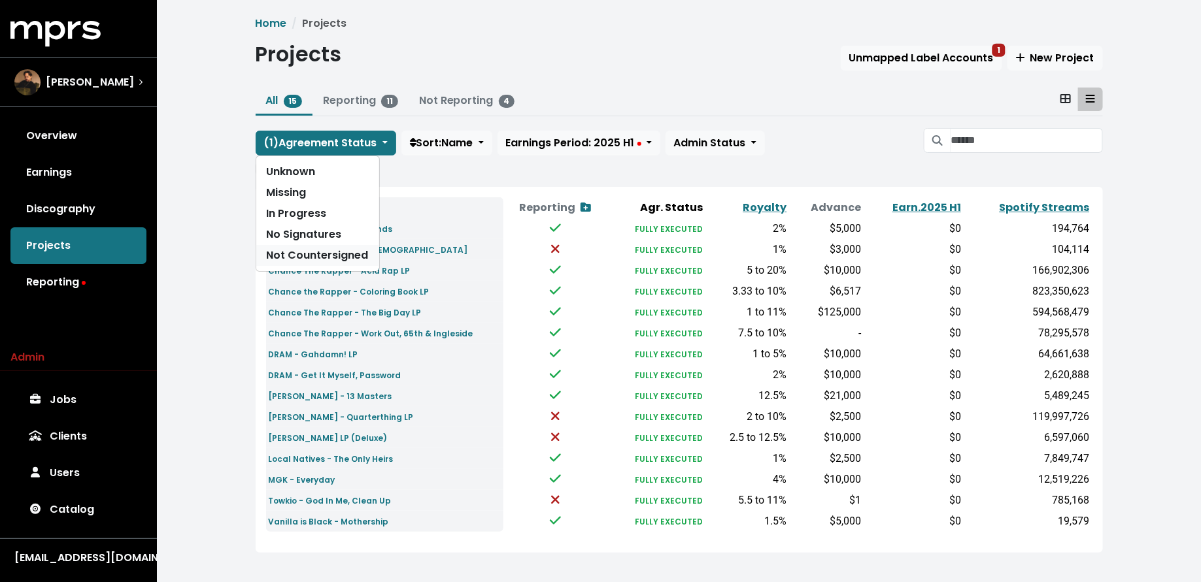
click at [296, 252] on link "Not Countersigned" at bounding box center [317, 255] width 123 height 21
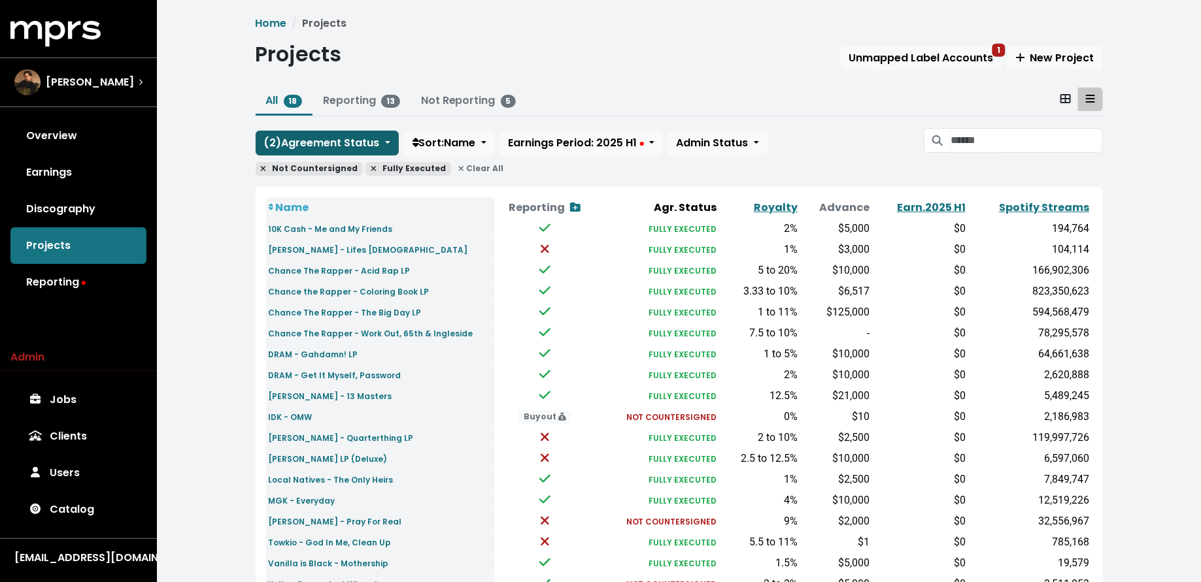
click at [310, 152] on button "( 2 ) Agreement Status" at bounding box center [327, 143] width 143 height 25
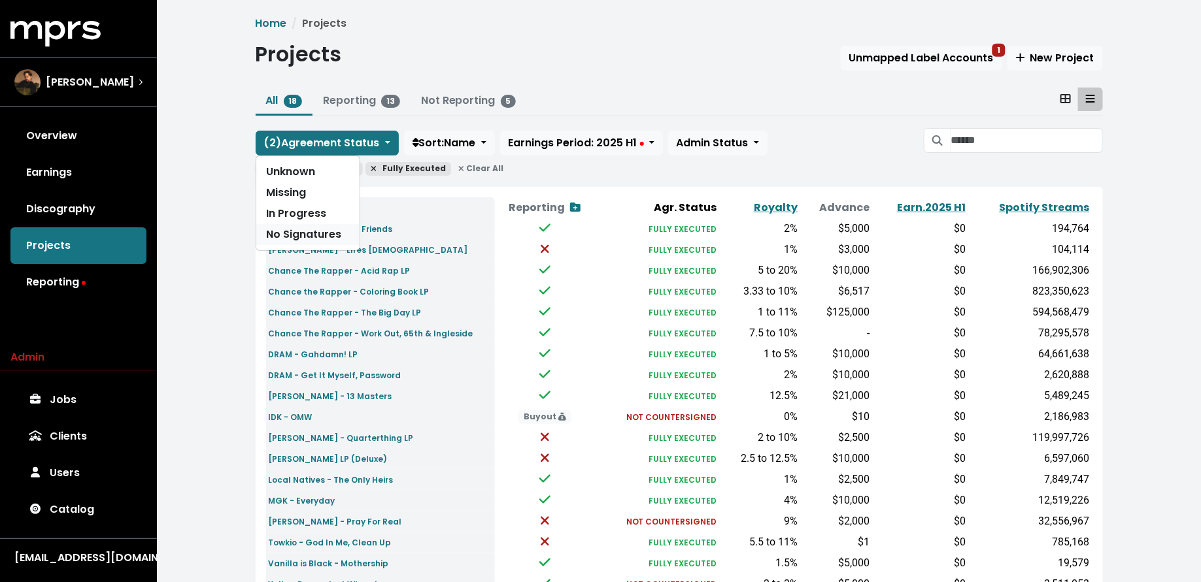
click at [303, 236] on link "No Signatures" at bounding box center [307, 234] width 103 height 21
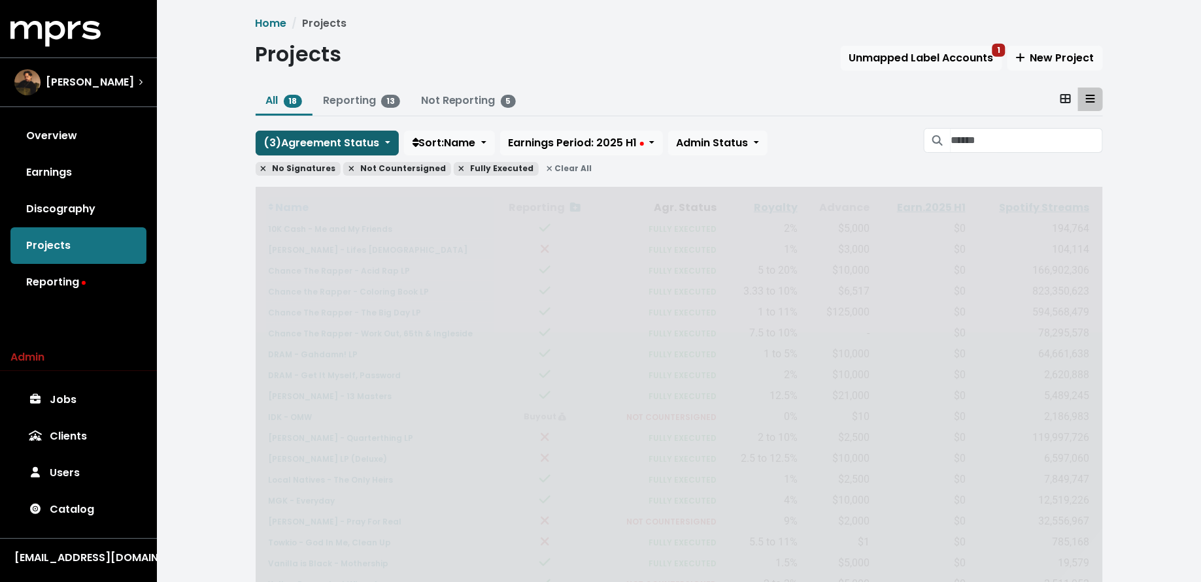
click at [307, 137] on span "( 3 ) Agreement Status" at bounding box center [322, 142] width 116 height 15
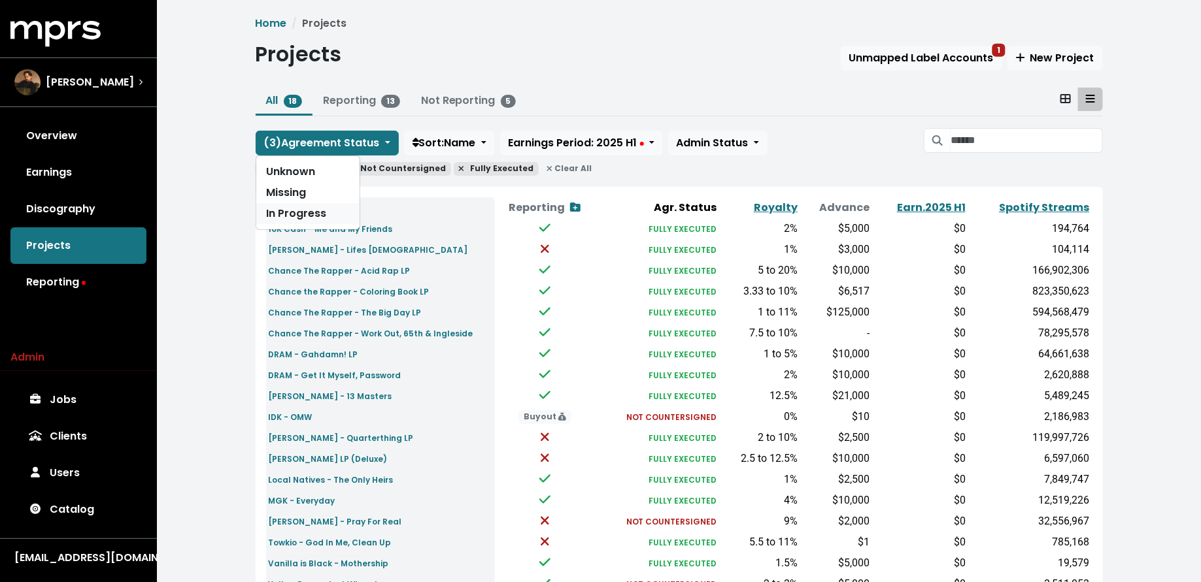
click at [307, 207] on link "In Progress" at bounding box center [307, 213] width 103 height 21
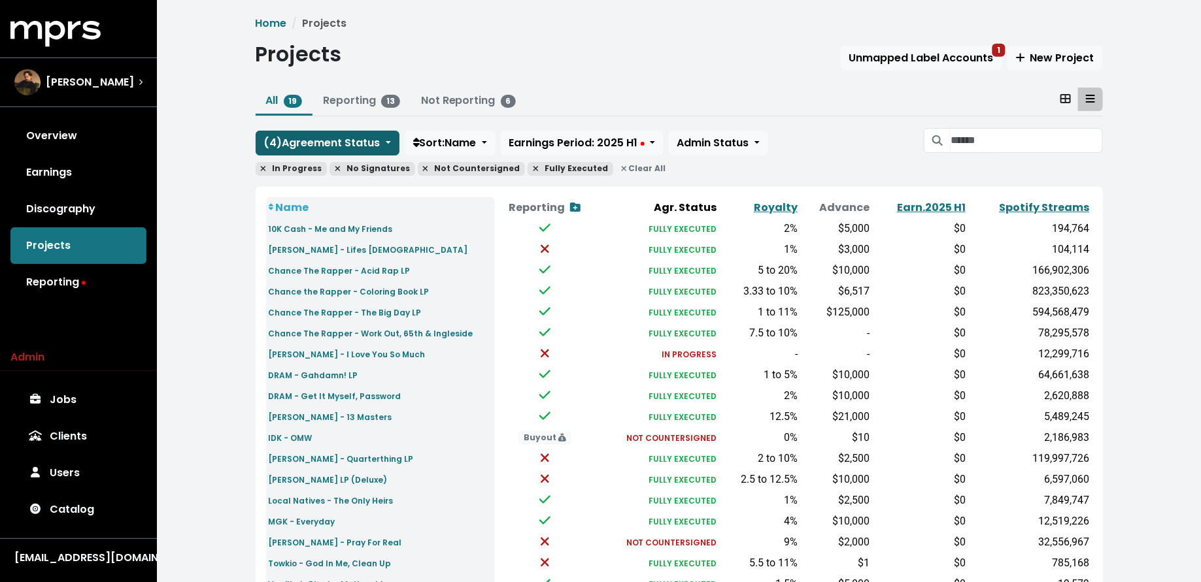
click at [308, 148] on span "( 4 ) Agreement Status" at bounding box center [322, 142] width 116 height 15
click at [308, 193] on link "Missing" at bounding box center [307, 192] width 103 height 21
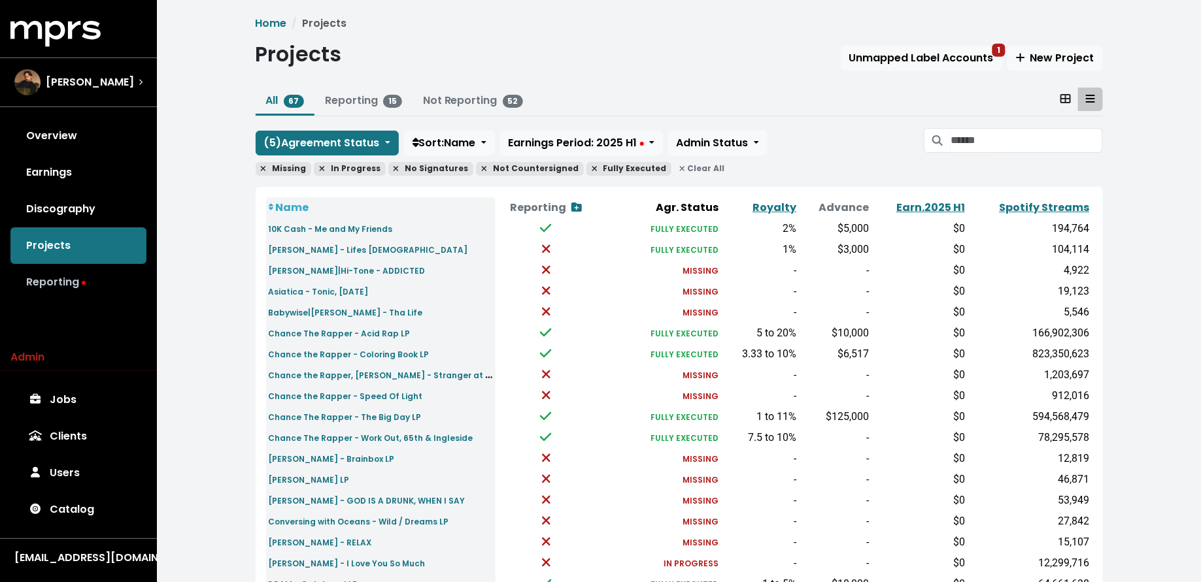
click at [86, 271] on link "Reporting" at bounding box center [78, 282] width 136 height 37
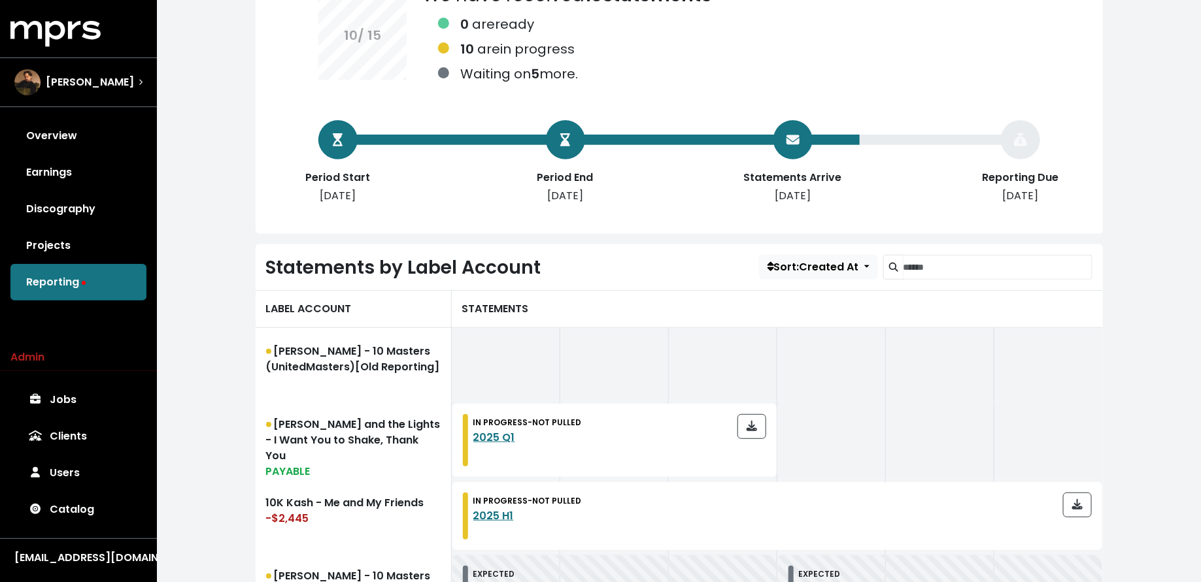
scroll to position [161, 0]
